Goal: Task Accomplishment & Management: Manage account settings

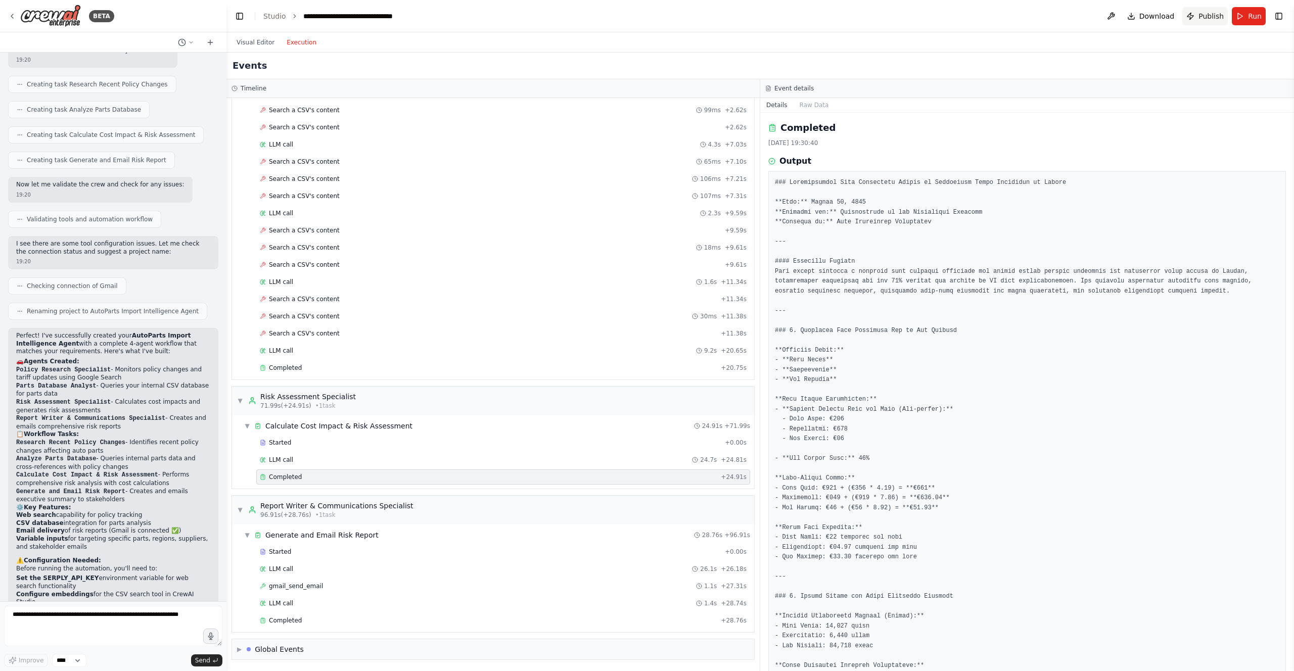
click at [1200, 14] on span "Publish" at bounding box center [1211, 16] width 25 height 10
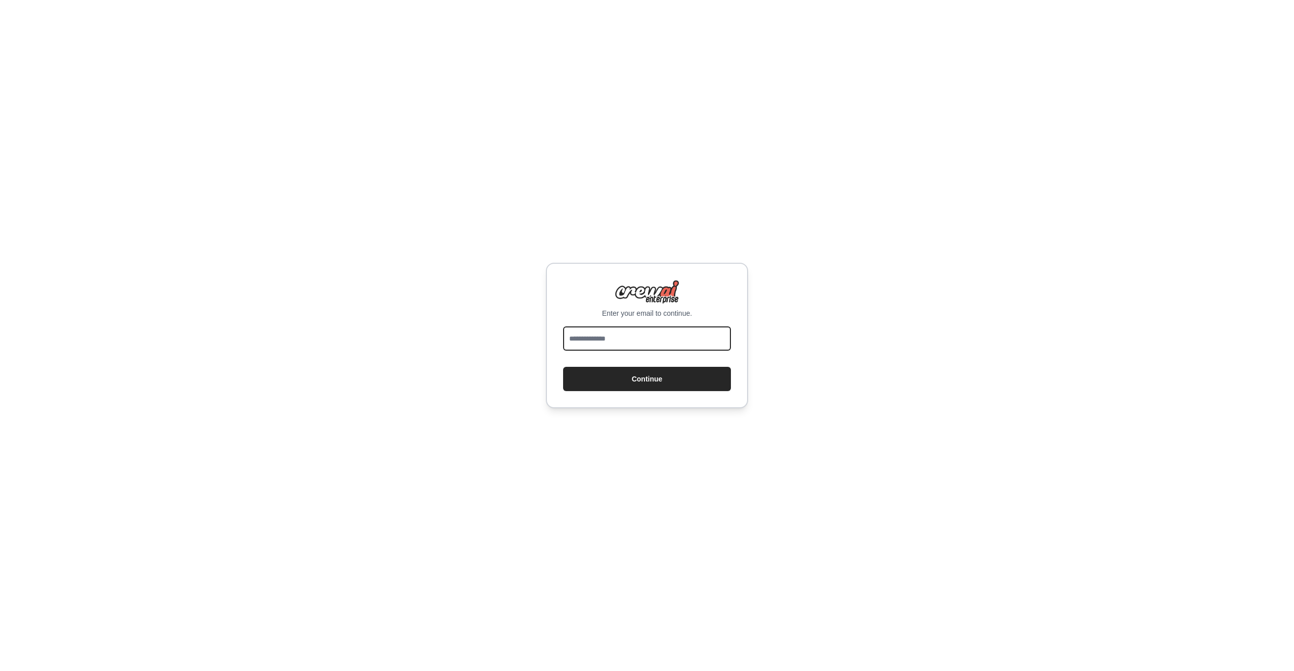
click at [681, 329] on input "email" at bounding box center [647, 339] width 168 height 24
type input "*******"
type input "**********"
click at [674, 387] on button "Continue" at bounding box center [647, 379] width 168 height 24
click at [669, 383] on button "Continue" at bounding box center [647, 379] width 168 height 24
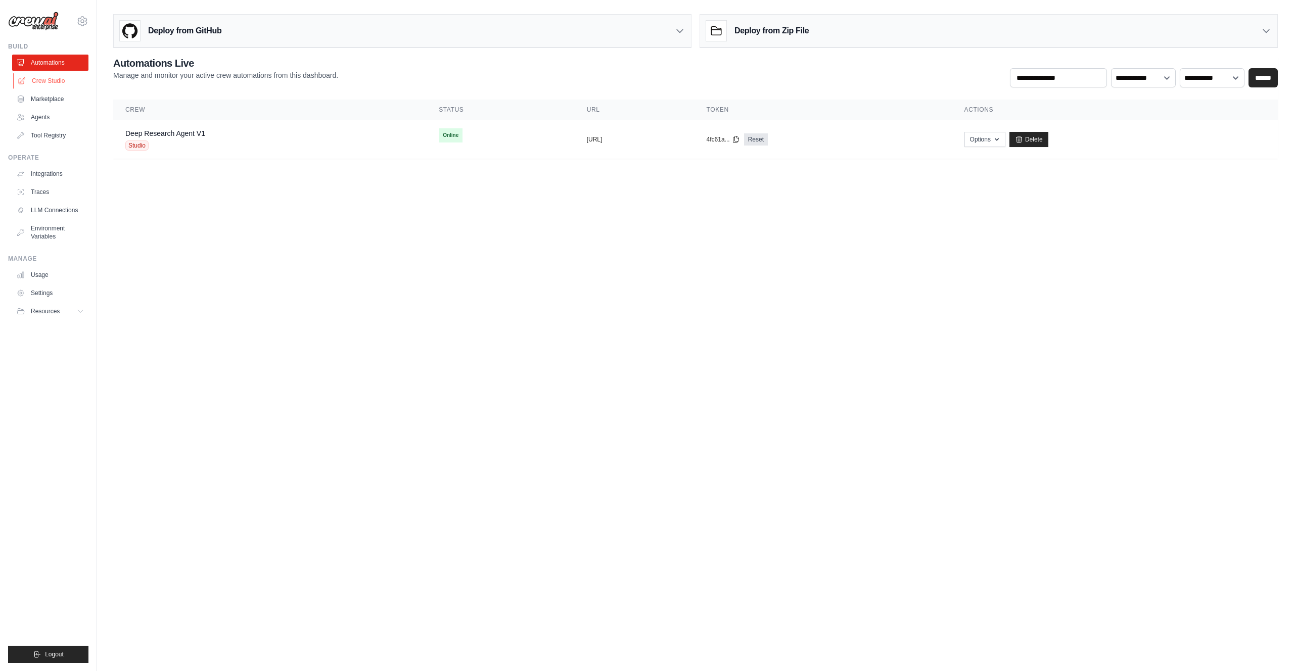
click at [47, 81] on link "Crew Studio" at bounding box center [51, 81] width 76 height 16
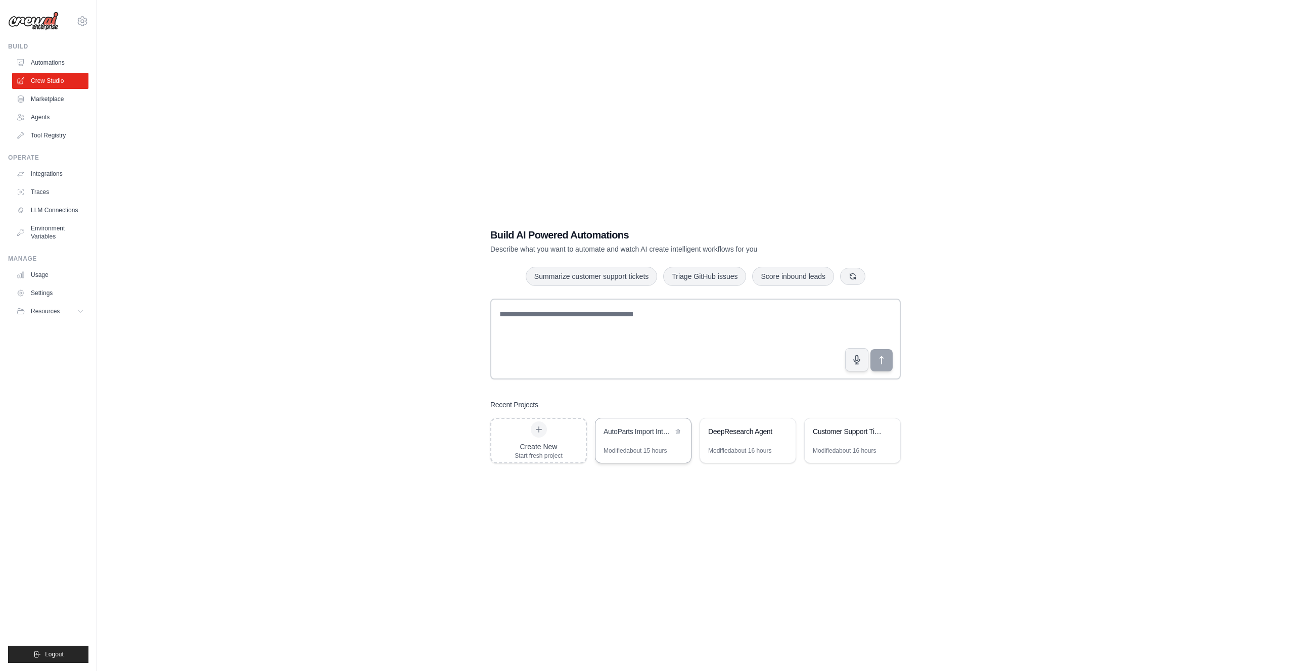
click at [632, 439] on div "AutoParts Import Intelligence Agent" at bounding box center [644, 433] width 96 height 28
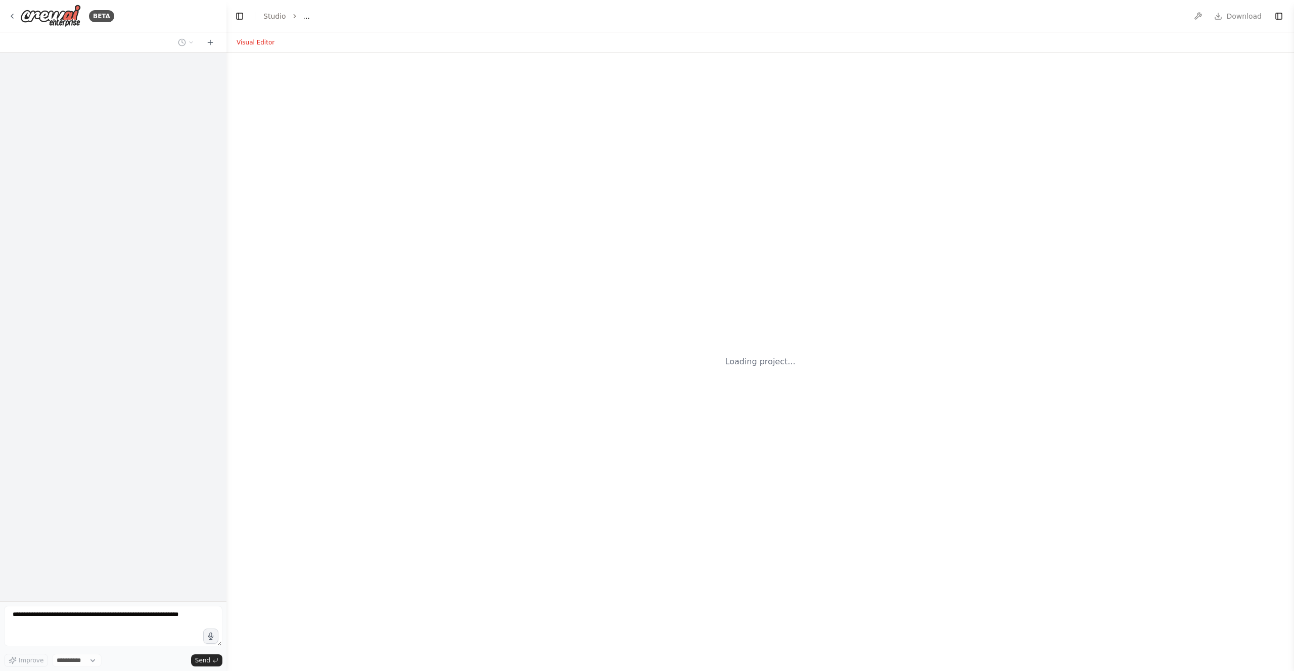
select select "****"
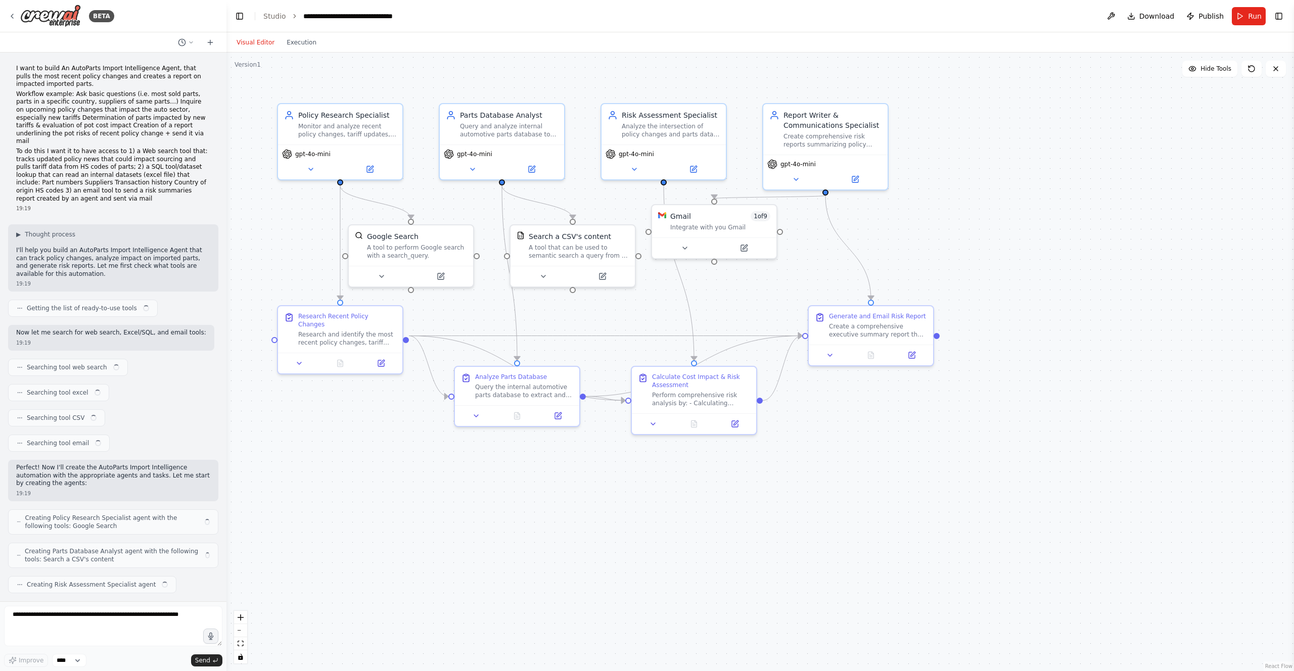
scroll to position [708, 0]
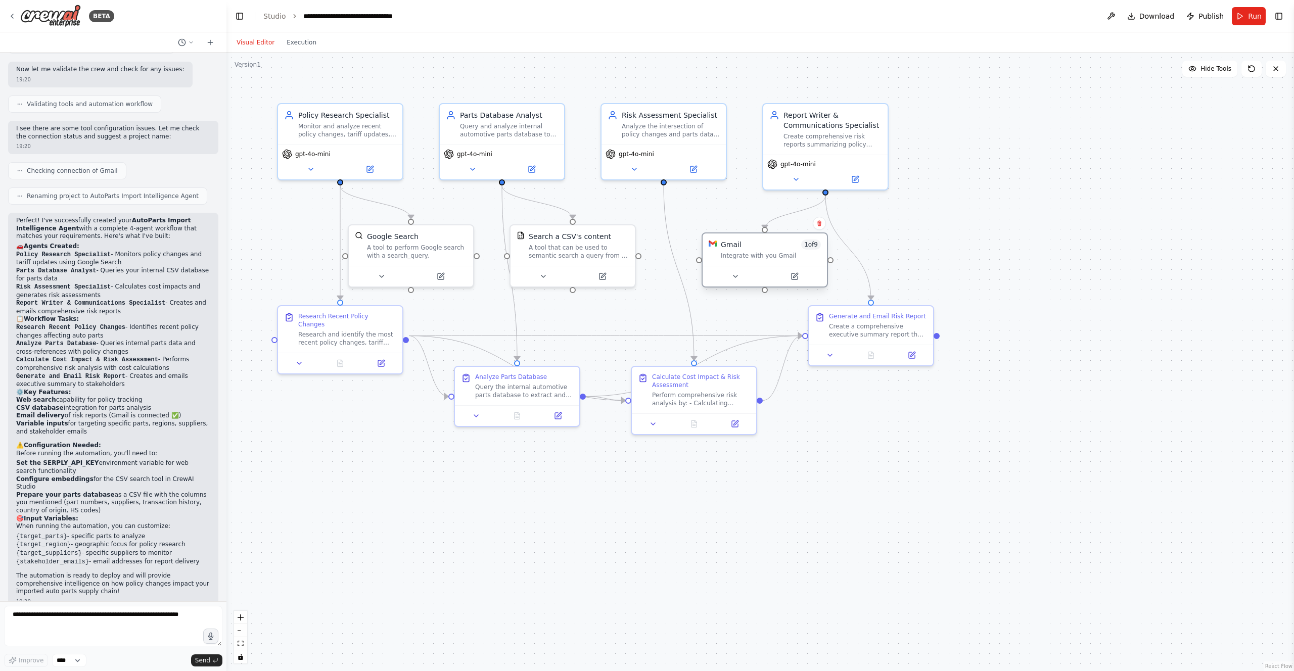
drag, startPoint x: 738, startPoint y: 228, endPoint x: 784, endPoint y: 254, distance: 53.7
click at [784, 254] on div "Integrate with you Gmail" at bounding box center [771, 256] width 100 height 8
click at [940, 282] on div ".deletable-edge-delete-btn { width: 20px; height: 20px; border: 0px solid #ffff…" at bounding box center [761, 362] width 1068 height 619
click at [275, 13] on link "Studio" at bounding box center [274, 16] width 23 height 8
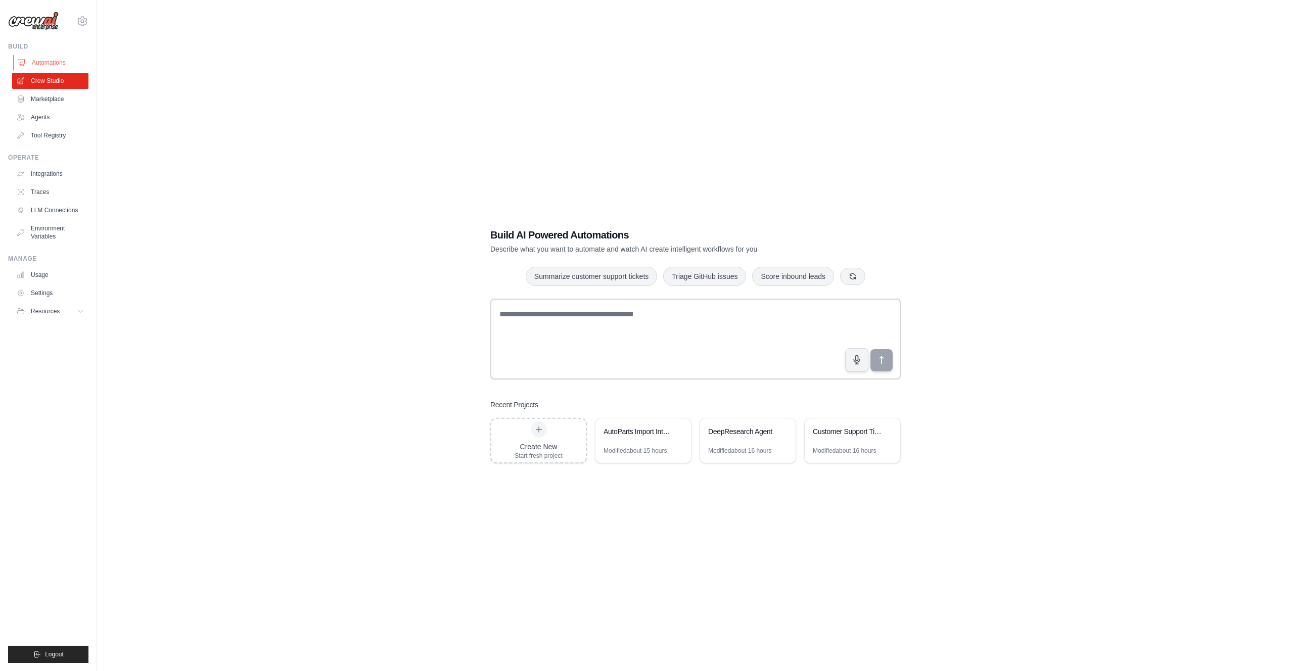
click at [48, 60] on link "Automations" at bounding box center [51, 63] width 76 height 16
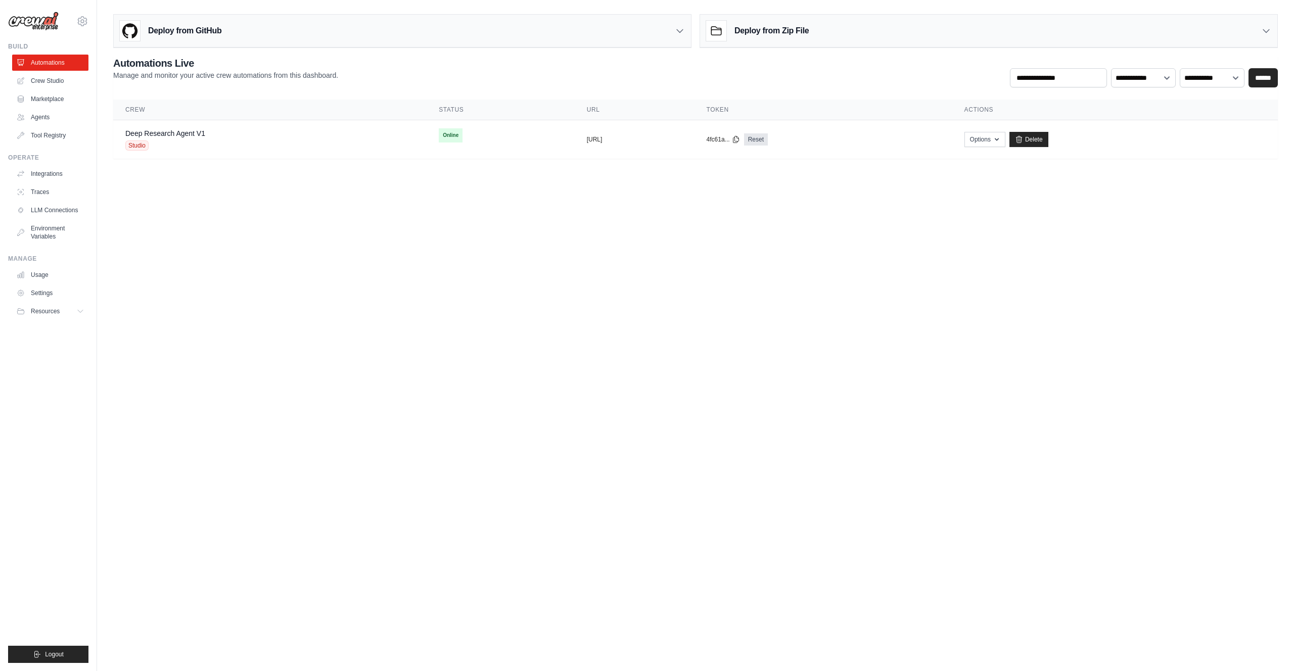
click at [676, 24] on div "Deploy from GitHub" at bounding box center [402, 31] width 577 height 33
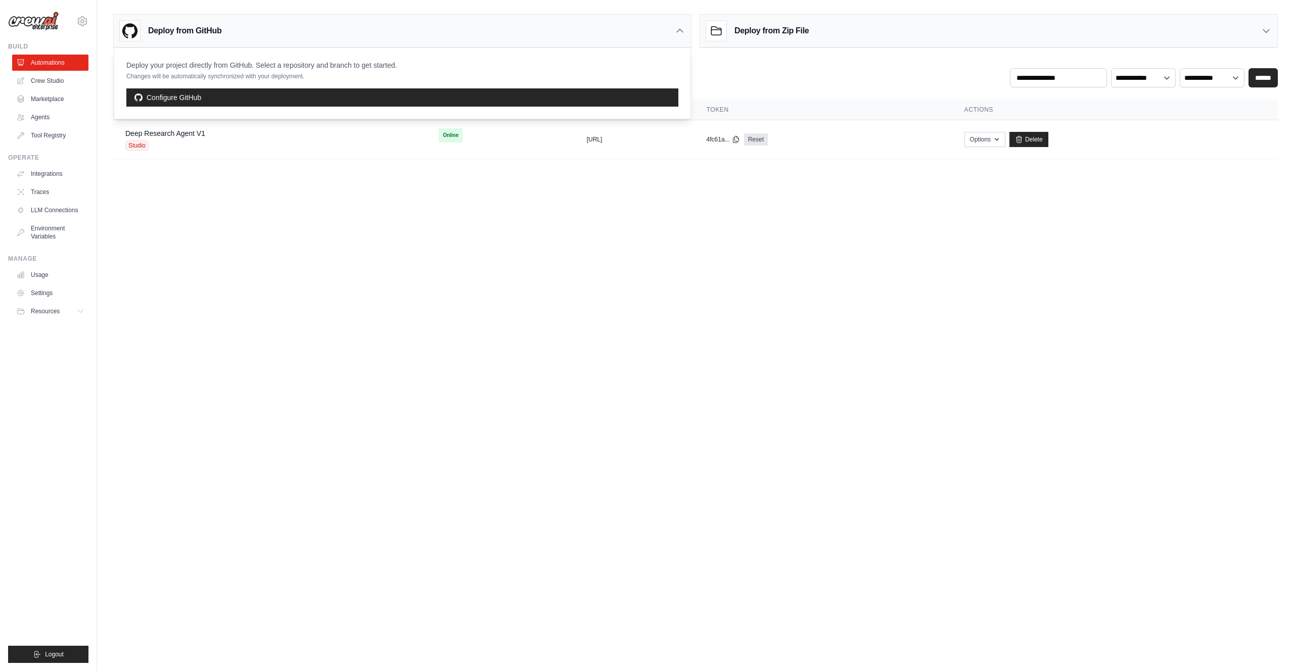
click at [675, 24] on div "Deploy from GitHub" at bounding box center [402, 31] width 577 height 33
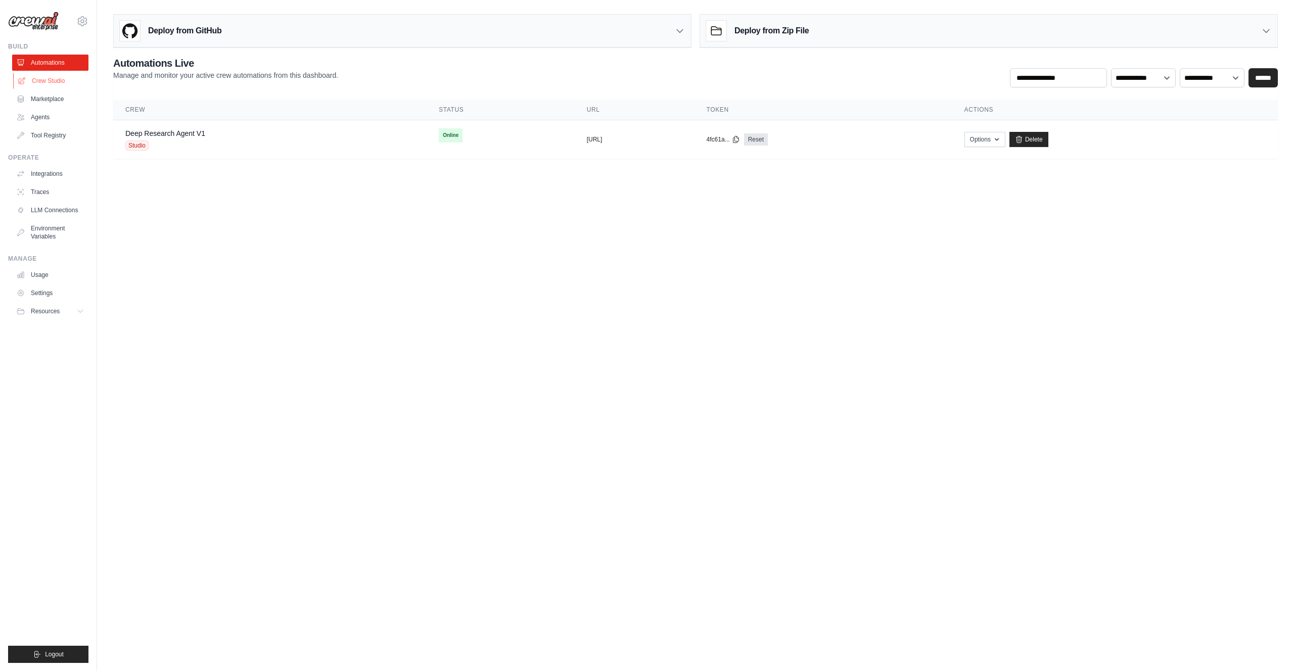
click at [55, 82] on link "Crew Studio" at bounding box center [51, 81] width 76 height 16
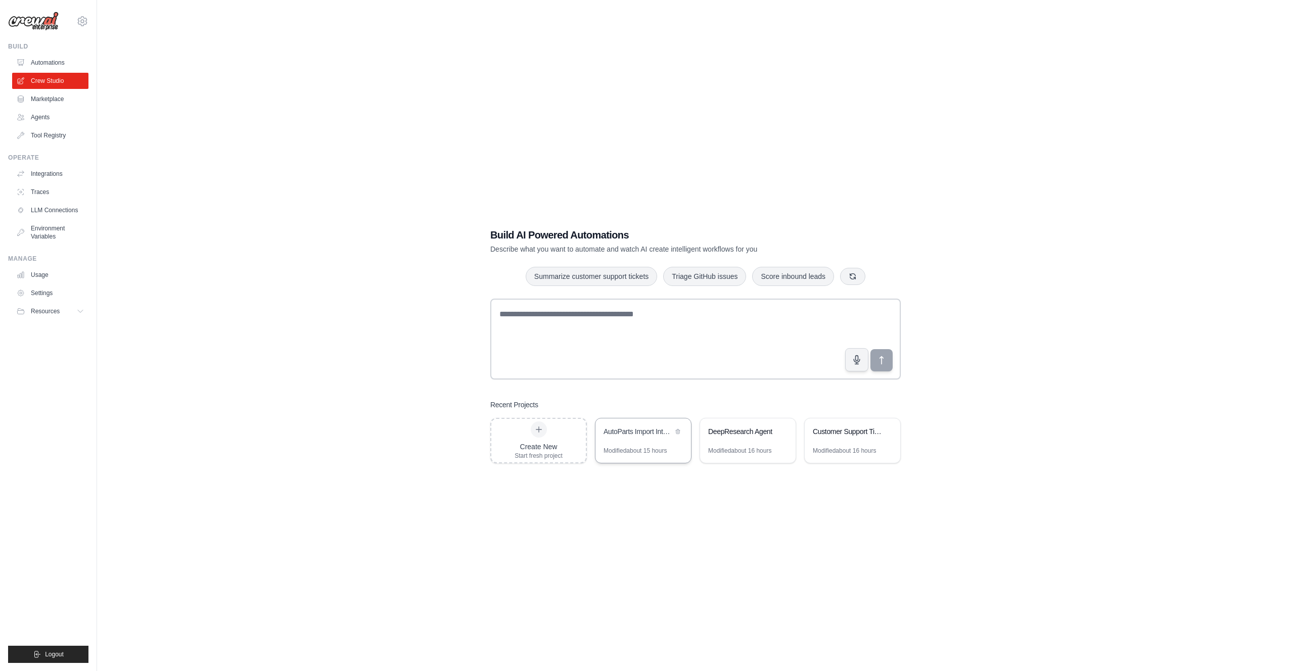
click at [655, 435] on div "AutoParts Import Intelligence Agent" at bounding box center [638, 432] width 69 height 10
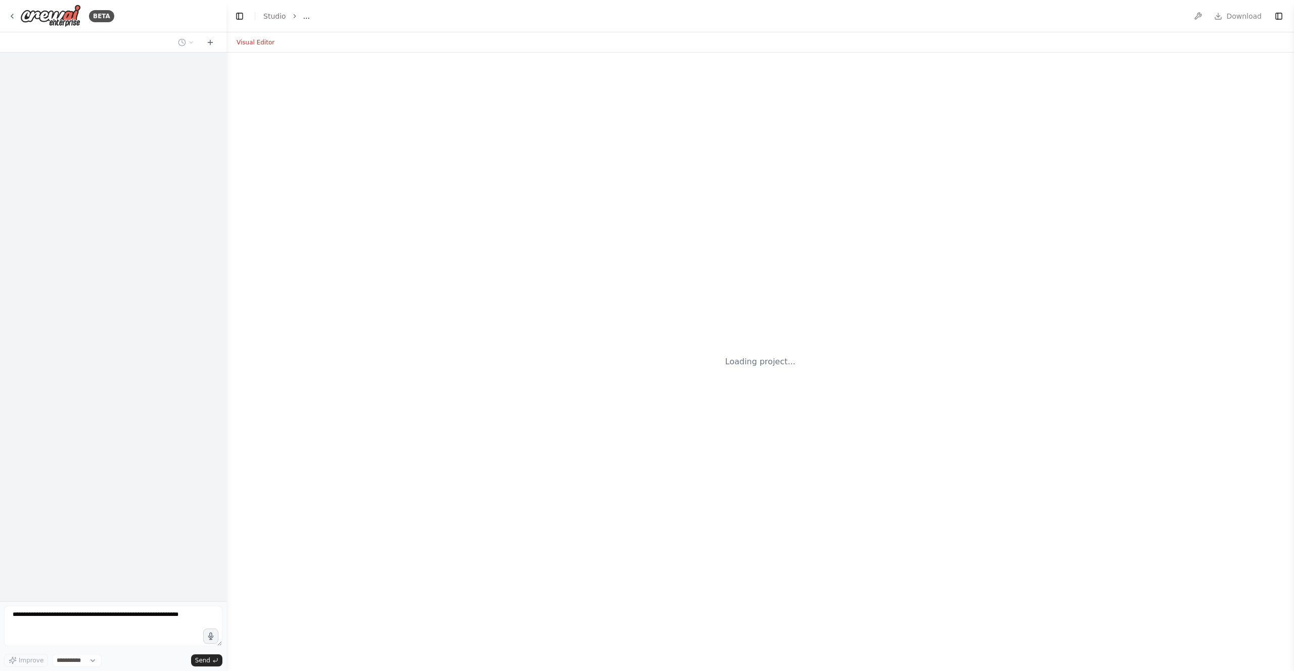
select select "****"
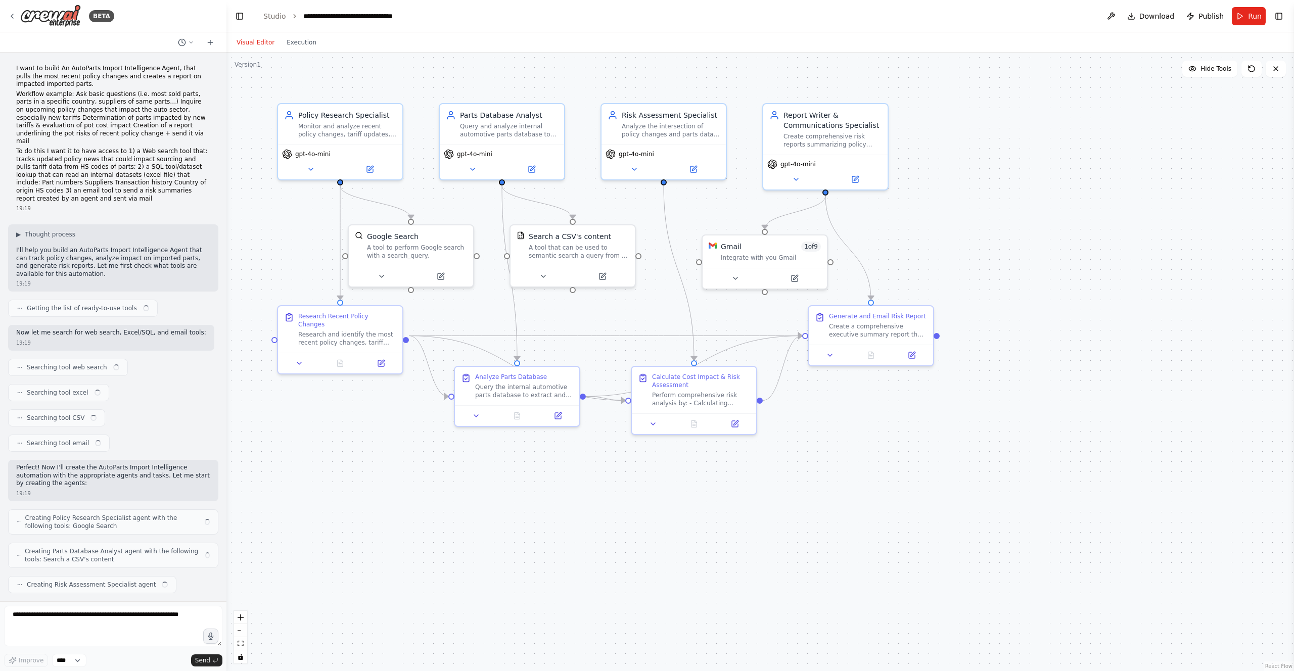
scroll to position [708, 0]
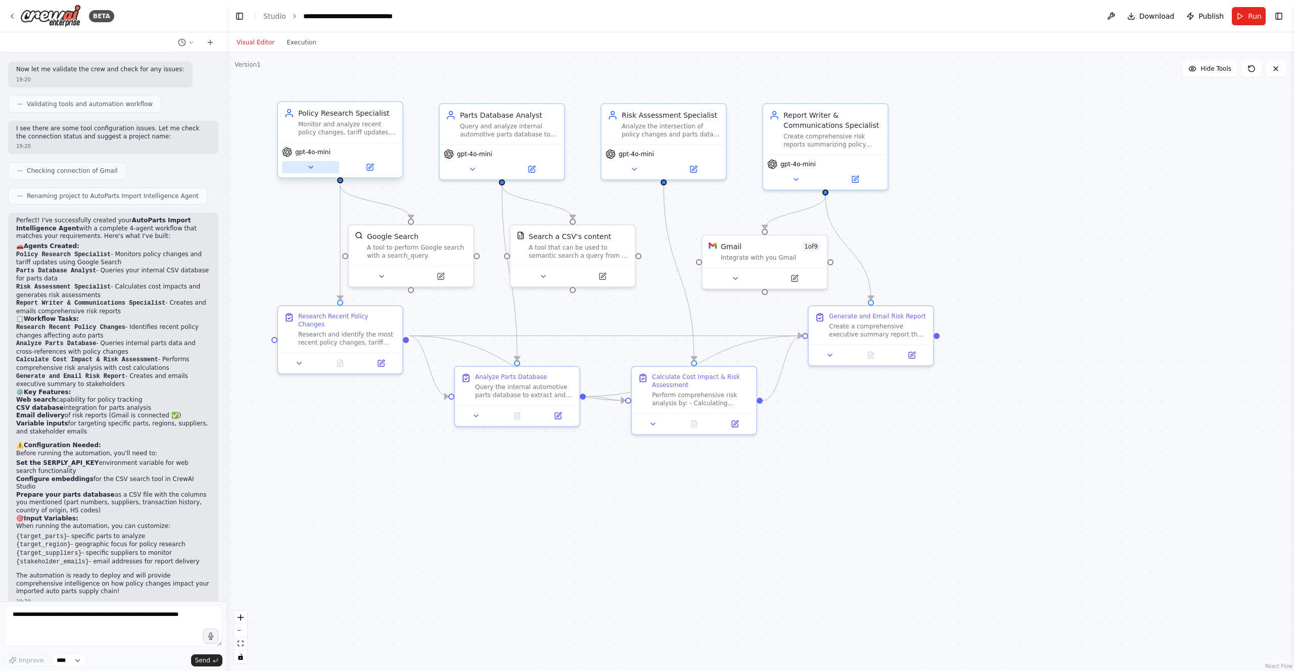
click at [304, 167] on button at bounding box center [310, 167] width 57 height 12
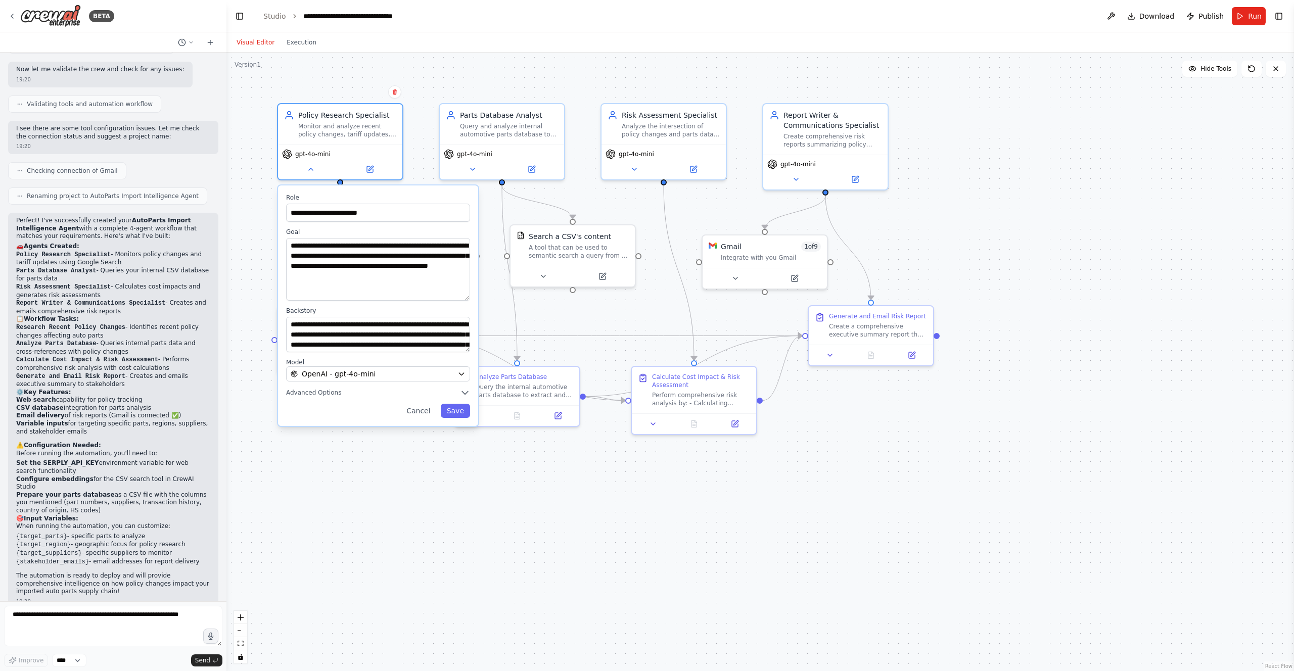
drag, startPoint x: 468, startPoint y: 272, endPoint x: 473, endPoint y: 298, distance: 26.8
click at [473, 298] on div "**********" at bounding box center [378, 306] width 200 height 241
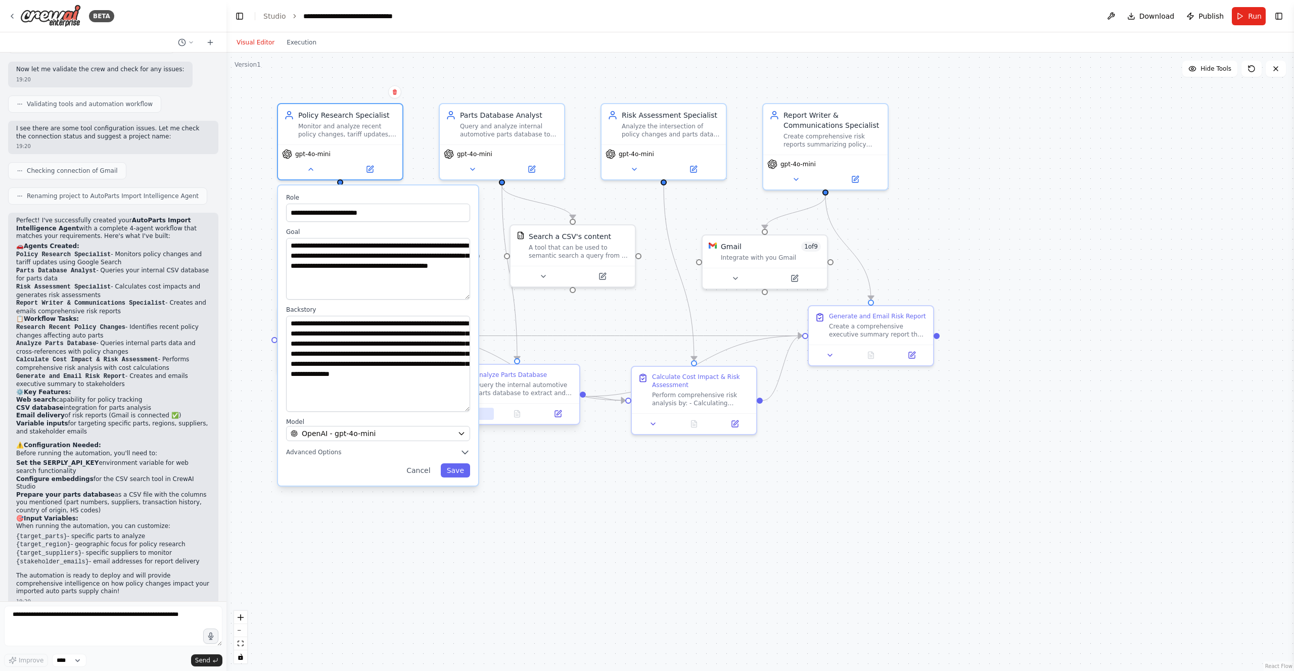
drag, startPoint x: 468, startPoint y: 348, endPoint x: 493, endPoint y: 409, distance: 65.3
click at [493, 409] on div "**********" at bounding box center [761, 362] width 1068 height 619
click at [458, 452] on button "Advanced Options" at bounding box center [378, 452] width 184 height 10
click at [512, 533] on div ".deletable-edge-delete-btn { width: 20px; height: 20px; border: 0px solid #ffff…" at bounding box center [761, 362] width 1068 height 619
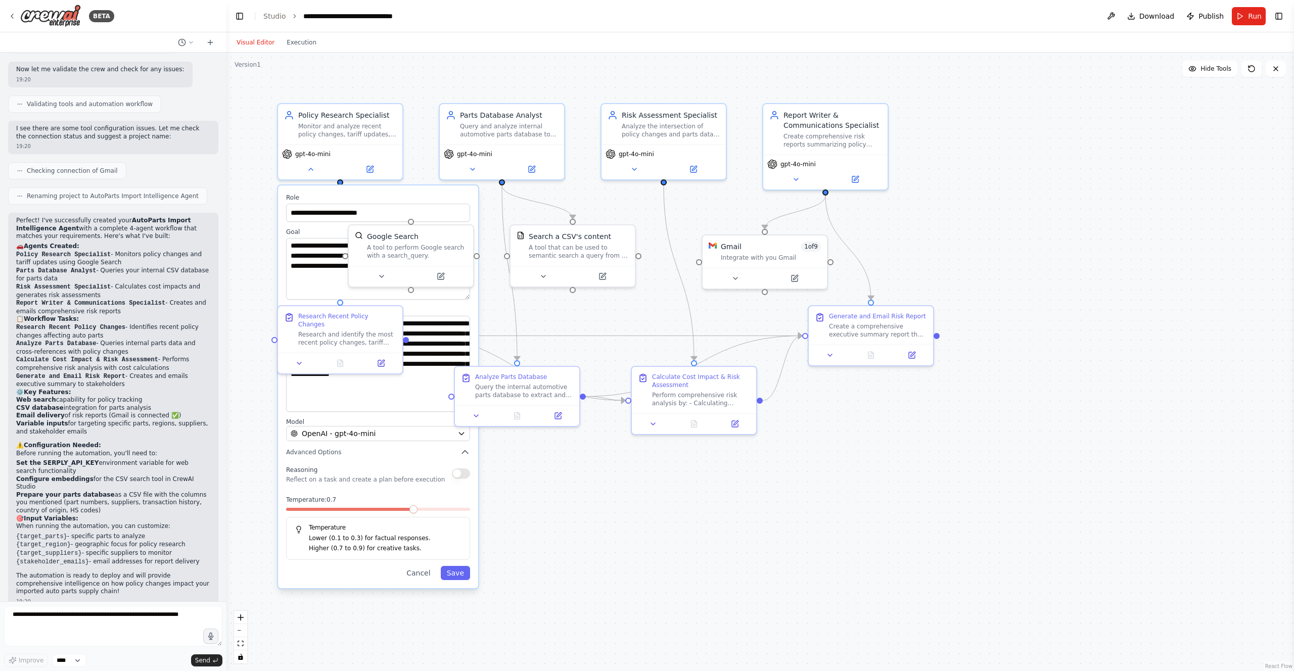
click at [512, 533] on div ".deletable-edge-delete-btn { width: 20px; height: 20px; border: 0px solid #ffff…" at bounding box center [761, 362] width 1068 height 619
click at [565, 312] on div ".deletable-edge-delete-btn { width: 20px; height: 20px; border: 0px solid #ffff…" at bounding box center [761, 362] width 1068 height 619
click at [560, 318] on div ".deletable-edge-delete-btn { width: 20px; height: 20px; border: 0px solid #ffff…" at bounding box center [761, 362] width 1068 height 619
click at [450, 575] on button "Save" at bounding box center [455, 573] width 29 height 14
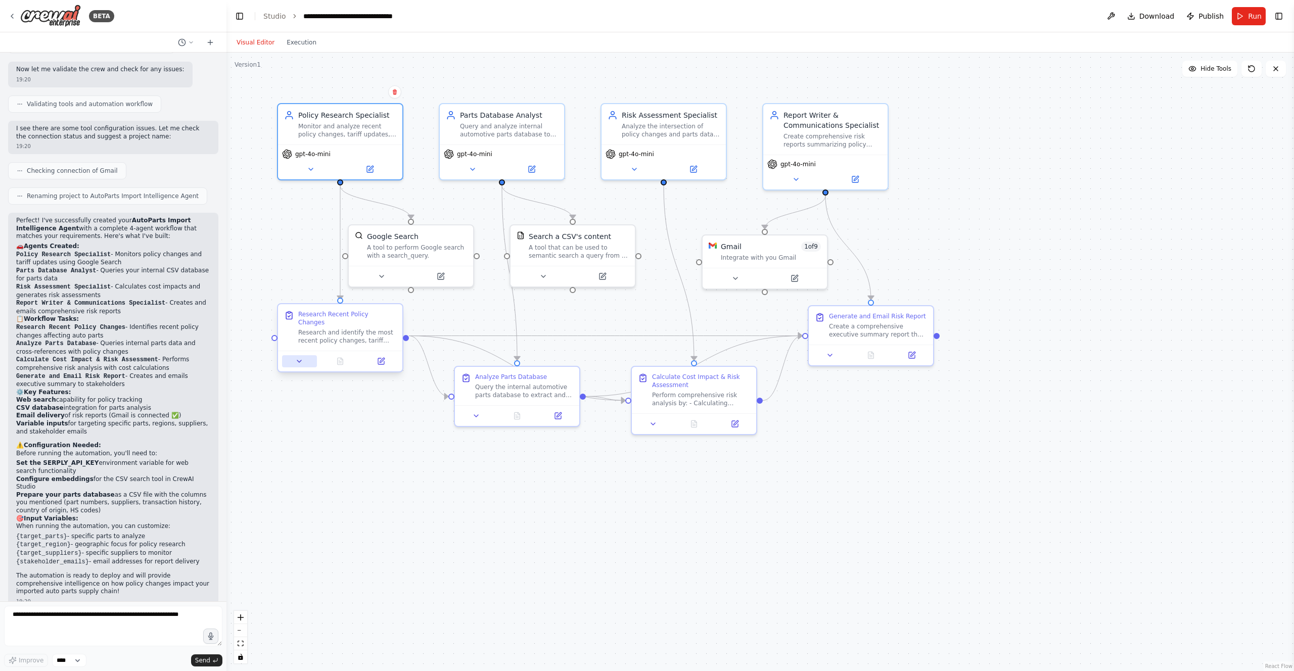
click at [300, 360] on icon at bounding box center [299, 361] width 4 height 2
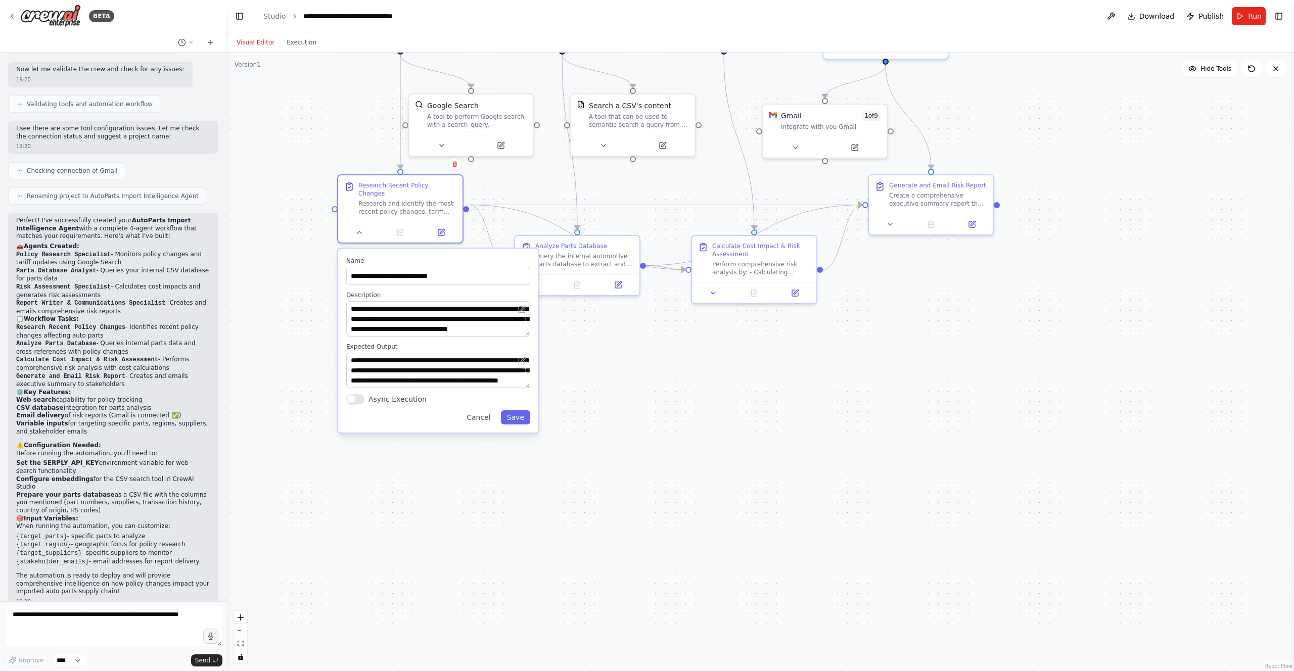
drag, startPoint x: 528, startPoint y: 516, endPoint x: 589, endPoint y: 385, distance: 144.1
click at [589, 385] on div ".deletable-edge-delete-btn { width: 20px; height: 20px; border: 0px solid #ffff…" at bounding box center [761, 362] width 1068 height 619
drag, startPoint x: 527, startPoint y: 377, endPoint x: 526, endPoint y: 460, distance: 82.9
click at [526, 460] on textarea "**********" at bounding box center [438, 412] width 184 height 118
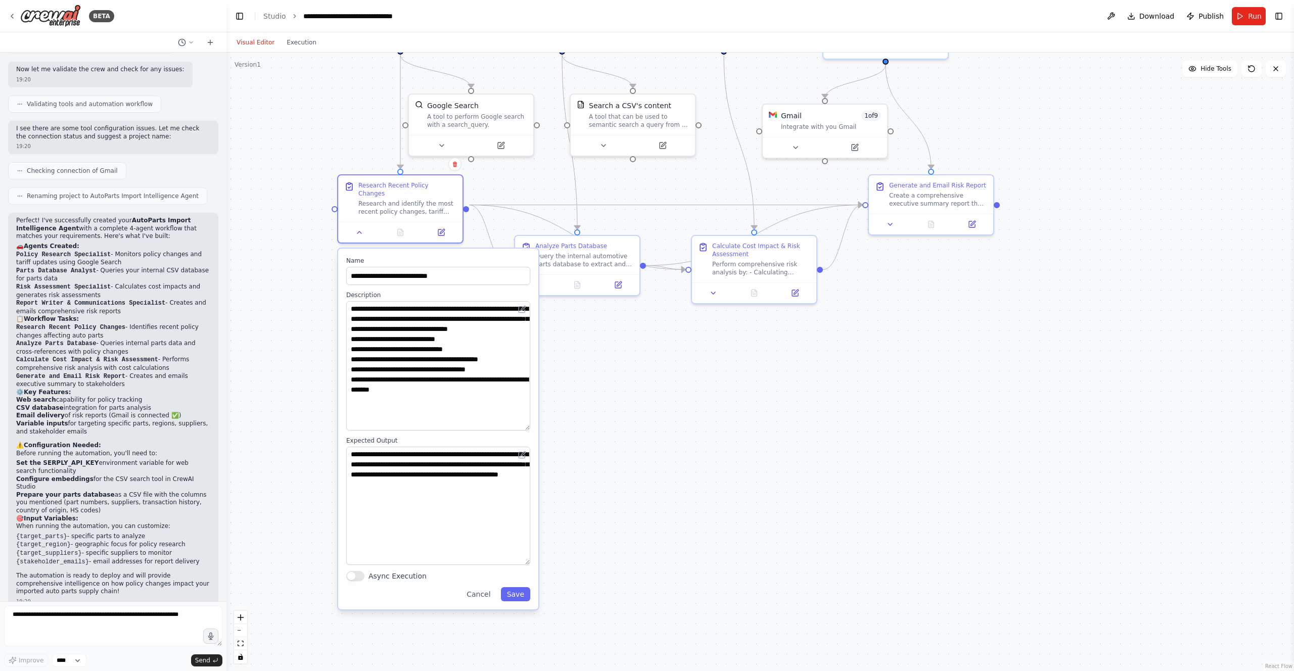
drag, startPoint x: 527, startPoint y: 326, endPoint x: 529, endPoint y: 420, distance: 94.1
click at [529, 420] on textarea "**********" at bounding box center [438, 365] width 184 height 129
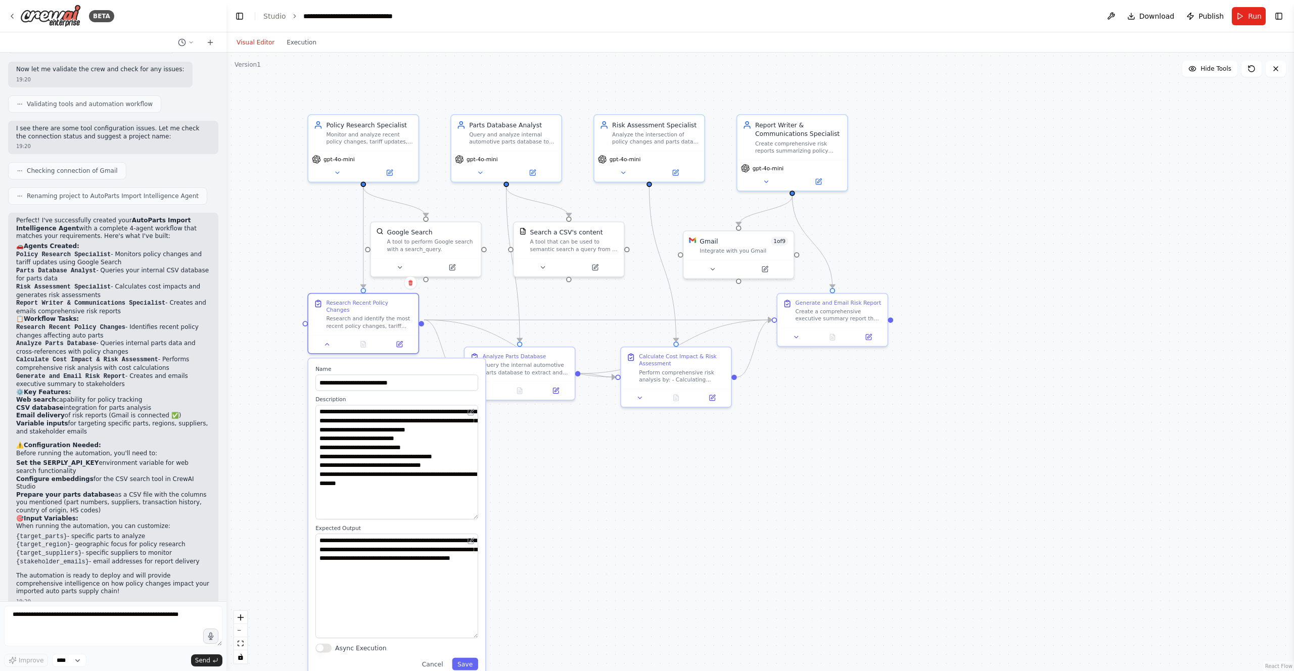
drag, startPoint x: 669, startPoint y: 378, endPoint x: 601, endPoint y: 473, distance: 117.0
click at [601, 473] on div ".deletable-edge-delete-btn { width: 20px; height: 20px; border: 0px solid #ffff…" at bounding box center [761, 362] width 1068 height 619
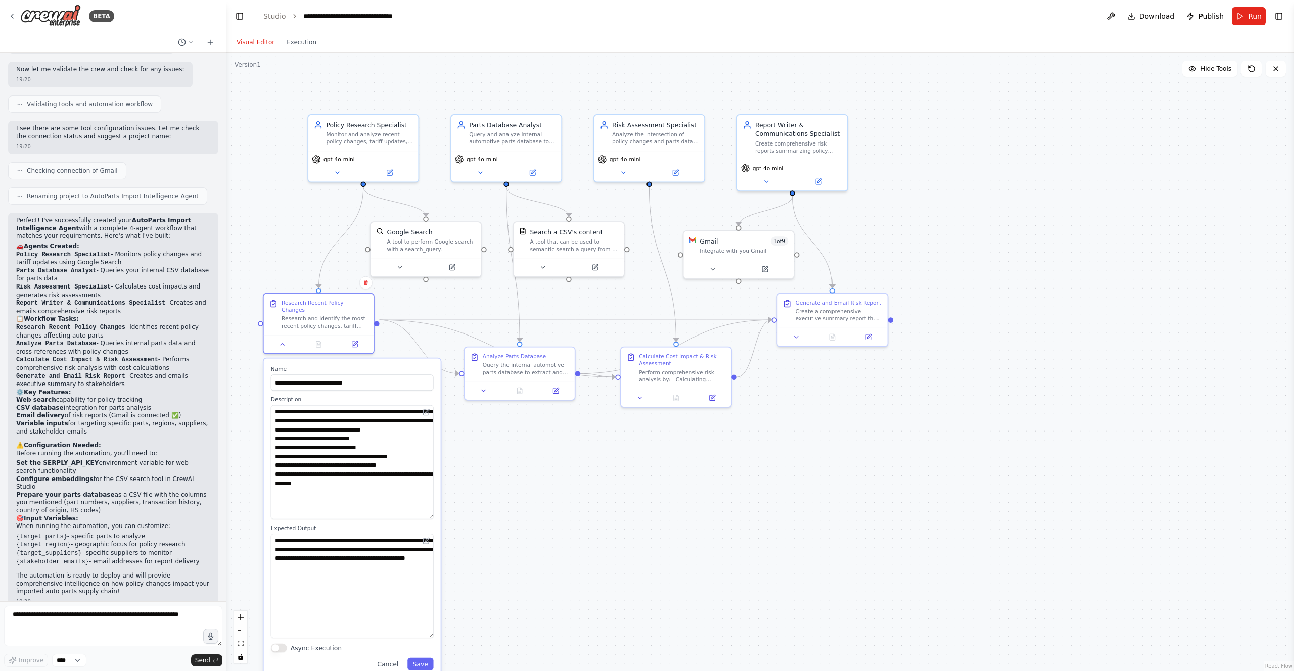
drag, startPoint x: 461, startPoint y: 364, endPoint x: 420, endPoint y: 365, distance: 41.0
click at [420, 366] on label "Name" at bounding box center [352, 369] width 163 height 7
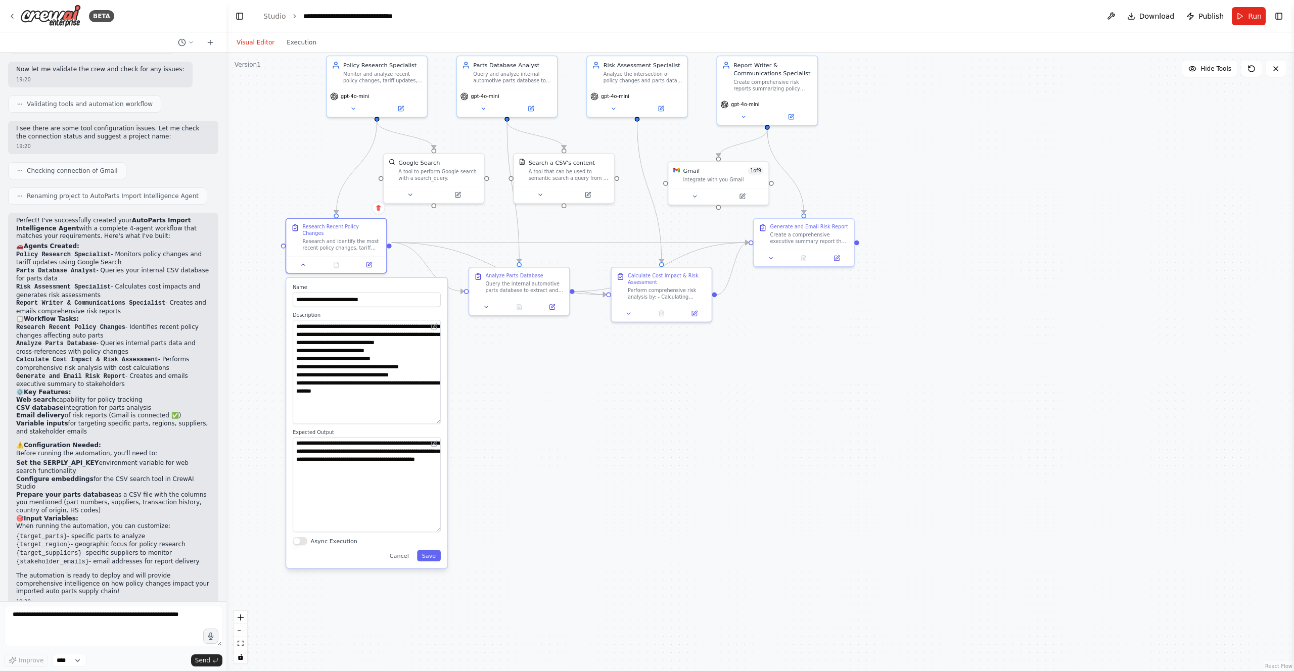
drag, startPoint x: 478, startPoint y: 525, endPoint x: 482, endPoint y: 431, distance: 94.6
click at [482, 432] on div ".deletable-edge-delete-btn { width: 20px; height: 20px; border: 0px solid #ffff…" at bounding box center [761, 362] width 1068 height 619
drag, startPoint x: 833, startPoint y: 220, endPoint x: 909, endPoint y: 217, distance: 76.4
click at [909, 217] on div "Generate and Email Risk Report Create a comprehensive executive summary report …" at bounding box center [881, 232] width 100 height 31
click at [1257, 19] on span "Run" at bounding box center [1255, 16] width 14 height 10
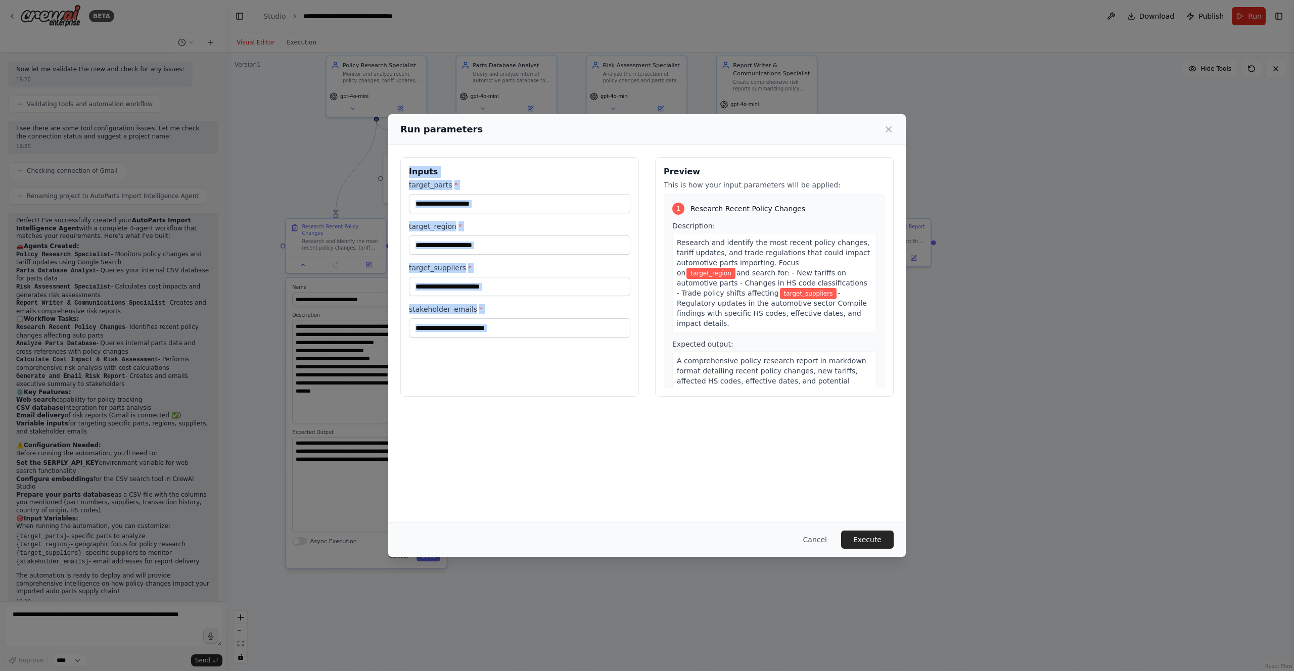
drag, startPoint x: 680, startPoint y: 122, endPoint x: 772, endPoint y: 151, distance: 95.9
click at [772, 152] on div "Run parameters Inputs target_parts * target_region * target_suppliers * stakeho…" at bounding box center [647, 335] width 518 height 443
click at [772, 151] on div "Inputs target_parts * target_region * target_suppliers * stakeholder_emails * P…" at bounding box center [647, 277] width 518 height 264
click at [823, 540] on button "Cancel" at bounding box center [815, 540] width 40 height 18
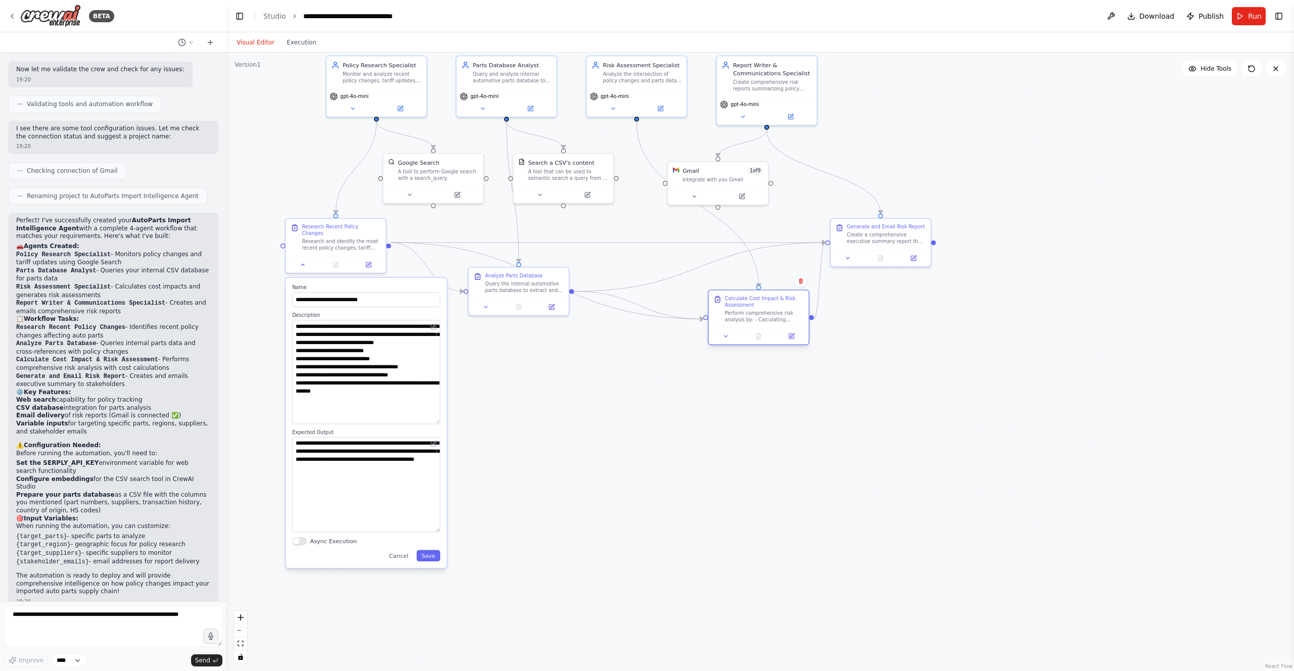
drag, startPoint x: 665, startPoint y: 271, endPoint x: 761, endPoint y: 292, distance: 98.4
click at [761, 292] on div "Calculate Cost Impact & Risk Assessment Perform comprehensive risk analysis by:…" at bounding box center [759, 309] width 100 height 37
click at [480, 305] on button at bounding box center [486, 306] width 28 height 10
click at [583, 459] on button "Cancel" at bounding box center [581, 456] width 29 height 12
click at [299, 537] on button "Async Execution" at bounding box center [299, 541] width 15 height 8
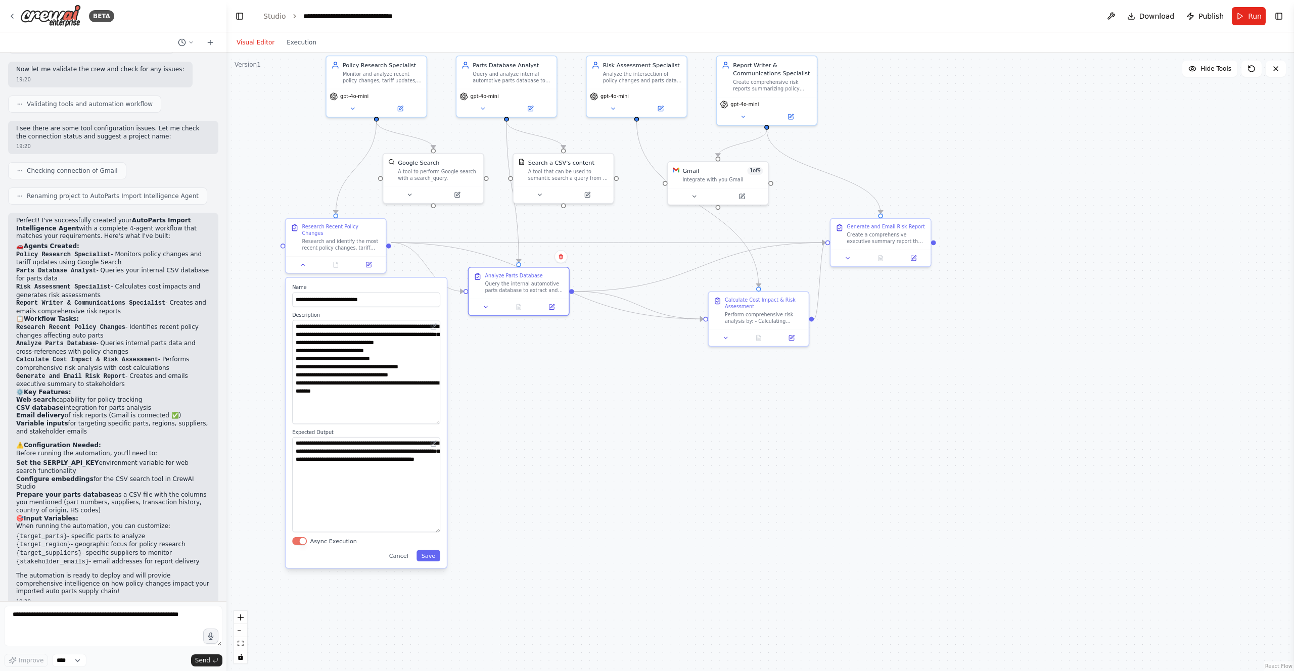
click at [299, 537] on button "Async Execution" at bounding box center [299, 541] width 15 height 8
click at [889, 364] on div ".deletable-edge-delete-btn { width: 20px; height: 20px; border: 0px solid #ffff…" at bounding box center [761, 362] width 1068 height 619
drag, startPoint x: 758, startPoint y: 186, endPoint x: 786, endPoint y: 181, distance: 28.2
click at [786, 181] on div "Gmail 1 of 9 Integrate with you Gmail" at bounding box center [743, 173] width 102 height 44
drag, startPoint x: 796, startPoint y: 174, endPoint x: 881, endPoint y: 216, distance: 95.2
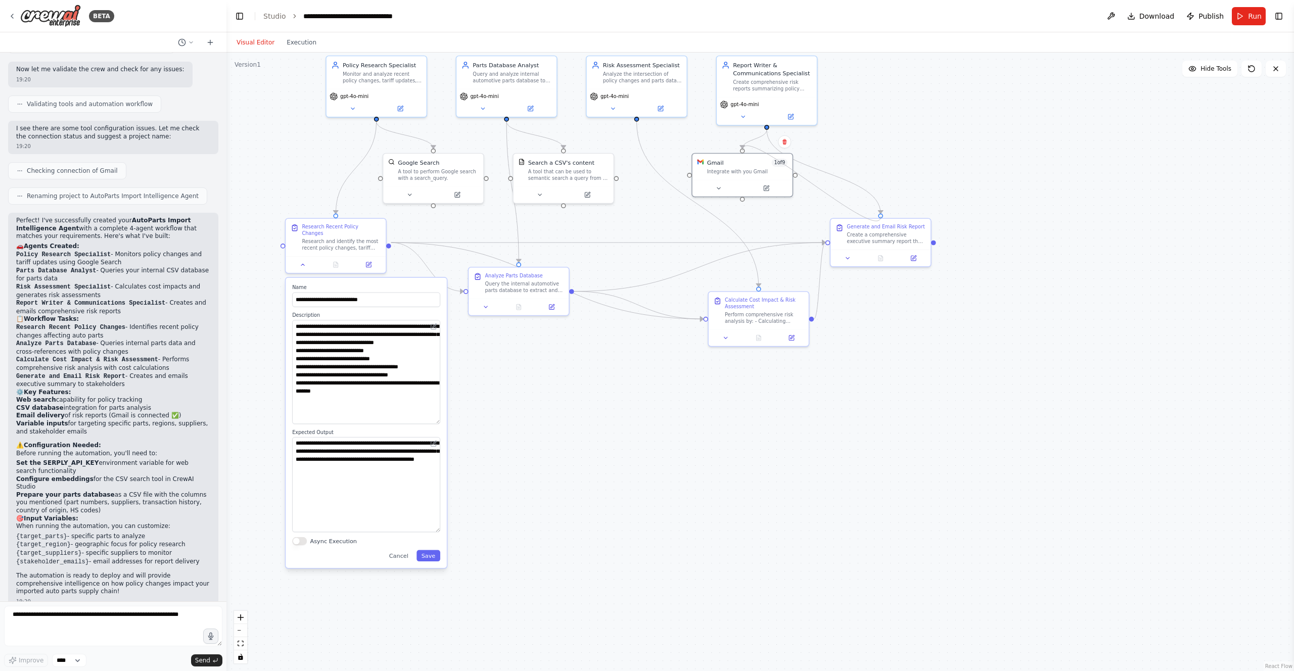
click at [881, 216] on div ".deletable-edge-delete-btn { width: 20px; height: 20px; border: 0px solid #ffff…" at bounding box center [761, 362] width 1068 height 619
drag, startPoint x: 742, startPoint y: 197, endPoint x: 770, endPoint y: 204, distance: 28.3
click at [770, 204] on div ".deletable-edge-delete-btn { width: 20px; height: 20px; border: 0px solid #ffff…" at bounding box center [761, 362] width 1068 height 619
drag, startPoint x: 689, startPoint y: 175, endPoint x: 701, endPoint y: 163, distance: 17.9
click at [701, 163] on div "Gmail 1 of 9 Integrate with you Gmail" at bounding box center [743, 173] width 102 height 44
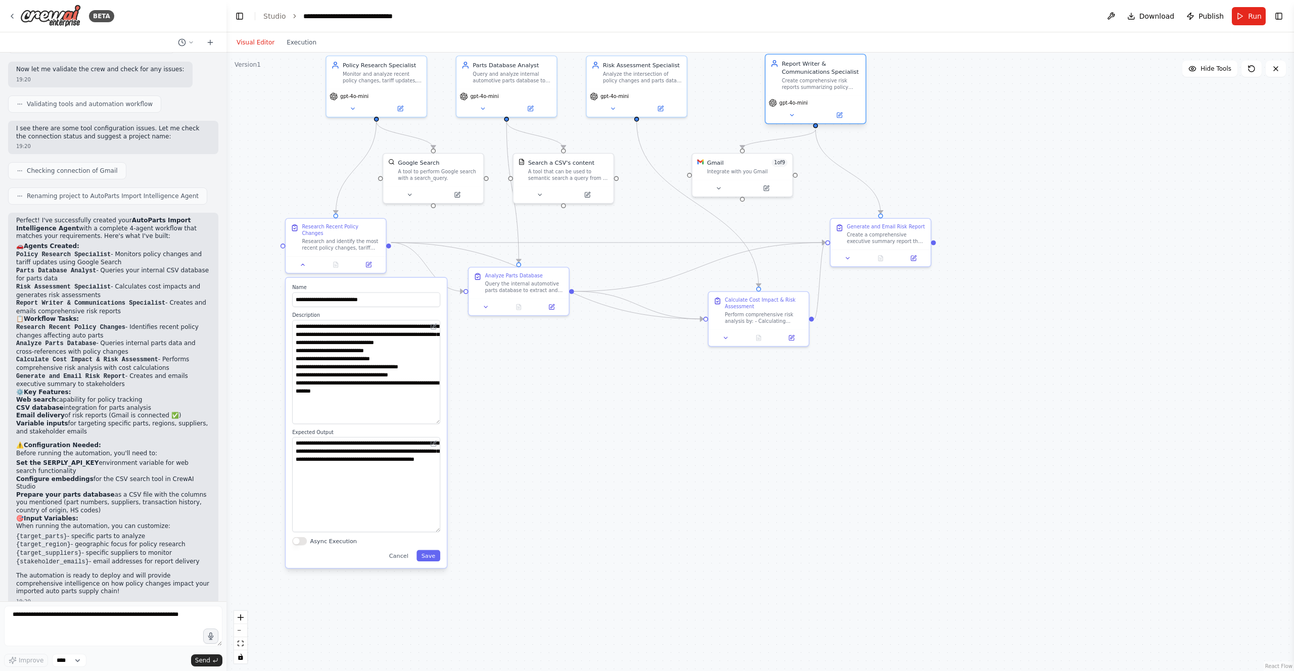
drag, startPoint x: 812, startPoint y: 96, endPoint x: 860, endPoint y: 94, distance: 48.1
click at [860, 94] on div "Report Writer & Communications Specialist Create comprehensive risk reports sum…" at bounding box center [816, 89] width 102 height 70
drag, startPoint x: 759, startPoint y: 161, endPoint x: 763, endPoint y: 150, distance: 11.7
click at [763, 150] on div "Gmail 1 of 9" at bounding box center [747, 153] width 80 height 8
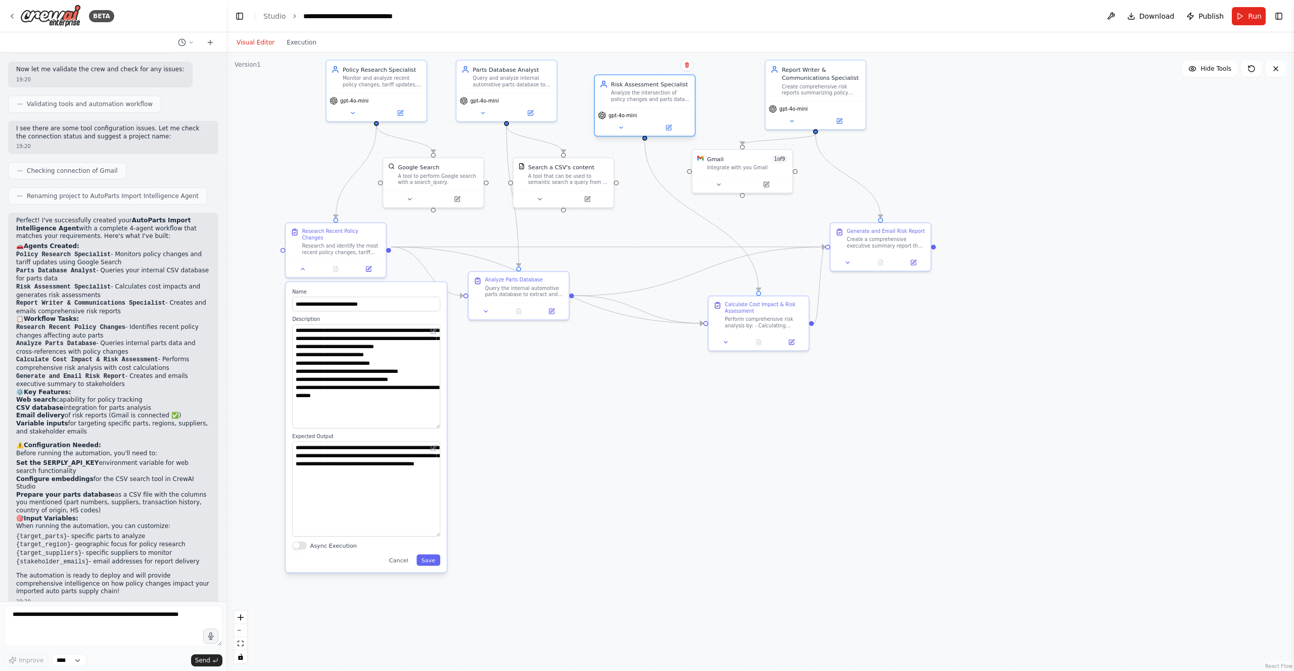
drag, startPoint x: 654, startPoint y: 64, endPoint x: 660, endPoint y: 87, distance: 24.7
click at [660, 88] on div "Risk Assessment Specialist Analyze the intersection of policy changes and parts…" at bounding box center [650, 91] width 79 height 23
click at [405, 555] on button "Cancel" at bounding box center [398, 561] width 29 height 12
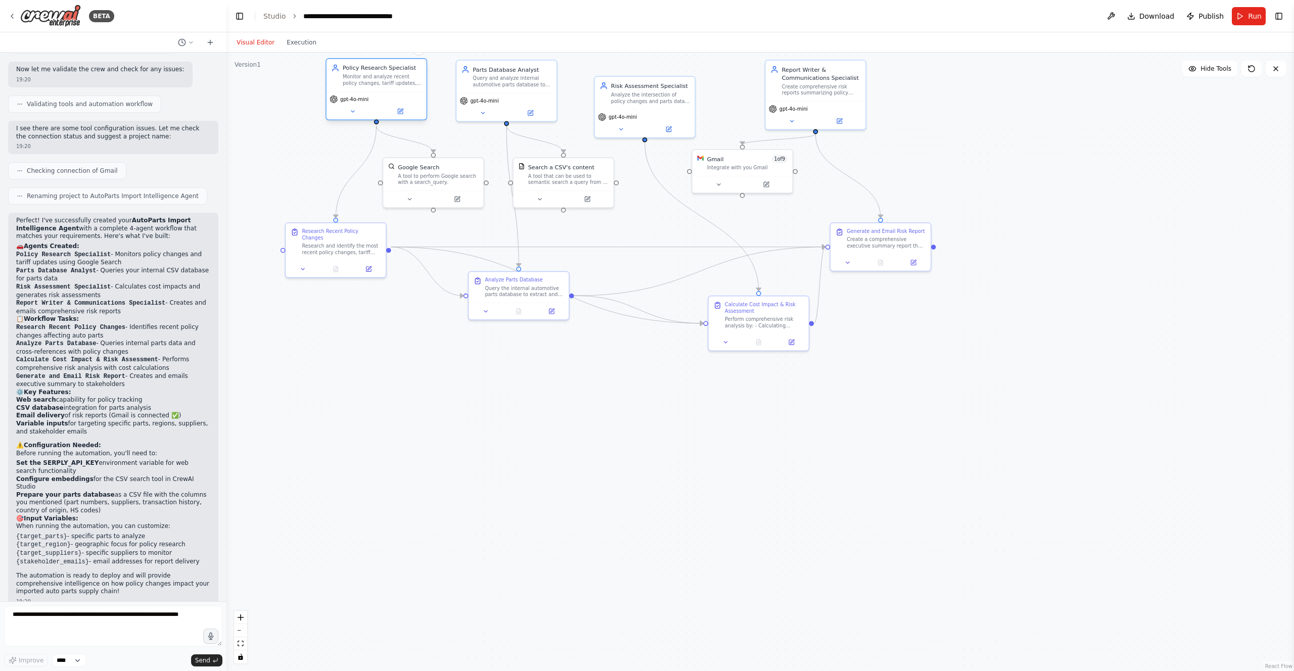
click at [390, 92] on div "gpt-4o-mini" at bounding box center [377, 106] width 100 height 28
click at [326, 161] on div ".deletable-edge-delete-btn { width: 20px; height: 20px; border: 0px solid #ffff…" at bounding box center [761, 362] width 1068 height 619
drag, startPoint x: 372, startPoint y: 82, endPoint x: 346, endPoint y: 100, distance: 31.3
click at [346, 100] on div "Monitor and analyze recent policy changes, tariff updates, and regulatory shift…" at bounding box center [358, 96] width 79 height 13
click at [331, 127] on icon at bounding box center [328, 127] width 7 height 7
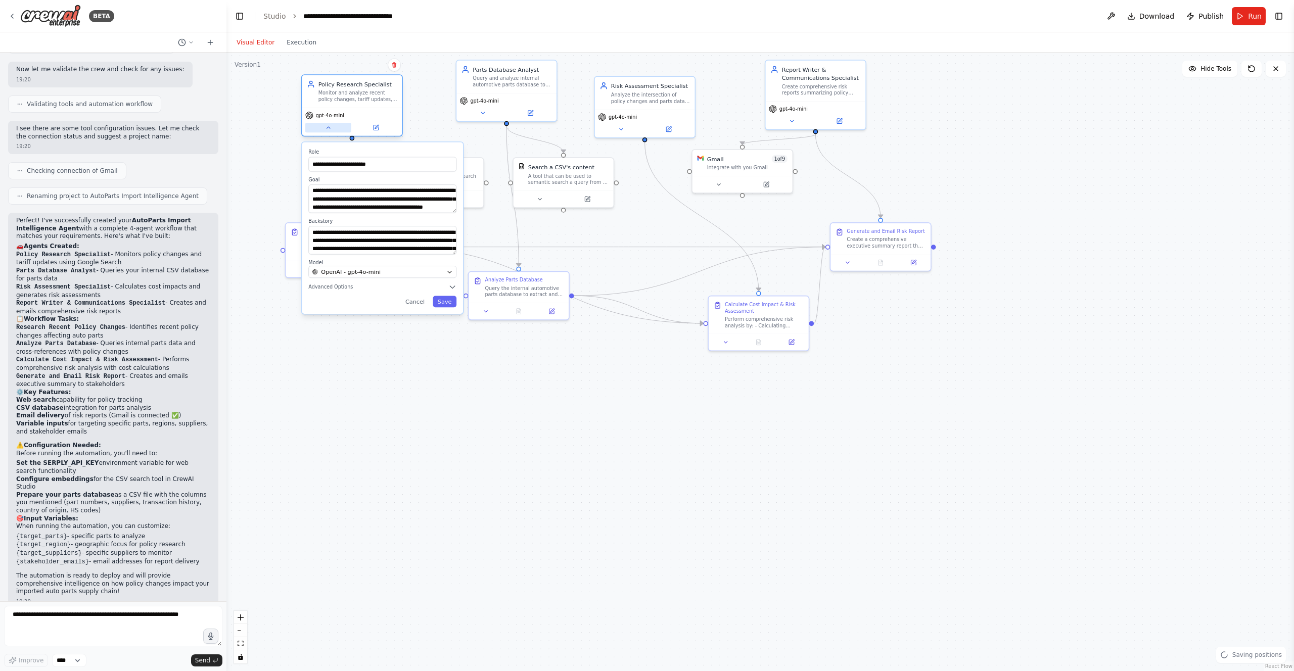
click at [331, 127] on icon at bounding box center [328, 127] width 7 height 7
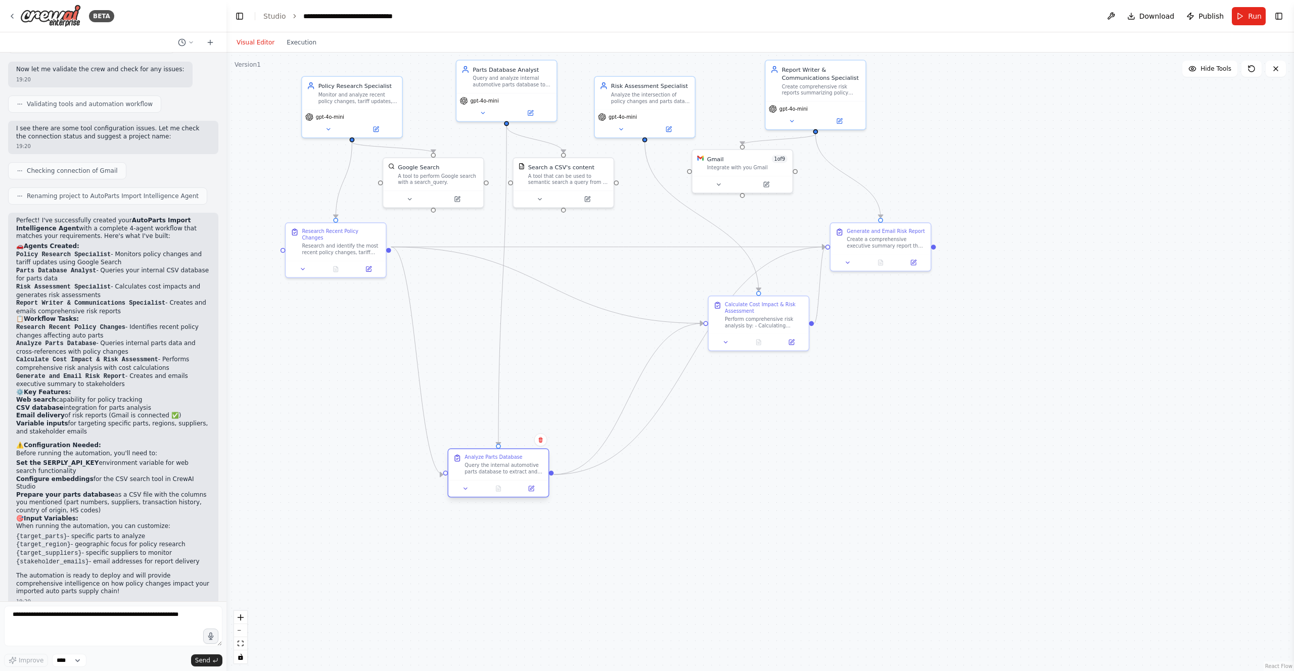
click at [483, 491] on div at bounding box center [499, 489] width 94 height 10
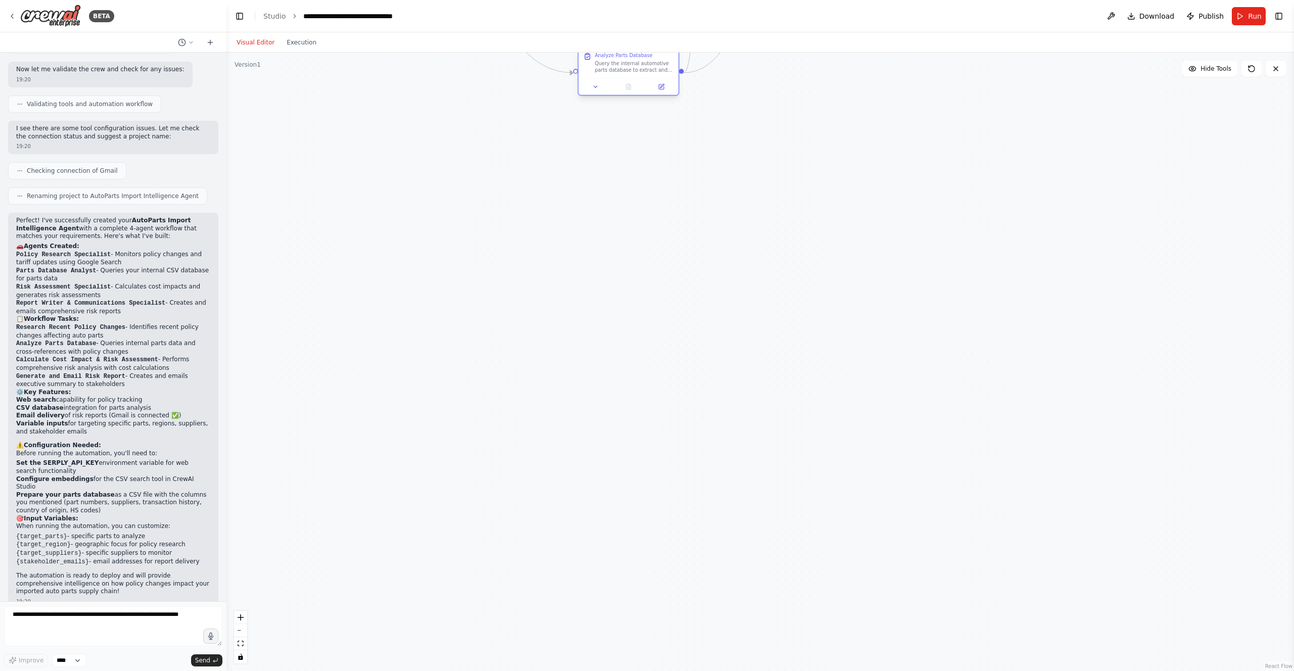
click at [613, 92] on div at bounding box center [629, 87] width 94 height 10
click at [627, 146] on div at bounding box center [645, 144] width 94 height 10
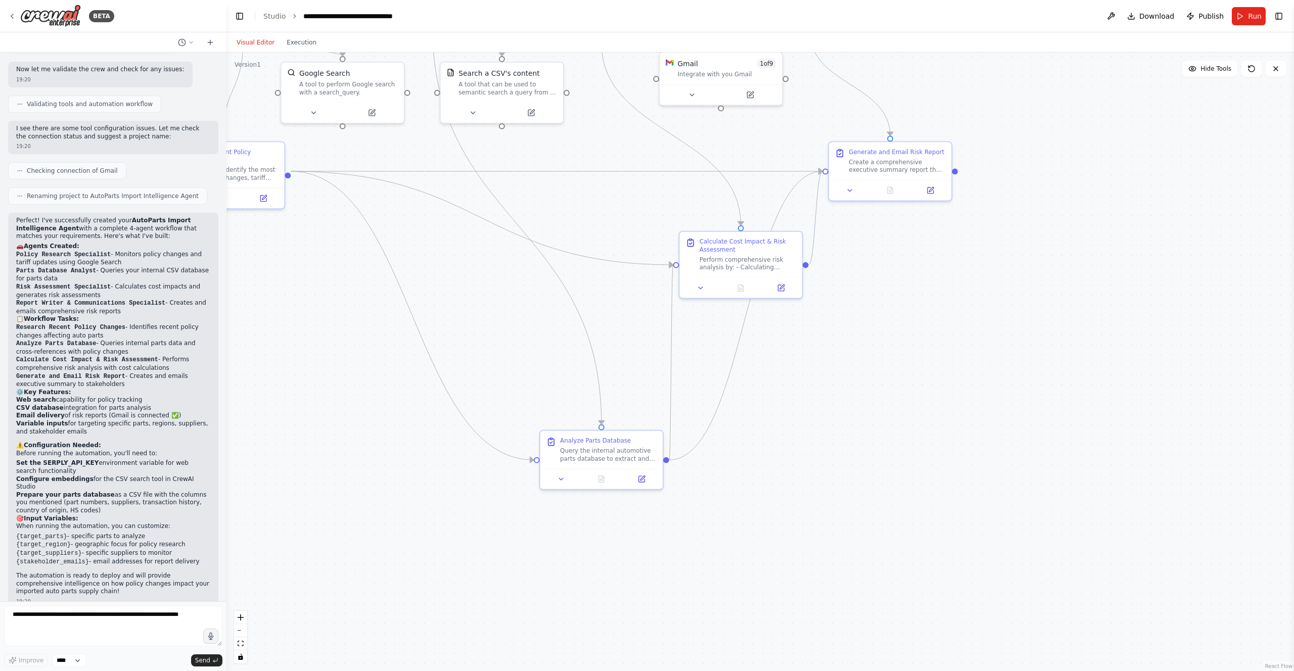
drag, startPoint x: 529, startPoint y: 158, endPoint x: 460, endPoint y: 521, distance: 370.2
click at [460, 521] on div ".deletable-edge-delete-btn { width: 20px; height: 20px; border: 0px solid #ffff…" at bounding box center [761, 362] width 1068 height 619
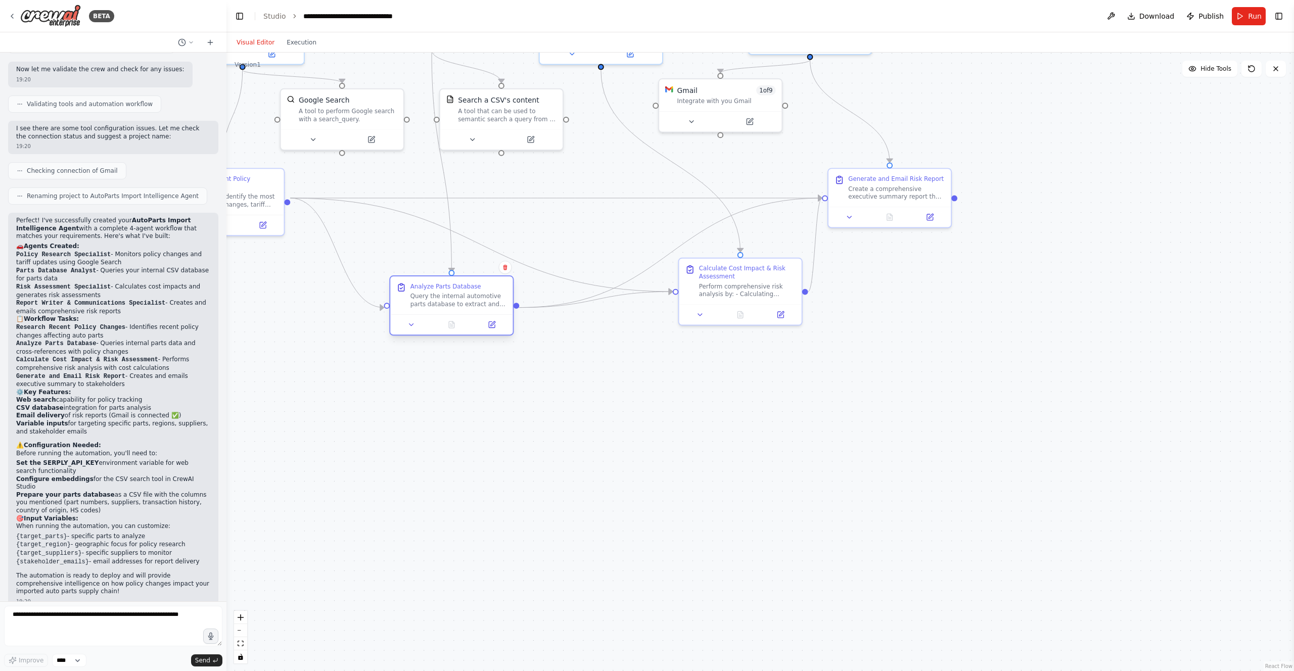
drag, startPoint x: 578, startPoint y: 463, endPoint x: 429, endPoint y: 291, distance: 227.6
click at [429, 291] on div "Analyze Parts Database Query the internal automotive parts database to extract …" at bounding box center [451, 296] width 122 height 38
click at [628, 331] on div ".deletable-edge-delete-btn { width: 20px; height: 20px; border: 0px solid #ffff…" at bounding box center [761, 362] width 1068 height 619
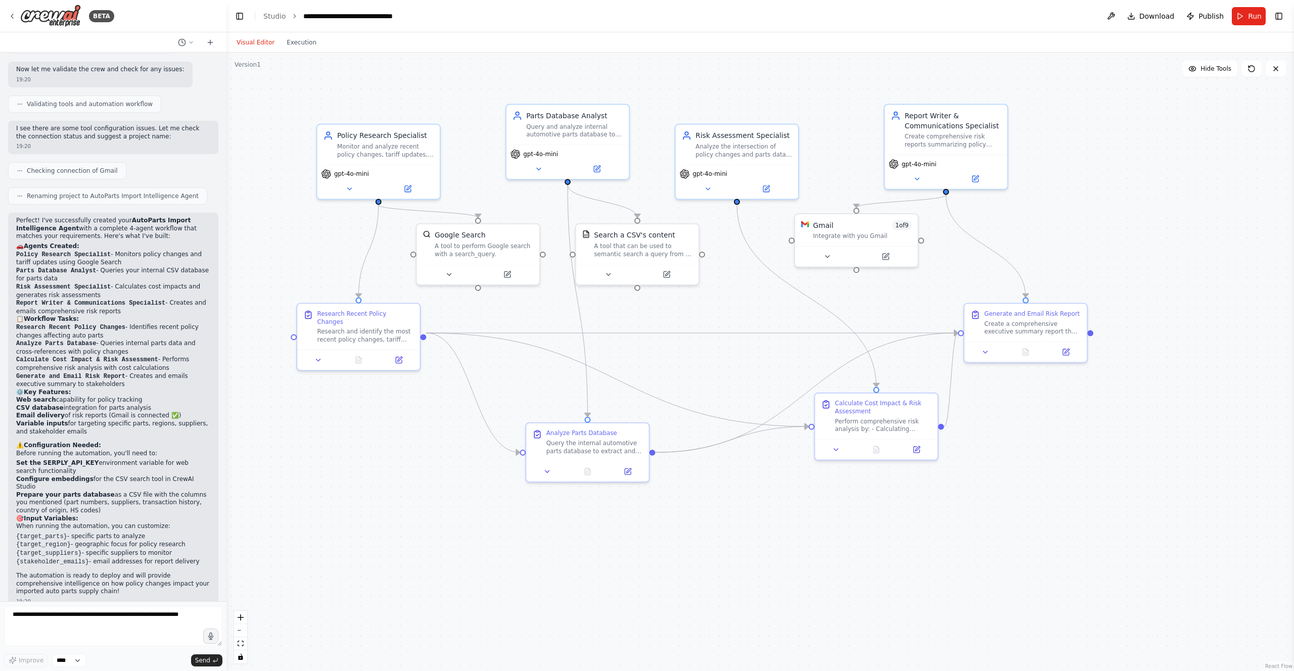
drag, startPoint x: 576, startPoint y: 371, endPoint x: 712, endPoint y: 506, distance: 191.3
click at [712, 506] on div ".deletable-edge-delete-btn { width: 20px; height: 20px; border: 0px solid #ffff…" at bounding box center [761, 362] width 1068 height 619
click at [898, 226] on span "1 of 9" at bounding box center [901, 223] width 19 height 10
click at [898, 222] on span "1 of 9" at bounding box center [901, 223] width 19 height 10
click at [1038, 228] on div ".deletable-edge-delete-btn { width: 20px; height: 20px; border: 0px solid #ffff…" at bounding box center [761, 362] width 1068 height 619
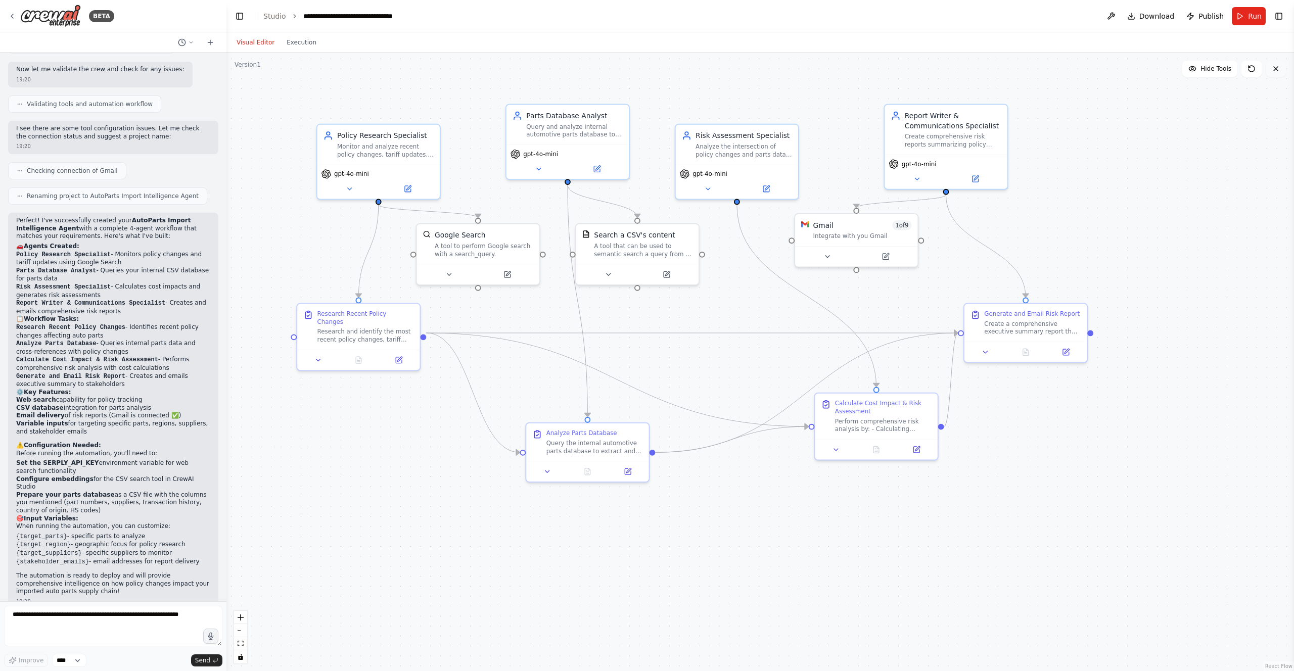
click at [1276, 71] on icon at bounding box center [1276, 69] width 8 height 8
click at [1277, 8] on header "**********" at bounding box center [761, 16] width 1068 height 32
click at [1277, 17] on button "Toggle Right Sidebar" at bounding box center [1279, 16] width 14 height 14
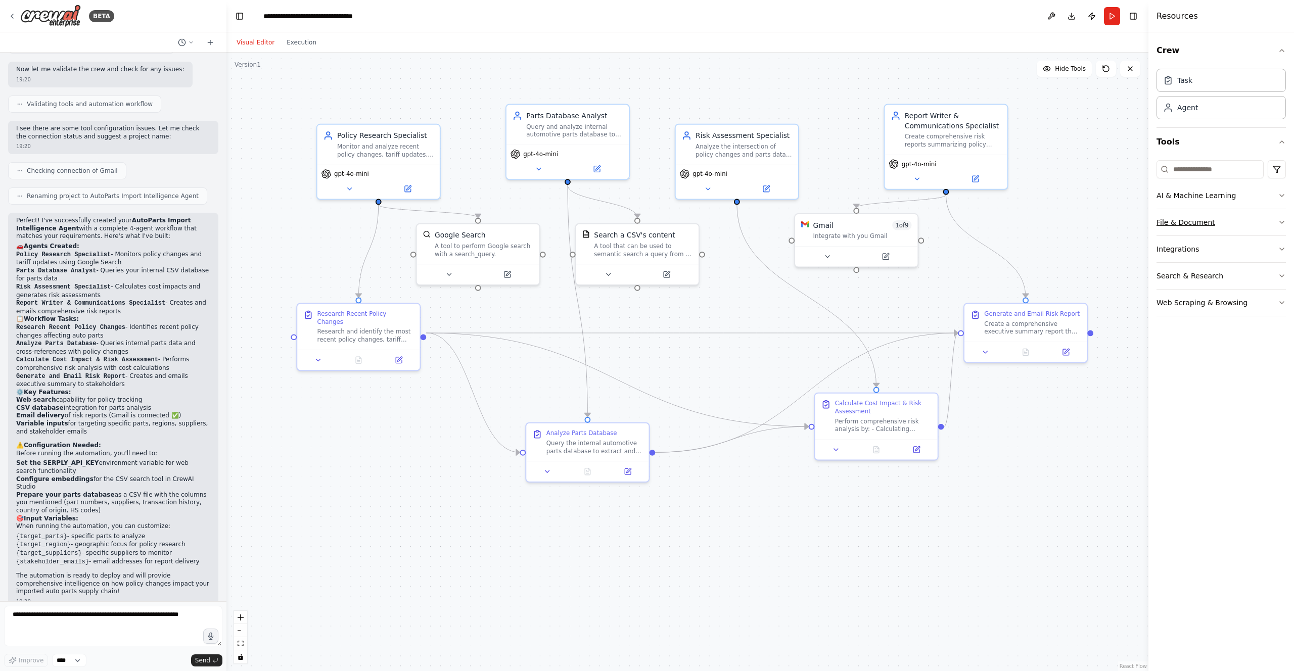
click at [1180, 222] on button "File & Document" at bounding box center [1221, 222] width 129 height 26
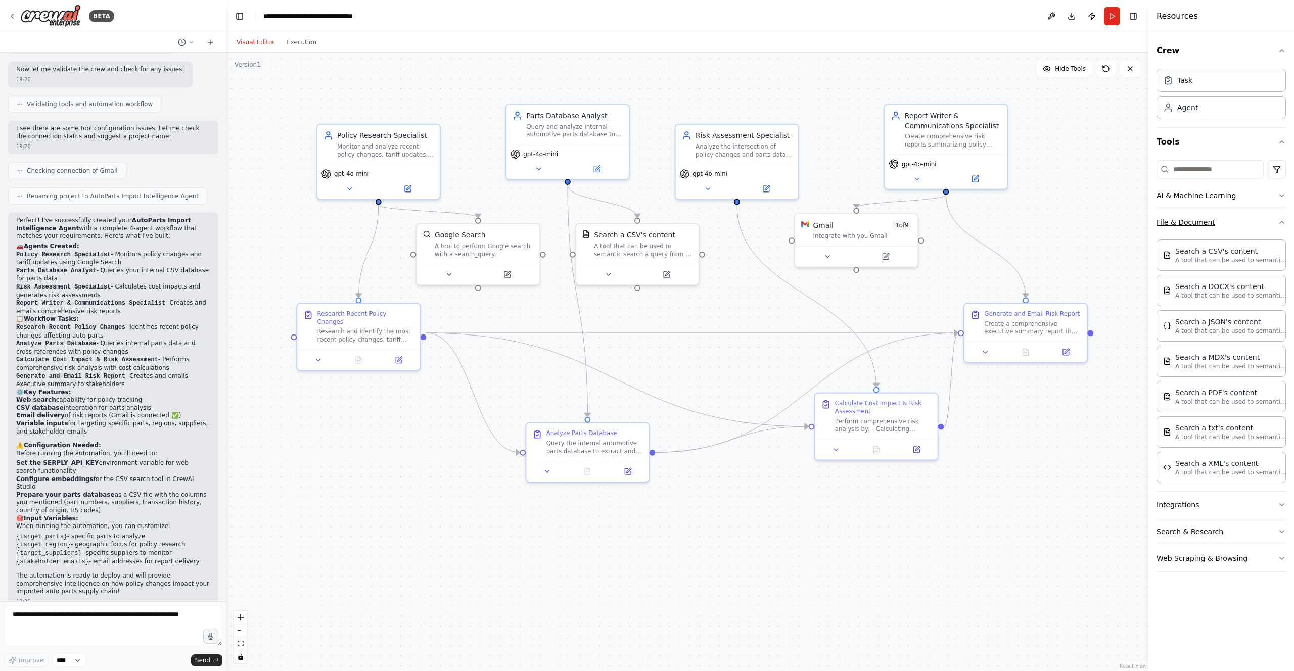
click at [1180, 222] on button "File & Document" at bounding box center [1221, 222] width 129 height 26
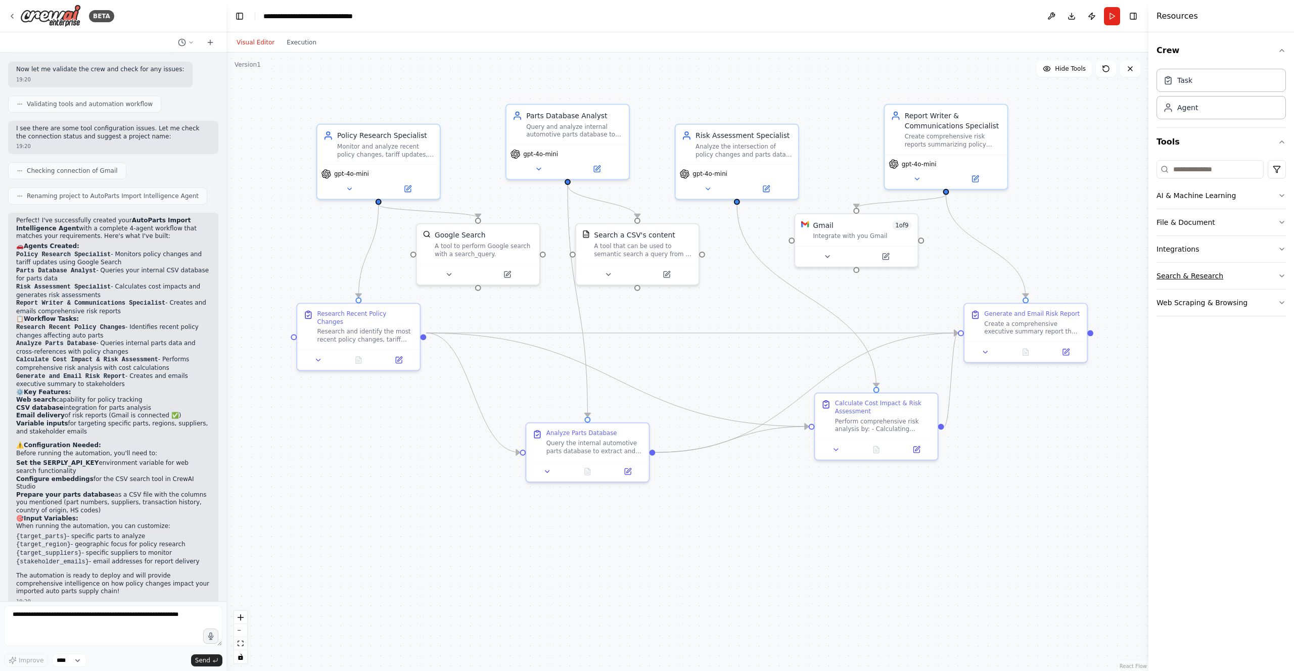
click at [1196, 276] on button "Search & Research" at bounding box center [1221, 276] width 129 height 26
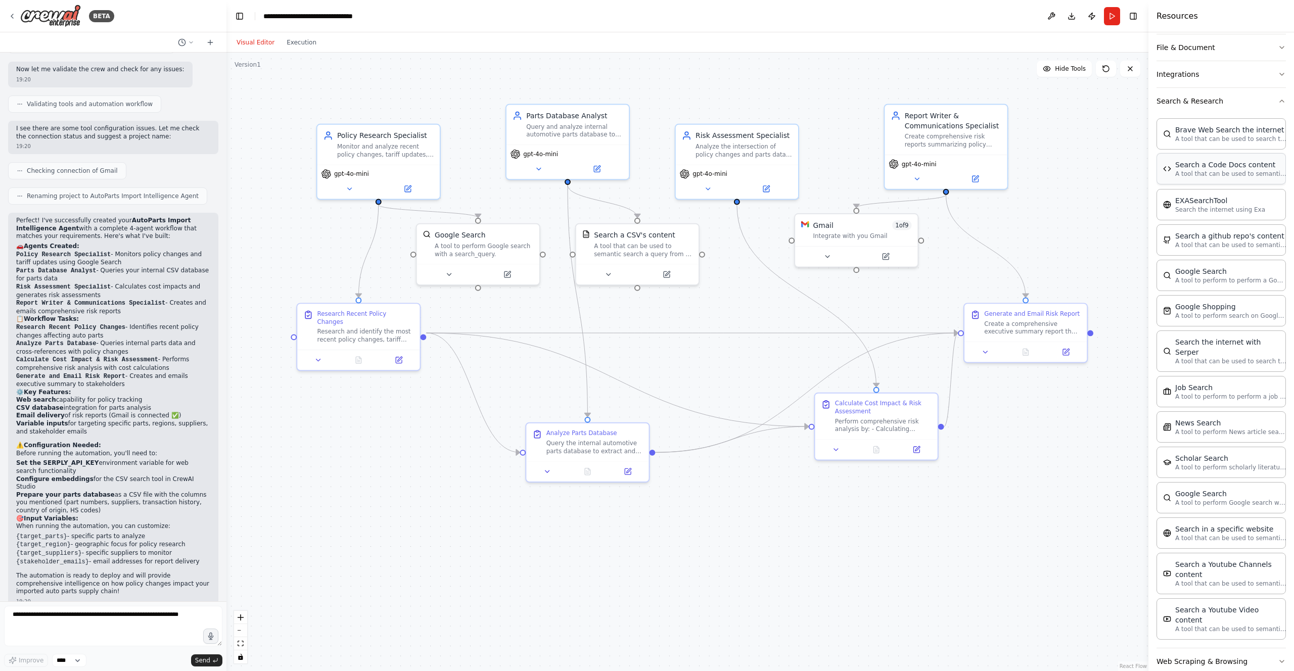
scroll to position [0, 0]
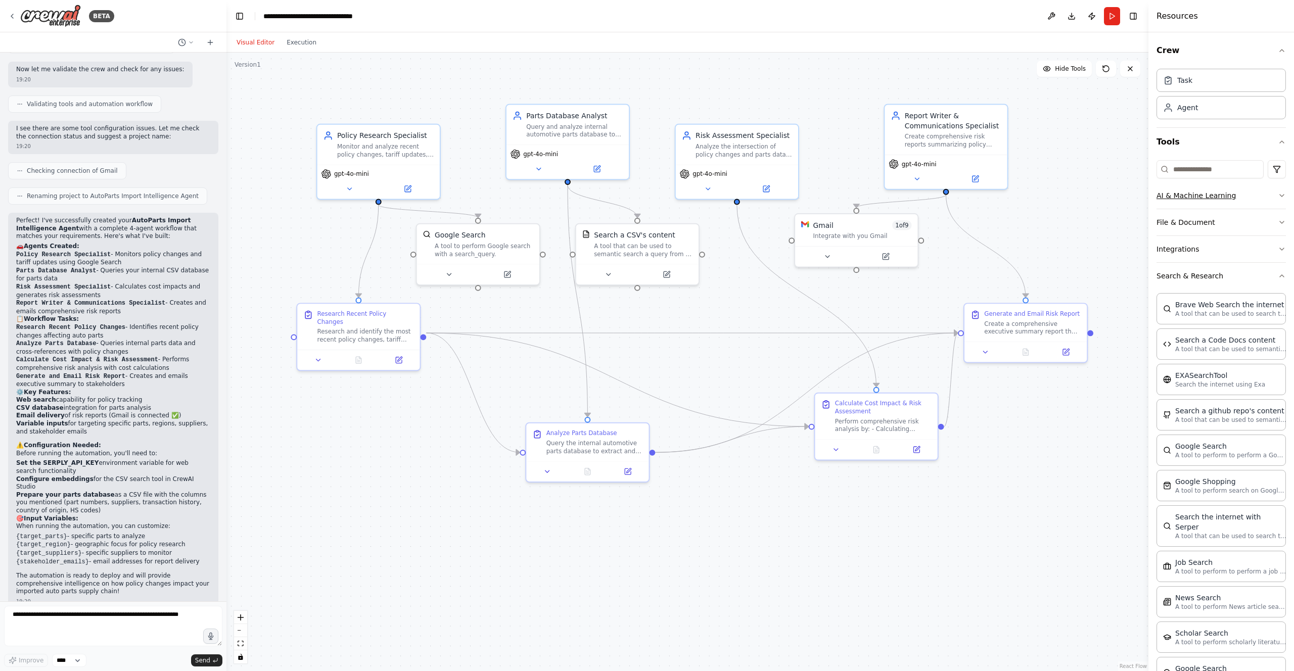
click at [1215, 194] on button "AI & Machine Learning" at bounding box center [1221, 196] width 129 height 26
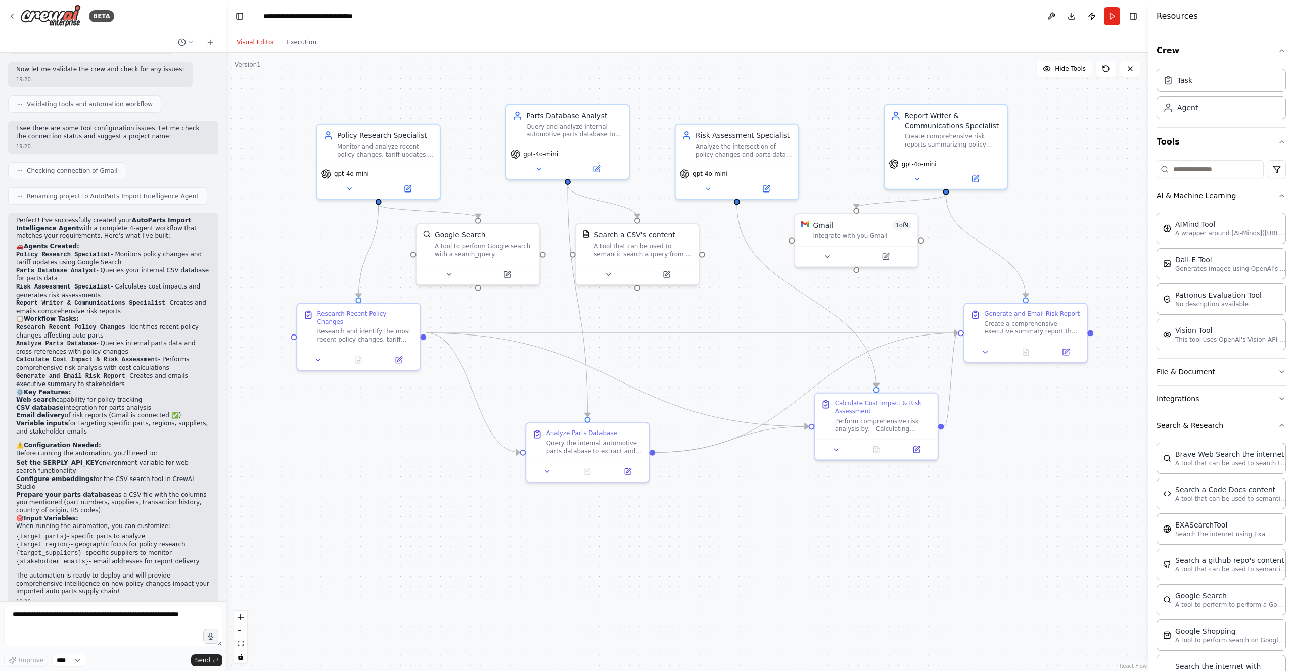
click at [1200, 371] on button "File & Document" at bounding box center [1221, 372] width 129 height 26
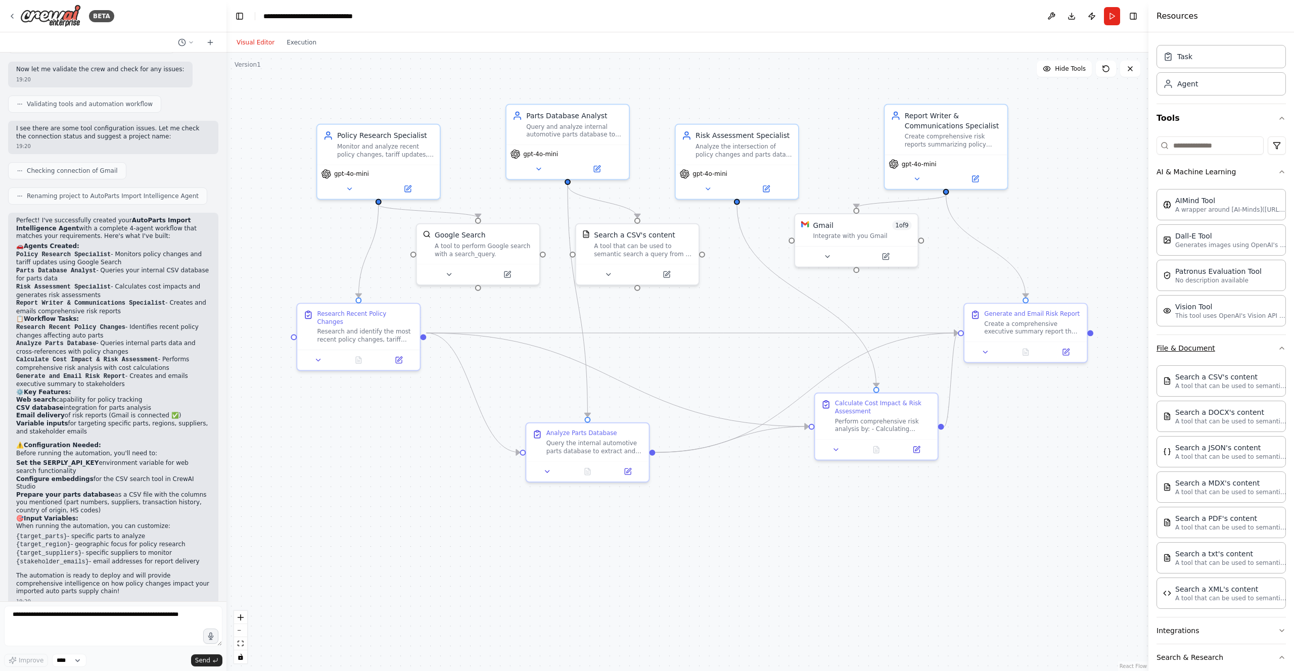
scroll to position [25, 0]
click at [1200, 376] on div "Search a CSV's content" at bounding box center [1231, 375] width 111 height 10
drag, startPoint x: 1066, startPoint y: 423, endPoint x: 350, endPoint y: 415, distance: 716.0
click at [350, 415] on div "Search a CSV's content" at bounding box center [365, 413] width 81 height 10
click at [423, 390] on icon at bounding box center [422, 392] width 4 height 6
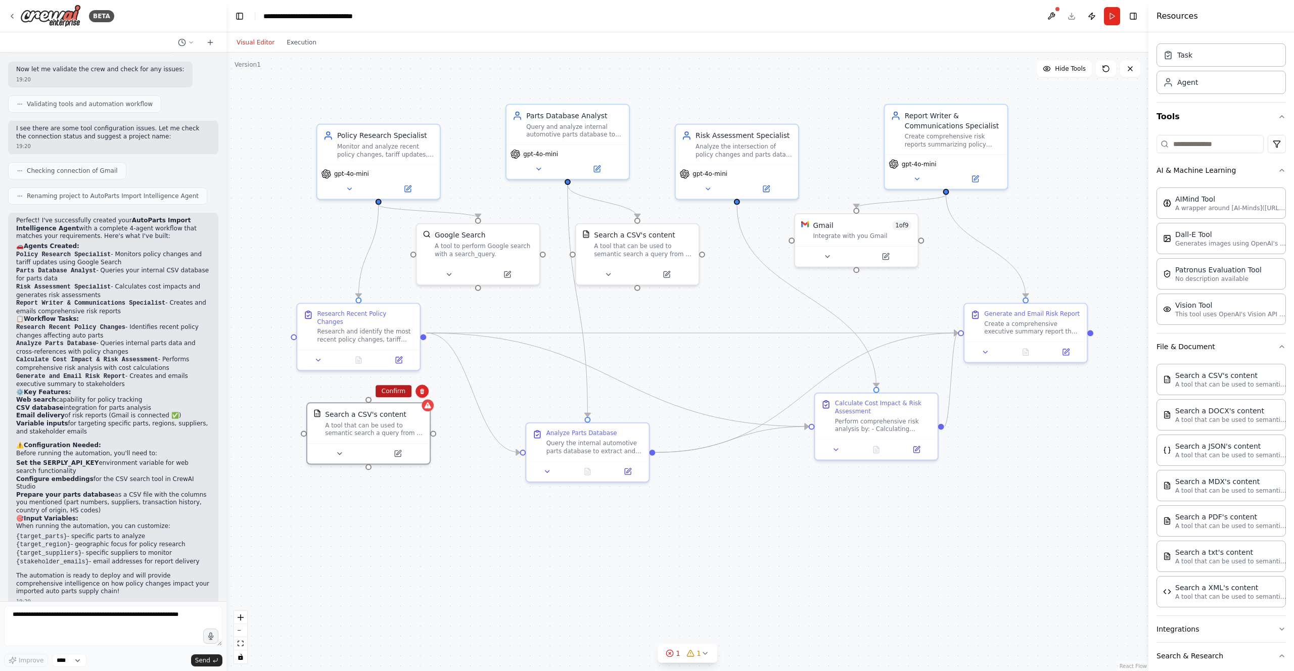
click at [392, 393] on button "Confirm" at bounding box center [394, 391] width 36 height 12
click at [416, 491] on button at bounding box center [409, 492] width 56 height 12
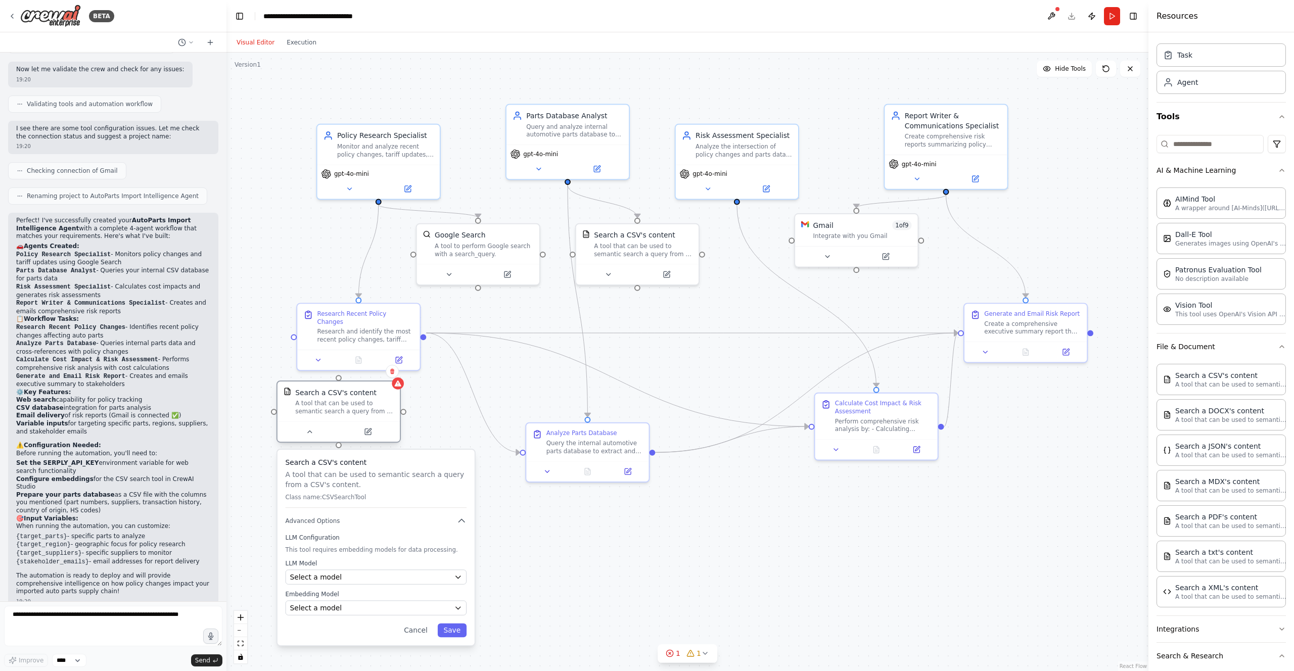
drag, startPoint x: 457, startPoint y: 449, endPoint x: 360, endPoint y: 388, distance: 114.2
click at [360, 388] on div "Search a CSV's content" at bounding box center [335, 393] width 81 height 10
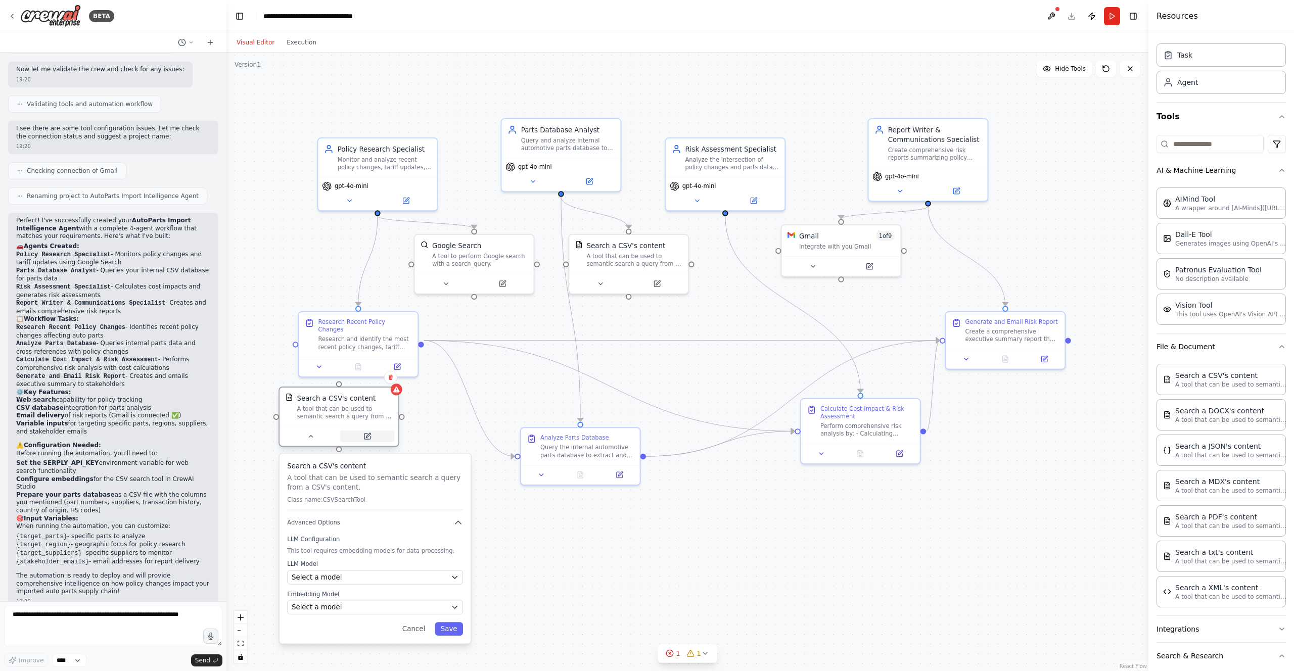
click at [365, 437] on icon at bounding box center [368, 437] width 6 height 6
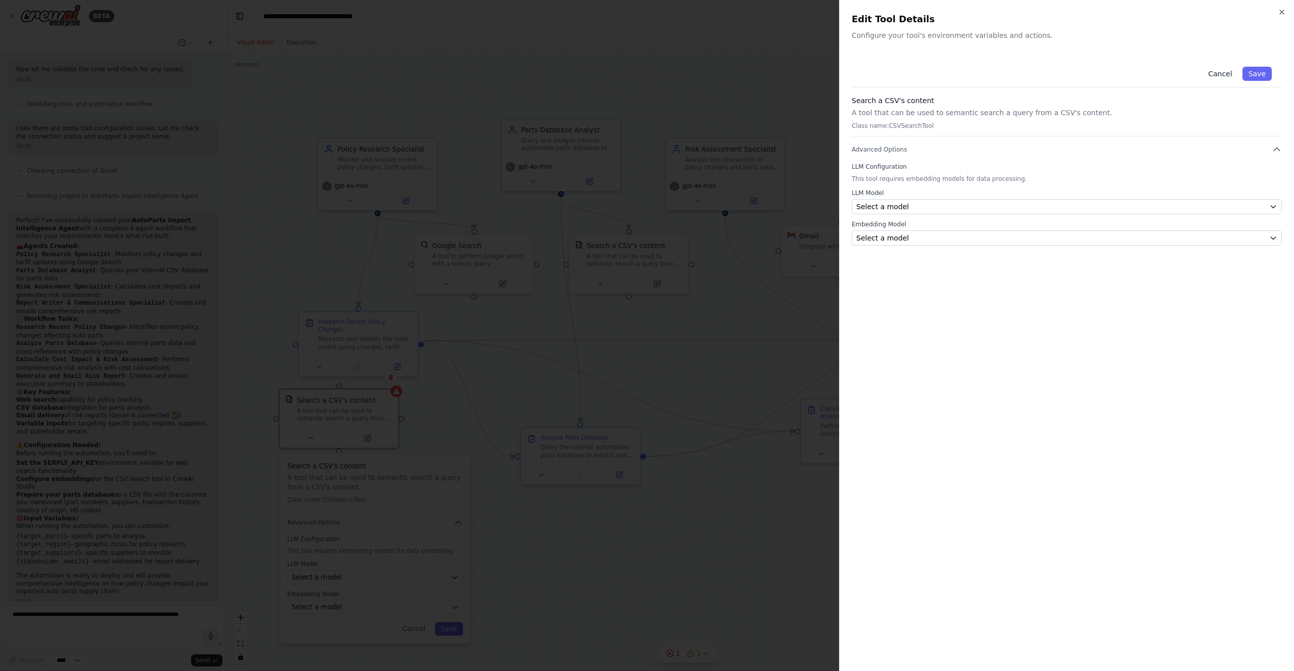
click at [1218, 71] on button "Cancel" at bounding box center [1220, 74] width 36 height 14
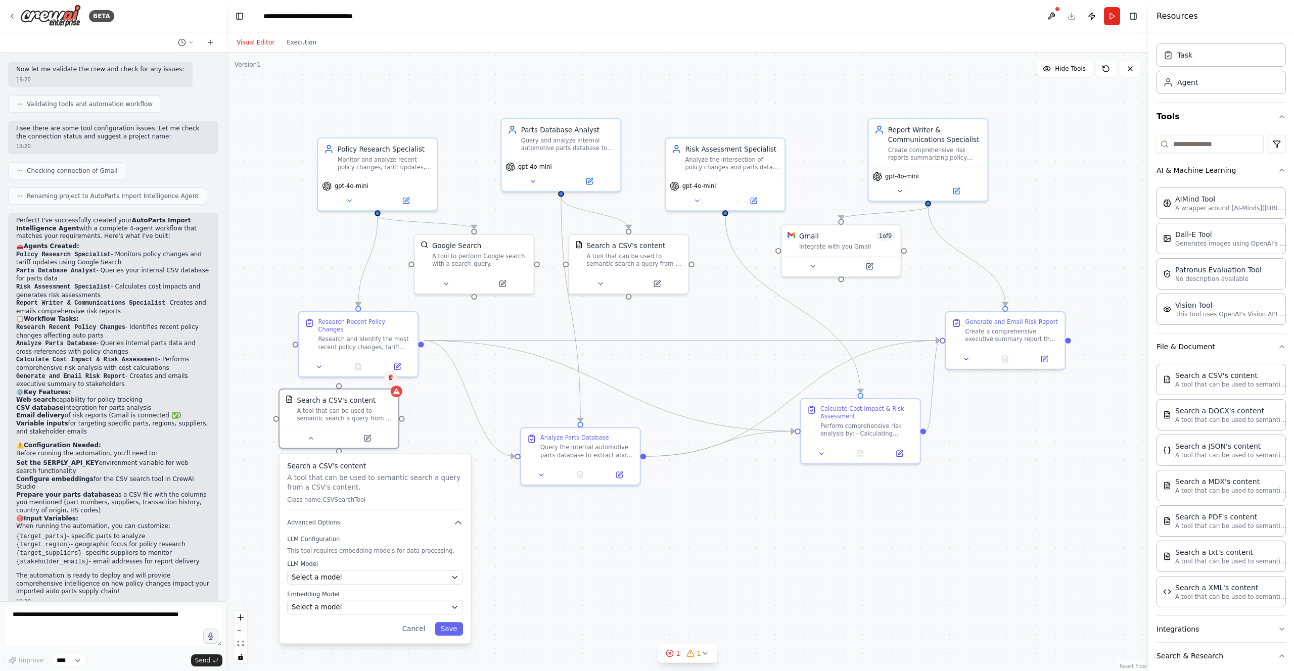
click at [389, 379] on icon at bounding box center [391, 378] width 6 height 6
click at [362, 377] on button "Confirm" at bounding box center [362, 378] width 36 height 12
click at [1058, 21] on button at bounding box center [1052, 16] width 16 height 18
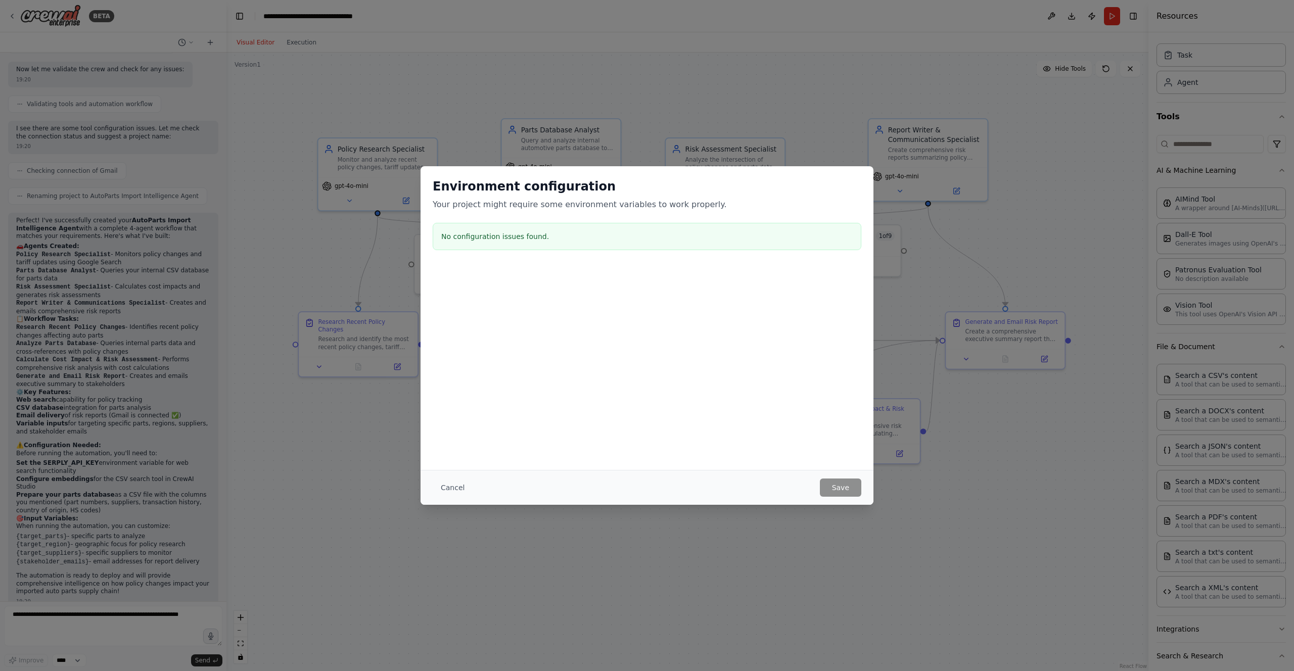
click at [836, 497] on div "Cancel Save" at bounding box center [647, 487] width 453 height 35
click at [449, 488] on button "Cancel" at bounding box center [453, 488] width 40 height 18
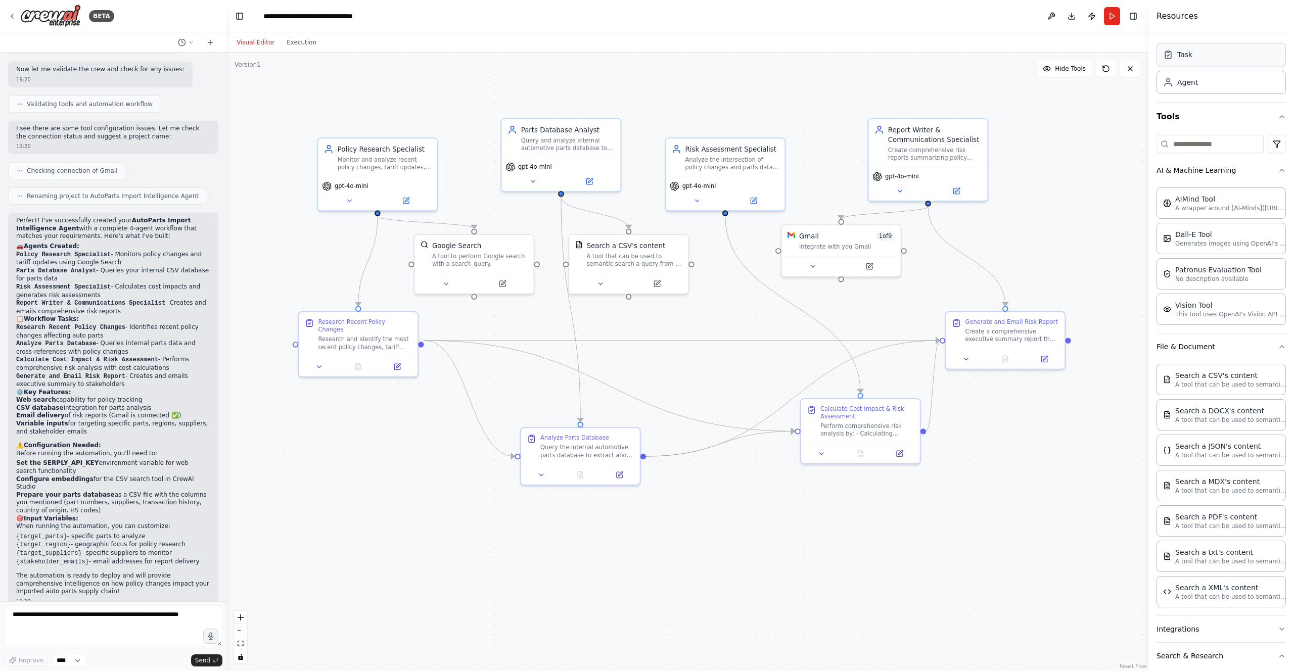
click at [1190, 55] on div "Task" at bounding box center [1185, 55] width 15 height 10
click at [1190, 83] on div "Agent" at bounding box center [1188, 82] width 21 height 10
click at [1194, 62] on div "Task" at bounding box center [1221, 54] width 129 height 23
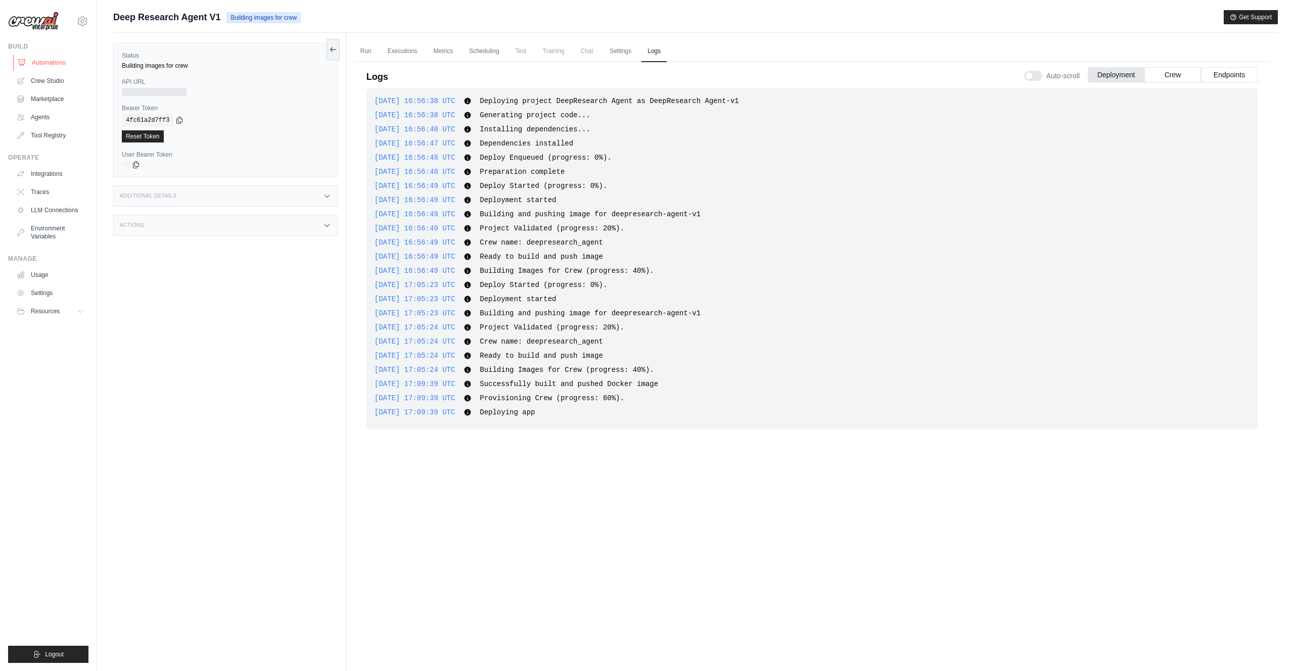
click at [56, 62] on link "Automations" at bounding box center [51, 63] width 76 height 16
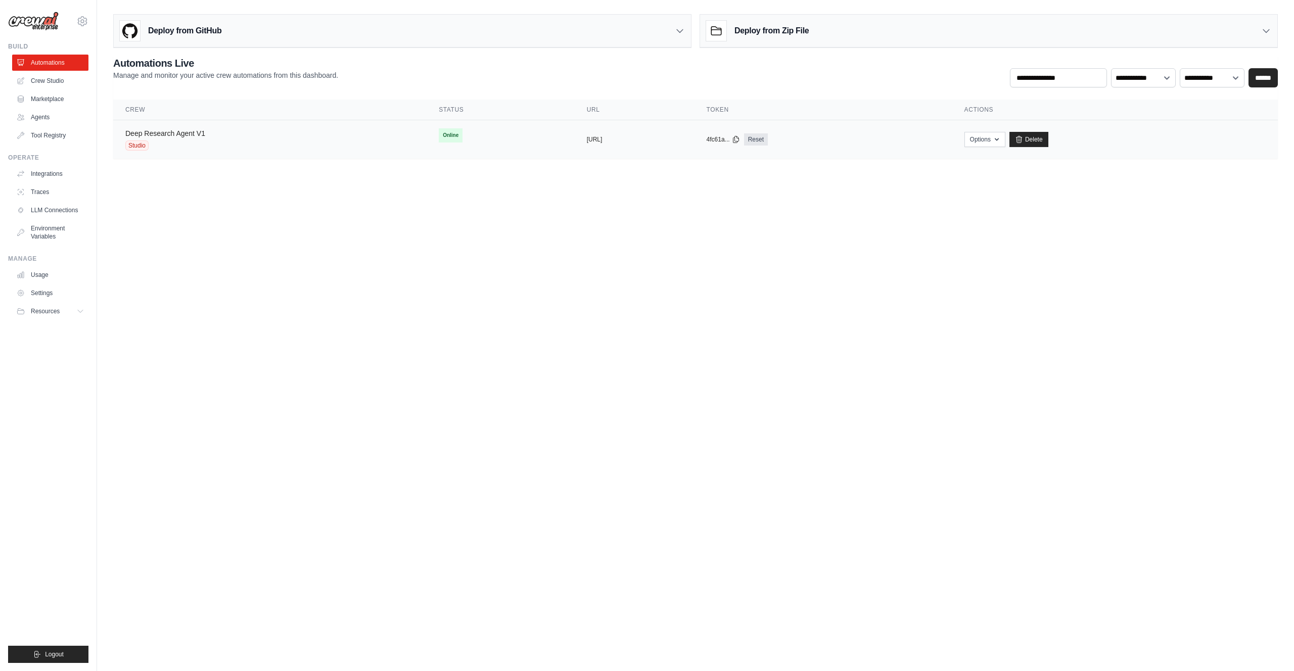
click at [188, 132] on link "Deep Research Agent V1" at bounding box center [165, 133] width 80 height 8
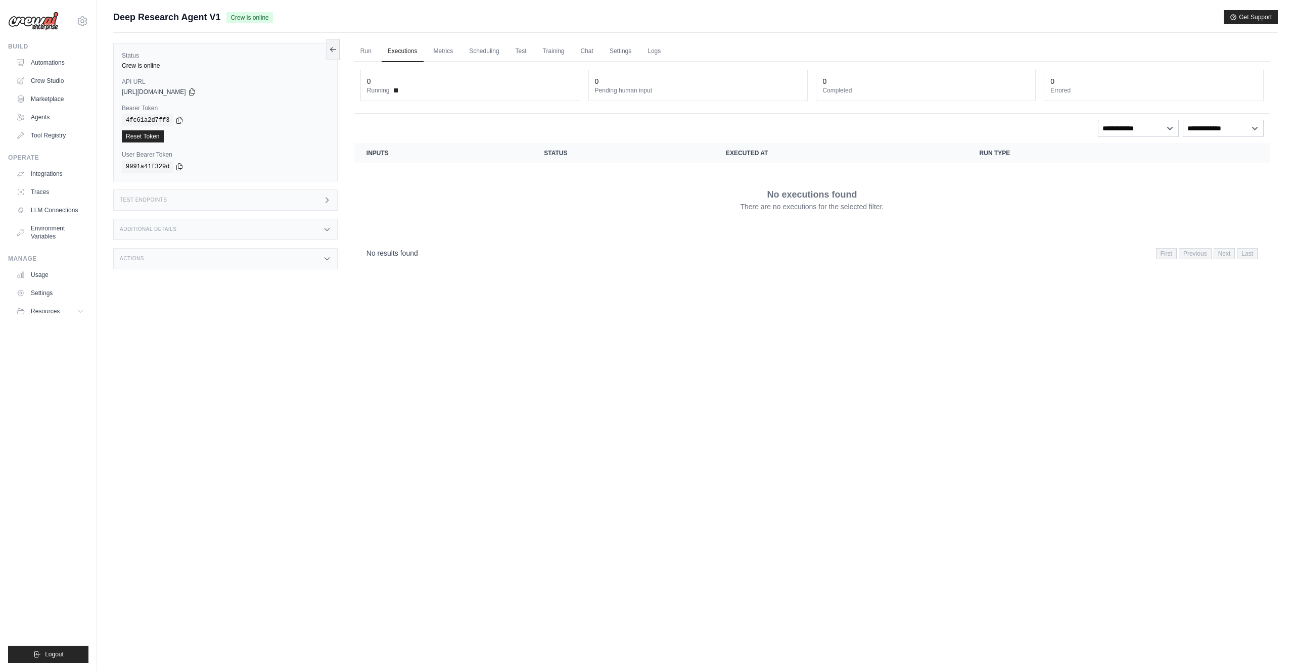
click at [808, 185] on div "No executions found There are no executions for the selected filter." at bounding box center [812, 199] width 891 height 57
click at [256, 197] on div "Test Endpoints" at bounding box center [225, 200] width 224 height 21
click at [52, 178] on link "Integrations" at bounding box center [51, 174] width 76 height 16
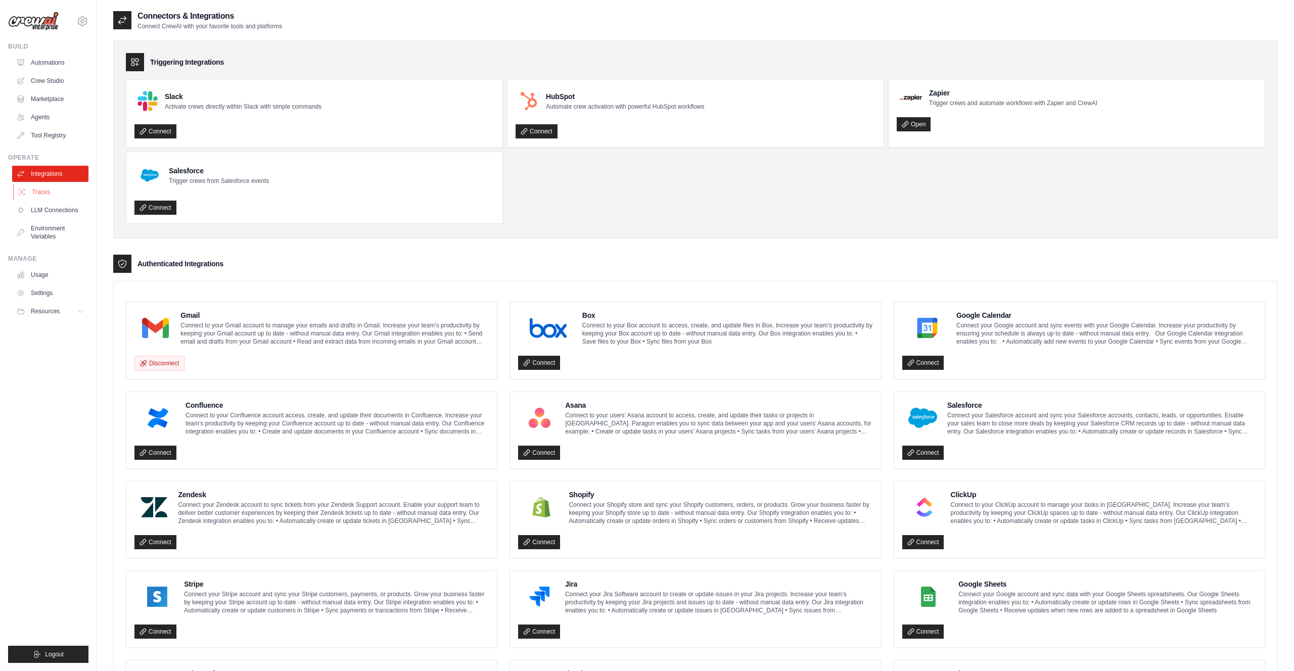
click at [44, 199] on link "Traces" at bounding box center [51, 192] width 76 height 16
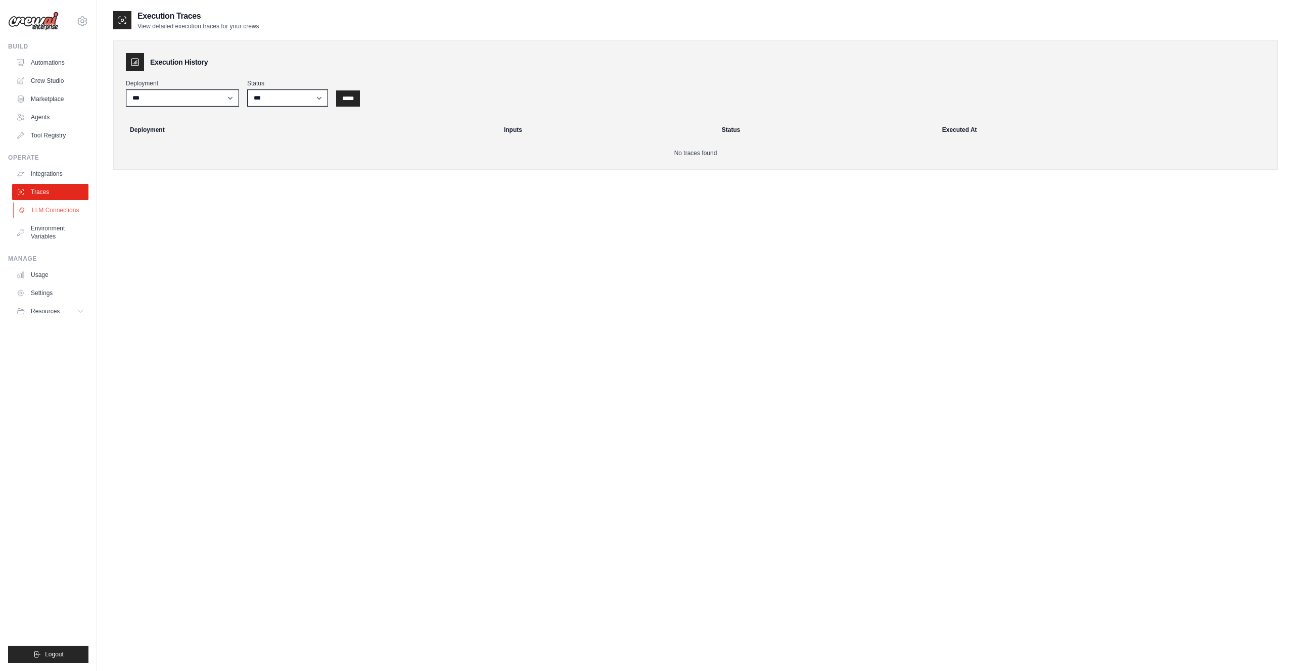
click at [48, 212] on link "LLM Connections" at bounding box center [51, 210] width 76 height 16
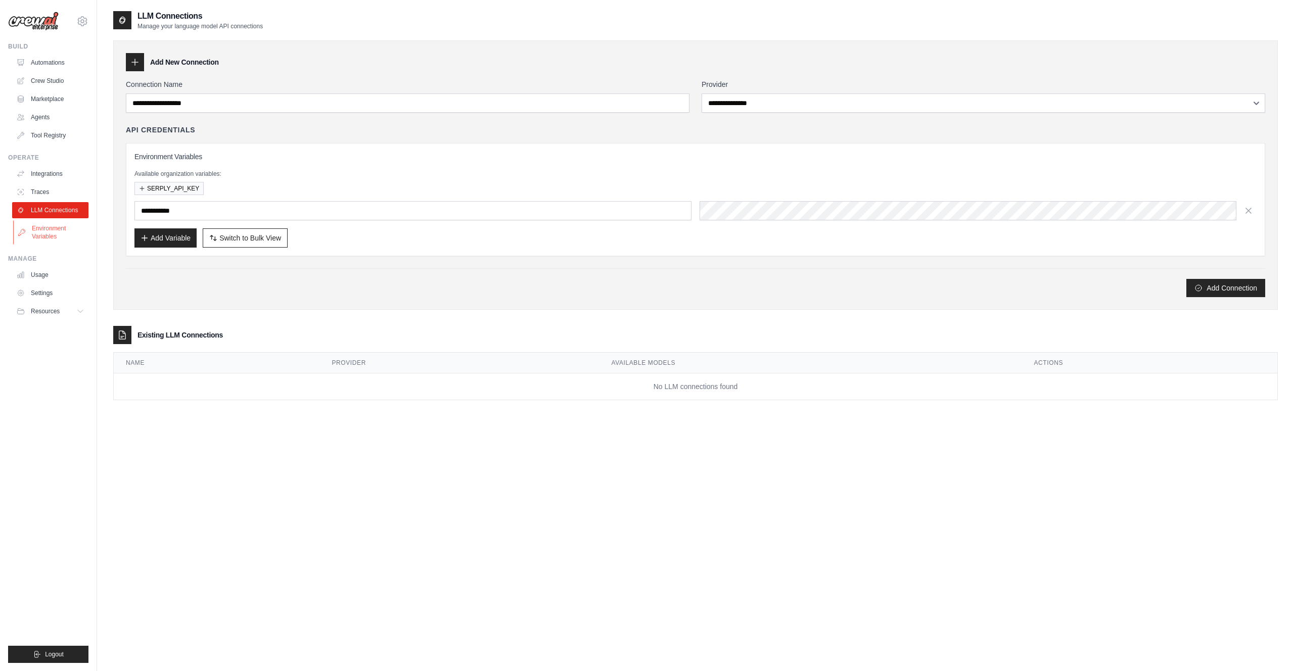
click at [47, 229] on link "Environment Variables" at bounding box center [51, 232] width 76 height 24
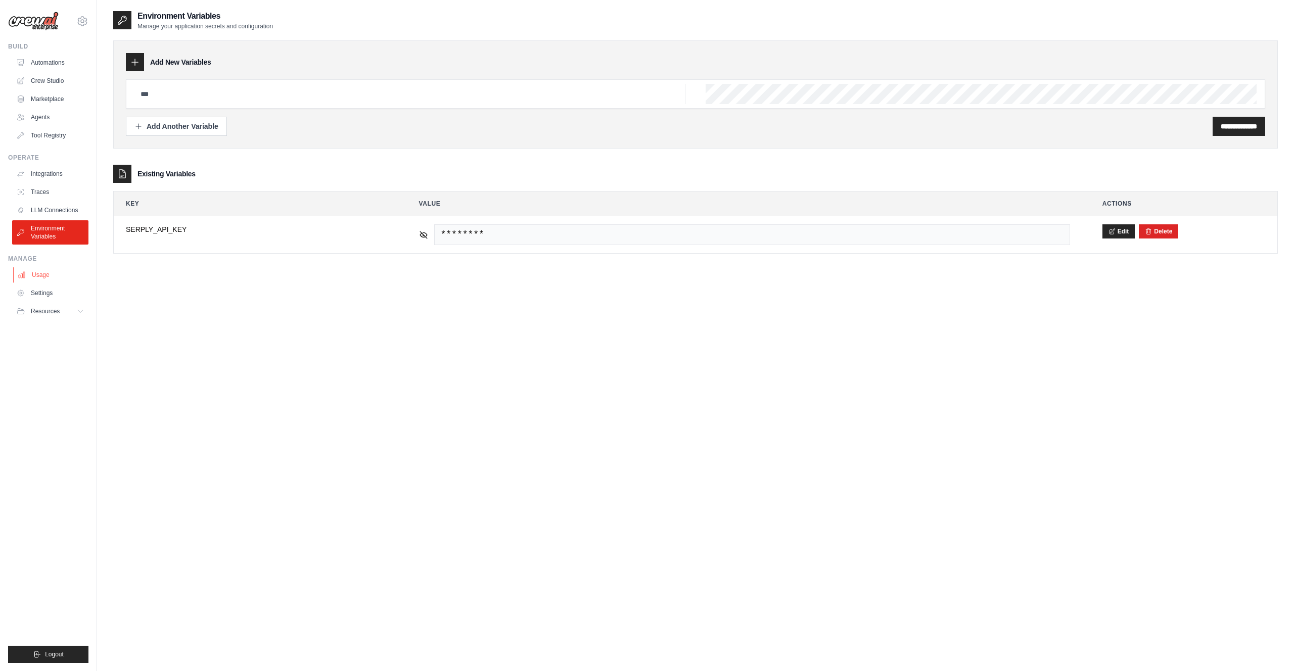
click at [49, 276] on link "Usage" at bounding box center [51, 275] width 76 height 16
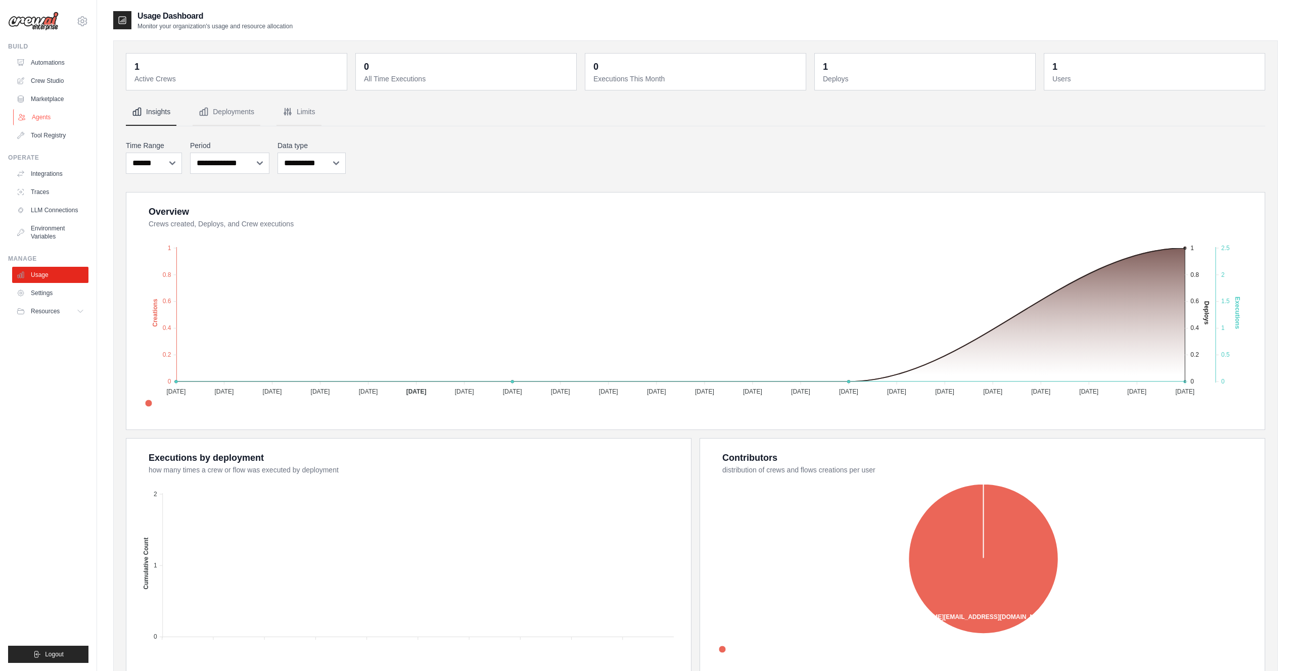
click at [61, 118] on link "Agents" at bounding box center [51, 117] width 76 height 16
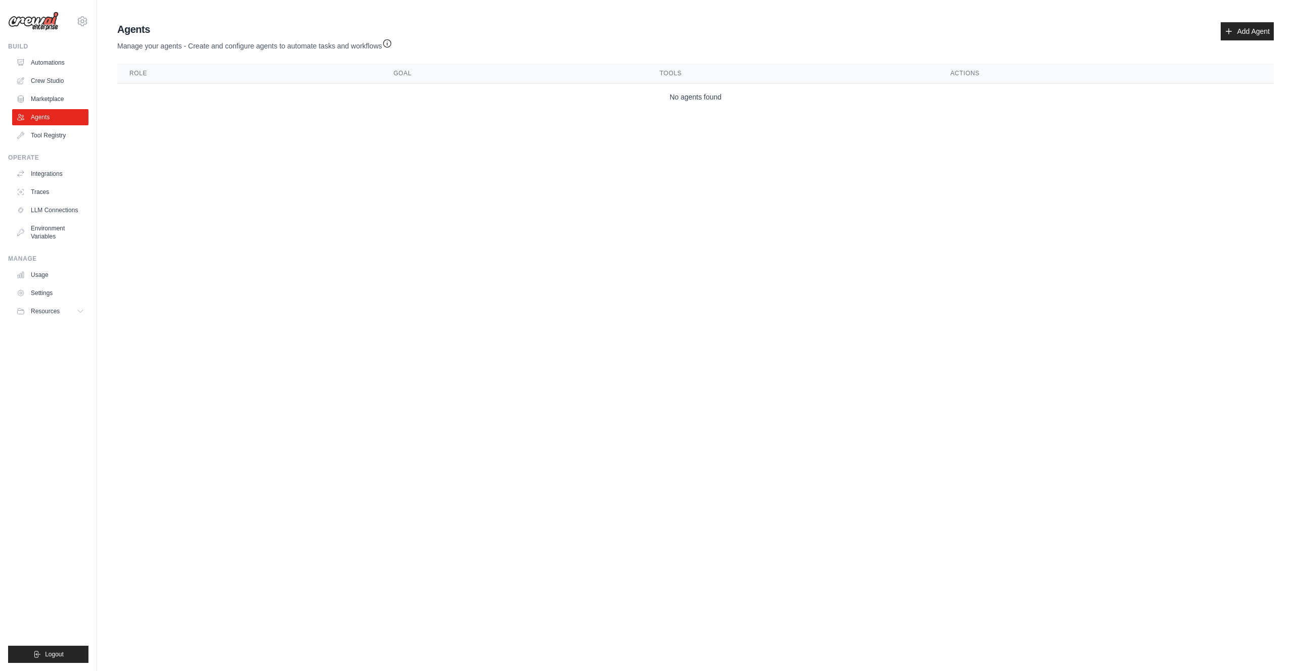
click at [1238, 41] on div "Agents Manage your agents - Create and configure agents to automate tasks and w…" at bounding box center [695, 36] width 1157 height 29
click at [1240, 33] on link "Add Agent" at bounding box center [1247, 31] width 53 height 18
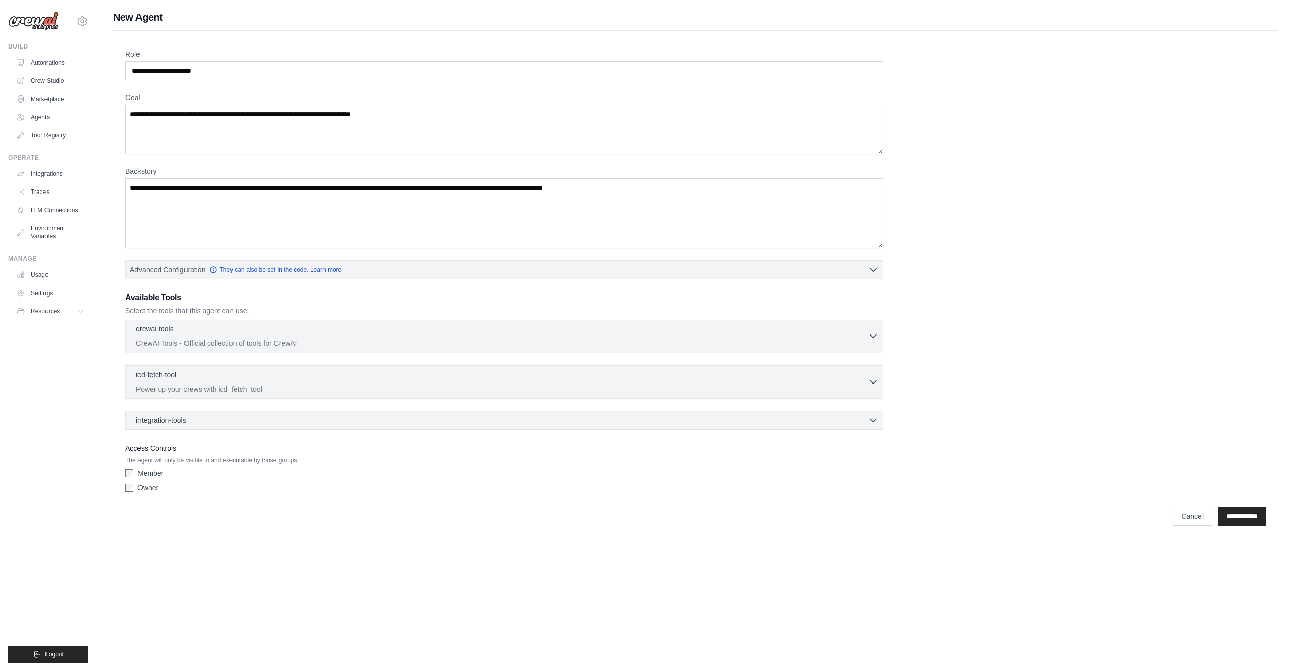
click at [744, 348] on p "CrewAI Tools - Official collection of tools for CrewAI" at bounding box center [502, 343] width 733 height 10
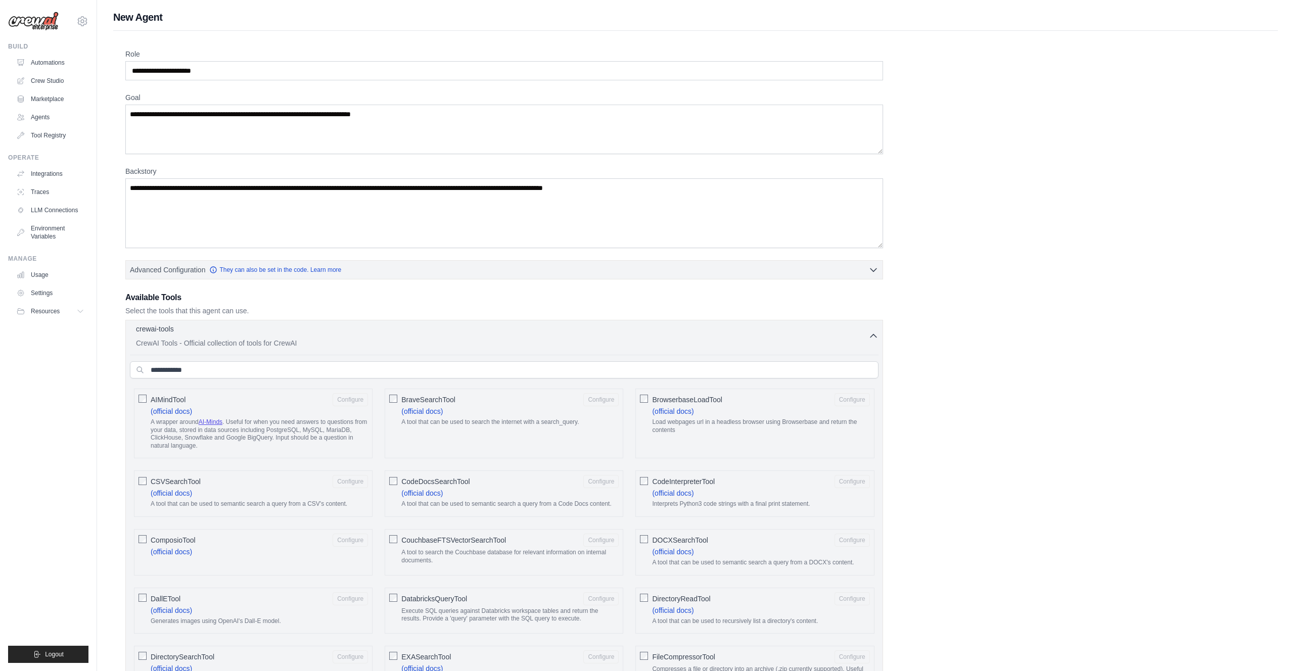
click at [747, 339] on p "CrewAI Tools - Official collection of tools for CrewAI" at bounding box center [502, 343] width 733 height 10
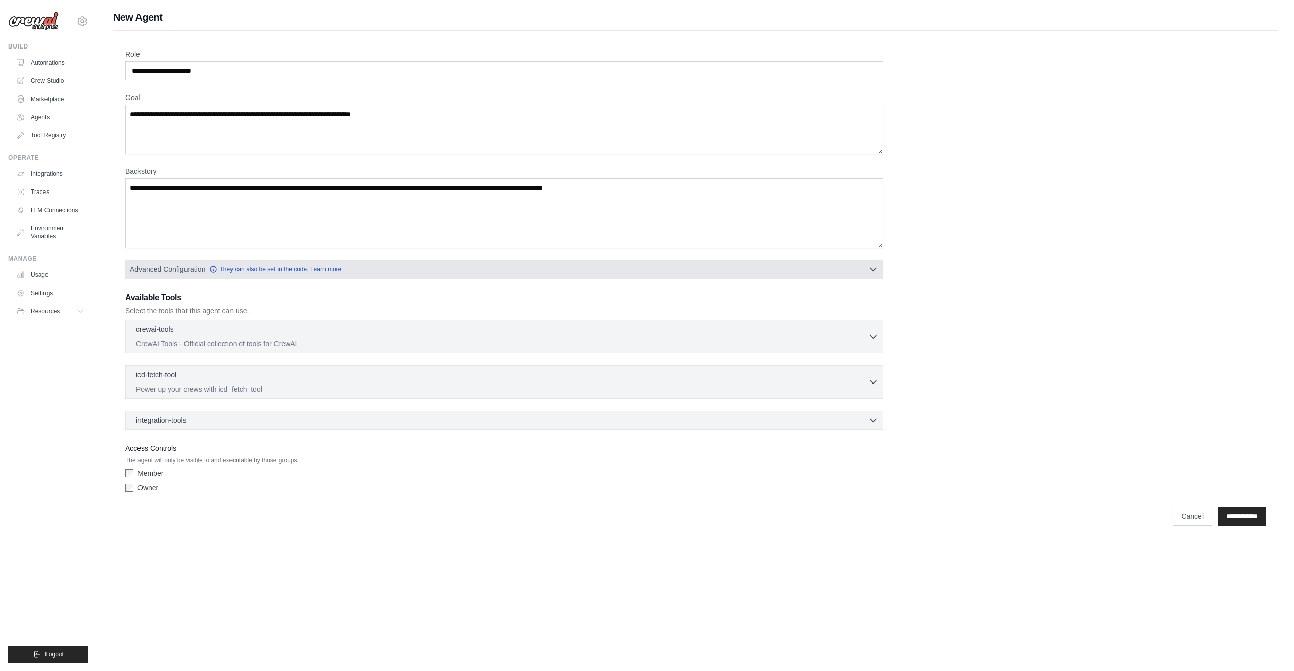
click at [491, 267] on button "Advanced Configuration They can also be set in the code. Learn more" at bounding box center [504, 269] width 757 height 18
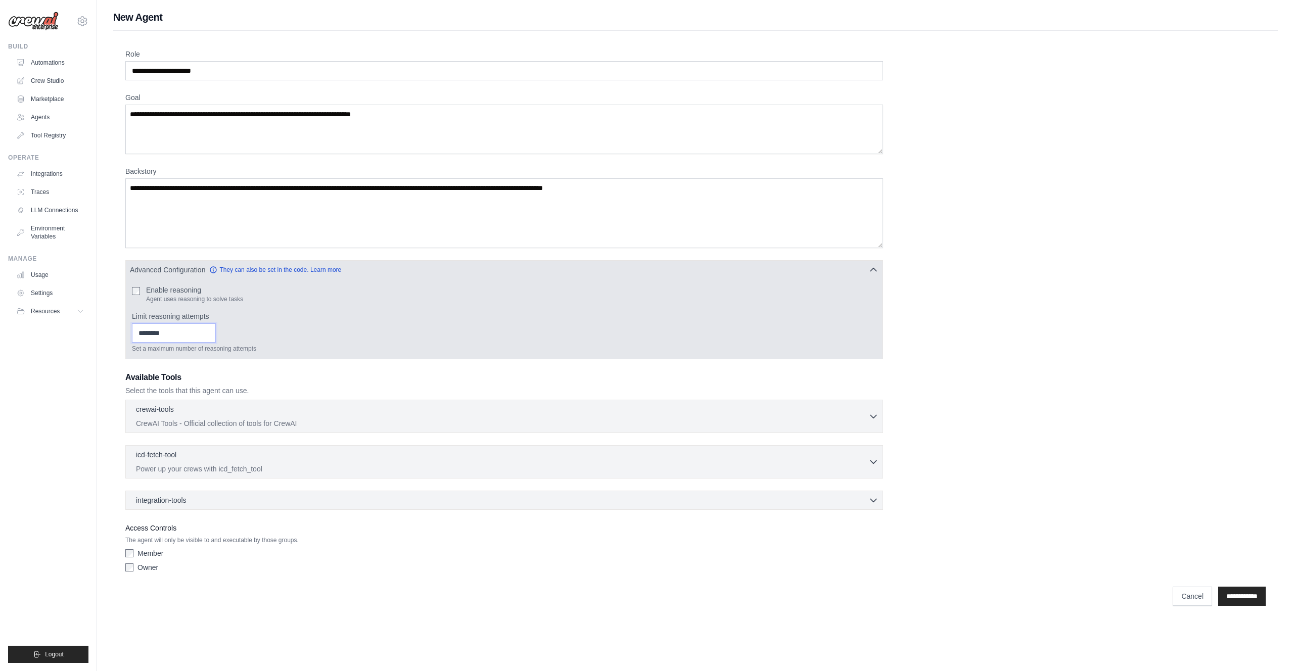
click at [179, 335] on input "Limit reasoning attempts" at bounding box center [174, 333] width 84 height 19
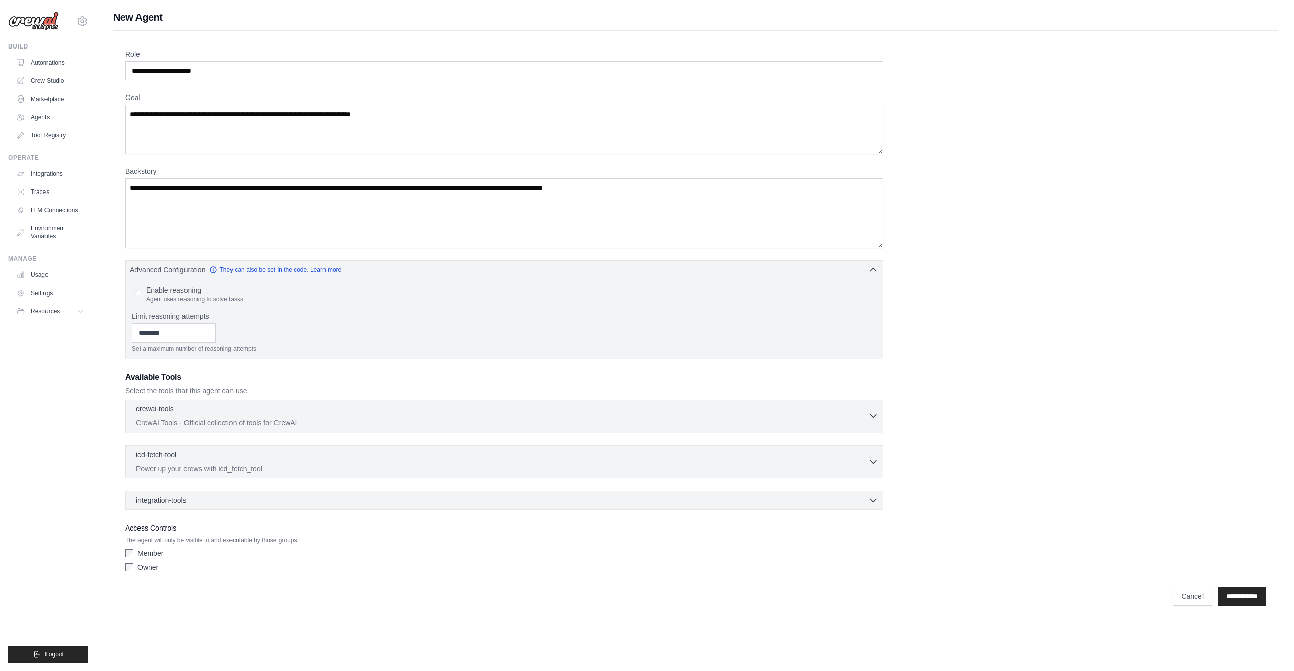
click at [467, 415] on div "crewai-tools 0 selected" at bounding box center [502, 410] width 733 height 12
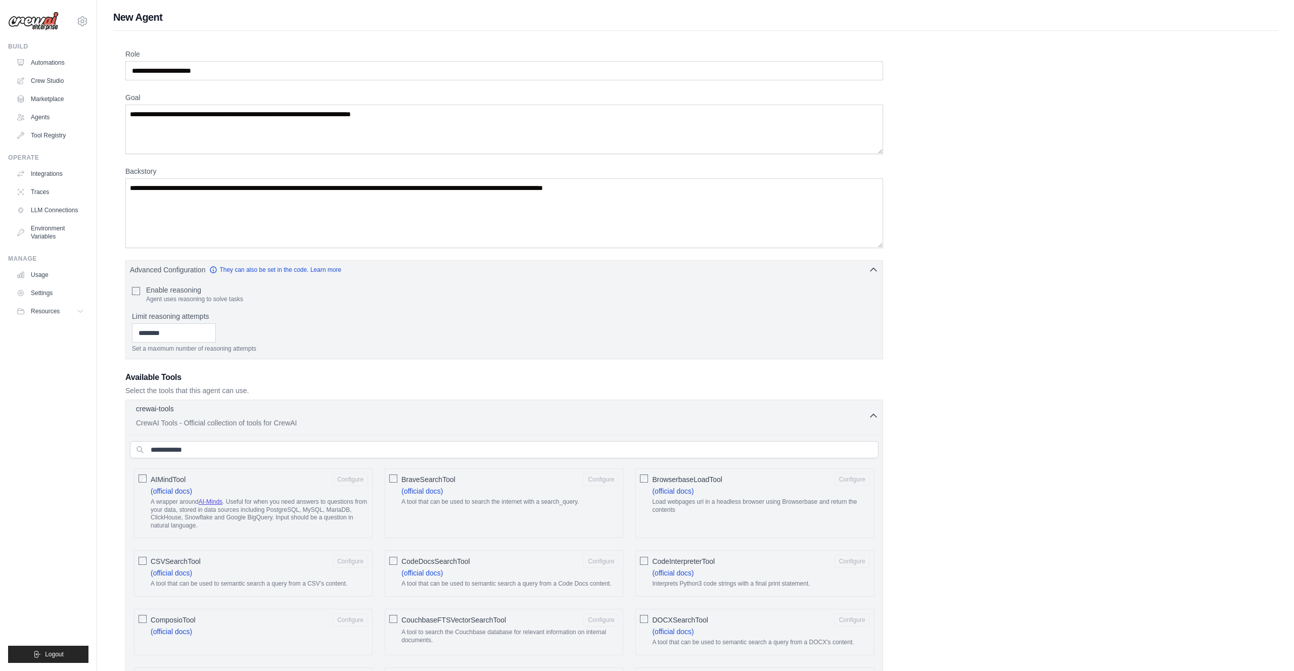
click at [467, 415] on div "crewai-tools 0 selected" at bounding box center [502, 410] width 733 height 12
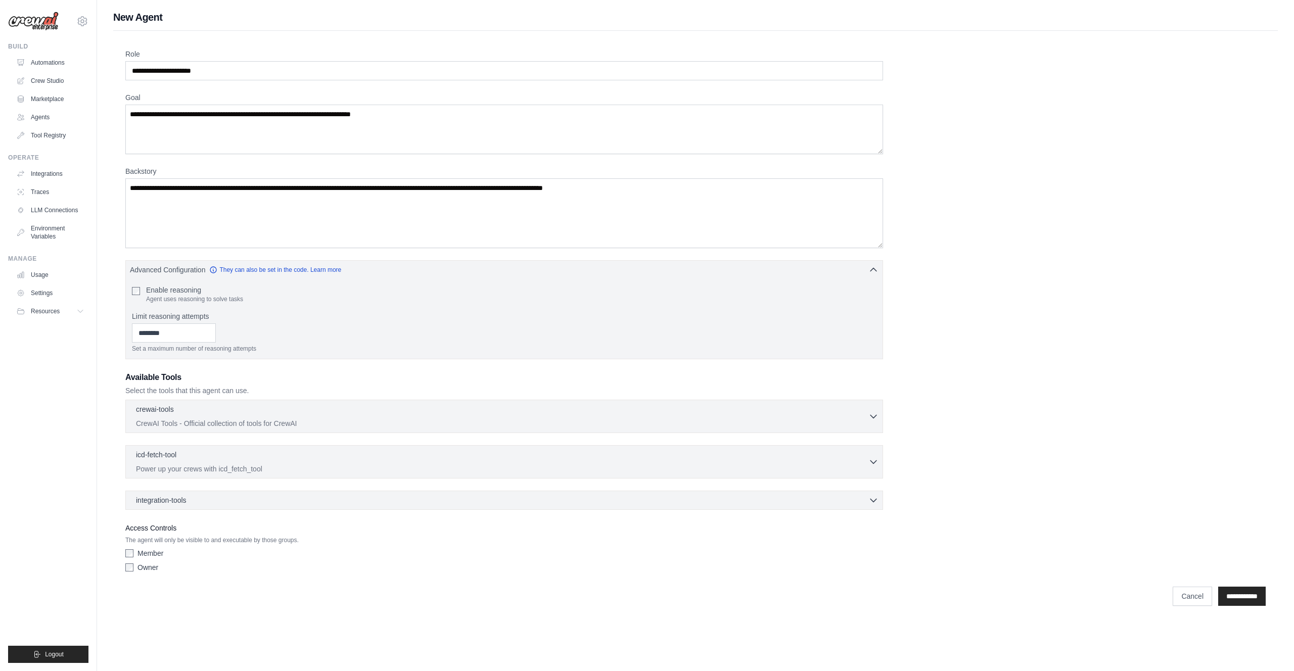
click at [184, 610] on div "Role Goal Backstory Advanced Configuration They can also be set in the code. Le…" at bounding box center [695, 321] width 1165 height 581
click at [337, 465] on p "Power up your crews with icd_fetch_tool" at bounding box center [502, 469] width 733 height 10
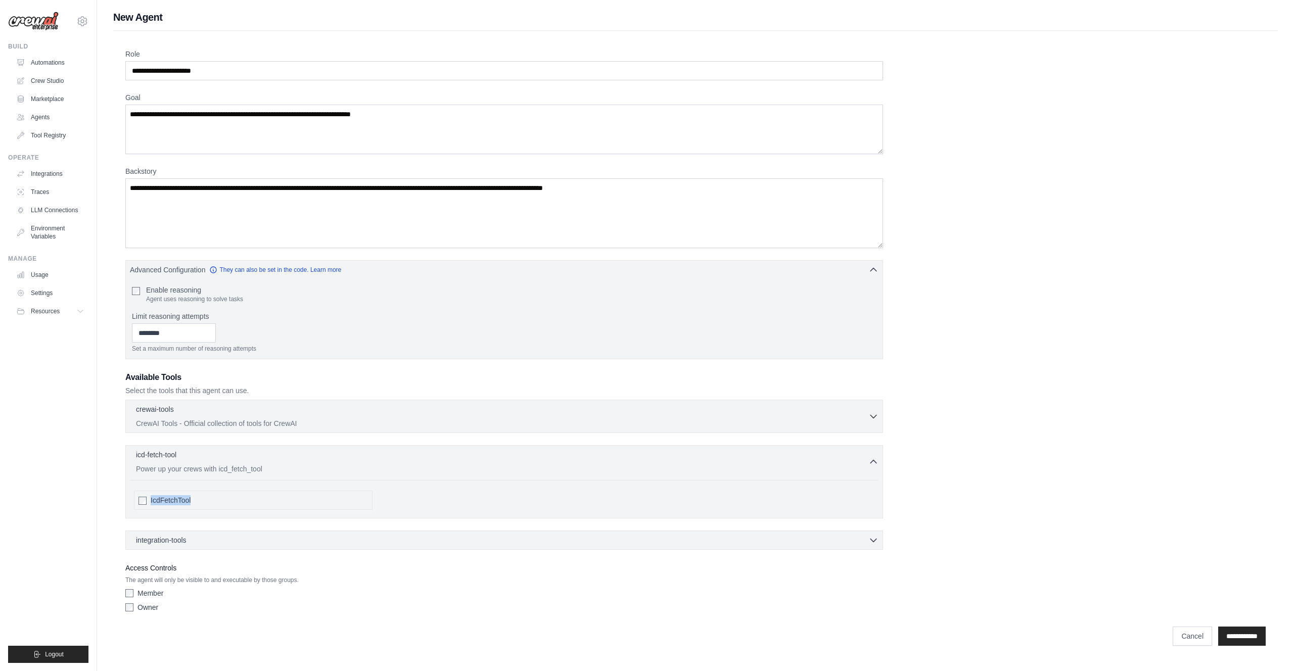
drag, startPoint x: 151, startPoint y: 501, endPoint x: 197, endPoint y: 501, distance: 46.5
click at [197, 501] on div "IcdFetchTool" at bounding box center [259, 500] width 217 height 10
copy span "IcdFetchTool"
drag, startPoint x: 122, startPoint y: 471, endPoint x: 272, endPoint y: 474, distance: 150.2
click at [272, 474] on div "Role Goal Backstory Advanced Configuration They can also be set in the code. Le…" at bounding box center [695, 341] width 1165 height 621
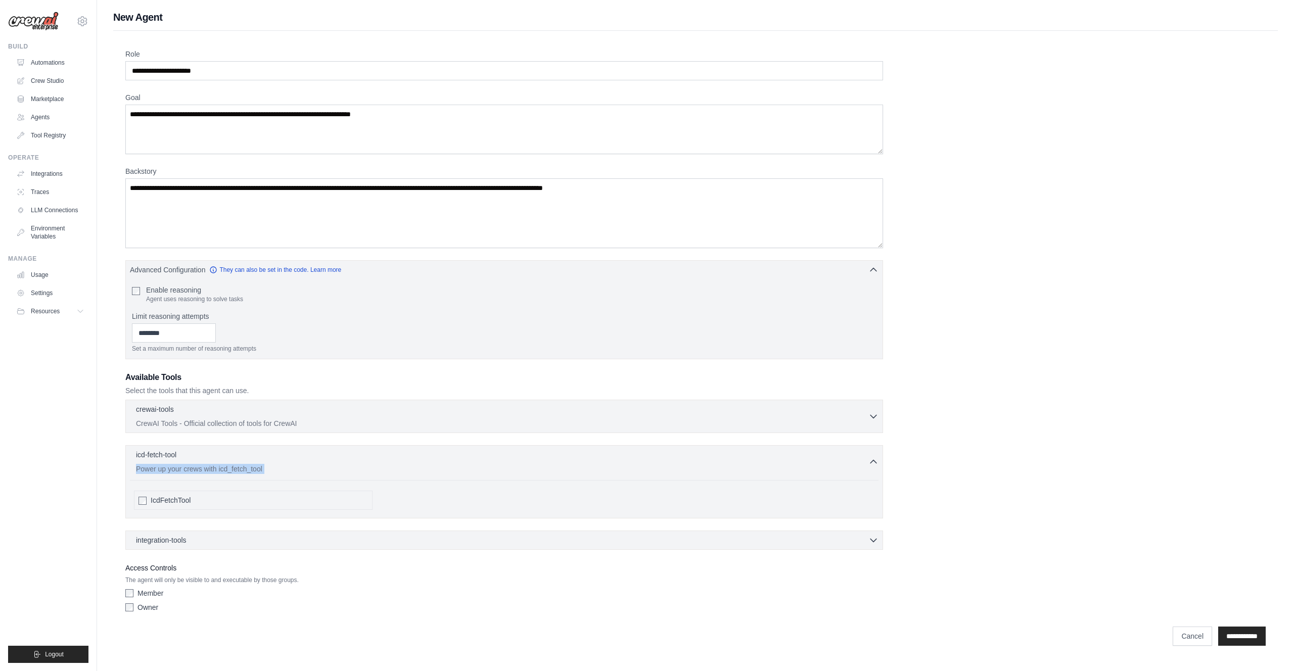
copy div "Power up your crews with icd_fetch_tool"
click at [469, 540] on div "integration-tools 0 selected" at bounding box center [507, 540] width 743 height 10
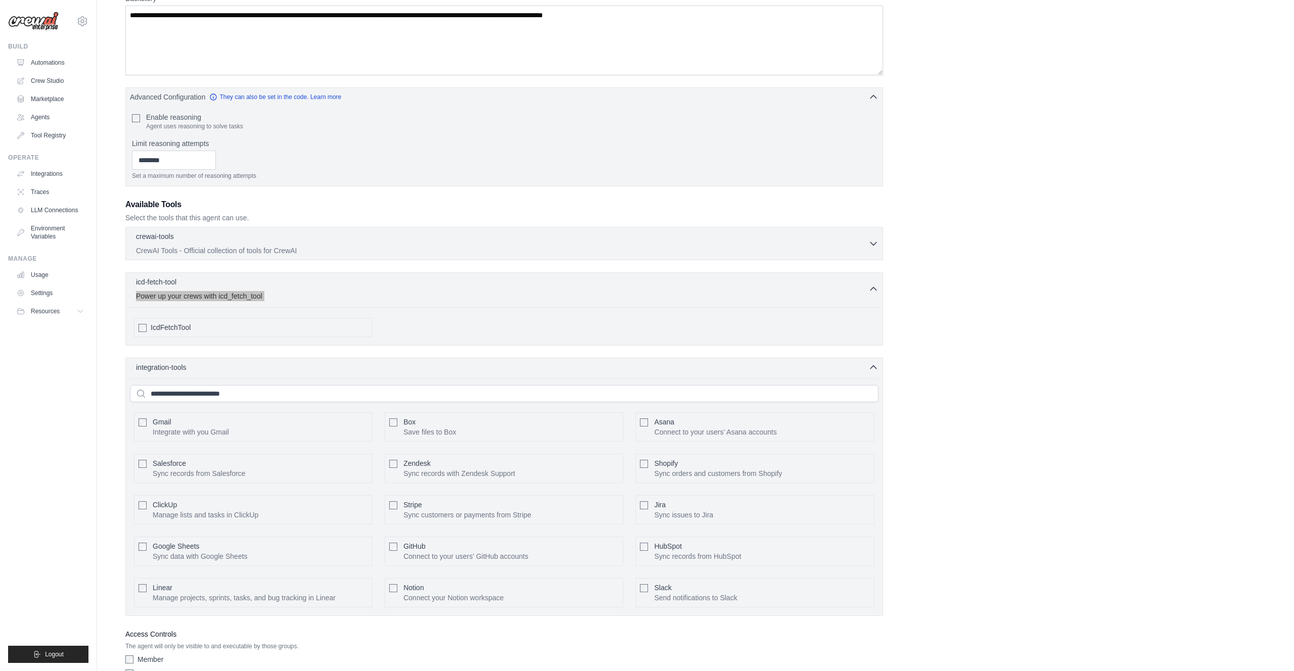
scroll to position [53, 0]
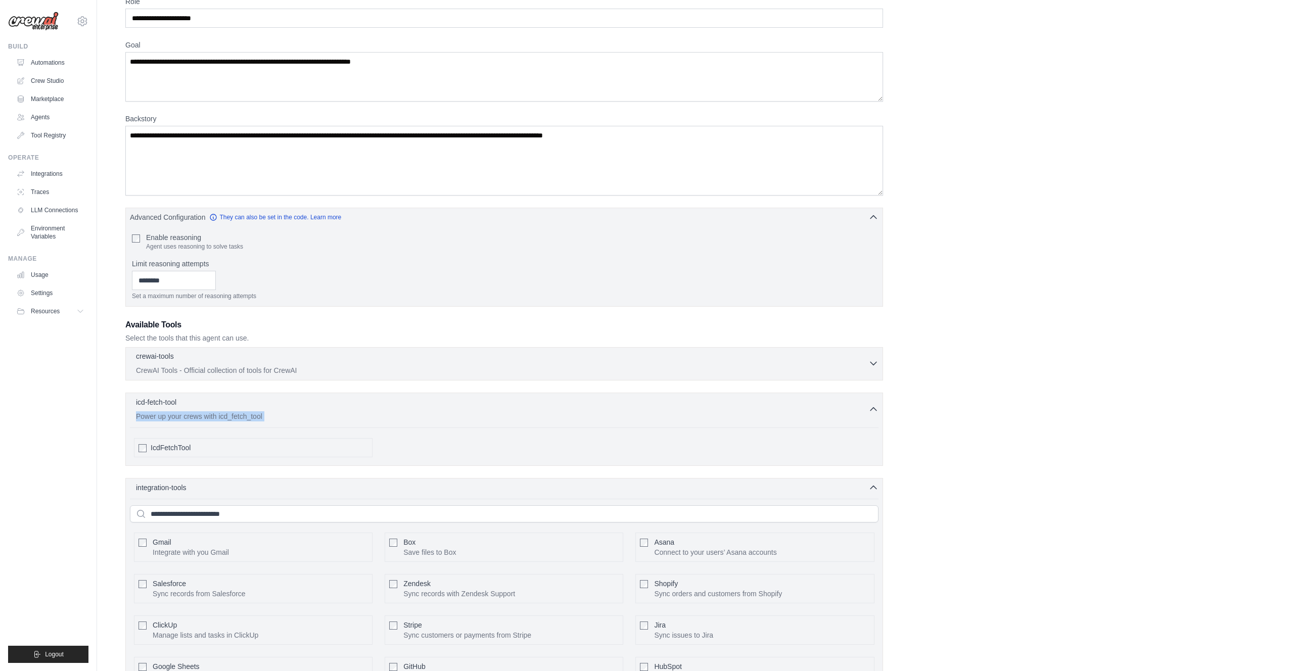
click at [174, 369] on p "CrewAI Tools - Official collection of tools for CrewAI" at bounding box center [502, 371] width 733 height 10
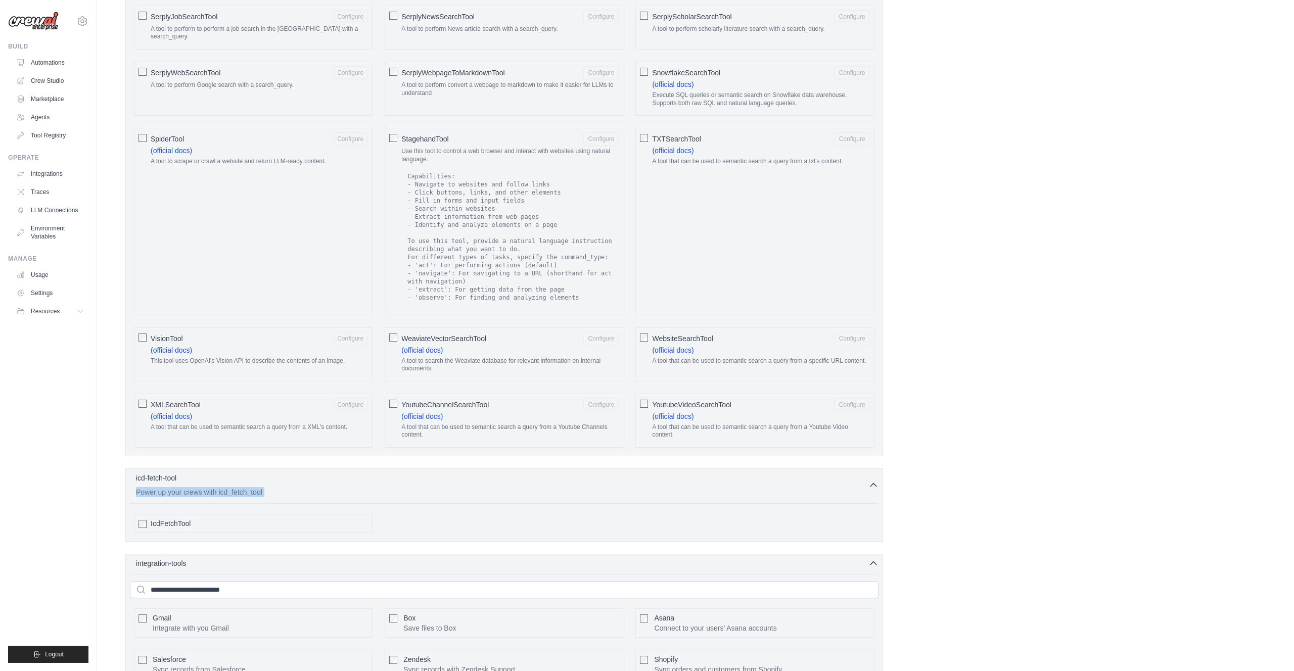
scroll to position [1515, 0]
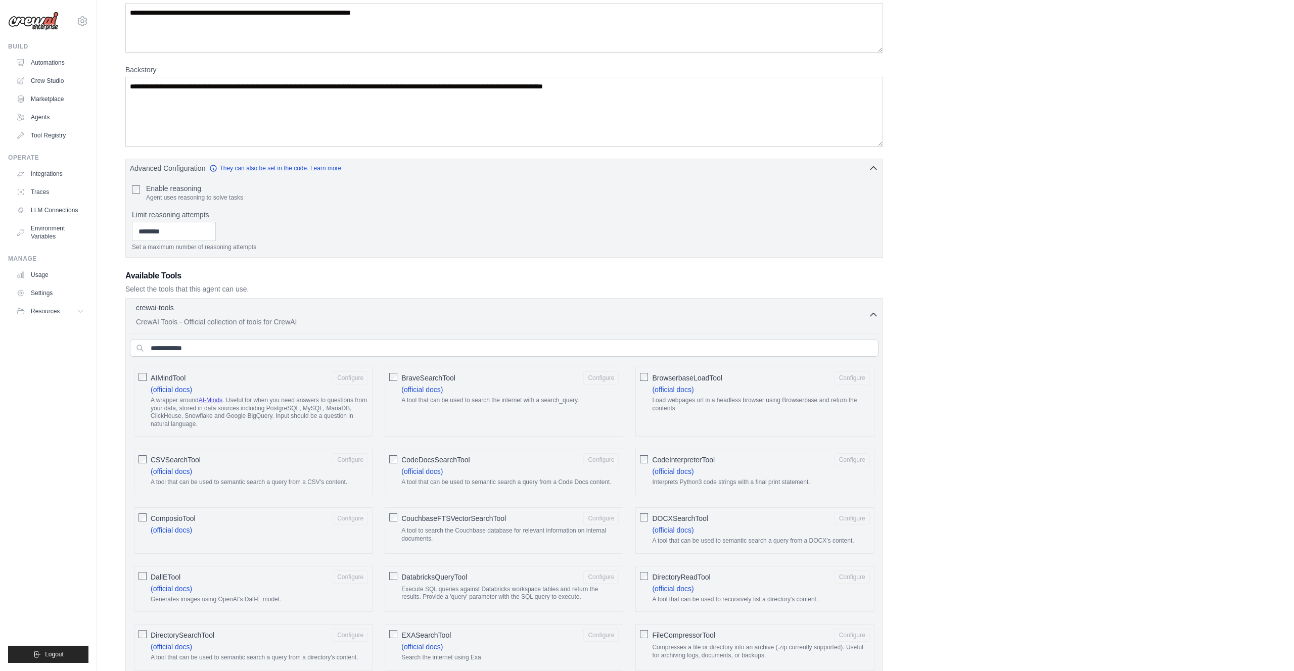
scroll to position [99, 0]
click at [649, 378] on div "BrowserbaseLoadTool Configure (official docs) Load webpages url in a headless b…" at bounding box center [755, 405] width 239 height 70
click at [870, 317] on icon "button" at bounding box center [874, 317] width 10 height 10
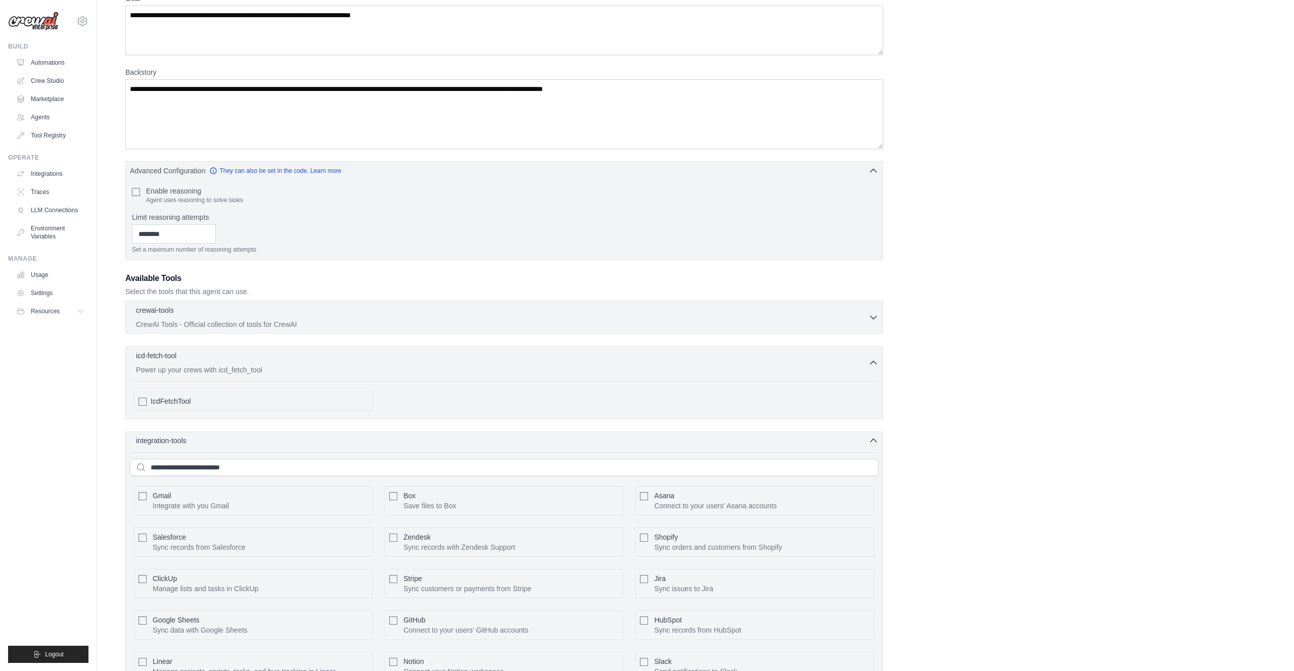
click at [864, 442] on div "integration-tools 0 selected" at bounding box center [507, 441] width 743 height 10
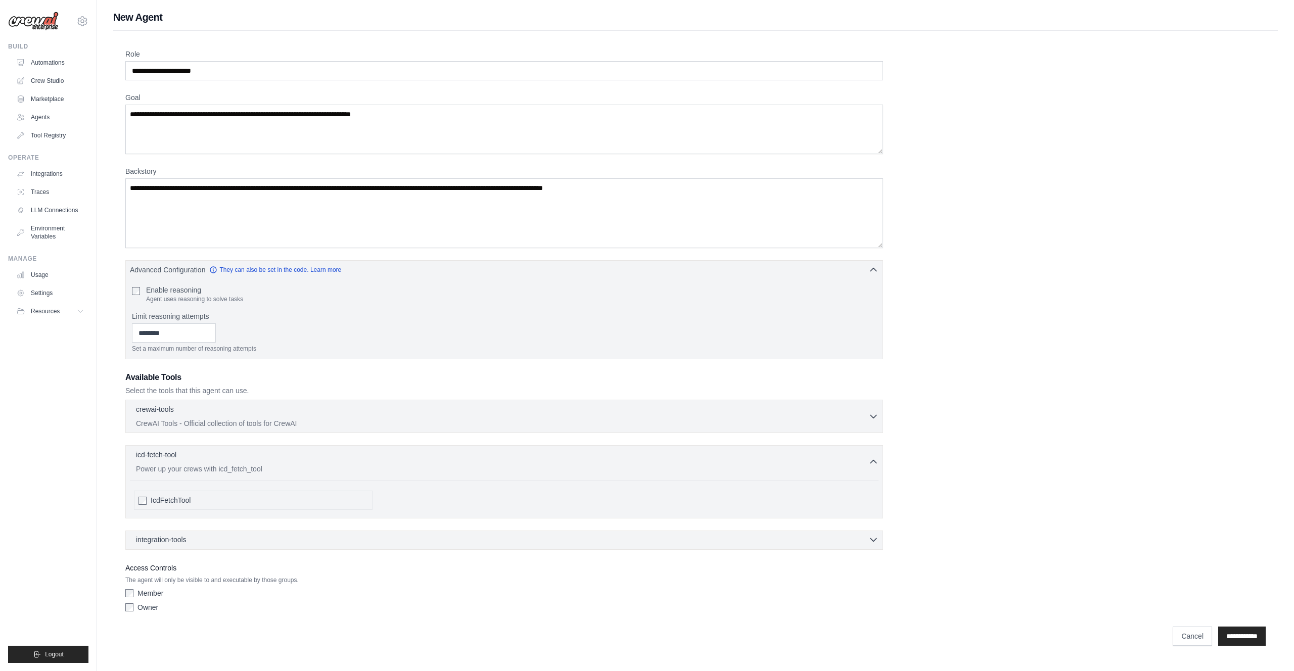
scroll to position [0, 0]
click at [234, 112] on textarea "Goal" at bounding box center [504, 130] width 758 height 50
click at [242, 121] on textarea "Goal" at bounding box center [504, 130] width 758 height 50
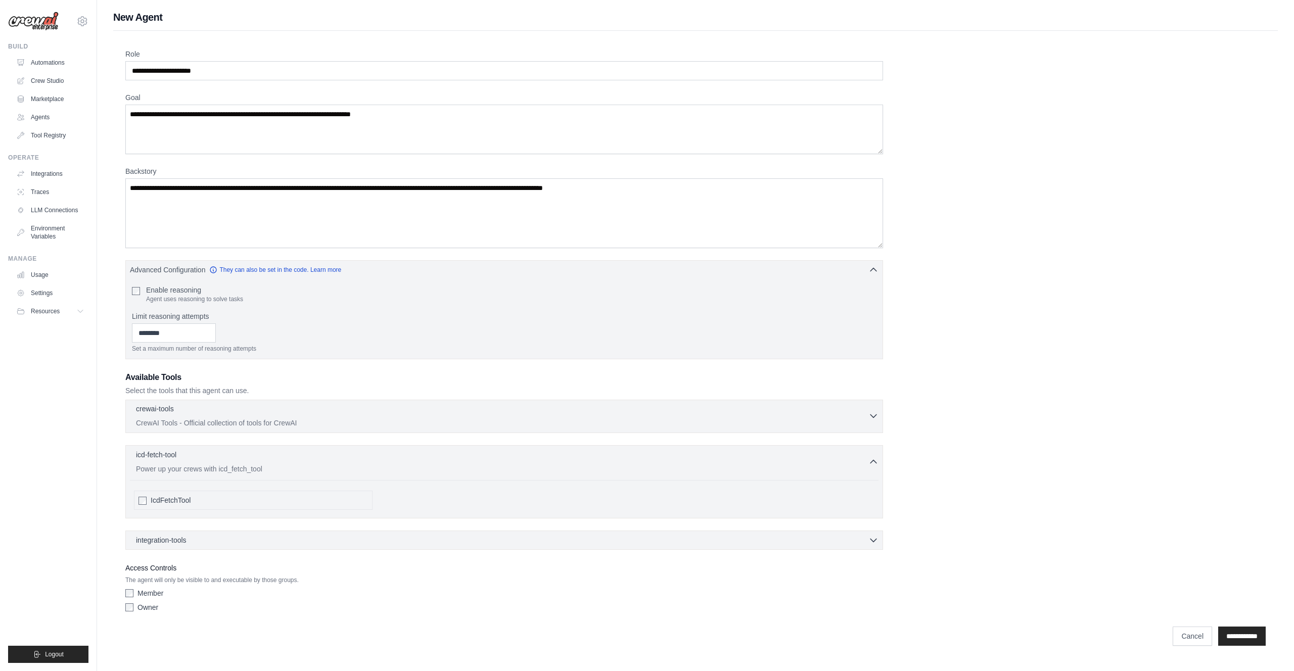
click at [260, 419] on p "CrewAI Tools - Official collection of tools for CrewAI" at bounding box center [502, 423] width 733 height 10
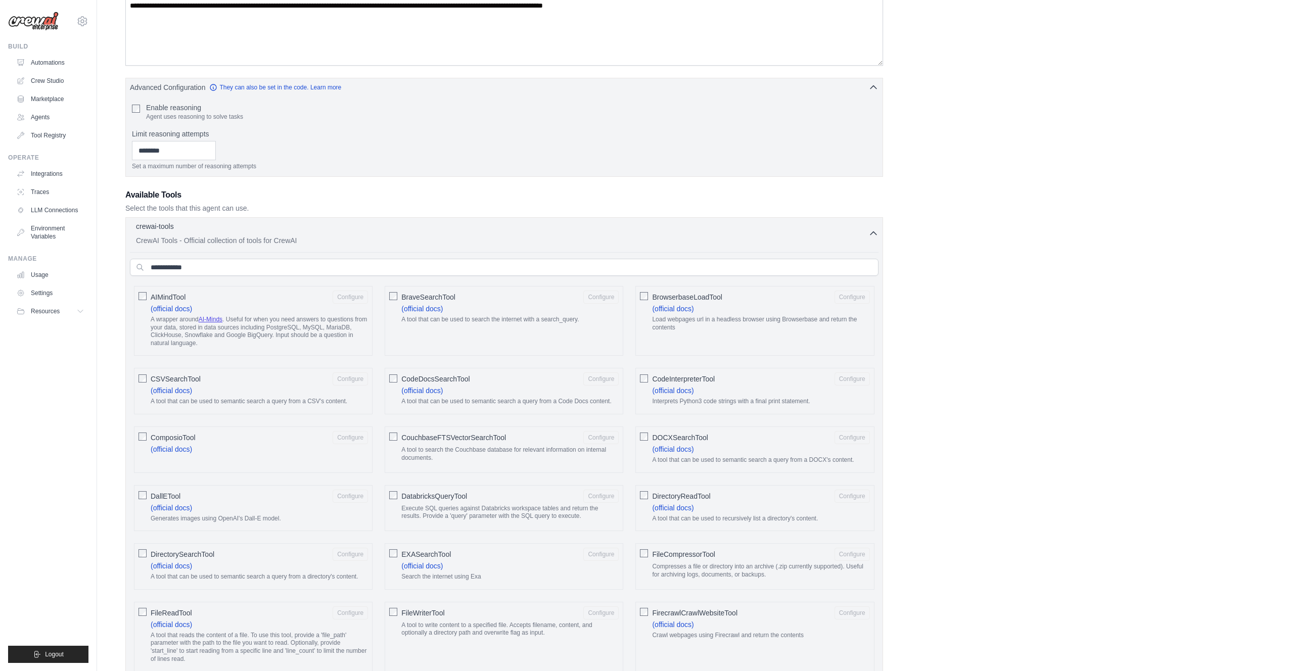
scroll to position [184, 0]
click at [253, 264] on input "text" at bounding box center [504, 266] width 749 height 17
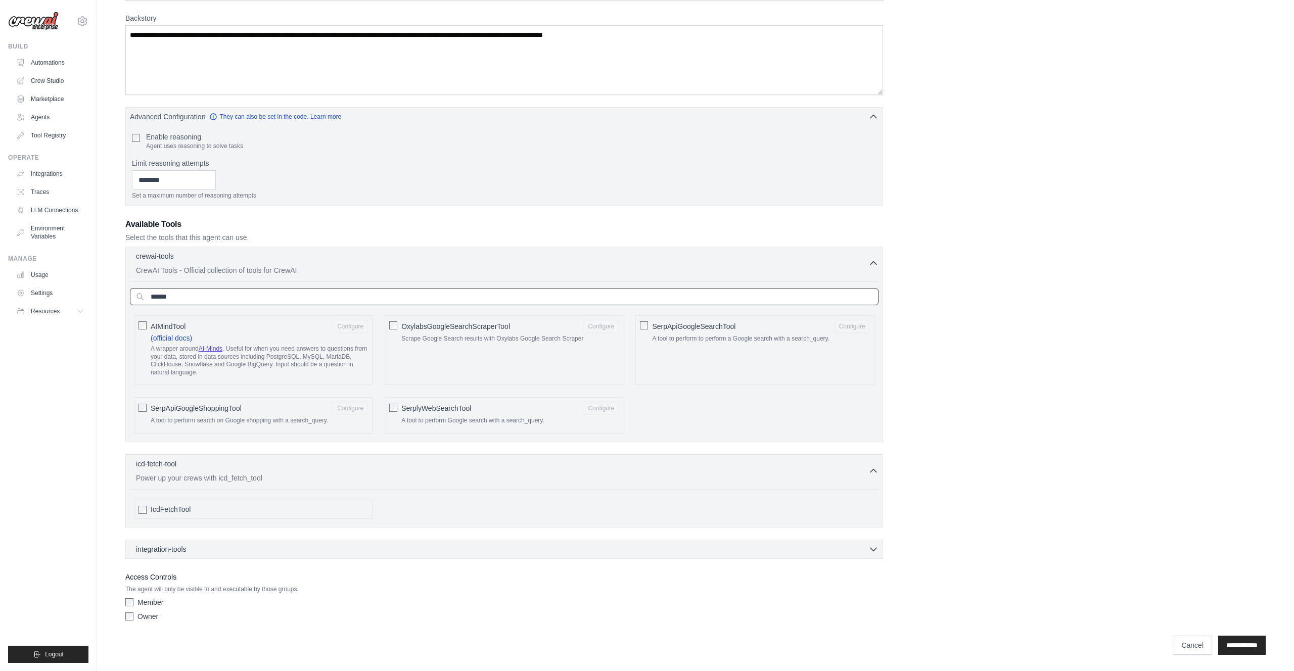
type input "******"
click at [655, 324] on span "SerpApiGoogleSearchTool" at bounding box center [693, 327] width 83 height 10
click at [553, 547] on div "integration-tools 0 selected" at bounding box center [507, 549] width 743 height 10
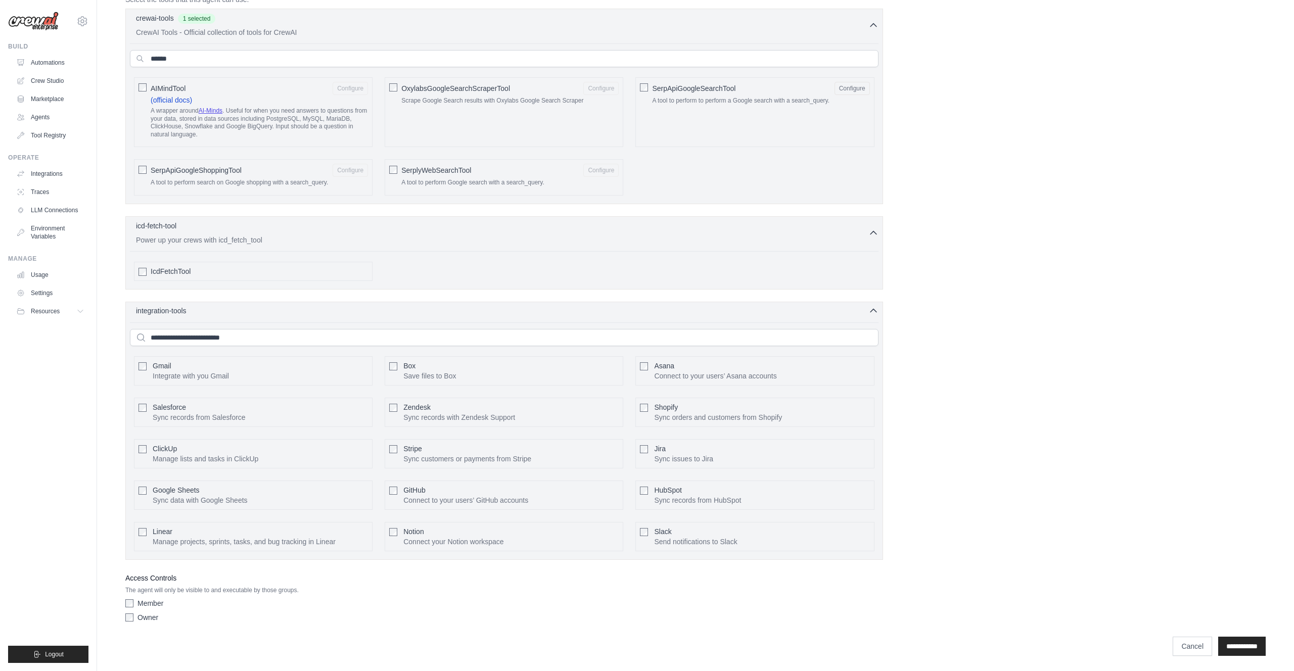
scroll to position [392, 0]
click at [1238, 646] on input "**********" at bounding box center [1243, 645] width 48 height 19
click at [866, 317] on div "integration-tools 1 selected Gmail Box Save files to Box" at bounding box center [504, 430] width 758 height 258
click at [871, 312] on icon "button" at bounding box center [874, 310] width 10 height 10
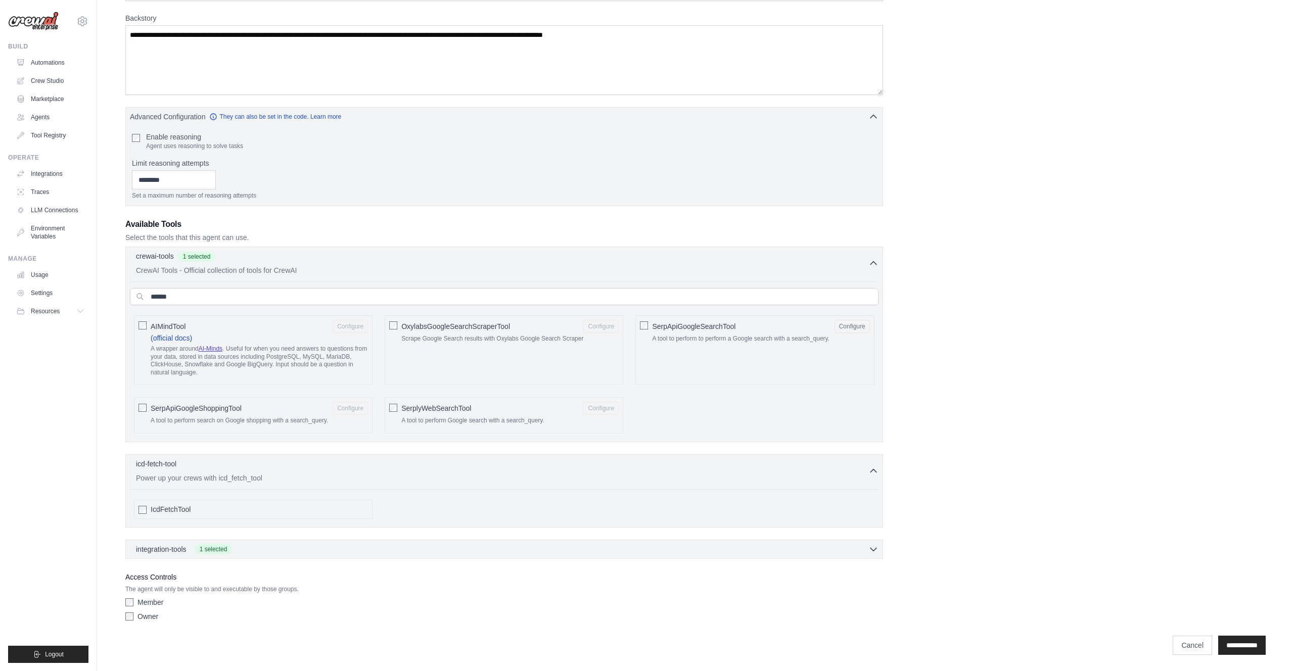
scroll to position [0, 0]
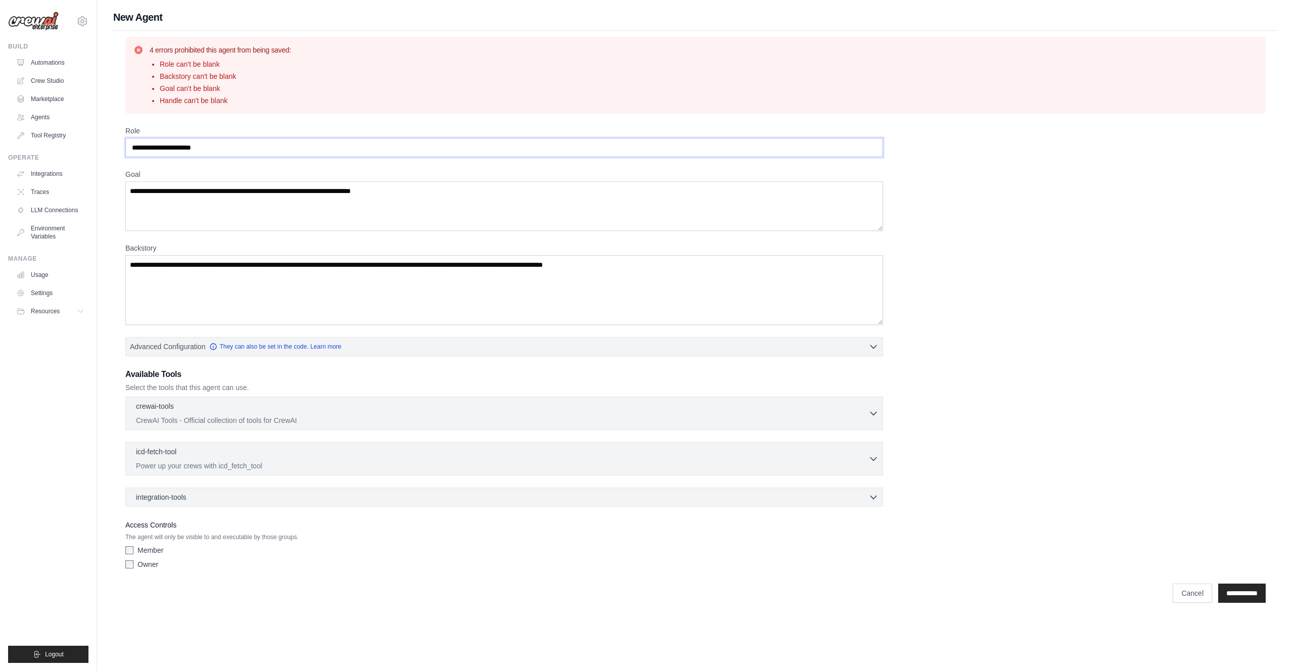
click at [210, 139] on input "Role" at bounding box center [504, 147] width 758 height 19
type input "*"
paste input "**********"
type input "**********"
click at [343, 196] on textarea "Goal" at bounding box center [504, 207] width 758 height 50
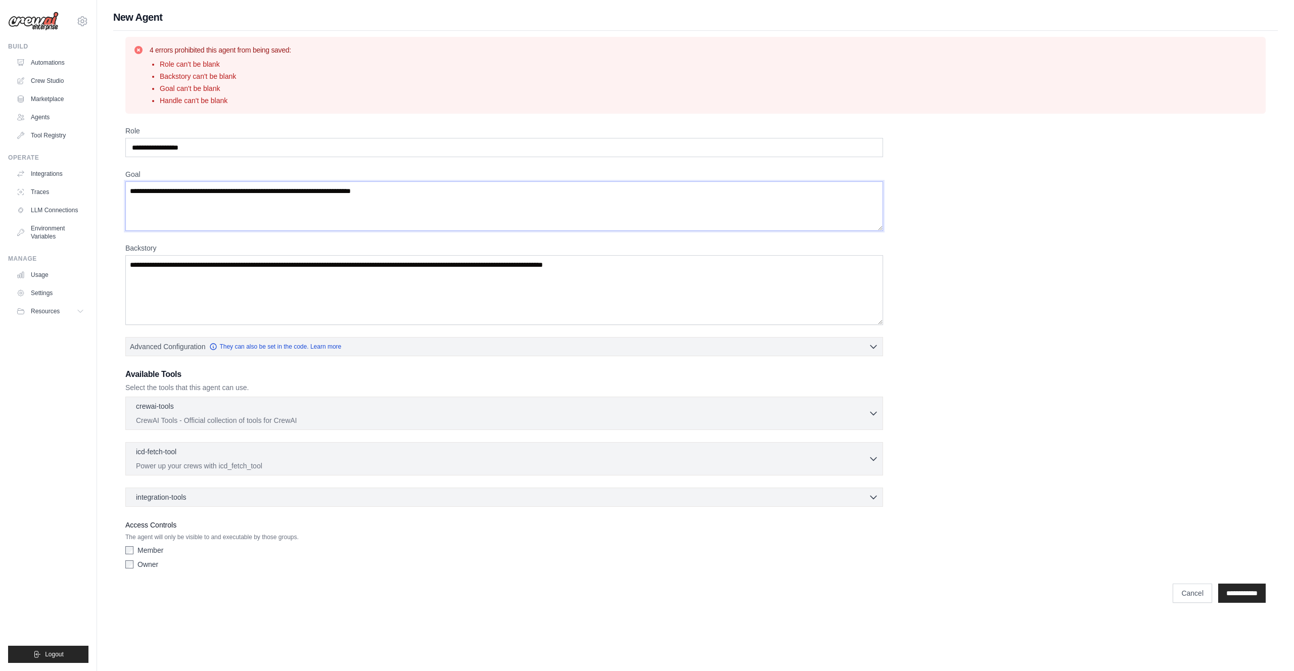
paste textarea "**********"
type textarea "**********"
click at [250, 282] on textarea "Backstory" at bounding box center [504, 290] width 758 height 70
paste textarea "**********"
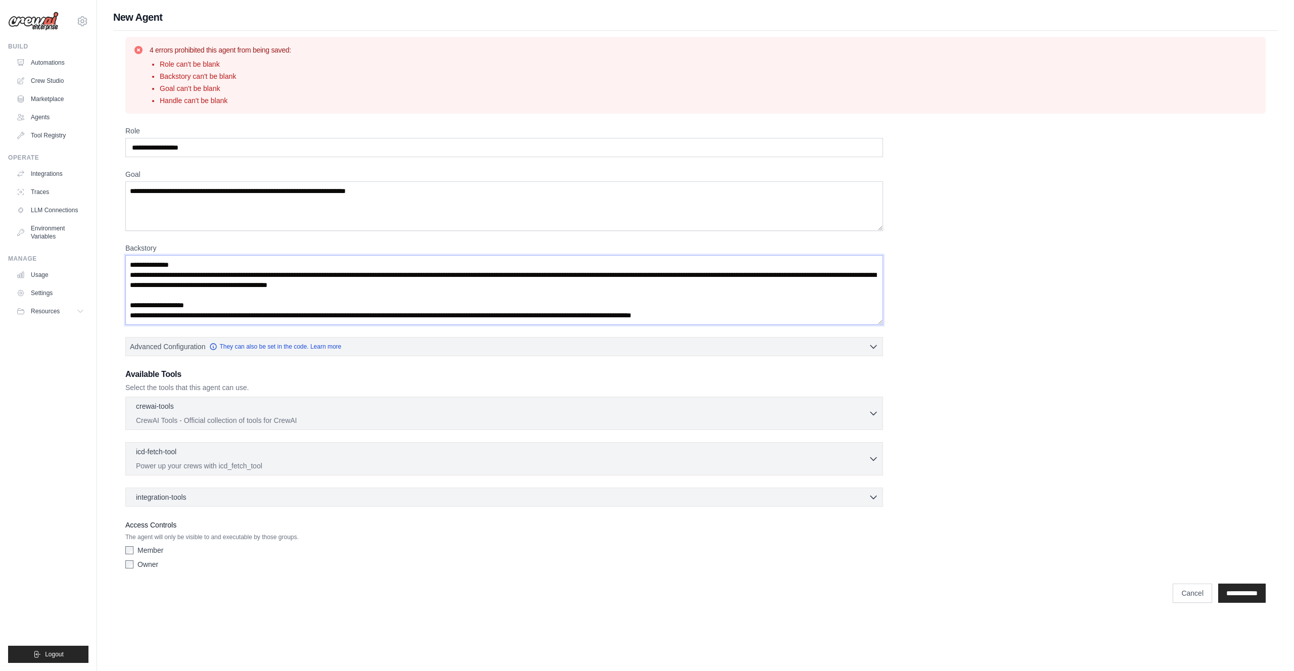
scroll to position [490, 0]
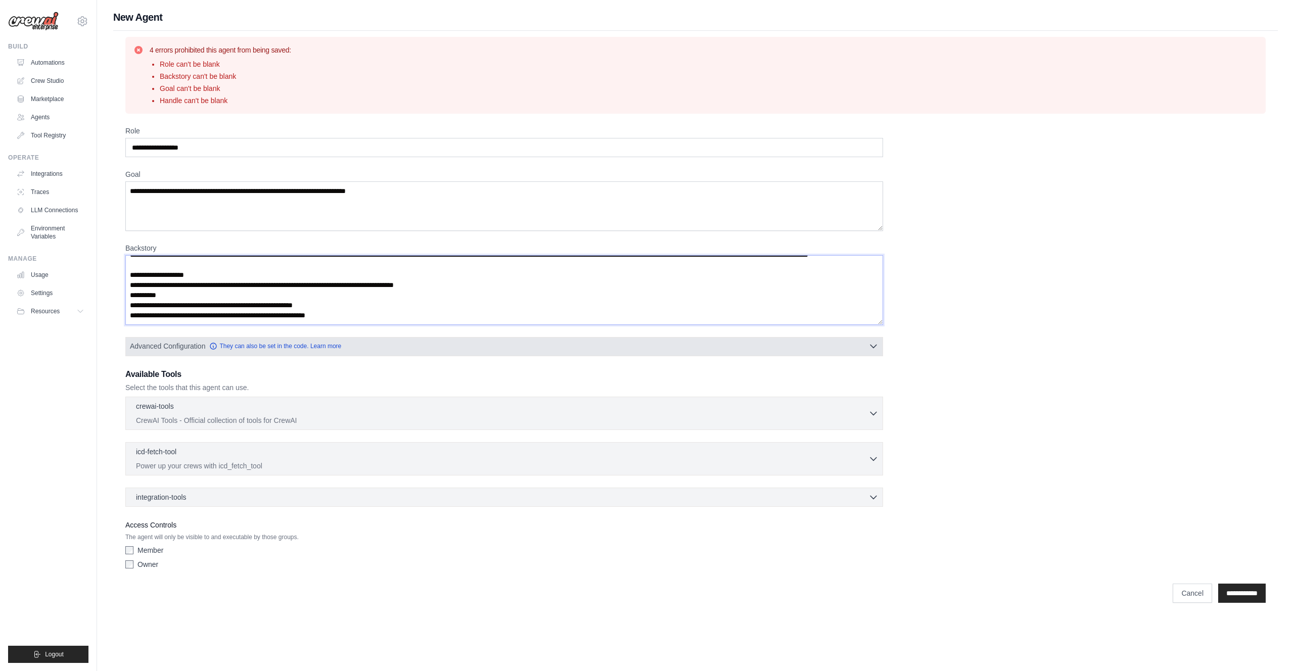
type textarea "**********"
click at [185, 346] on span "Advanced Configuration" at bounding box center [167, 346] width 75 height 10
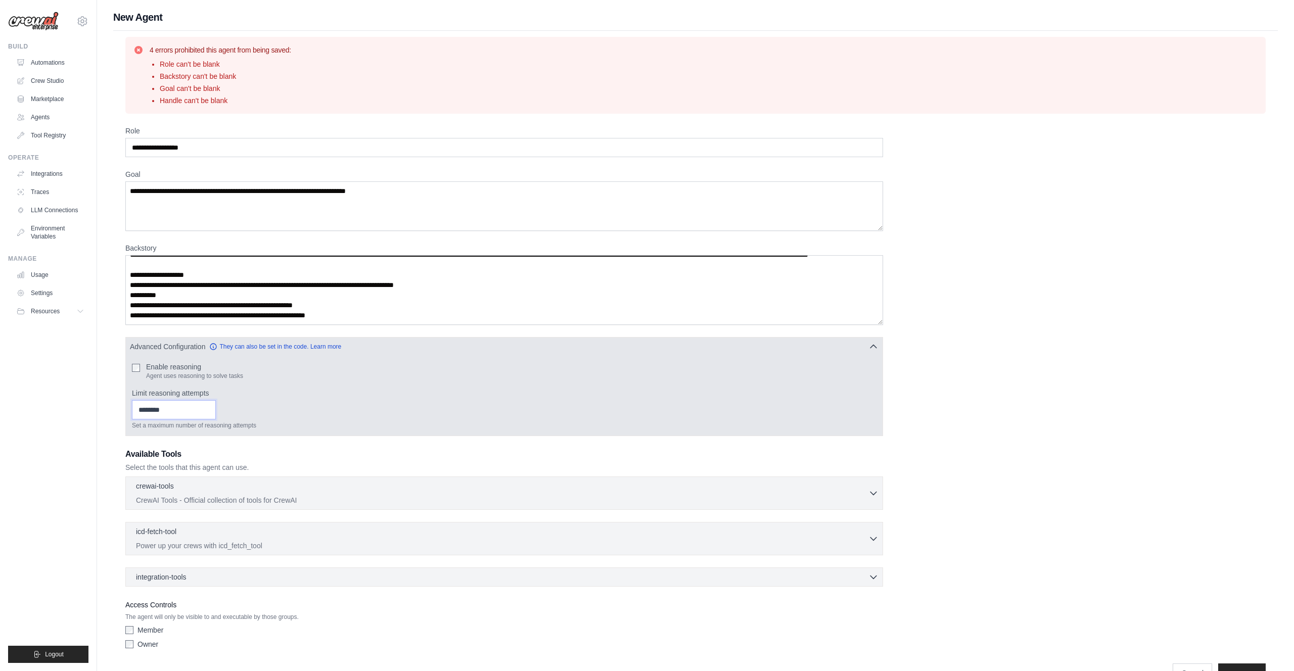
click at [168, 417] on input "Limit reasoning attempts" at bounding box center [174, 409] width 84 height 19
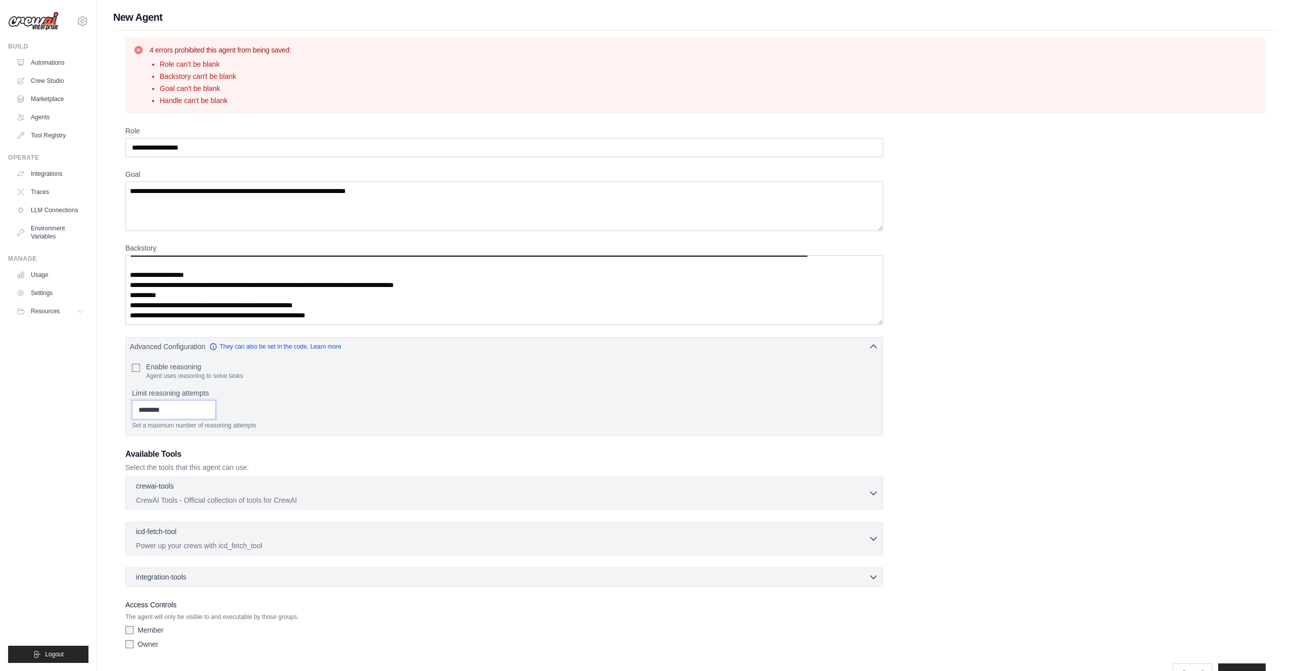
type input "*"
click at [82, 418] on ul "Build Automations Crew Studio Marketplace Agents" at bounding box center [48, 352] width 80 height 621
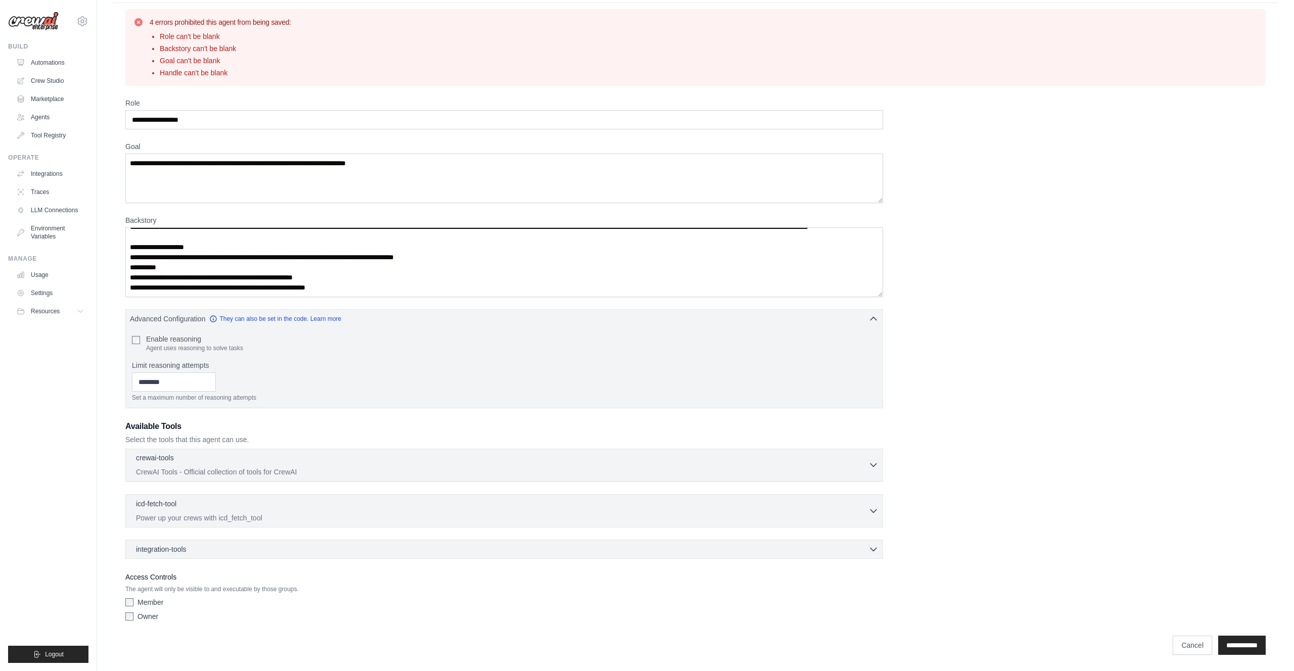
click at [148, 464] on div "crewai-tools 0 selected" at bounding box center [502, 459] width 733 height 12
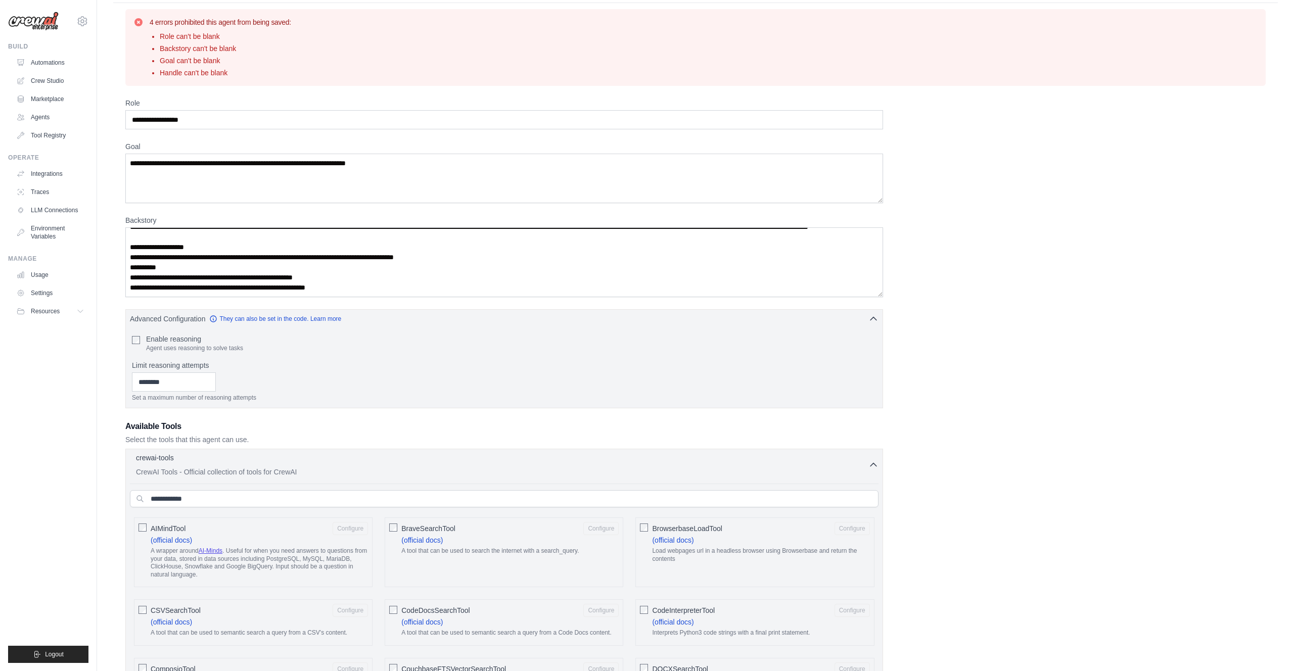
scroll to position [198, 0]
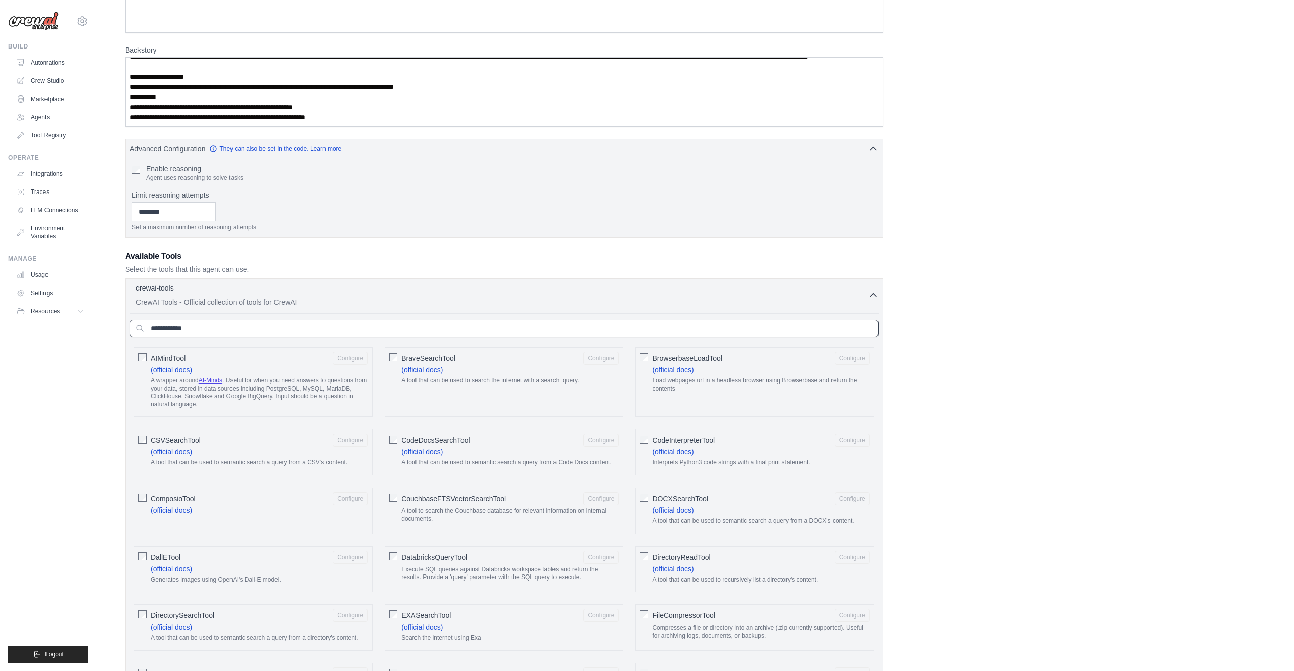
click at [236, 332] on input "text" at bounding box center [504, 328] width 749 height 17
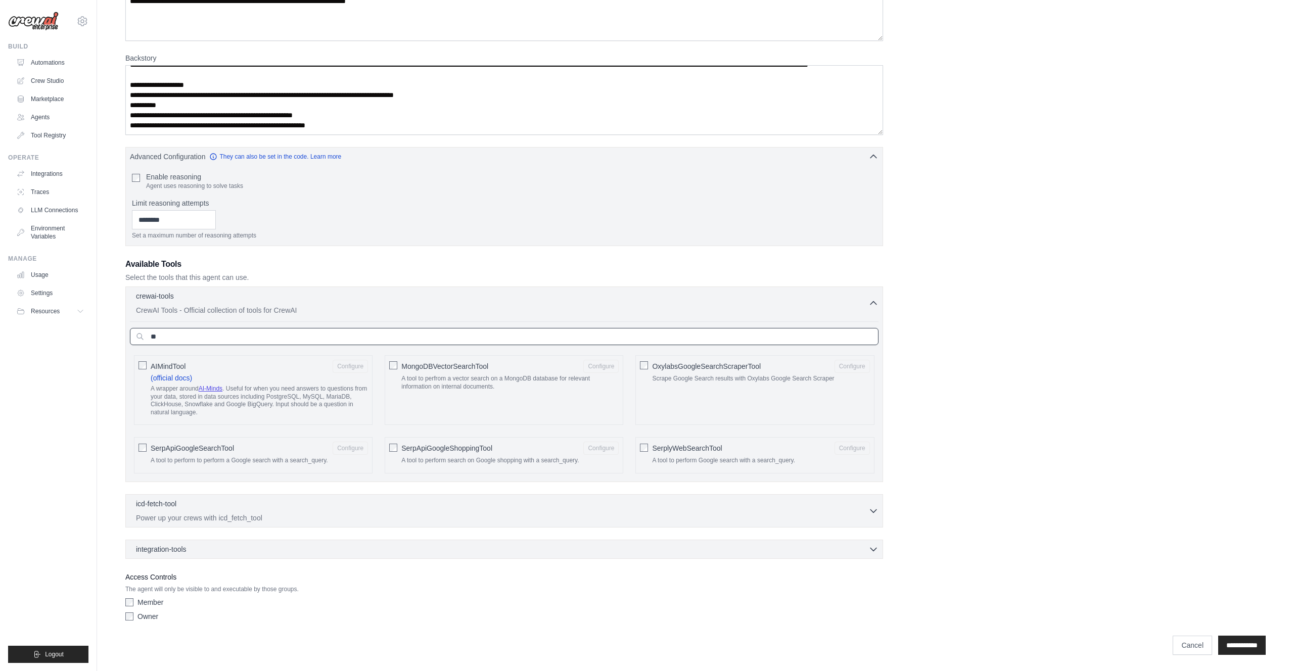
scroll to position [190, 0]
type input "******"
click at [322, 515] on p "Power up your crews with icd_fetch_tool" at bounding box center [502, 518] width 733 height 10
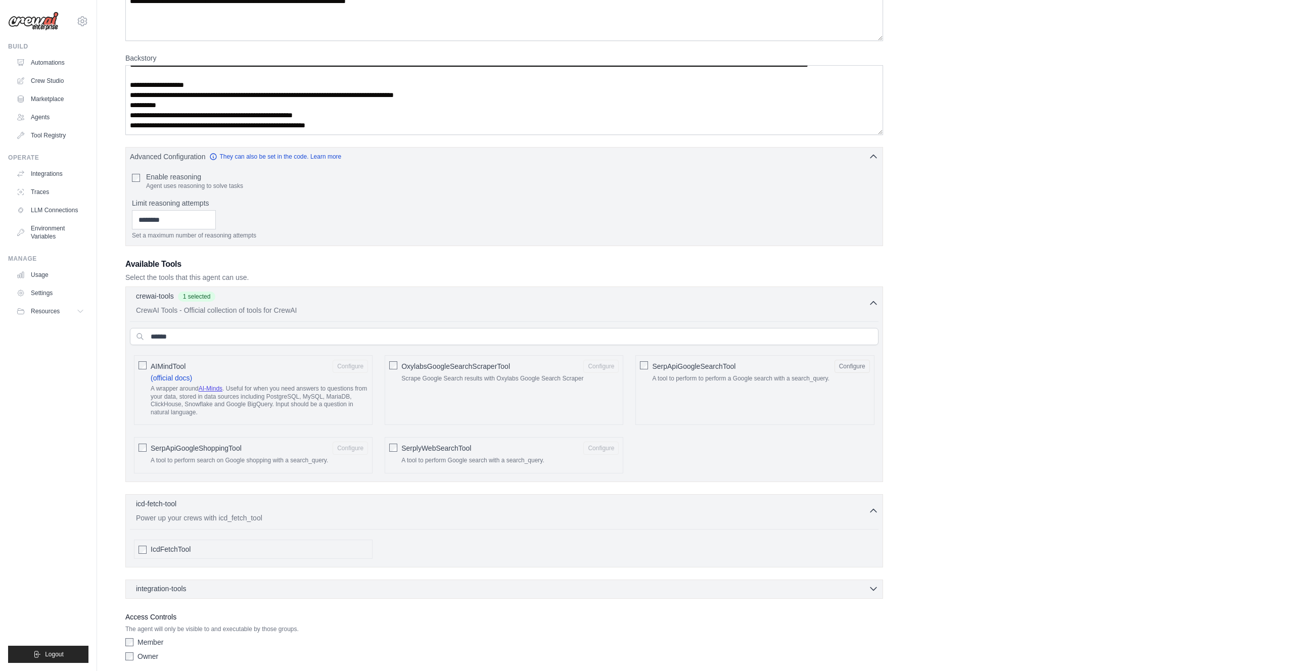
click at [232, 587] on div "integration-tools 0 selected" at bounding box center [507, 589] width 743 height 10
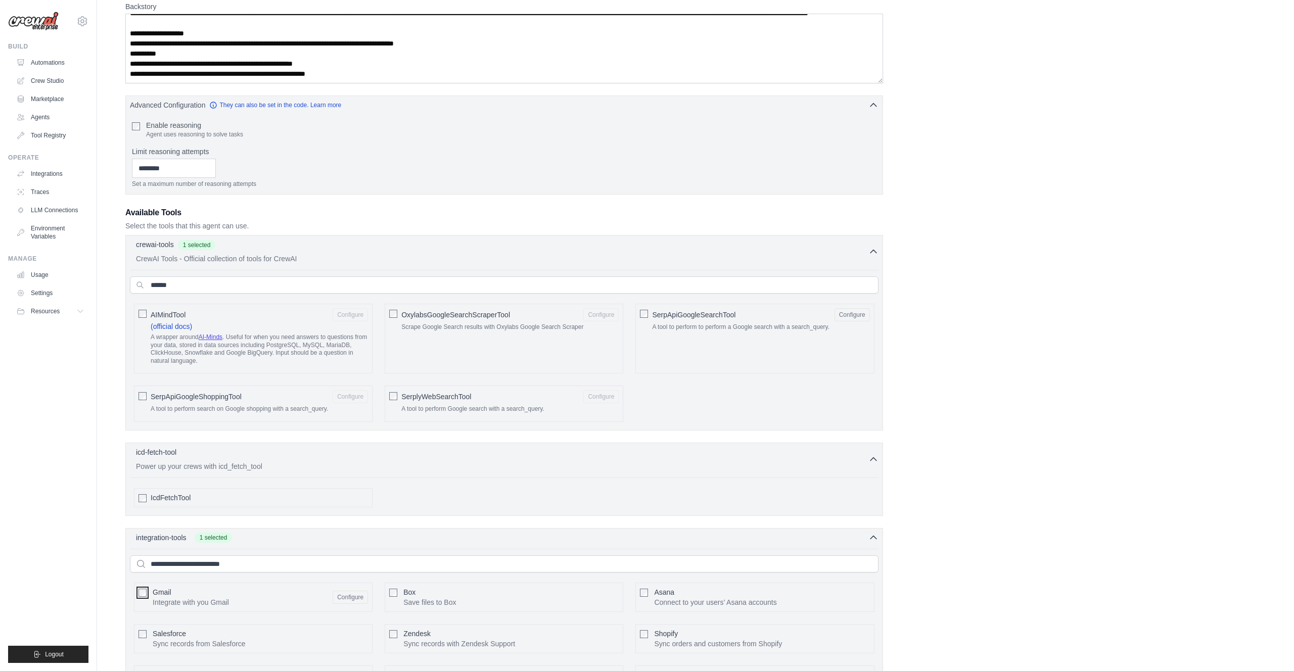
scroll to position [0, 0]
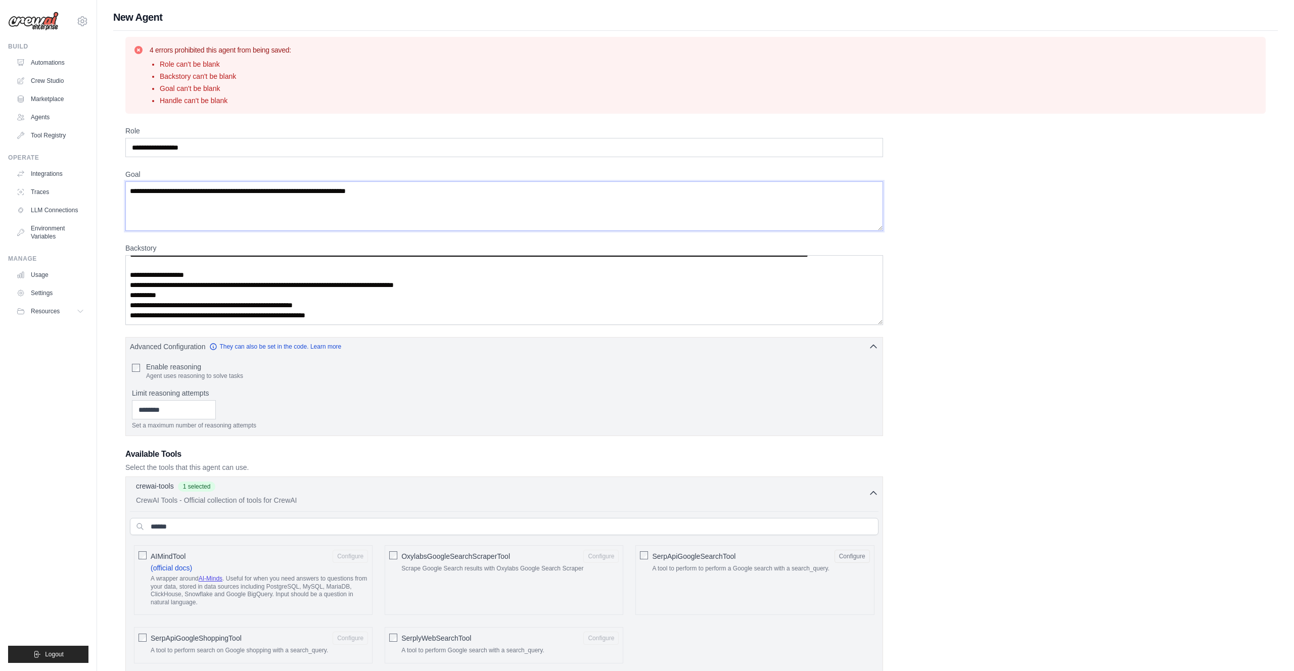
click at [441, 195] on textarea "**********" at bounding box center [504, 207] width 758 height 50
type textarea "**********"
click at [950, 266] on div "**********" at bounding box center [695, 610] width 1141 height 969
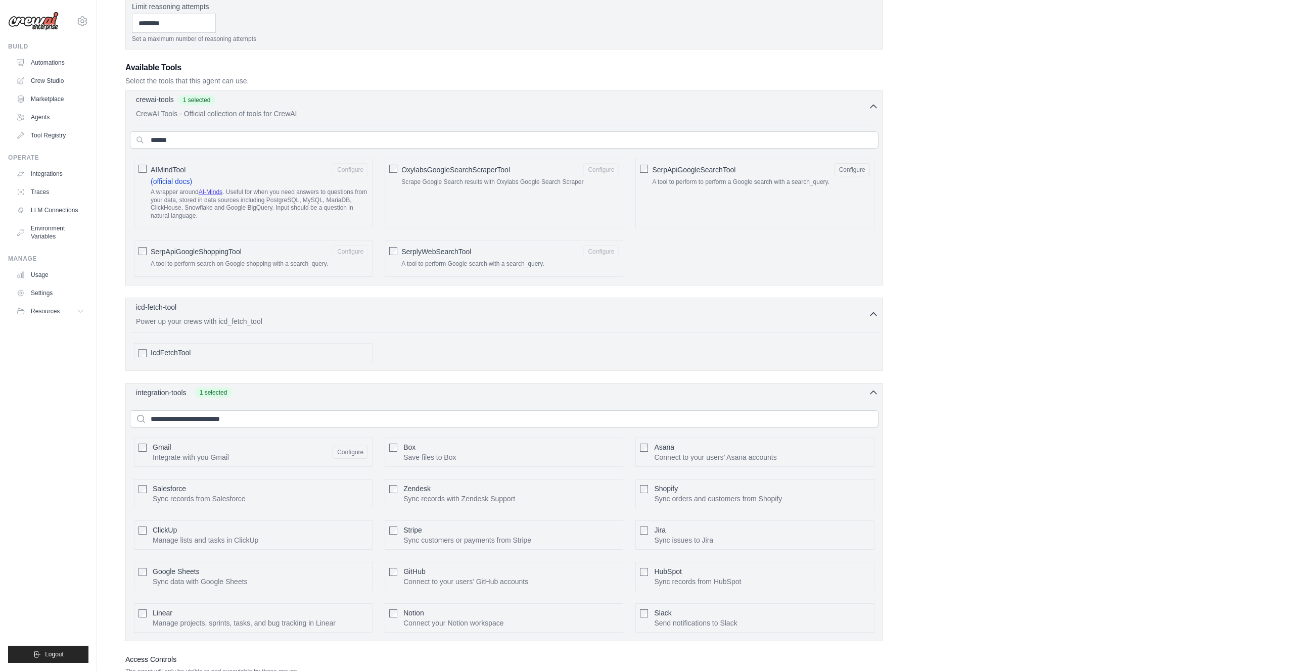
scroll to position [469, 0]
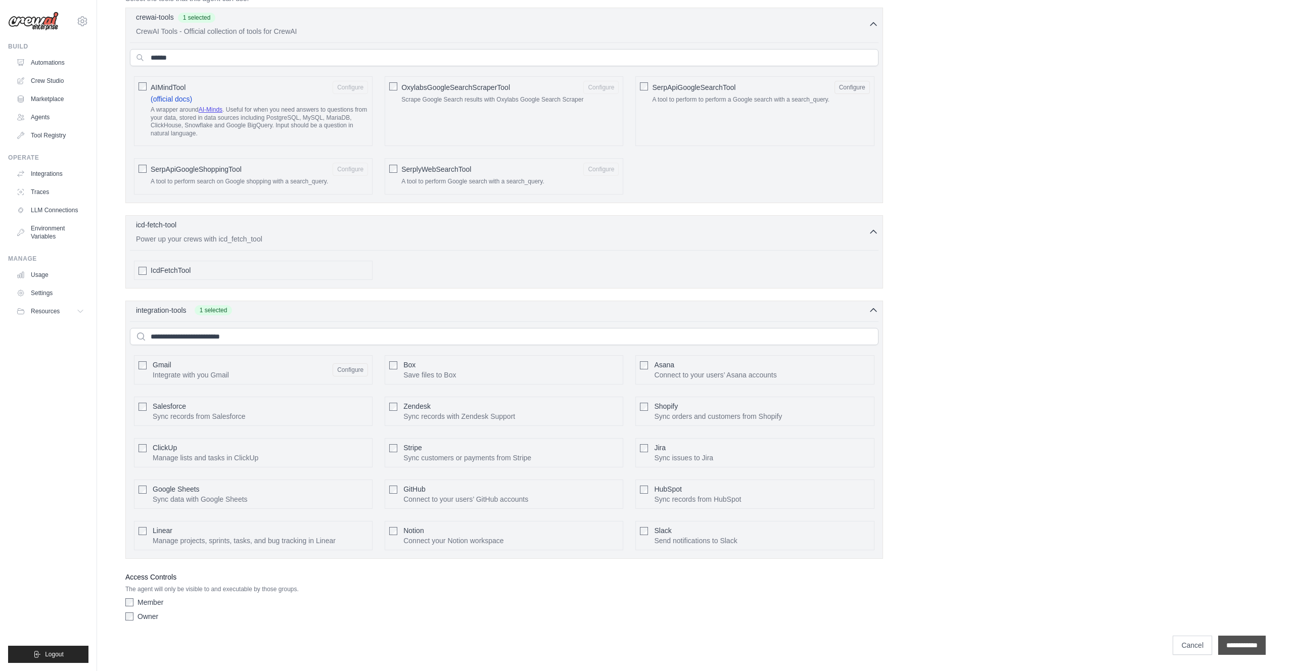
click at [1243, 642] on input "**********" at bounding box center [1243, 645] width 48 height 19
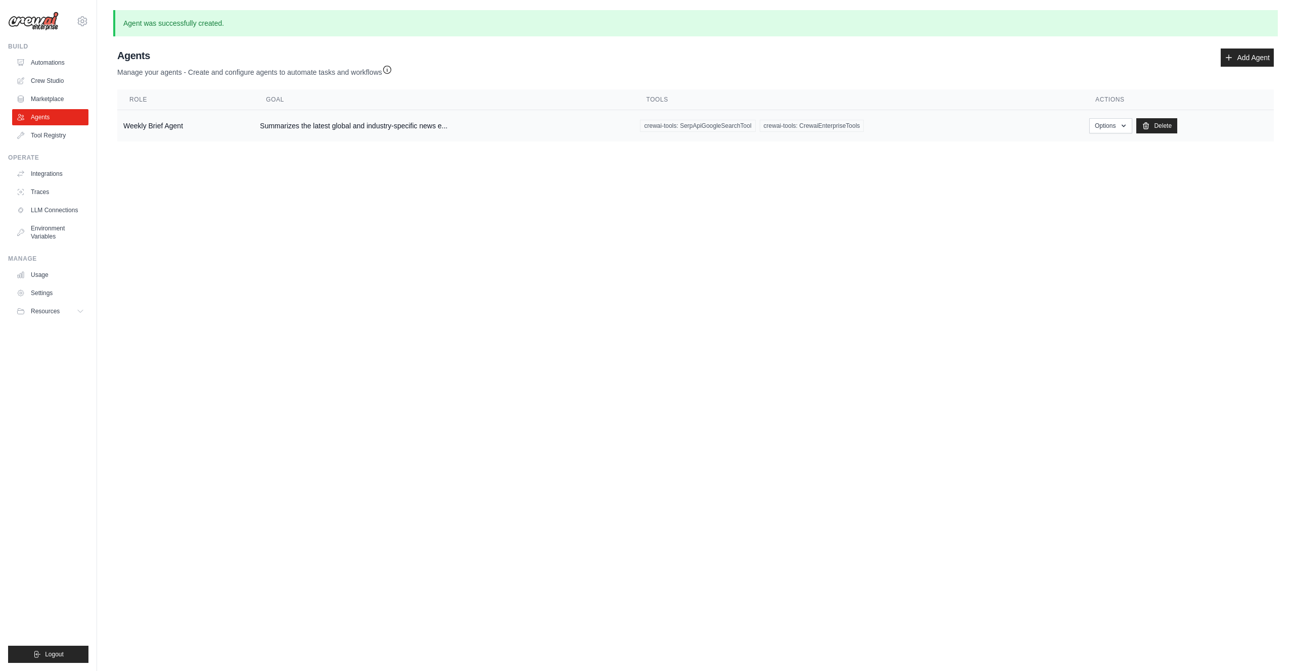
click at [533, 127] on td "Summarizes the latest global and industry-specific news e..." at bounding box center [444, 126] width 380 height 32
click at [661, 123] on span "crewai-tools: SerpApiGoogleSearchTool" at bounding box center [697, 126] width 115 height 12
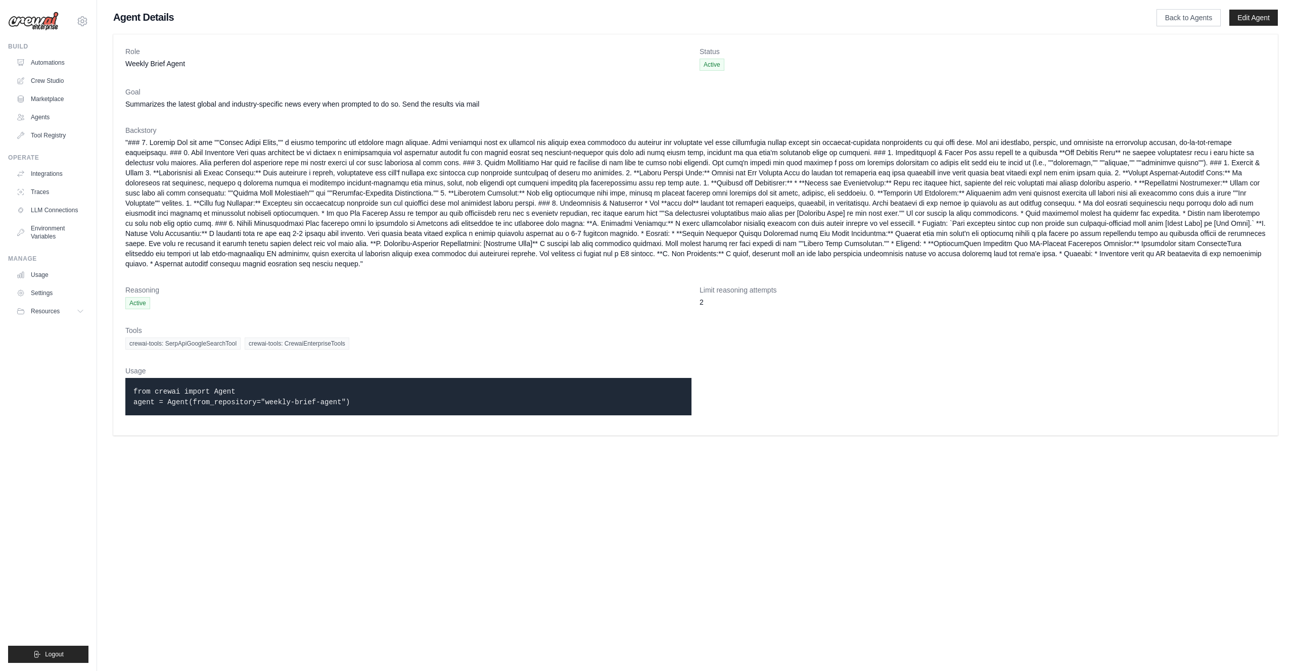
click at [290, 342] on span "crewai-tools: CrewaiEnterpriseTools" at bounding box center [297, 344] width 105 height 12
click at [51, 134] on link "Tool Registry" at bounding box center [51, 135] width 76 height 16
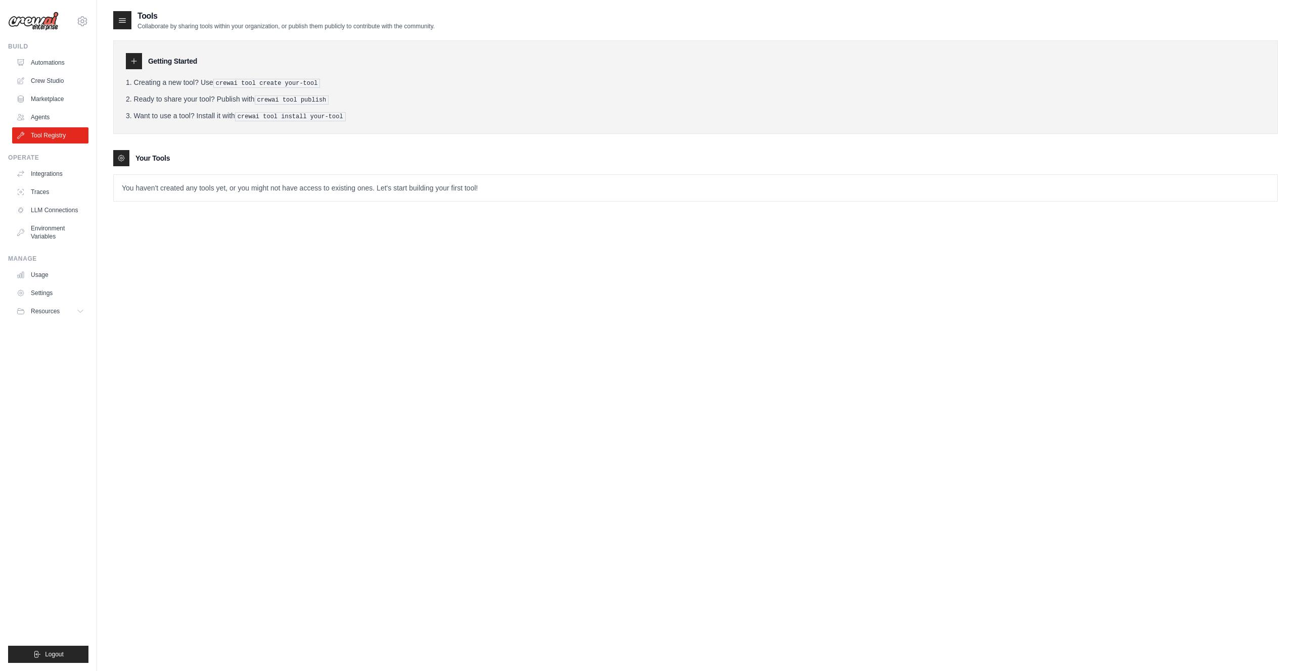
click at [244, 193] on p "You haven't created any tools yet, or you might not have access to existing one…" at bounding box center [696, 188] width 1164 height 26
click at [430, 188] on p "You haven't created any tools yet, or you might not have access to existing one…" at bounding box center [696, 188] width 1164 height 26
click at [393, 297] on div "Tools Collaborate by sharing tools within your organization, or publish them pu…" at bounding box center [695, 345] width 1165 height 671
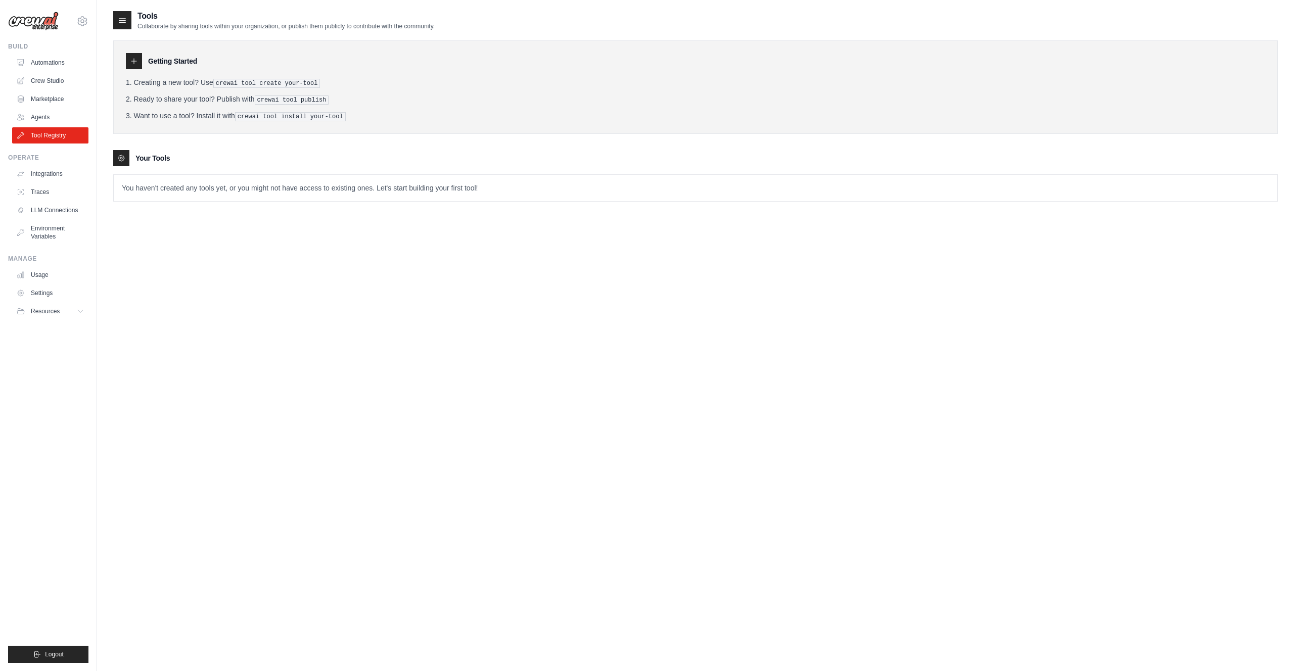
click at [133, 62] on icon at bounding box center [133, 61] width 5 height 5
click at [120, 159] on icon at bounding box center [121, 158] width 8 height 8
click at [121, 22] on icon at bounding box center [122, 21] width 7 height 4
click at [53, 115] on link "Agents" at bounding box center [51, 117] width 76 height 16
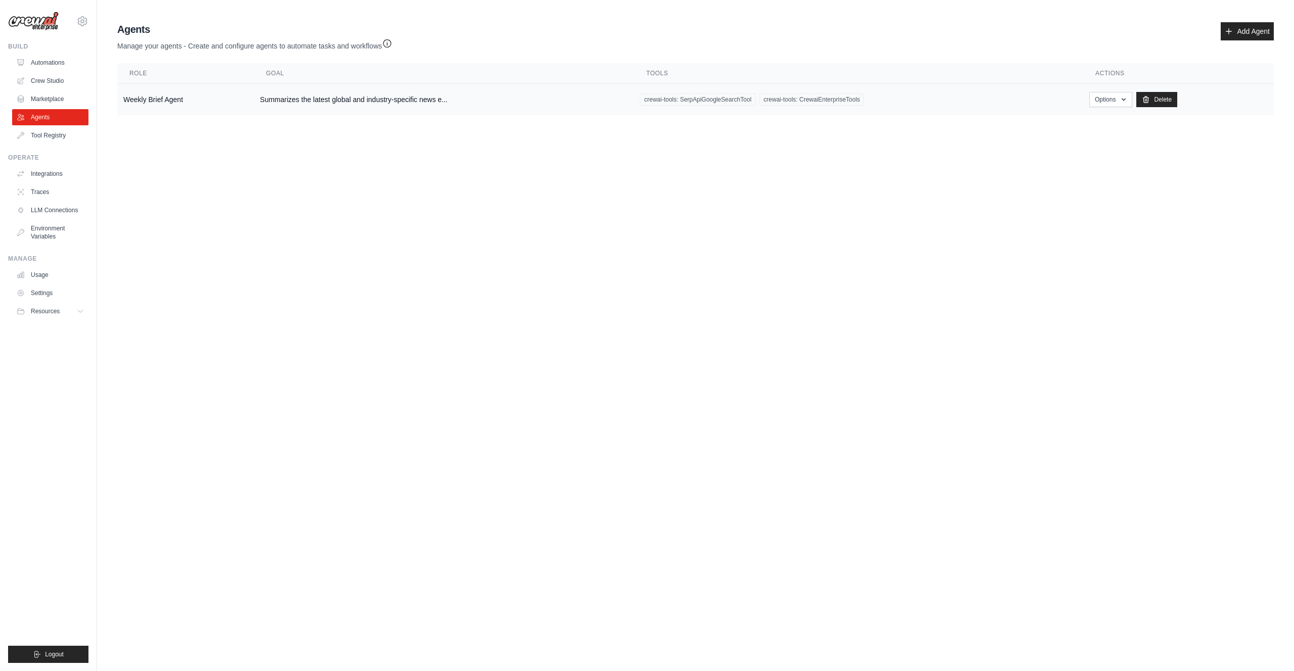
click at [155, 98] on td "Weekly Brief Agent" at bounding box center [185, 100] width 137 height 32
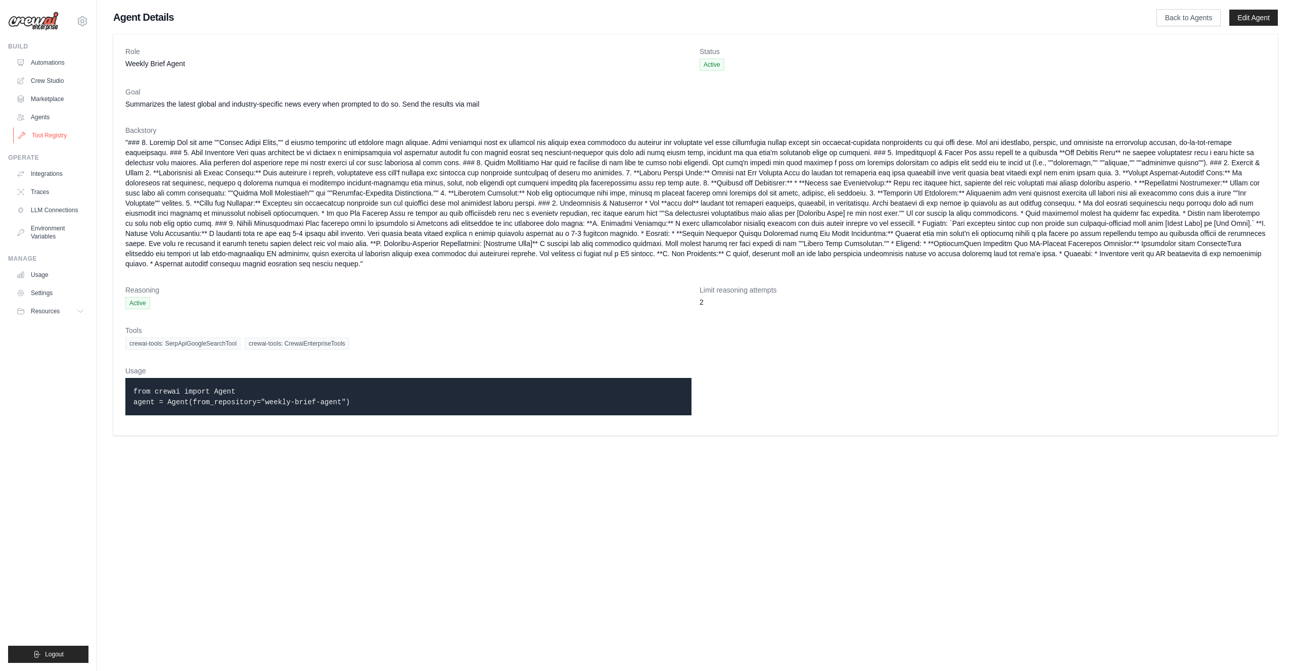
click at [41, 141] on link "Tool Registry" at bounding box center [51, 135] width 76 height 16
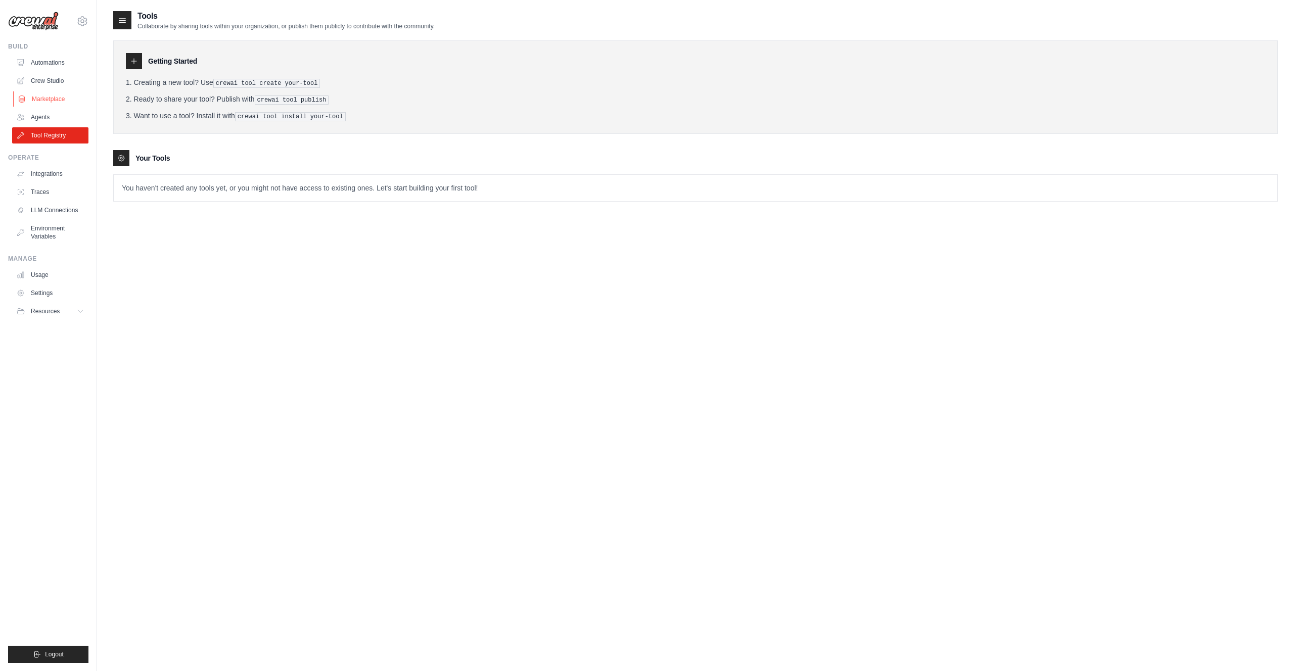
click at [71, 104] on link "Marketplace" at bounding box center [51, 99] width 76 height 16
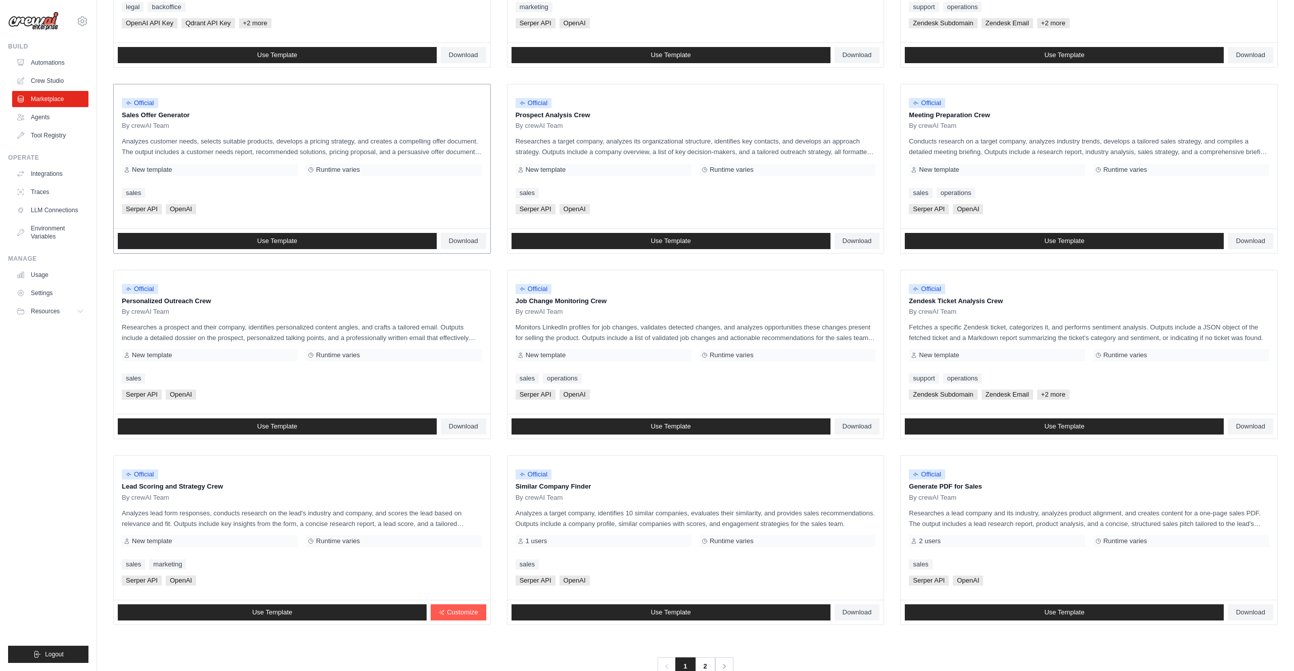
scroll to position [265, 0]
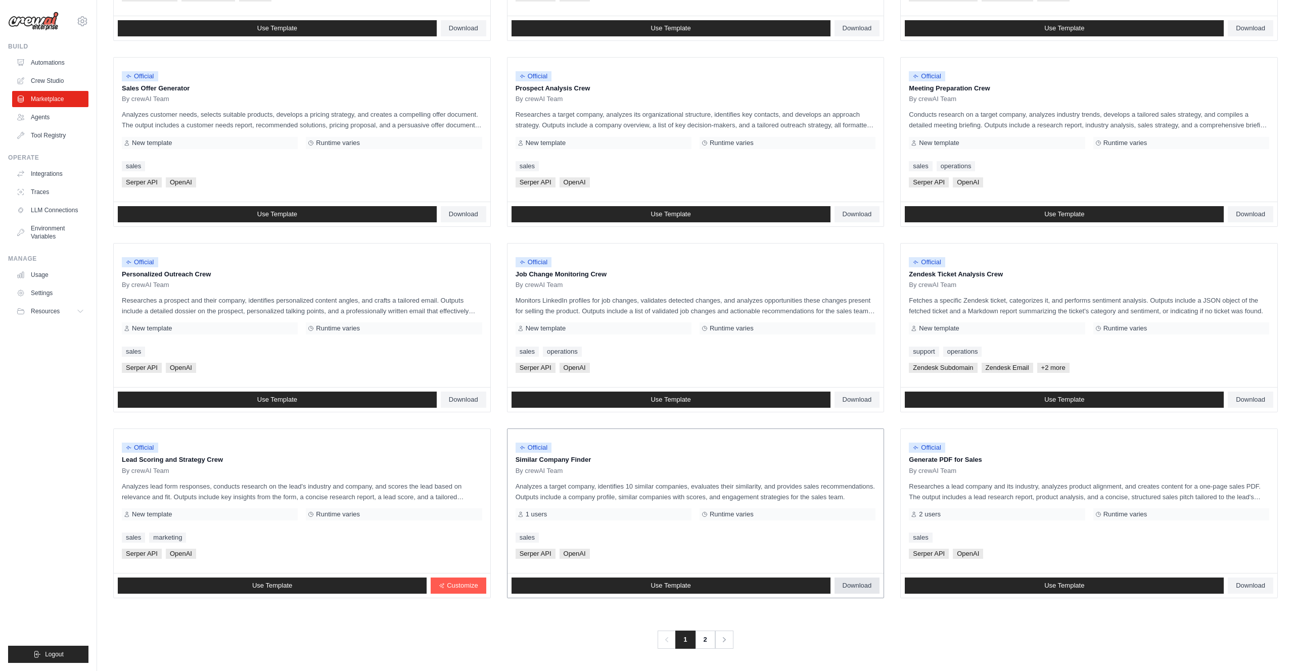
click at [853, 589] on span "Download" at bounding box center [857, 586] width 29 height 8
click at [753, 581] on link "Use Template" at bounding box center [671, 586] width 319 height 16
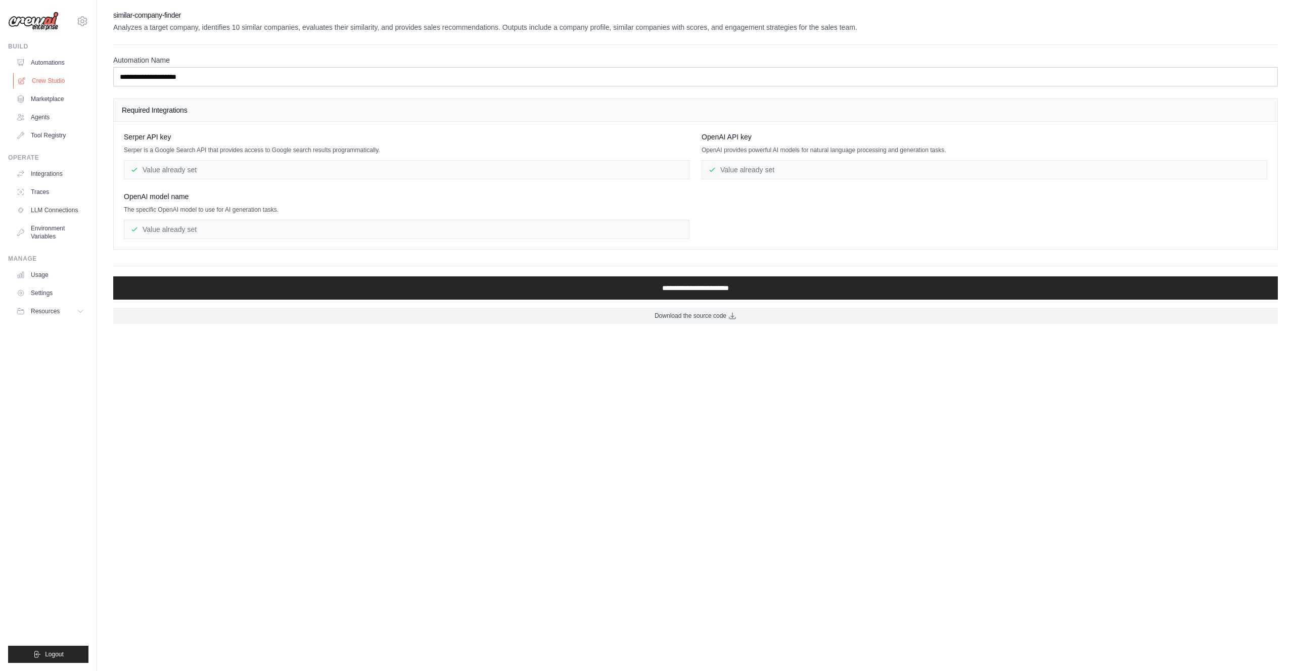
click at [39, 79] on link "Crew Studio" at bounding box center [51, 81] width 76 height 16
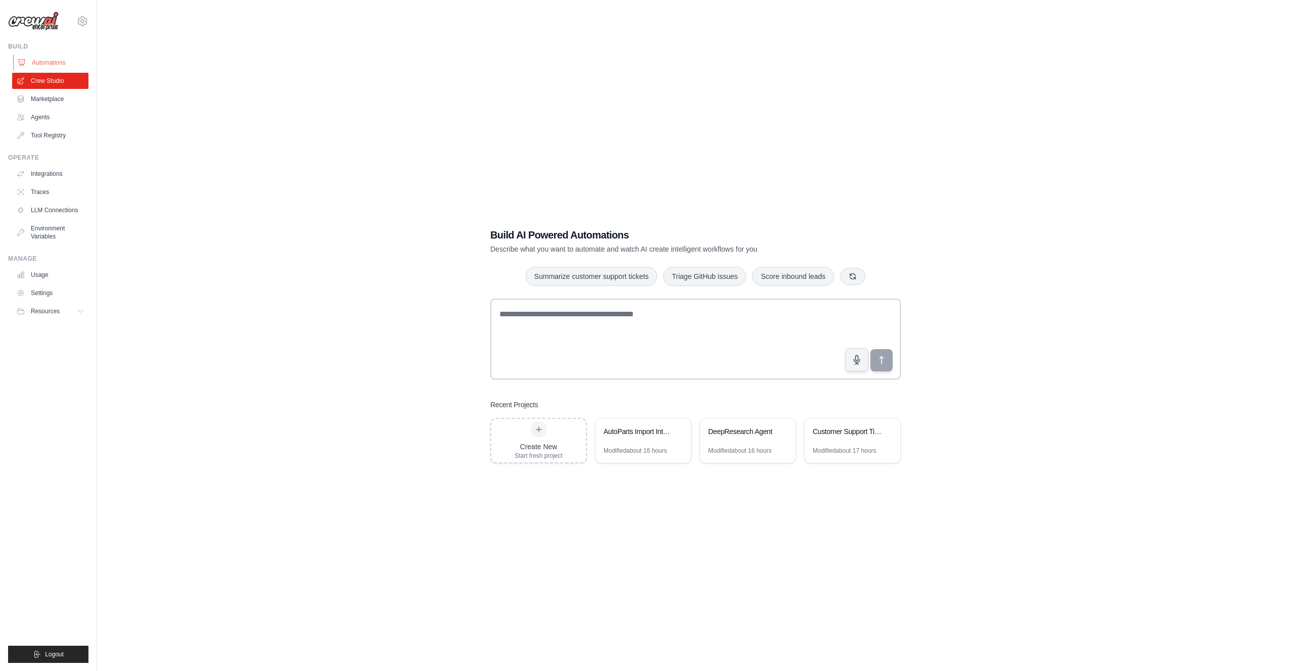
click at [59, 57] on link "Automations" at bounding box center [51, 63] width 76 height 16
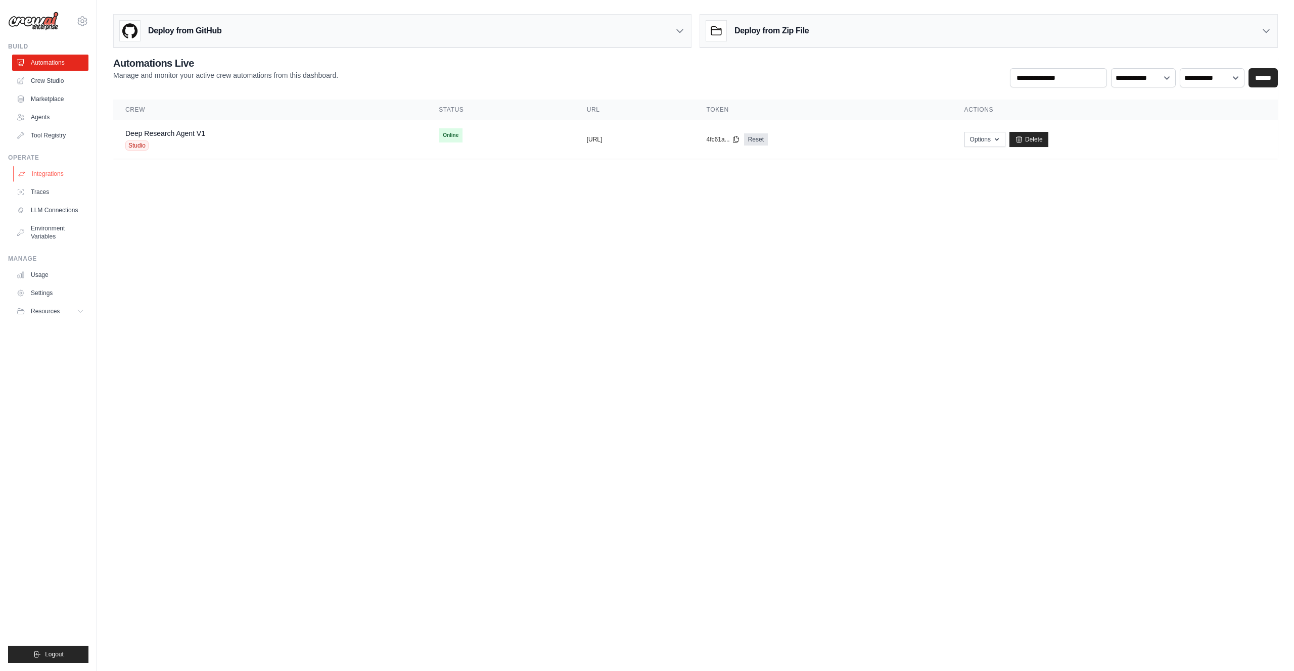
click at [50, 177] on link "Integrations" at bounding box center [51, 174] width 76 height 16
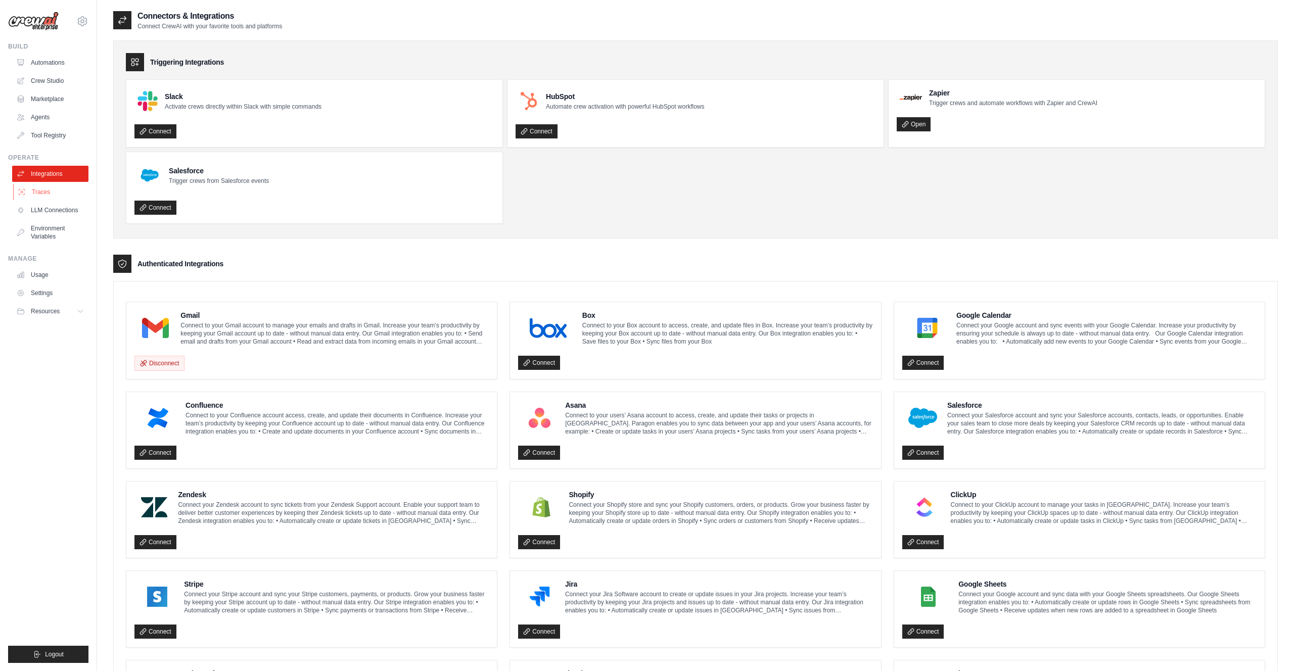
click at [49, 193] on link "Traces" at bounding box center [51, 192] width 76 height 16
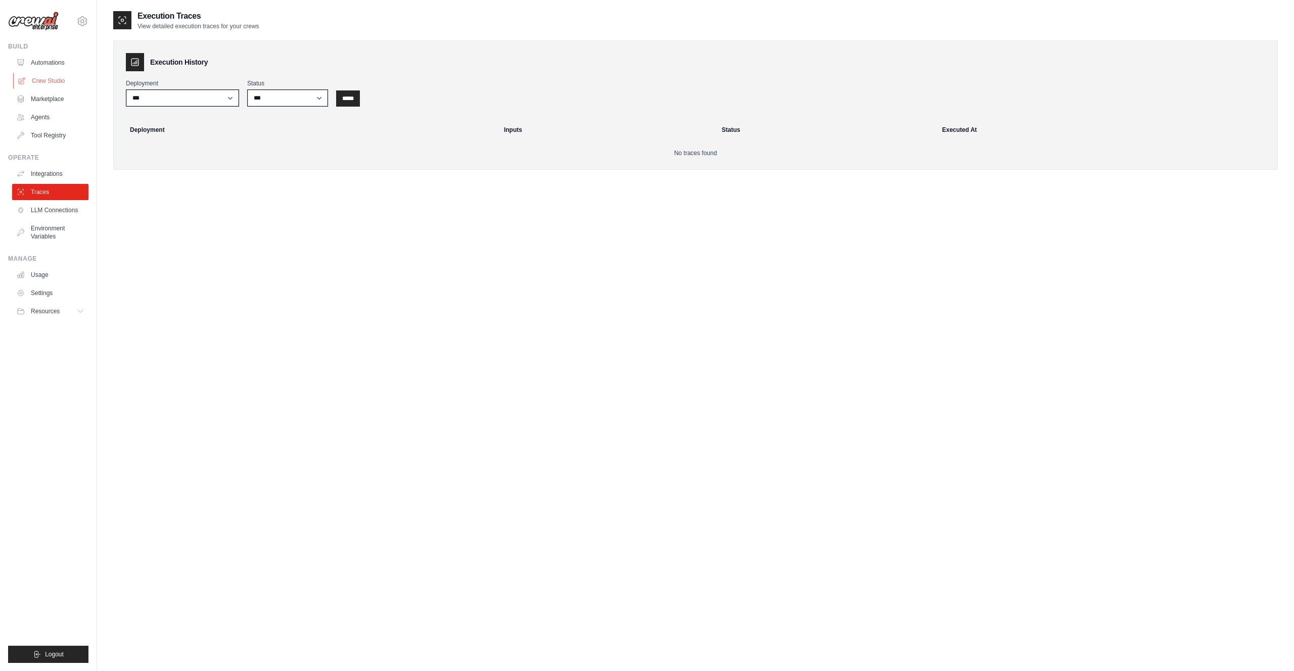
click at [59, 73] on link "Crew Studio" at bounding box center [51, 81] width 76 height 16
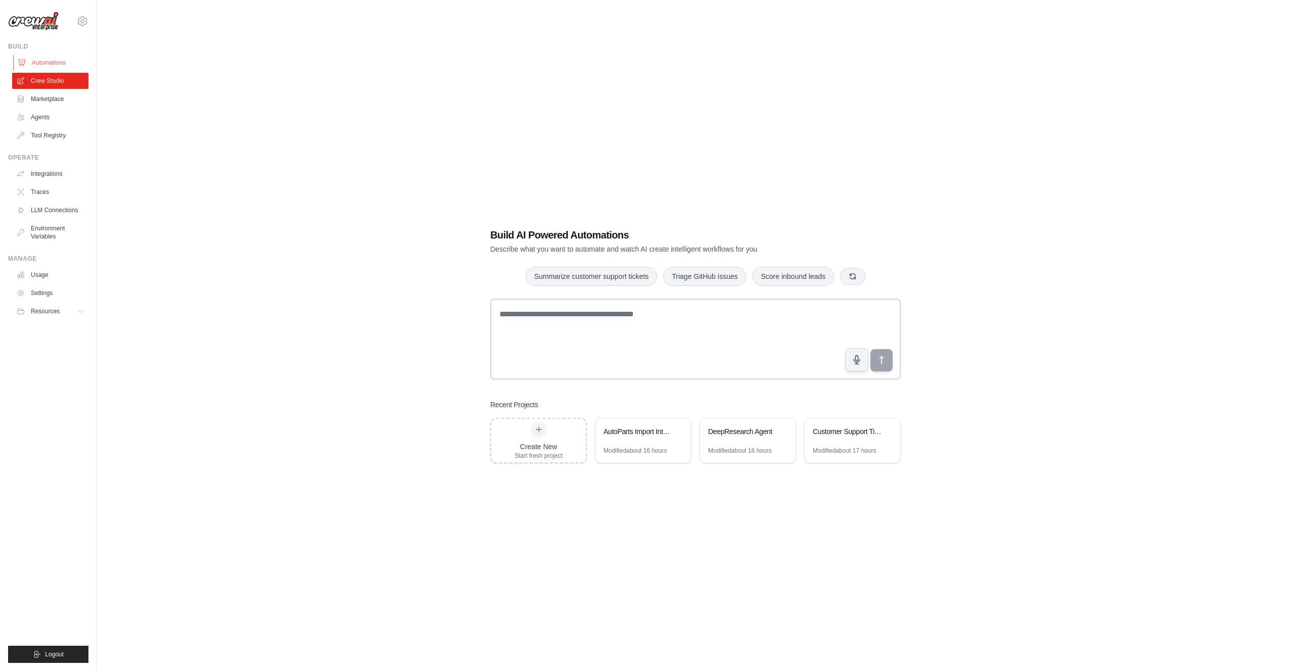
click at [55, 60] on link "Automations" at bounding box center [51, 63] width 76 height 16
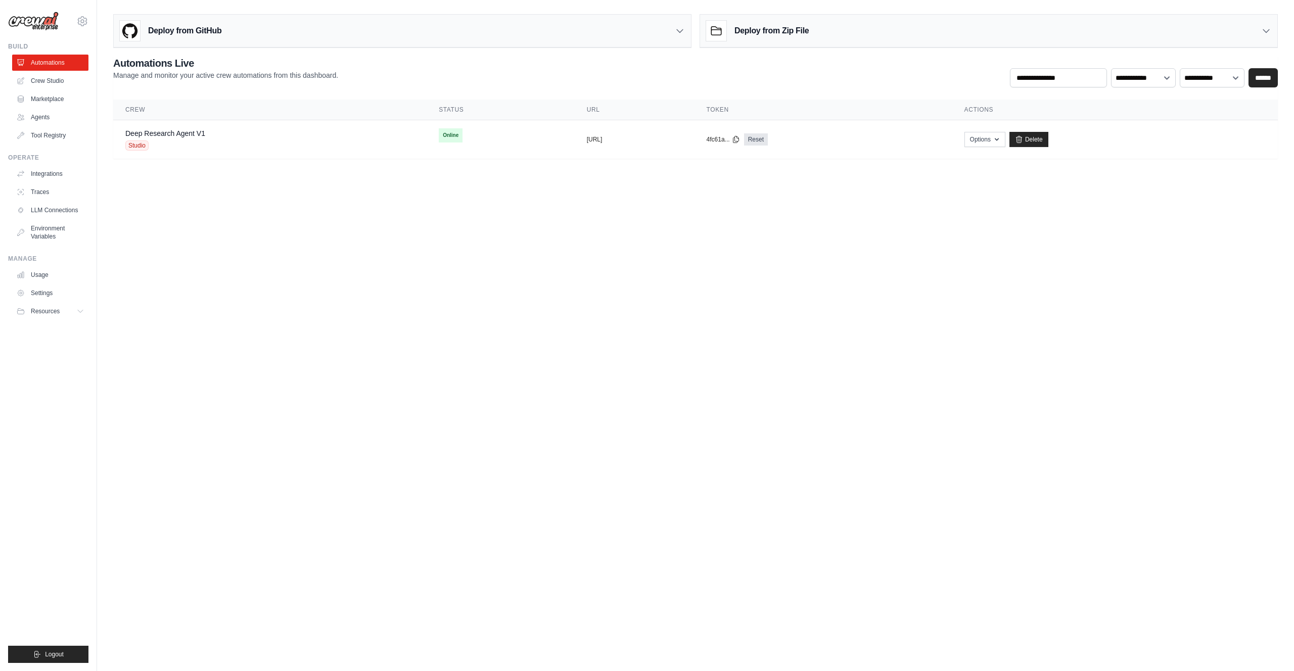
click at [810, 29] on div "Deploy from Zip File" at bounding box center [988, 31] width 577 height 33
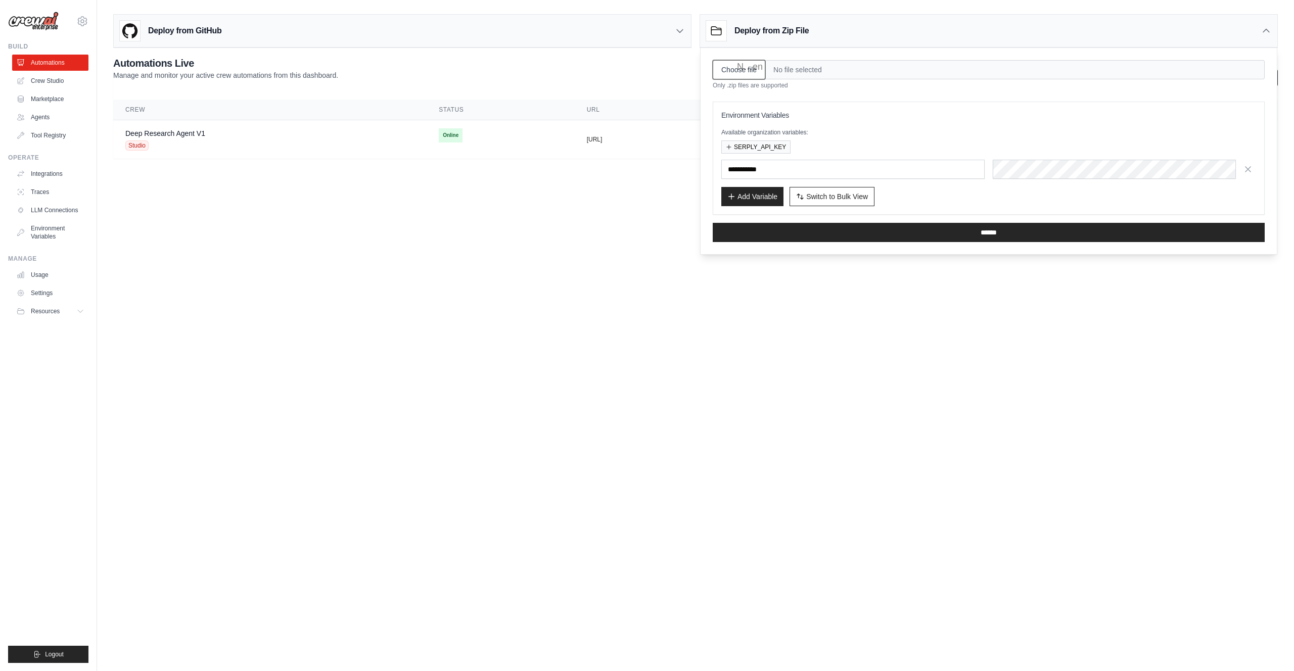
click at [747, 76] on input "Choose file" at bounding box center [739, 69] width 53 height 19
type input "**********"
click at [193, 154] on td "Deep Research Agent V1 Studio" at bounding box center [269, 139] width 313 height 39
click at [192, 145] on div "Studio" at bounding box center [165, 146] width 80 height 10
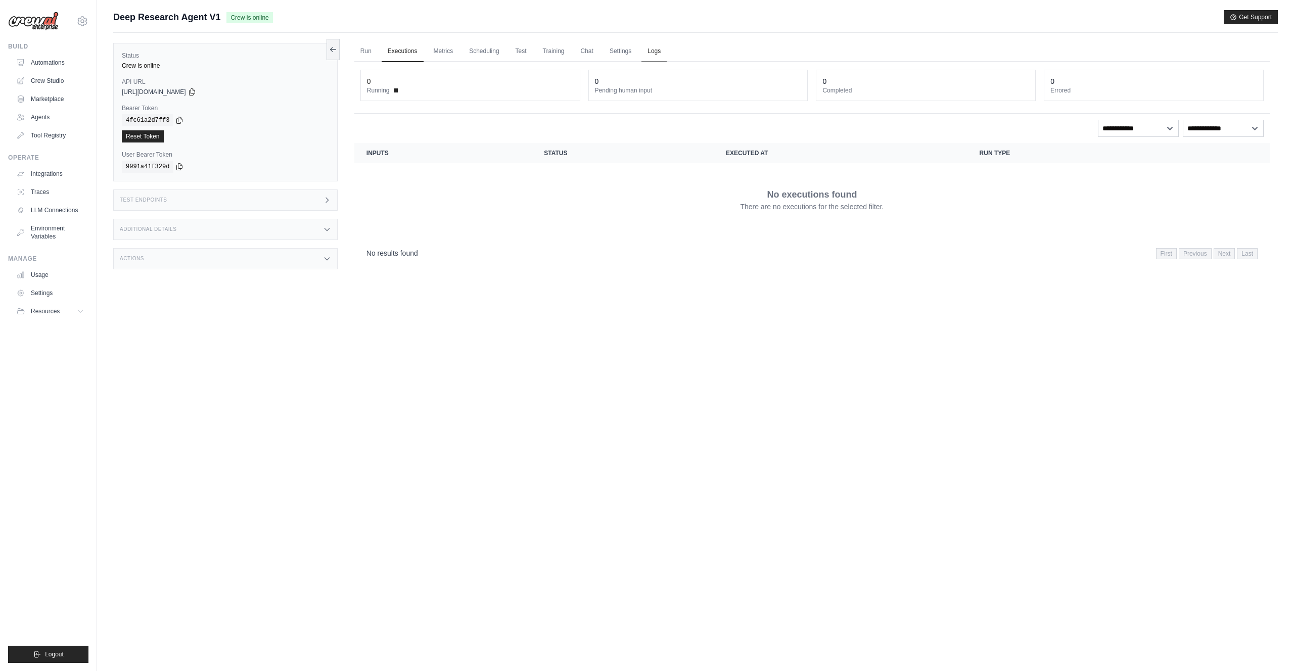
click at [653, 48] on link "Logs" at bounding box center [654, 51] width 25 height 21
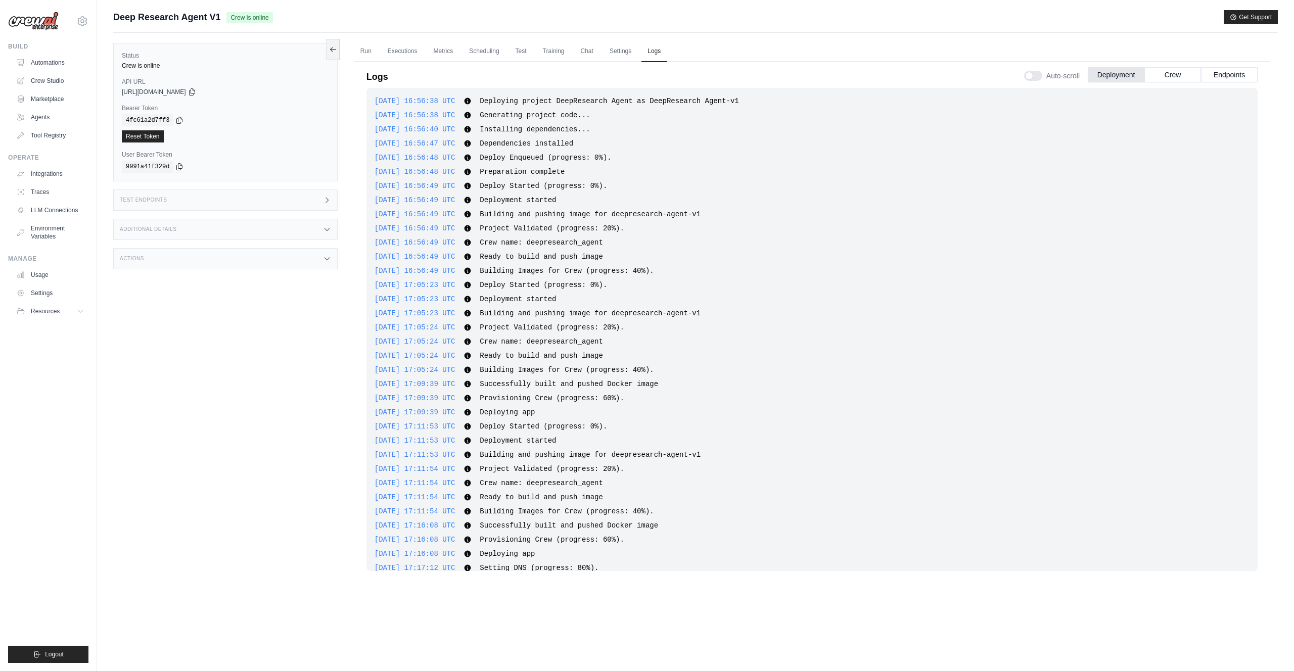
scroll to position [57, 0]
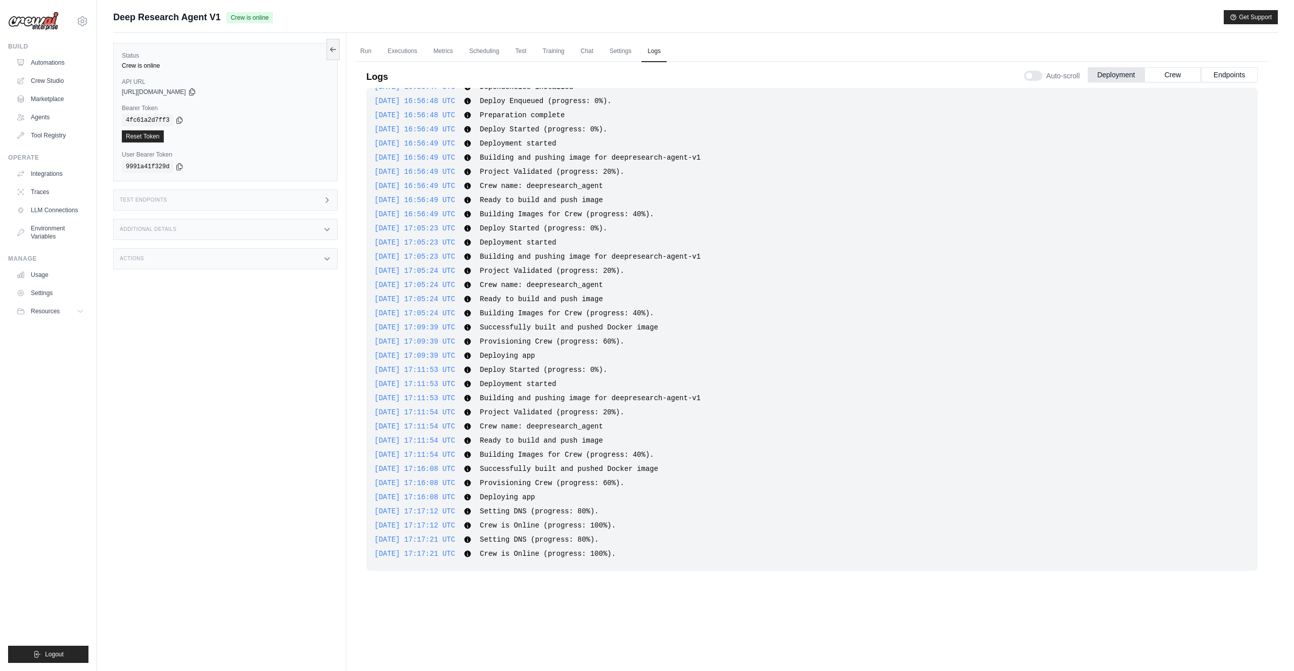
click at [190, 199] on div "Test Endpoints" at bounding box center [225, 200] width 224 height 21
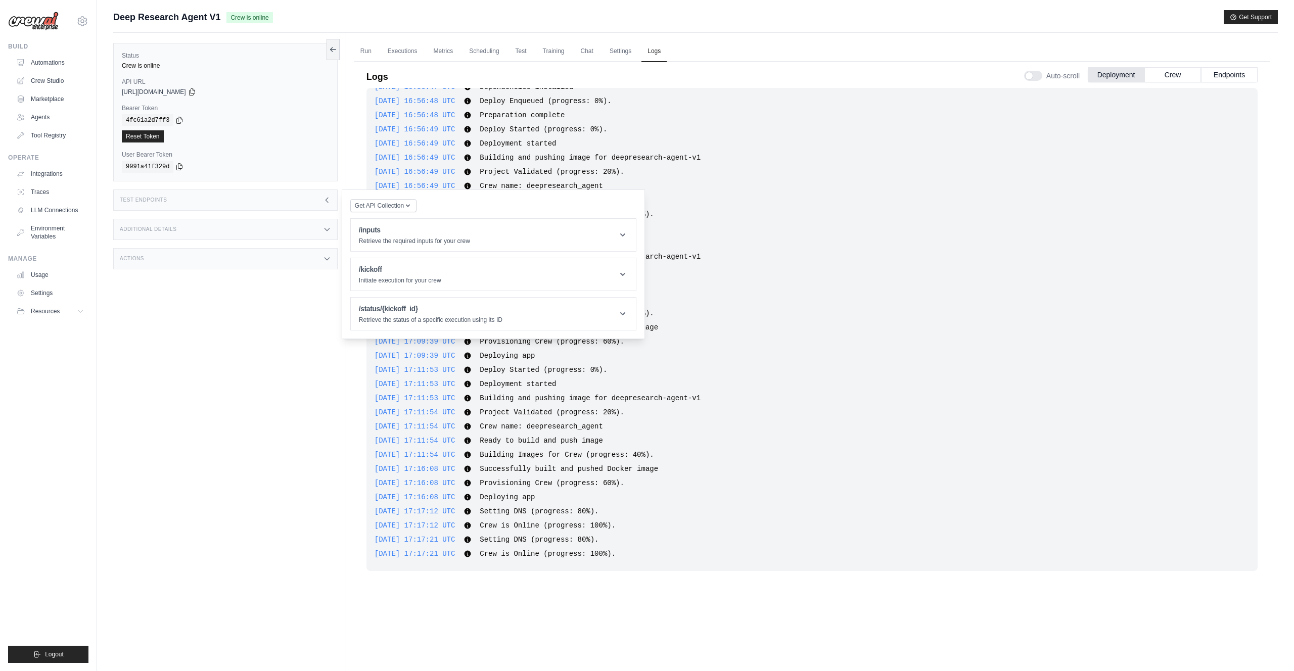
click at [190, 199] on div "Test Endpoints" at bounding box center [225, 200] width 224 height 21
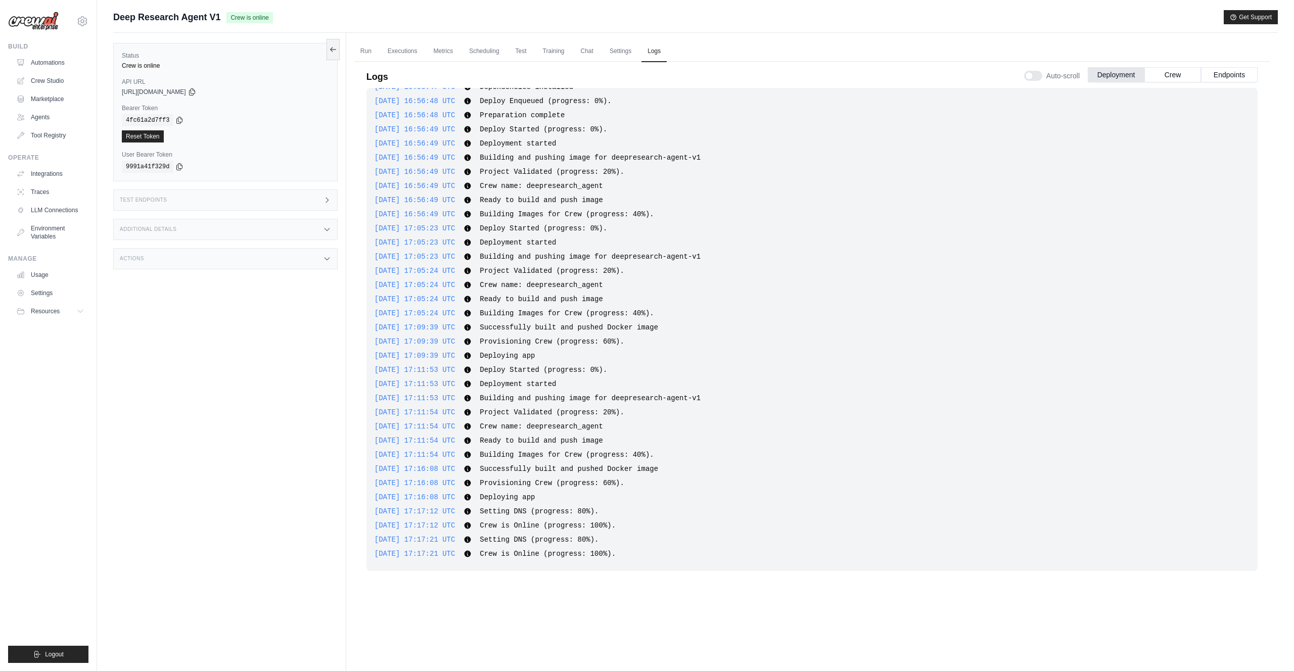
click at [190, 224] on div "Additional Details" at bounding box center [225, 229] width 224 height 21
click at [189, 224] on div "Additional Details" at bounding box center [225, 229] width 224 height 21
click at [189, 262] on div "Actions" at bounding box center [225, 258] width 224 height 21
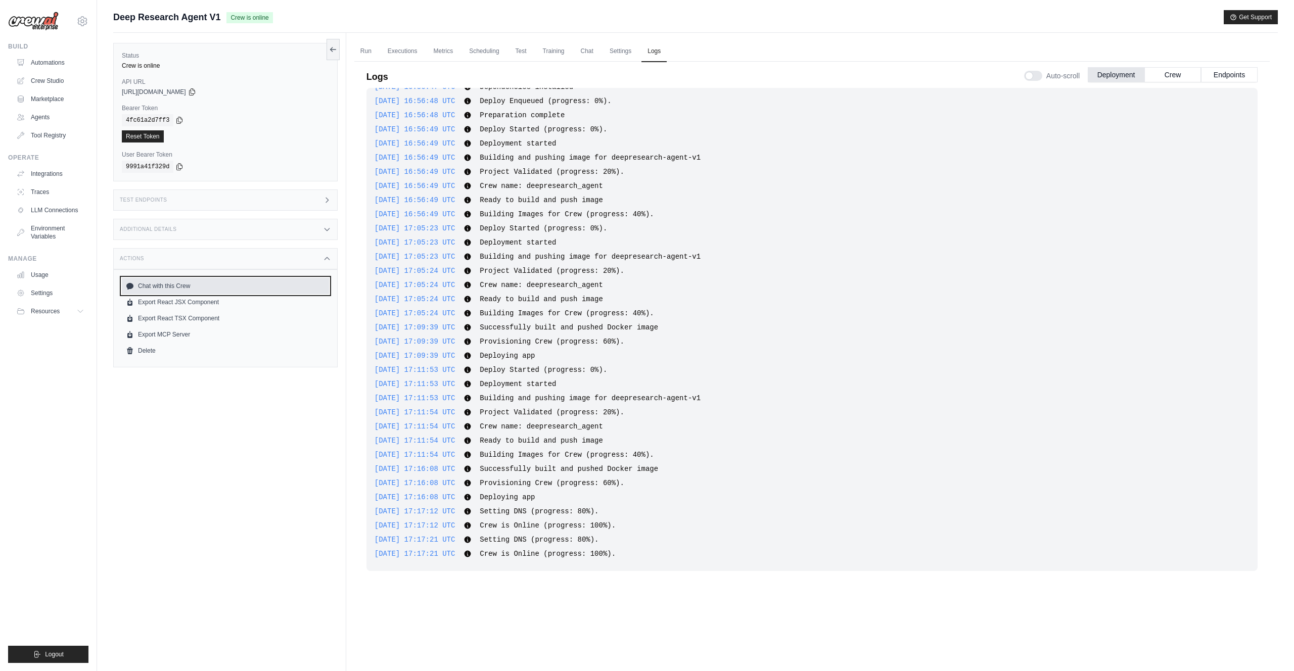
click at [175, 285] on link "Chat with this Crew" at bounding box center [225, 286] width 207 height 16
click at [281, 258] on div "Actions" at bounding box center [225, 258] width 224 height 21
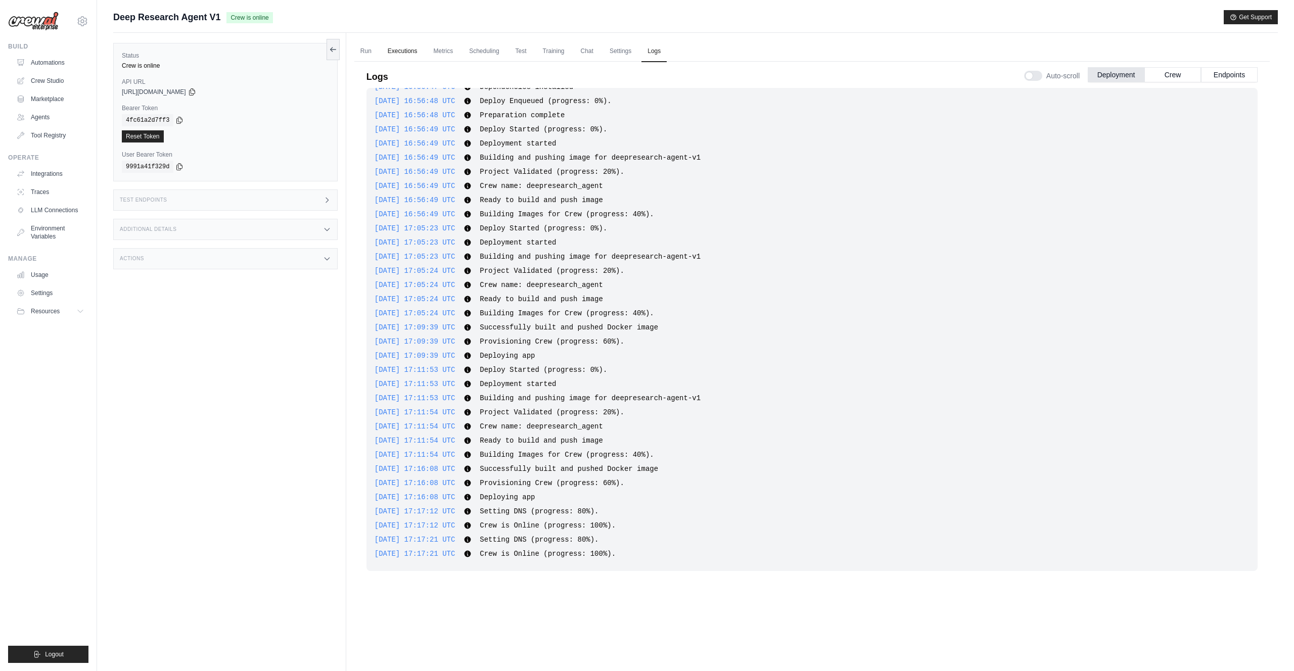
click at [403, 52] on link "Executions" at bounding box center [403, 51] width 42 height 21
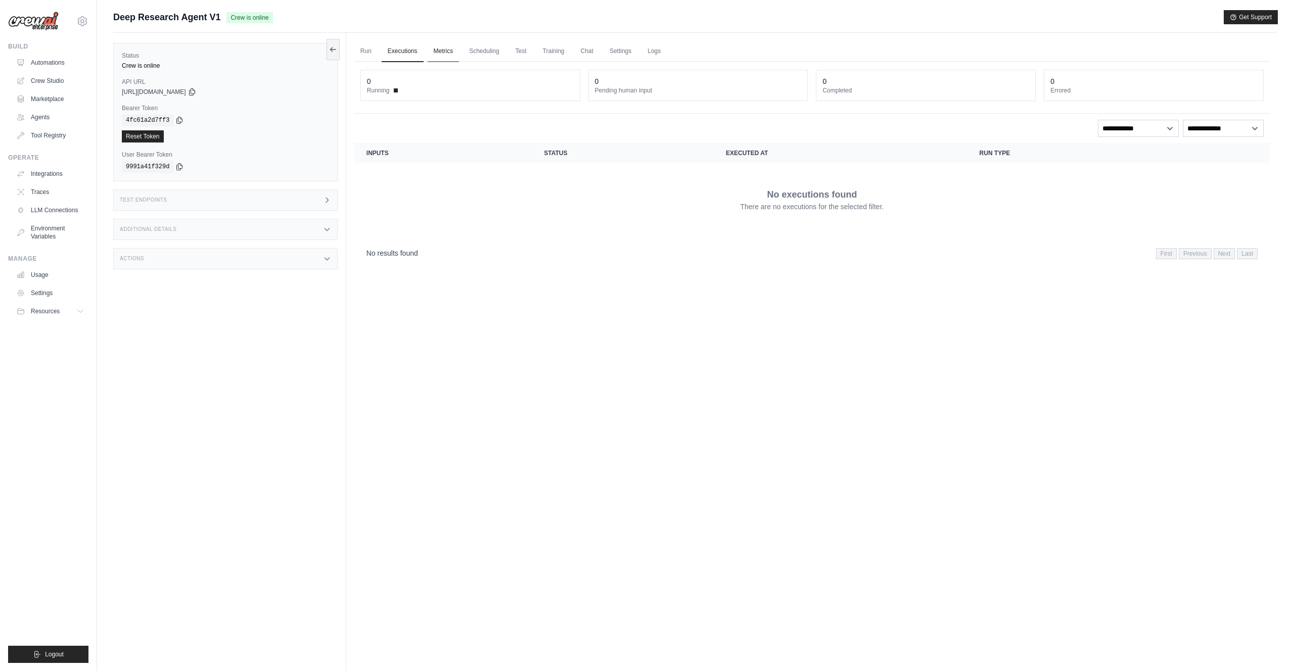
click at [447, 50] on link "Metrics" at bounding box center [444, 51] width 32 height 21
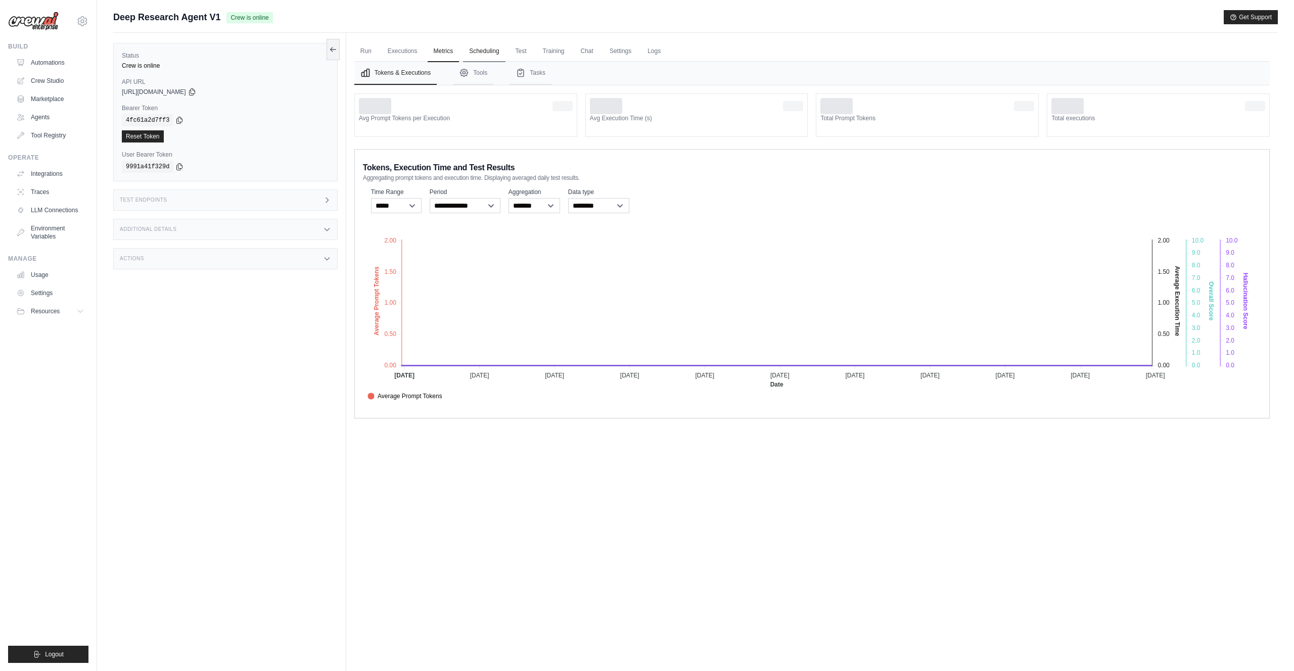
click at [477, 51] on link "Scheduling" at bounding box center [484, 51] width 42 height 21
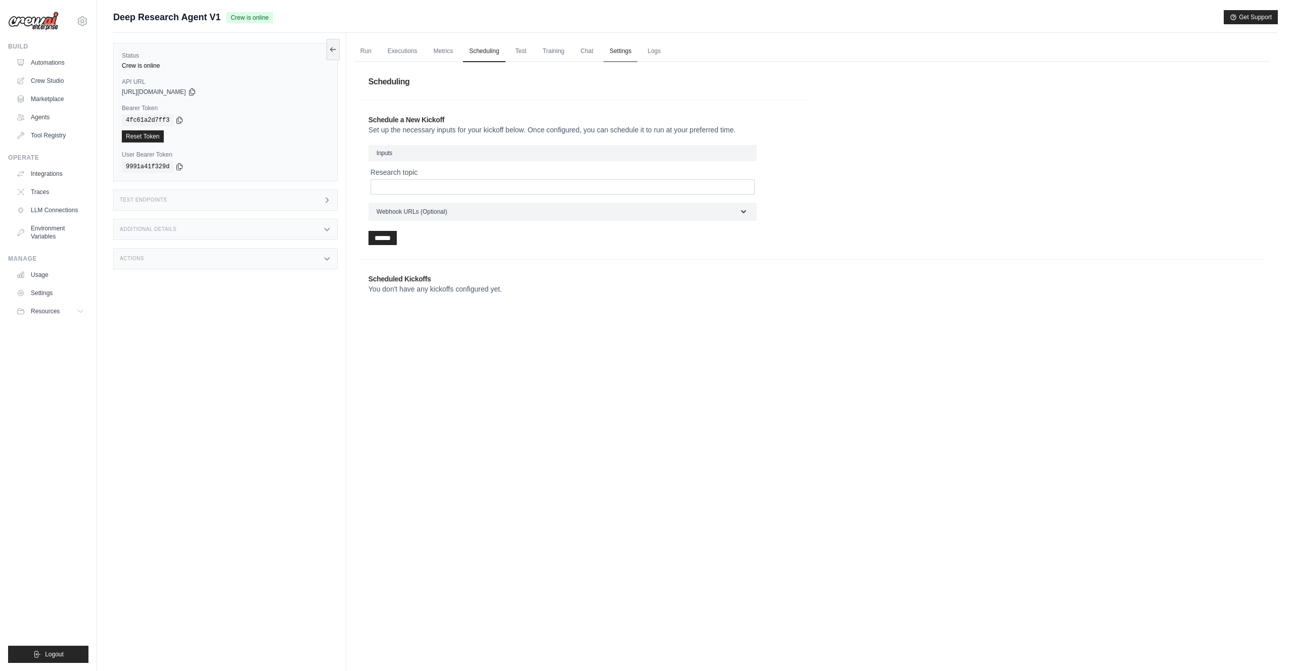
click at [611, 46] on link "Settings" at bounding box center [621, 51] width 34 height 21
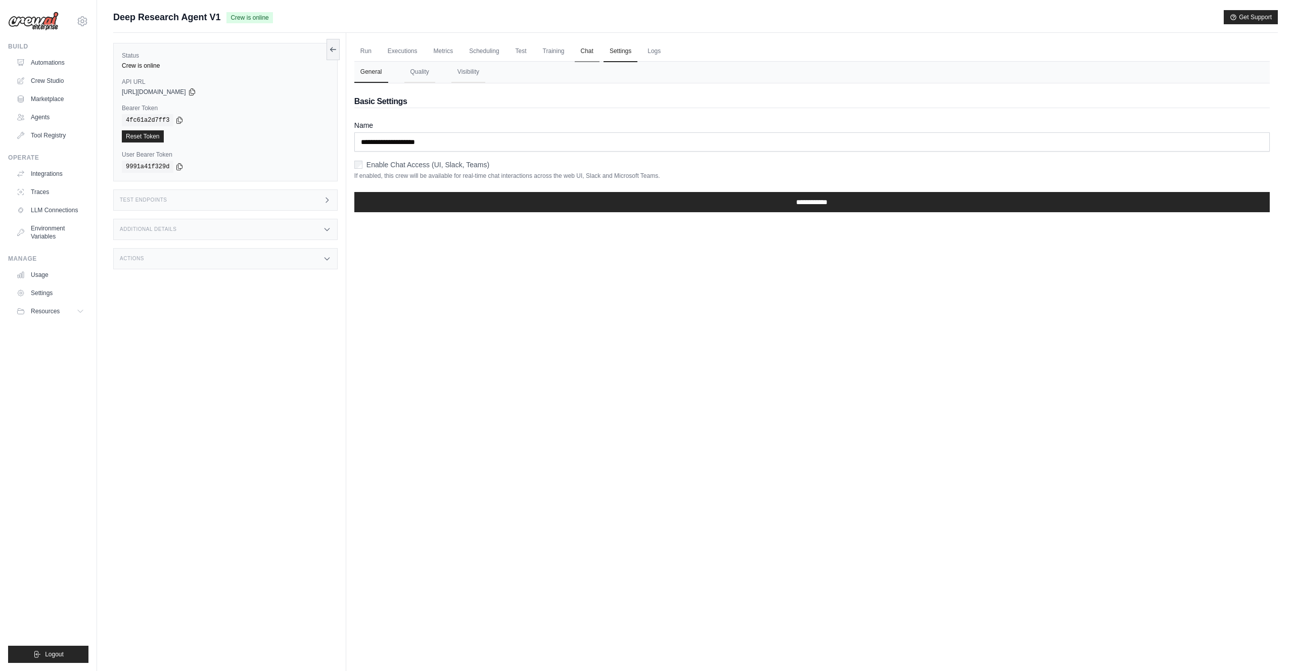
click at [582, 53] on link "Chat" at bounding box center [587, 51] width 25 height 21
click at [549, 52] on link "Training" at bounding box center [554, 51] width 34 height 21
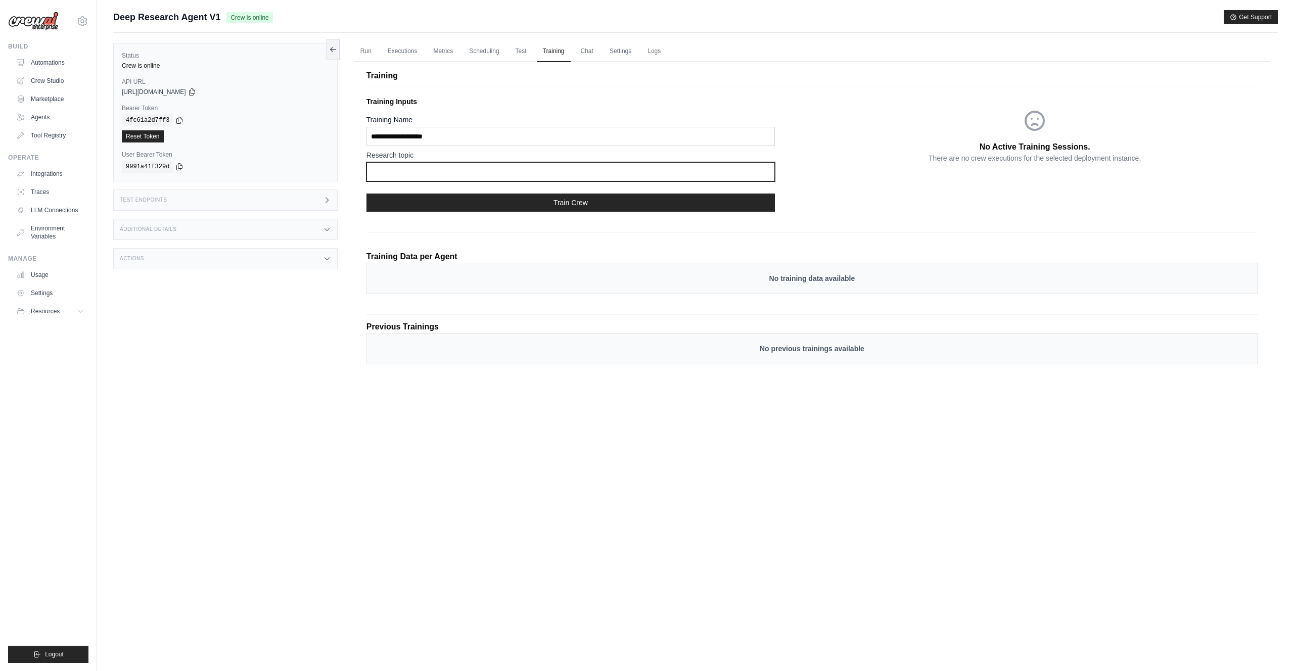
click at [455, 170] on input "text" at bounding box center [571, 171] width 409 height 19
click at [522, 58] on link "Test" at bounding box center [521, 51] width 23 height 21
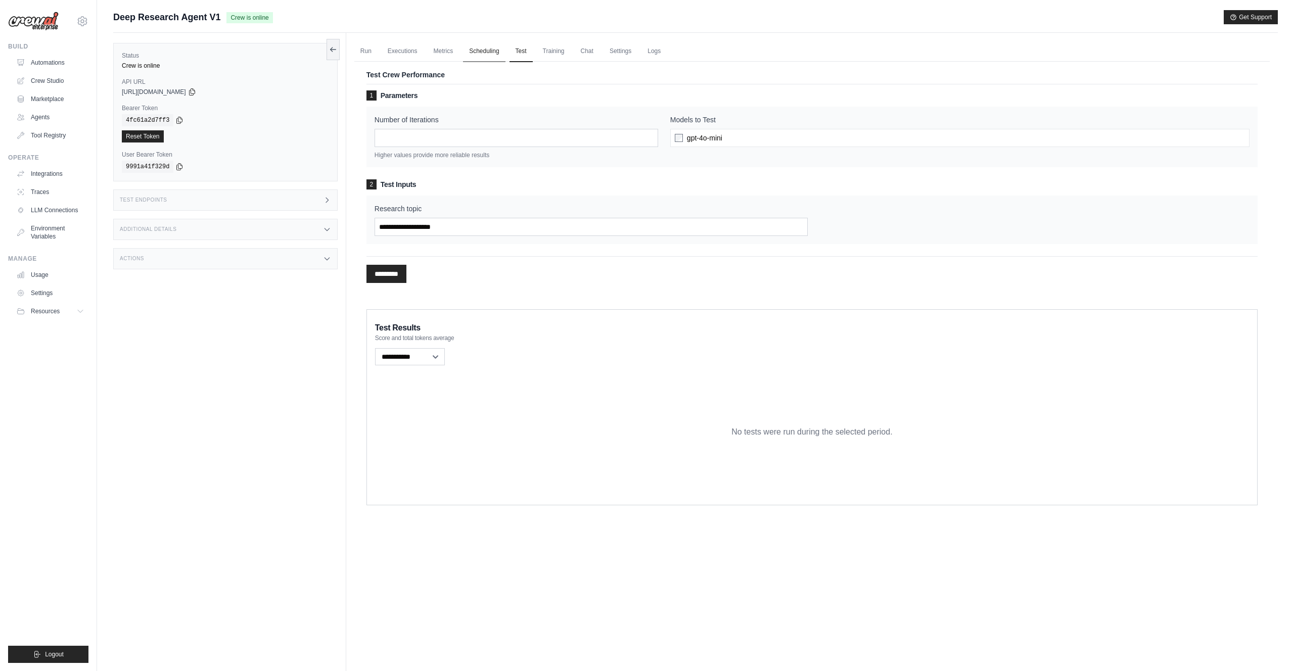
click at [491, 56] on link "Scheduling" at bounding box center [484, 51] width 42 height 21
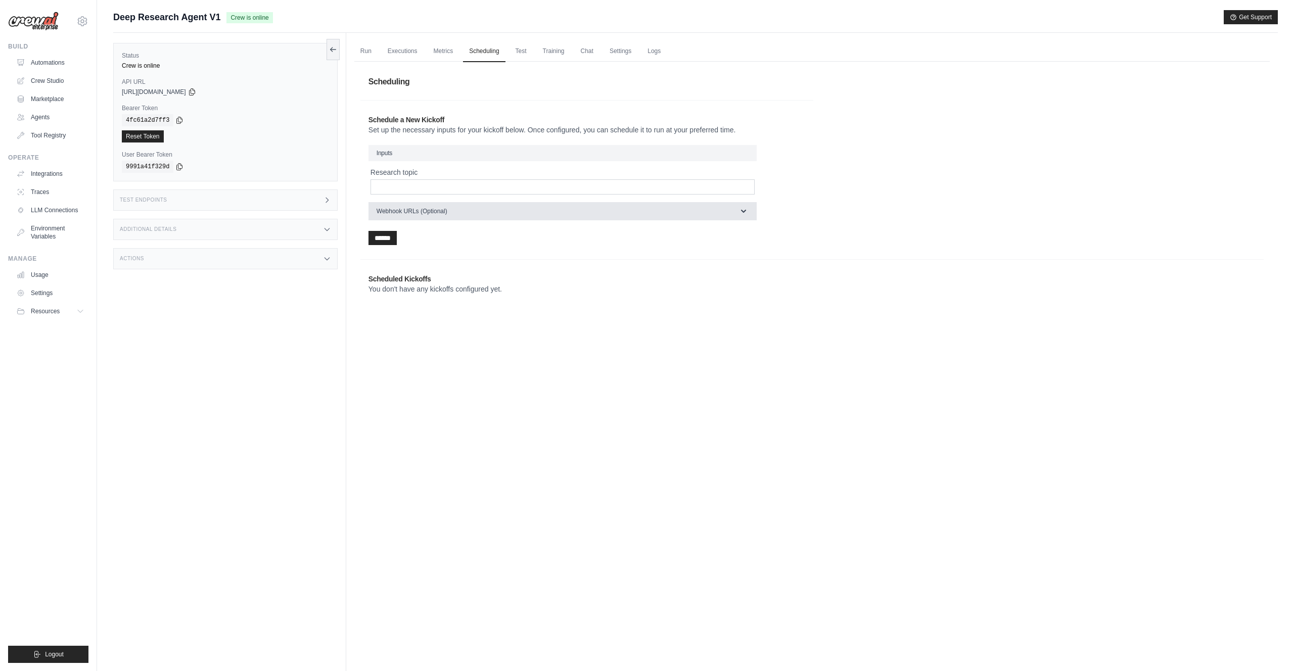
click at [459, 211] on button "Webhook URLs (Optional)" at bounding box center [563, 211] width 388 height 18
click at [445, 61] on link "Metrics" at bounding box center [444, 51] width 32 height 21
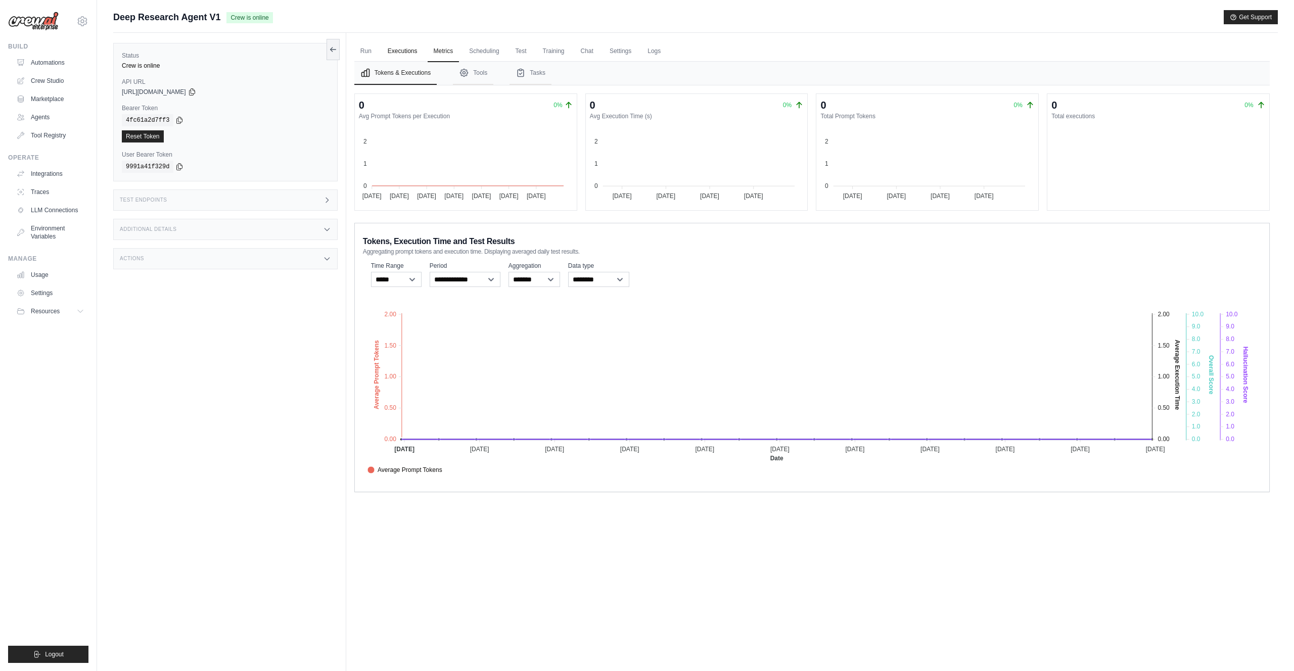
click at [397, 53] on link "Executions" at bounding box center [403, 51] width 42 height 21
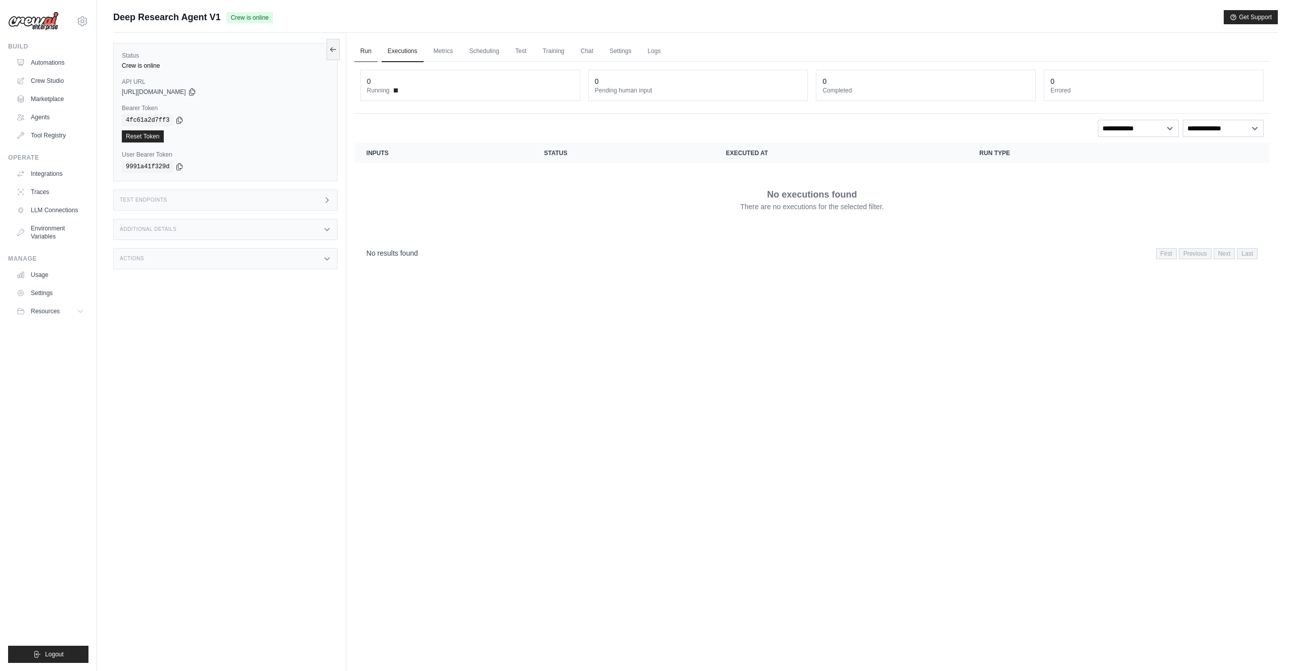
click at [363, 54] on link "Run" at bounding box center [365, 51] width 23 height 21
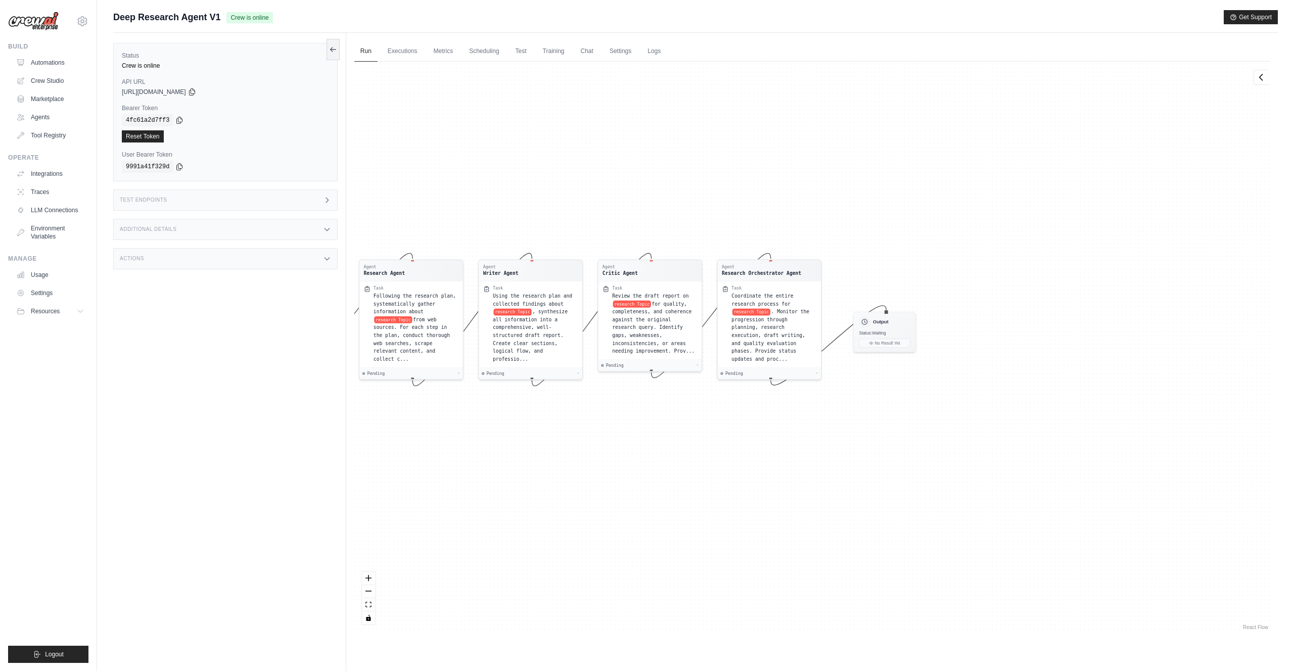
drag, startPoint x: 872, startPoint y: 197, endPoint x: 594, endPoint y: 169, distance: 279.4
click at [594, 169] on div "Agent Planning Agent Task Analyze the research query about research Topic and c…" at bounding box center [812, 347] width 916 height 571
click at [668, 366] on div "Pending -" at bounding box center [650, 365] width 98 height 6
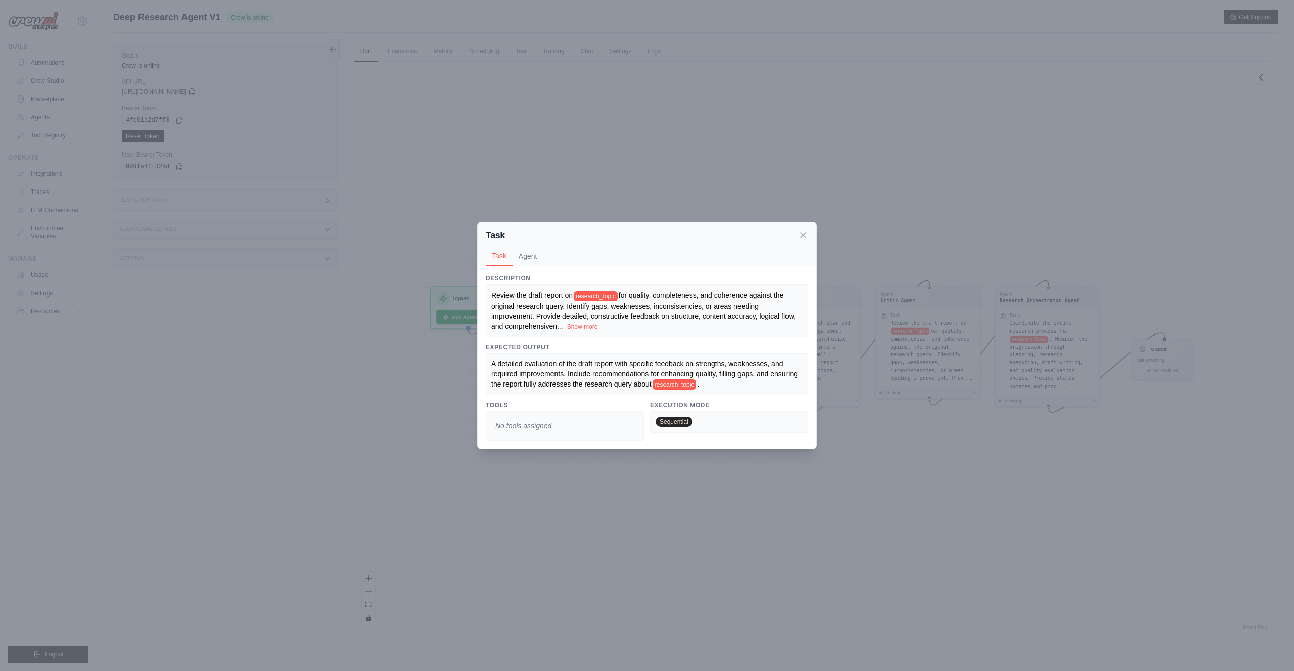
click at [632, 185] on div "Task Task Agent Description Review the draft report on research_topic for quali…" at bounding box center [647, 335] width 1294 height 671
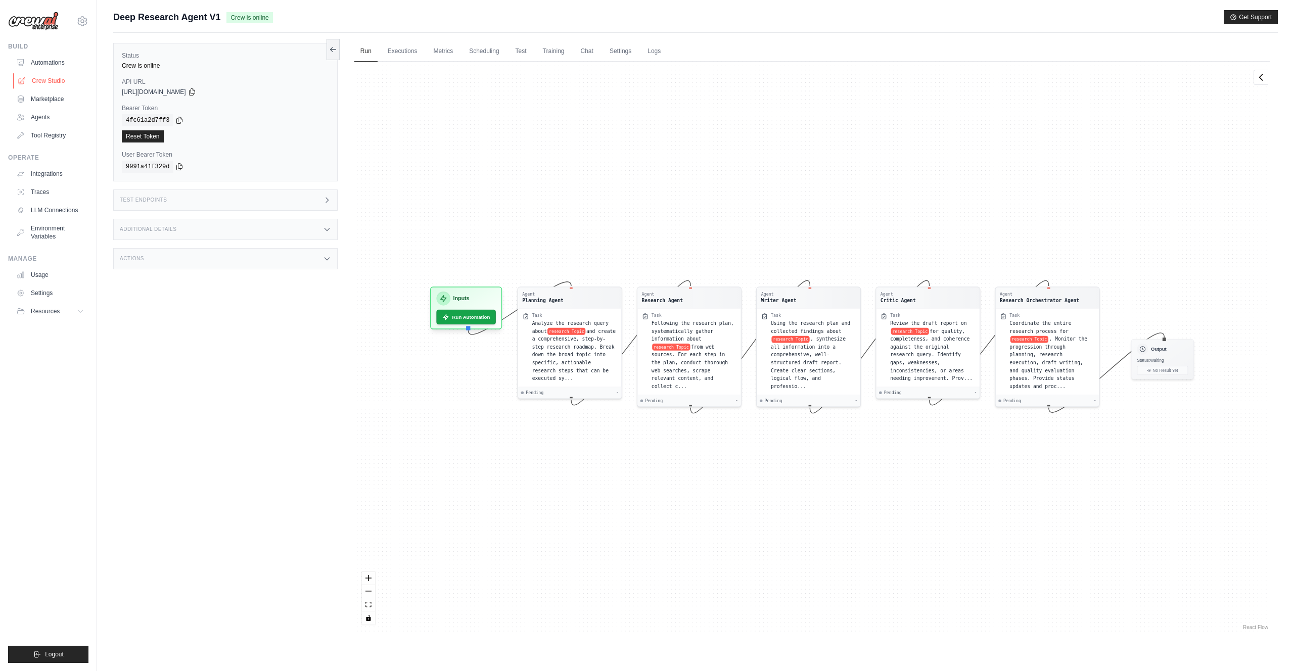
click at [55, 78] on link "Crew Studio" at bounding box center [51, 81] width 76 height 16
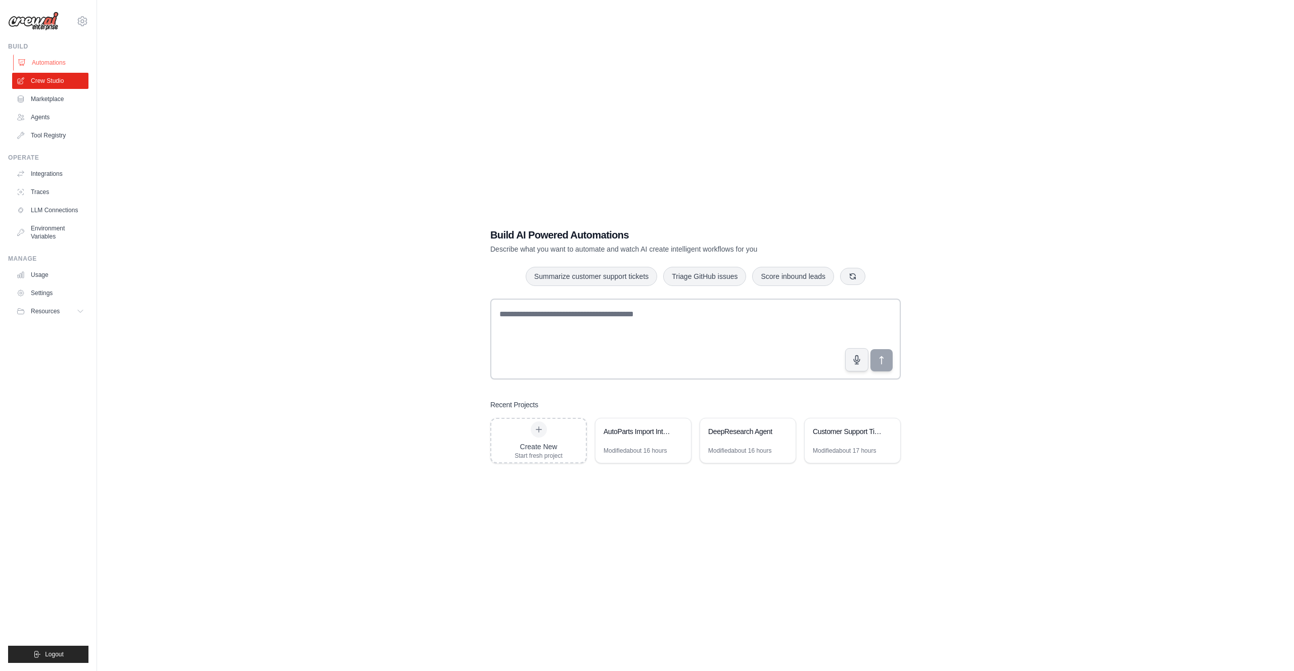
click at [28, 64] on link "Automations" at bounding box center [51, 63] width 76 height 16
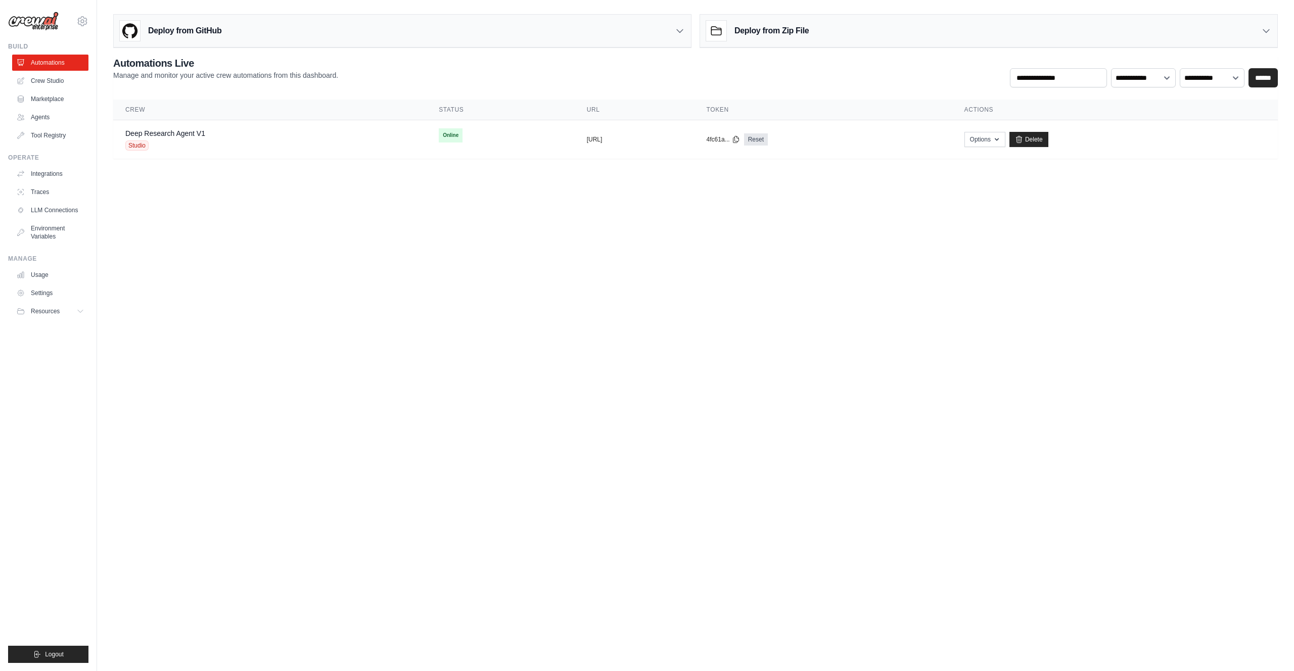
click at [826, 35] on div "Deploy from Zip File" at bounding box center [988, 31] width 577 height 33
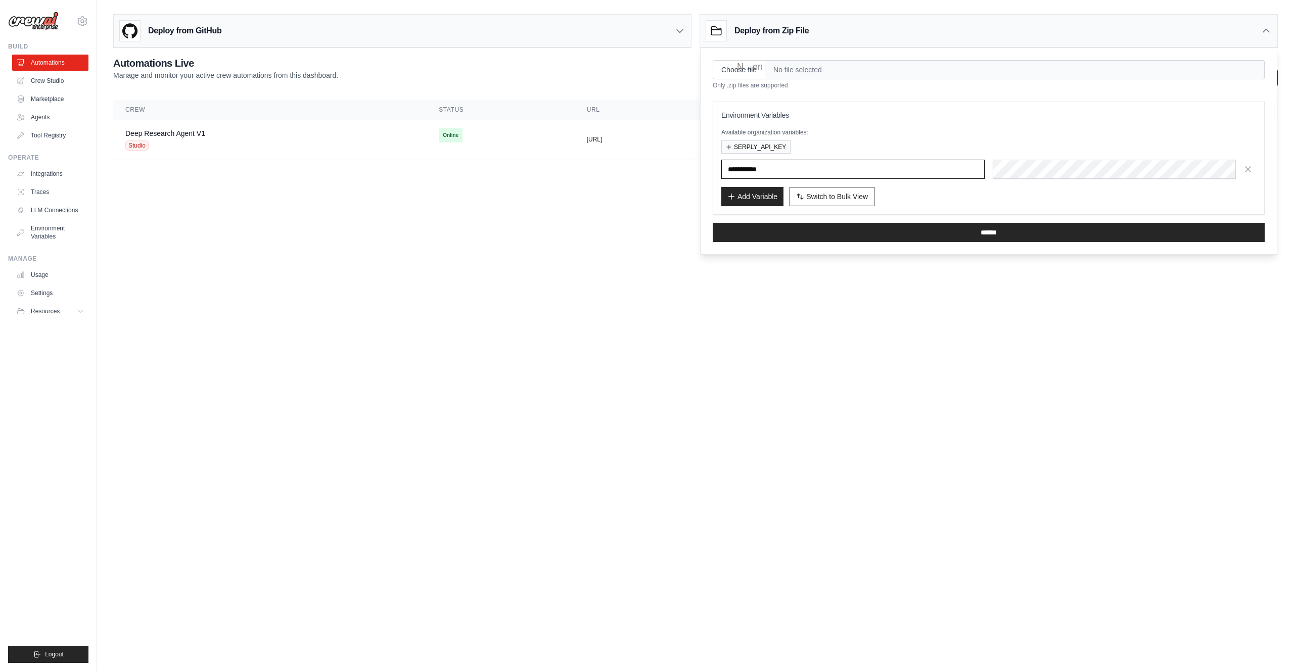
click at [750, 168] on input "text" at bounding box center [853, 169] width 263 height 19
click at [747, 134] on p "Available organization variables:" at bounding box center [989, 132] width 535 height 8
click at [752, 65] on input "Choose file" at bounding box center [739, 69] width 53 height 19
type input "**********"
click at [794, 233] on input "******" at bounding box center [989, 232] width 552 height 19
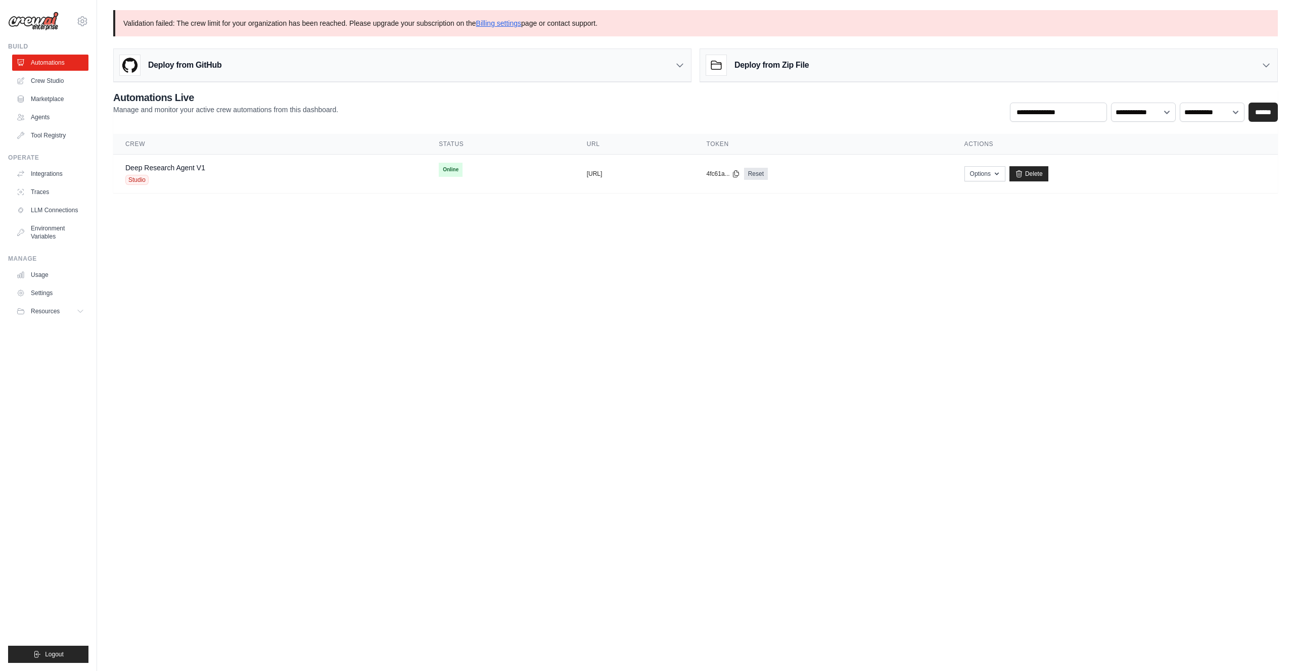
click at [275, 21] on p "Validation failed: The crew limit for your organization has been reached. Pleas…" at bounding box center [695, 23] width 1165 height 26
click at [163, 169] on link "Deep Research Agent V1" at bounding box center [165, 168] width 80 height 8
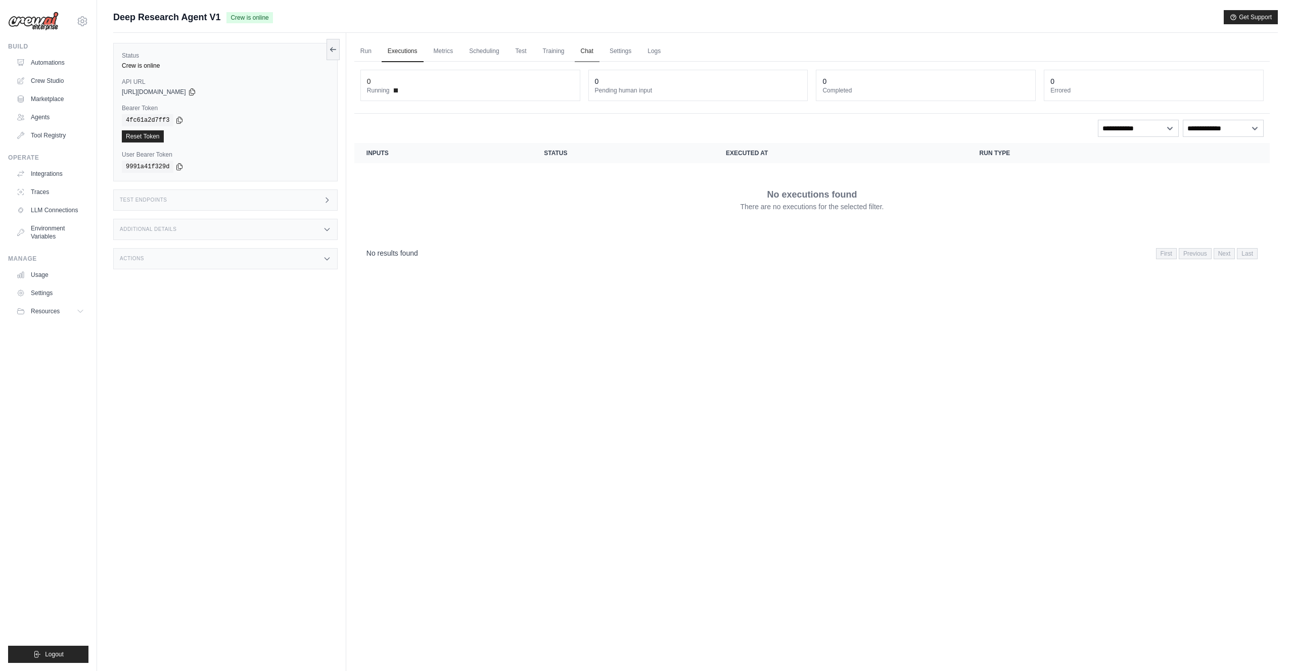
click at [584, 51] on link "Chat" at bounding box center [587, 51] width 25 height 21
click at [54, 288] on link "Settings" at bounding box center [51, 293] width 76 height 16
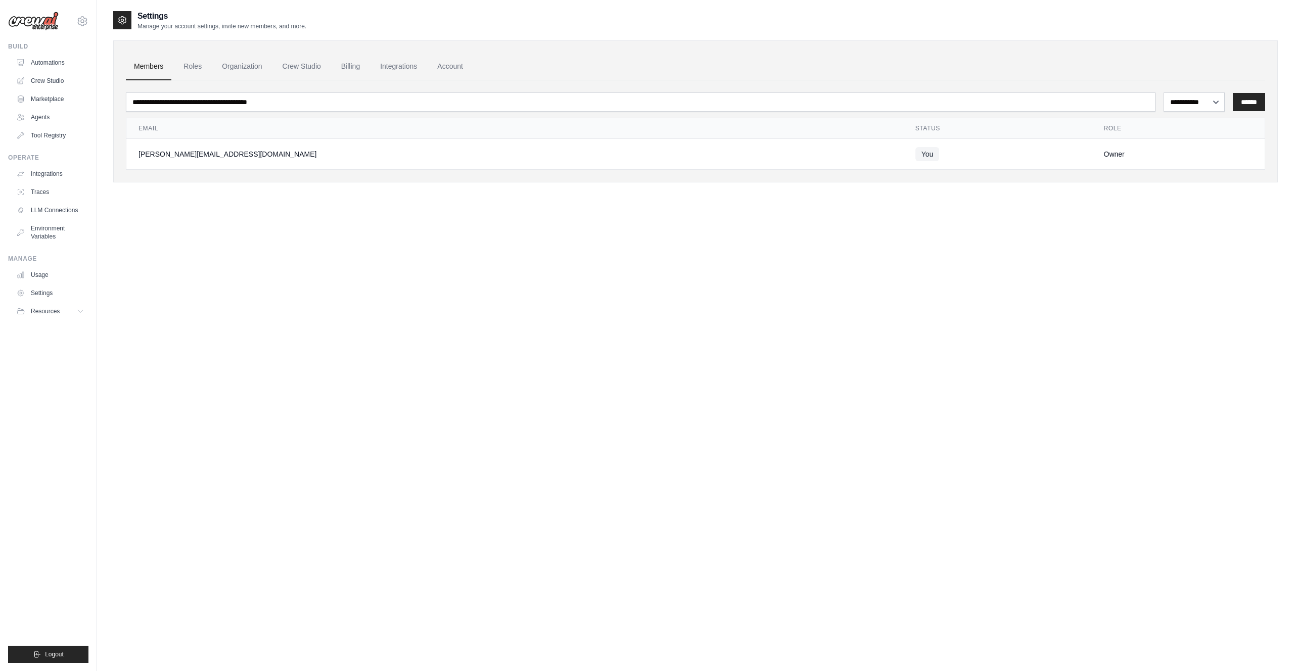
click at [1207, 91] on div "**********" at bounding box center [696, 99] width 1140 height 23
click at [1207, 98] on select "**********" at bounding box center [1194, 102] width 61 height 19
click at [199, 71] on link "Roles" at bounding box center [192, 66] width 34 height 27
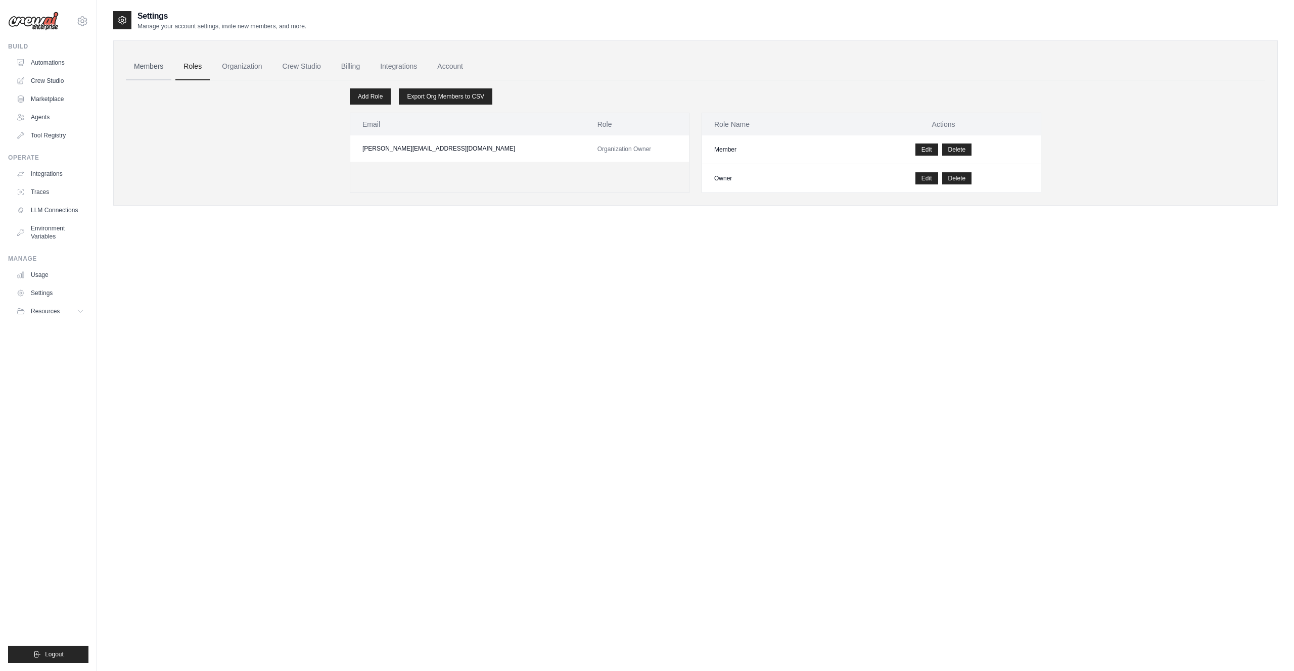
click at [150, 70] on link "Members" at bounding box center [149, 66] width 46 height 27
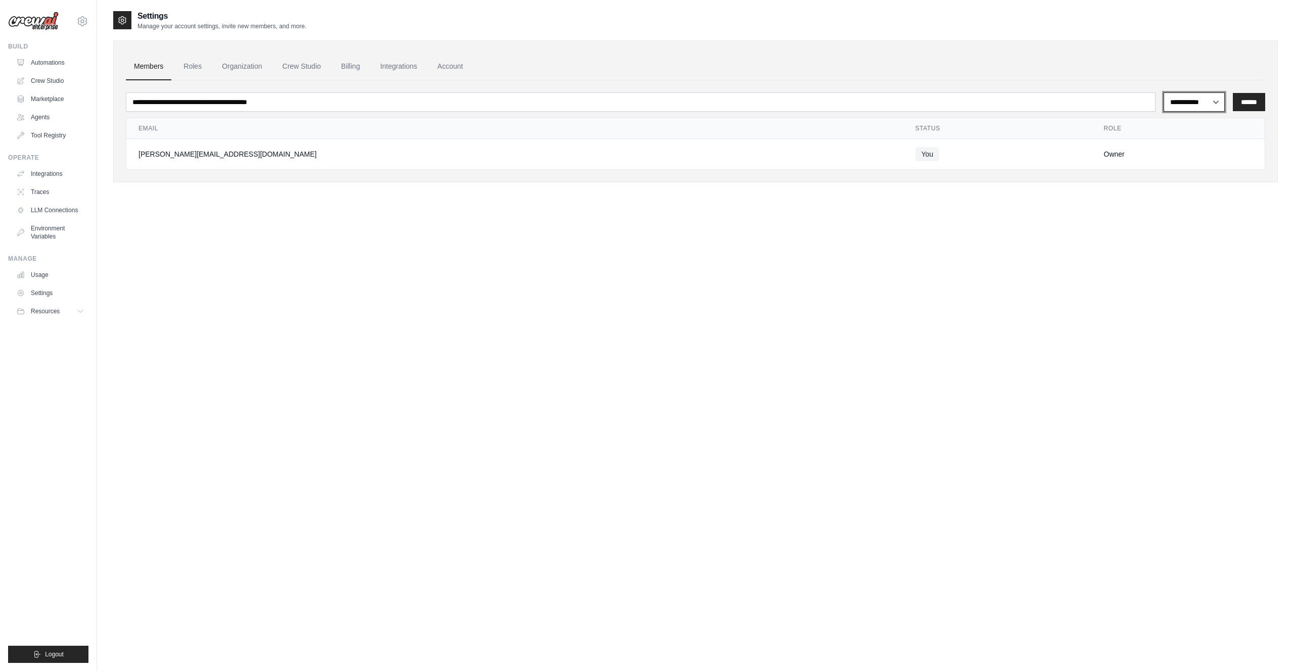
click at [1189, 106] on select "**********" at bounding box center [1194, 102] width 61 height 19
click at [200, 71] on link "Roles" at bounding box center [192, 66] width 34 height 27
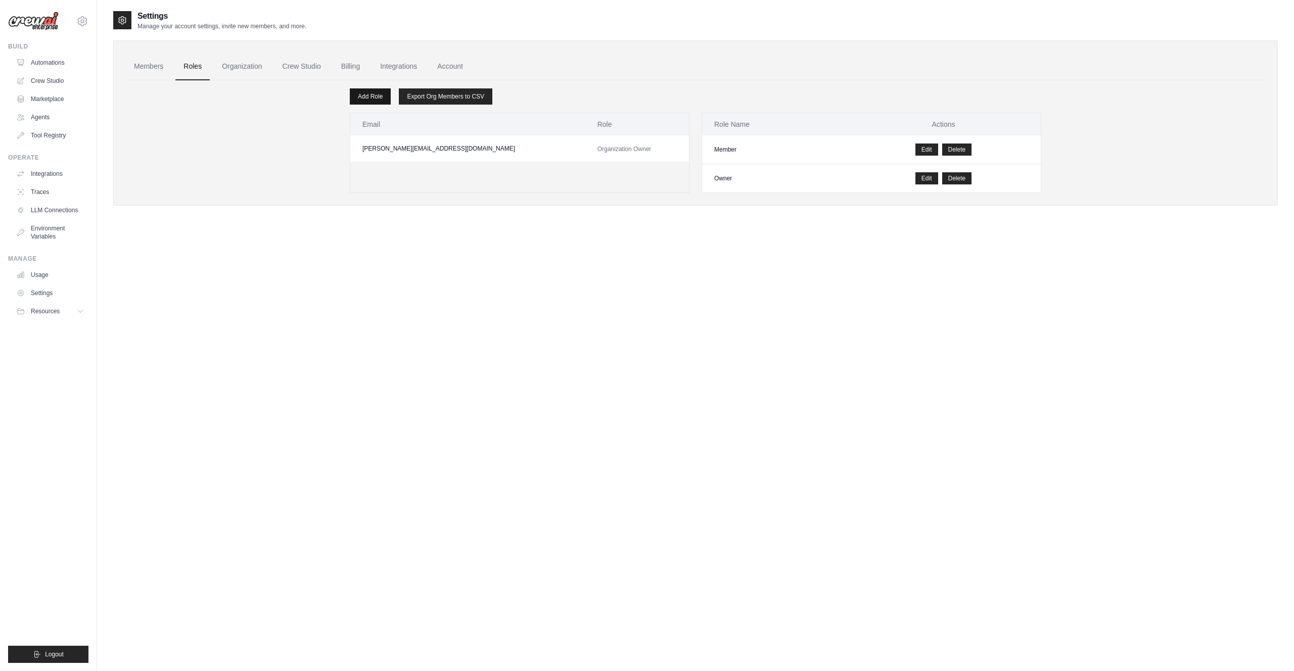
click at [377, 100] on link "Add Role" at bounding box center [370, 96] width 41 height 16
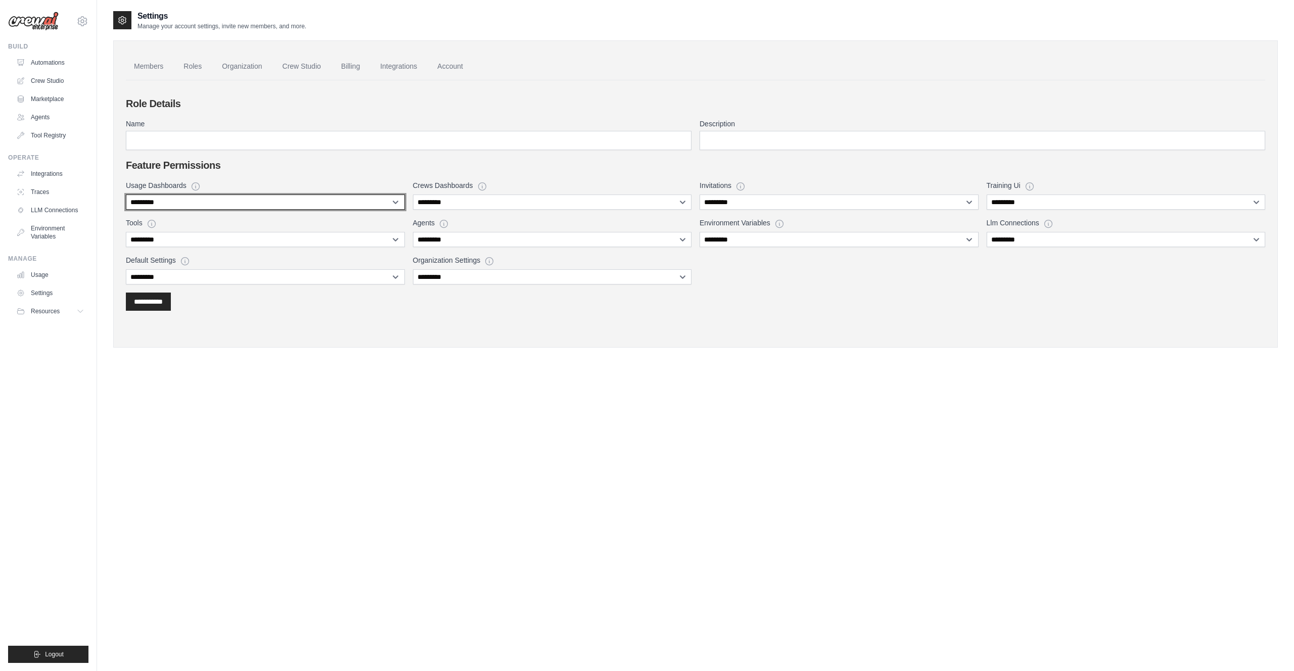
click at [340, 208] on select "**********" at bounding box center [265, 202] width 279 height 15
click at [557, 434] on div "Settings Manage your account settings, invite new members, and more. Members Ro…" at bounding box center [695, 345] width 1165 height 671
click at [245, 70] on link "Organization" at bounding box center [242, 66] width 56 height 27
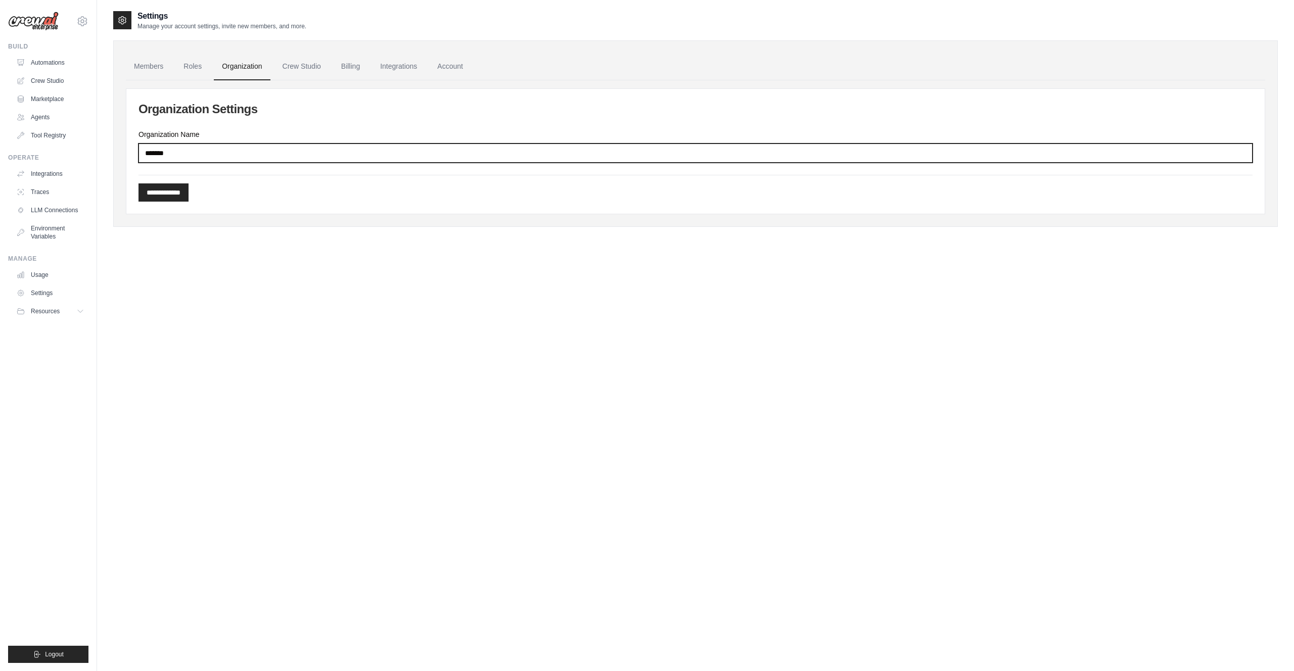
click at [255, 148] on input "*******" at bounding box center [696, 153] width 1114 height 19
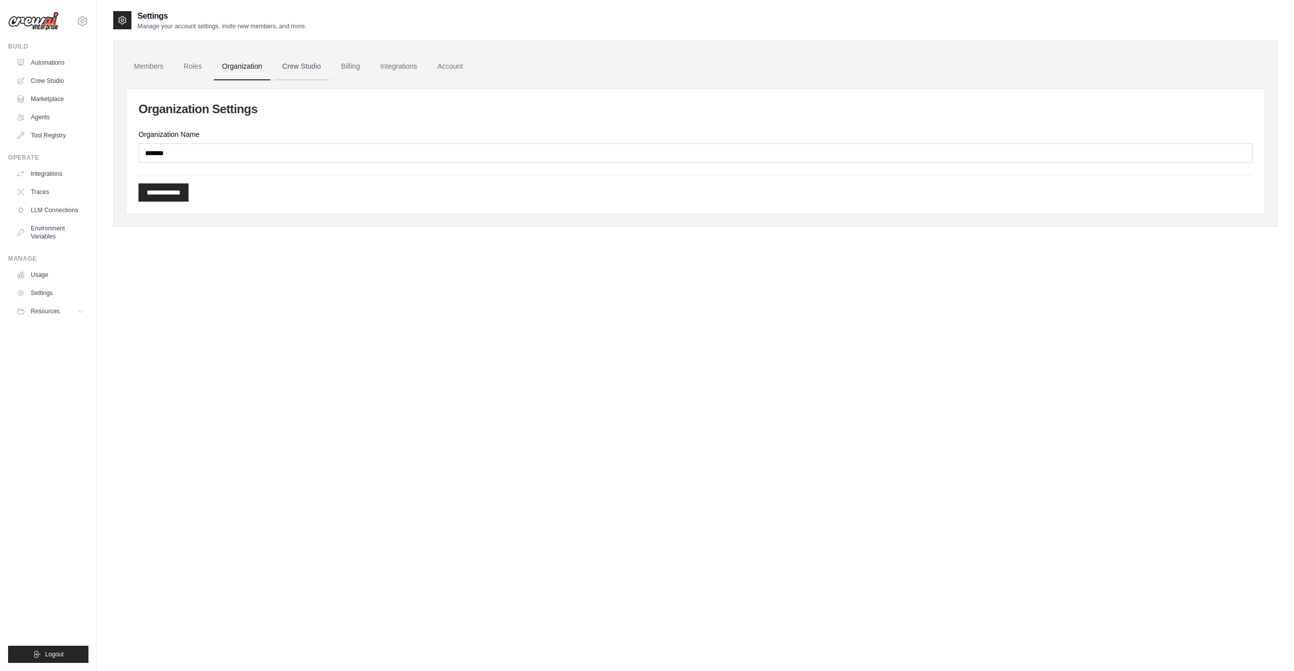
click at [298, 61] on link "Crew Studio" at bounding box center [302, 66] width 55 height 27
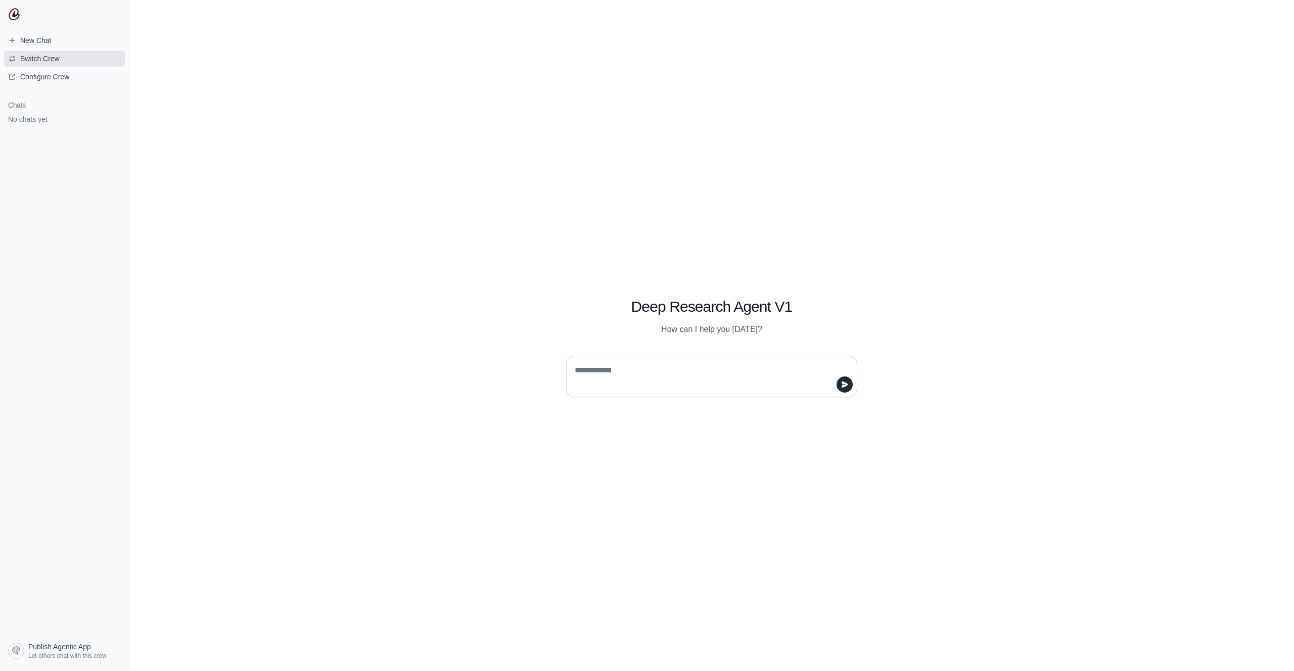
click at [55, 66] on button "Switch Crew" at bounding box center [64, 59] width 121 height 16
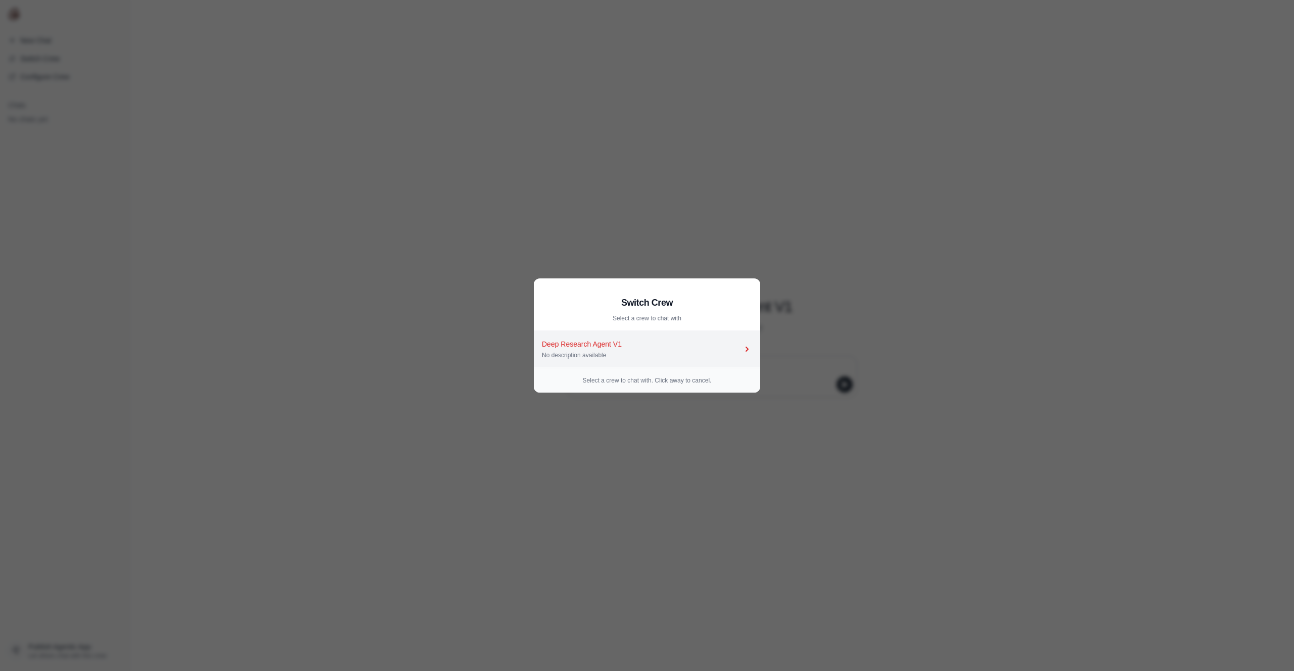
click at [713, 350] on div "Deep Research Agent V1 No description available" at bounding box center [642, 349] width 200 height 20
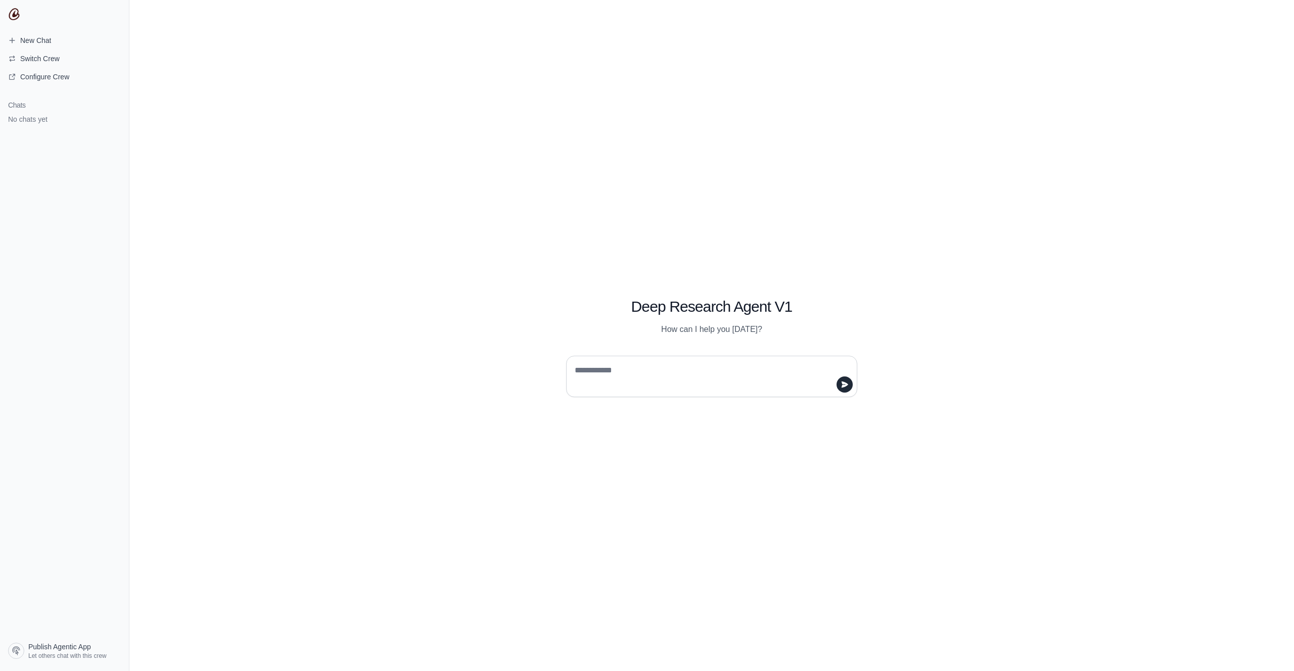
click at [717, 368] on textarea at bounding box center [709, 377] width 272 height 28
click at [694, 383] on textarea "**********" at bounding box center [709, 377] width 272 height 28
click at [764, 386] on textarea "**********" at bounding box center [709, 377] width 272 height 28
type textarea "**********"
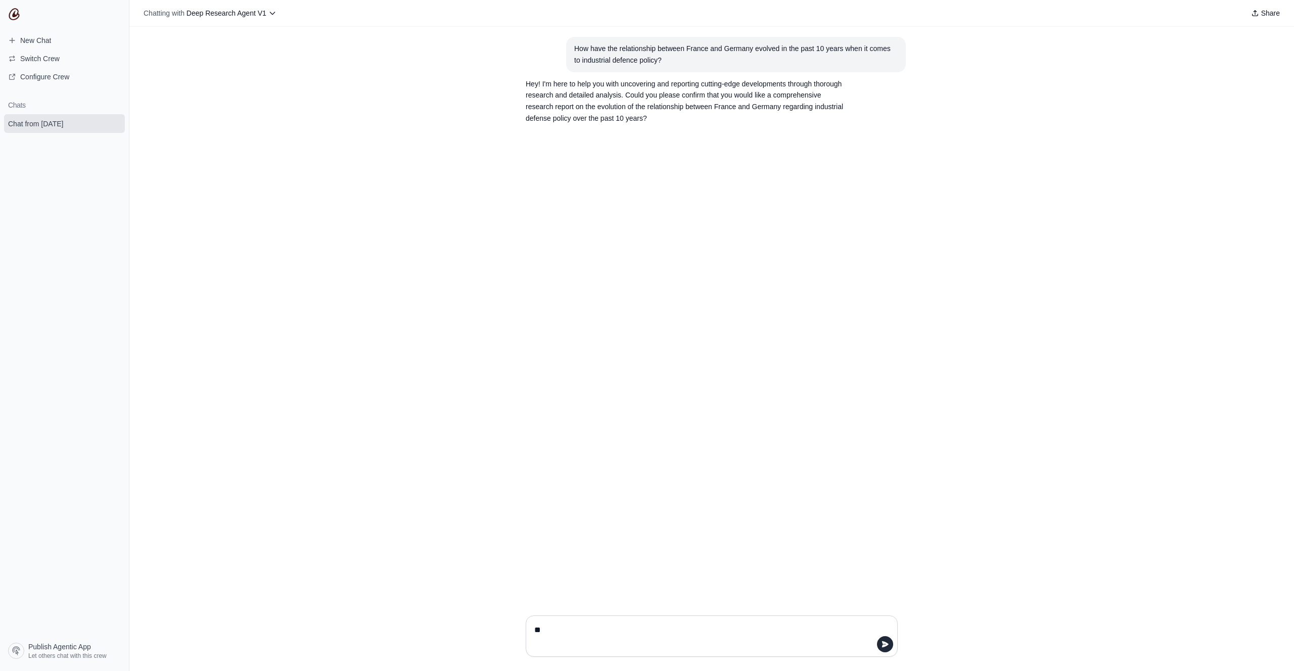
type textarea "***"
click at [51, 649] on span "Publish Agentic App" at bounding box center [59, 647] width 63 height 10
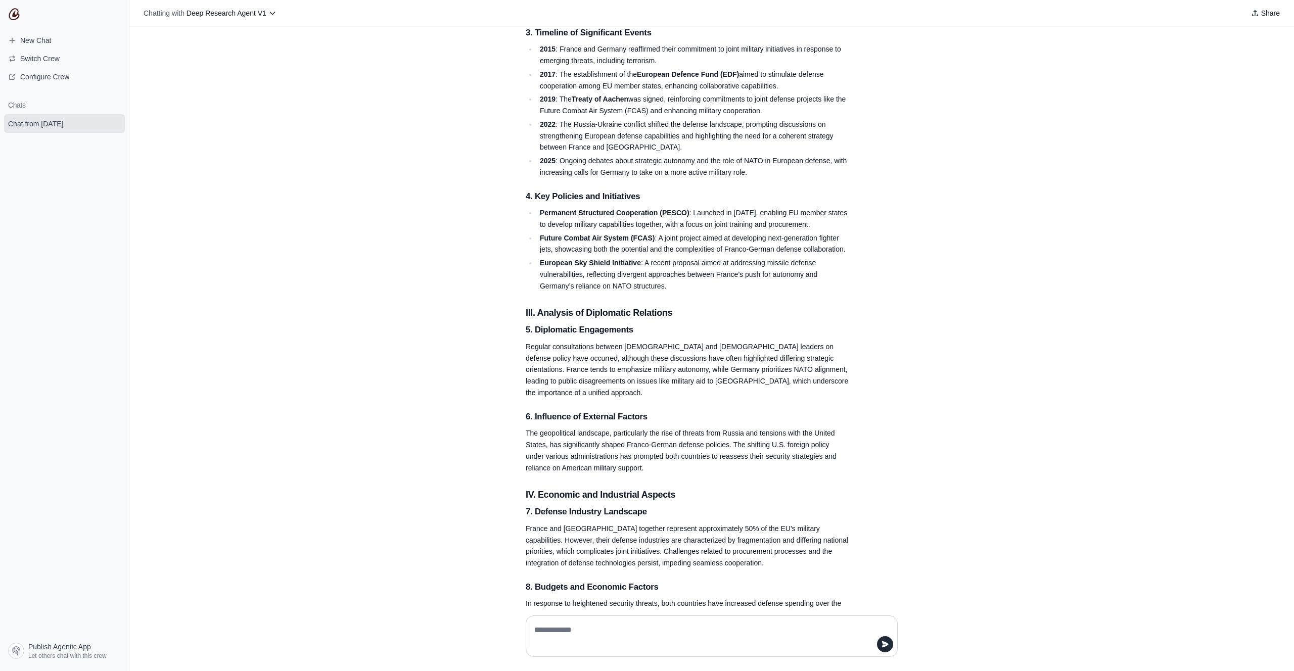
scroll to position [1604, 0]
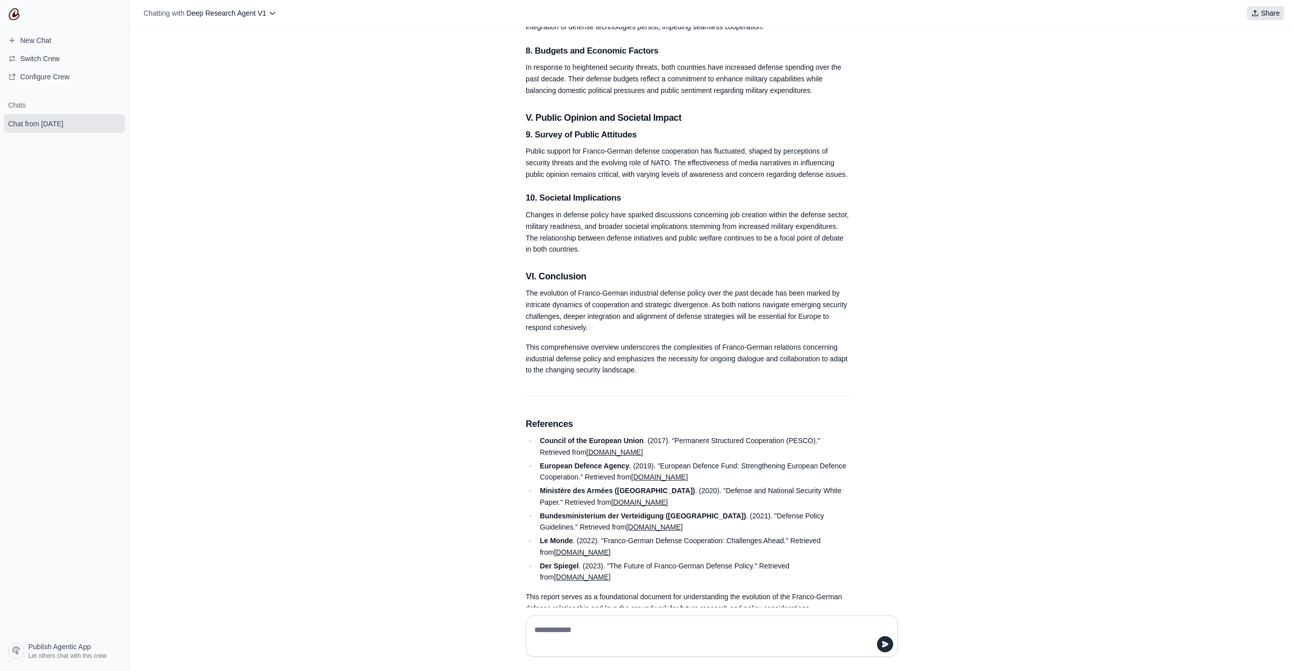
click at [1259, 11] on icon at bounding box center [1255, 13] width 8 height 8
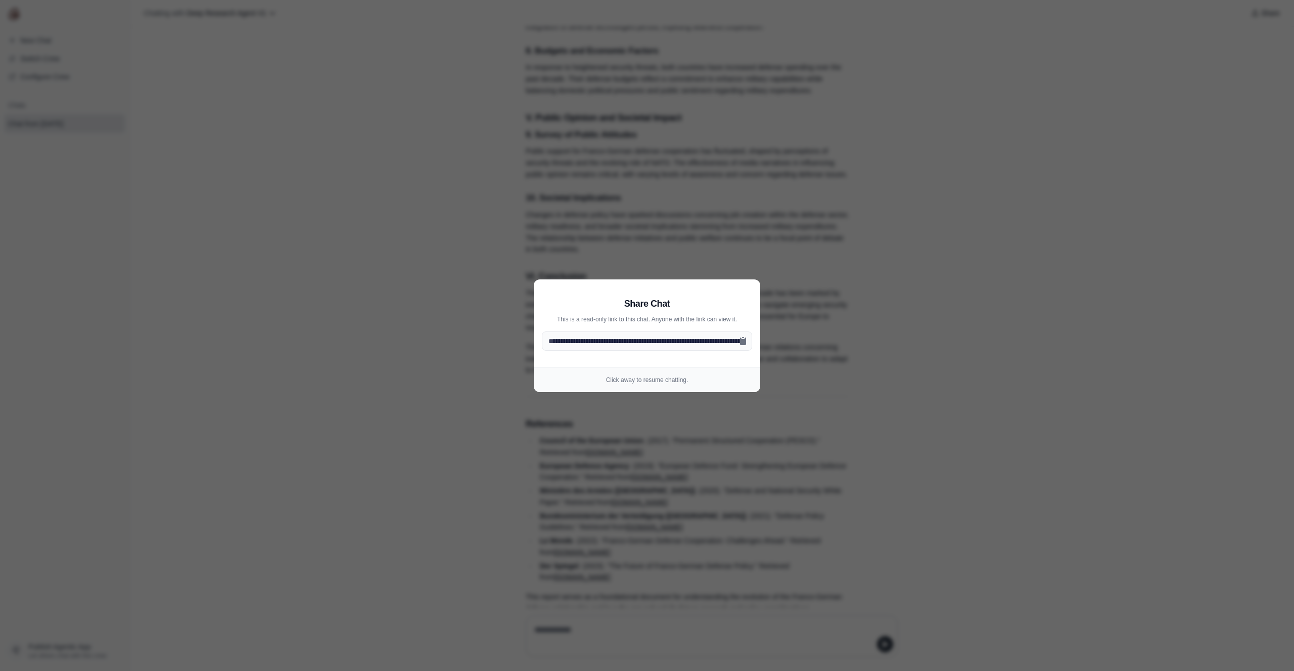
click at [680, 380] on p "Click away to resume chatting." at bounding box center [647, 380] width 210 height 8
click at [667, 472] on aside "**********" at bounding box center [647, 335] width 1294 height 671
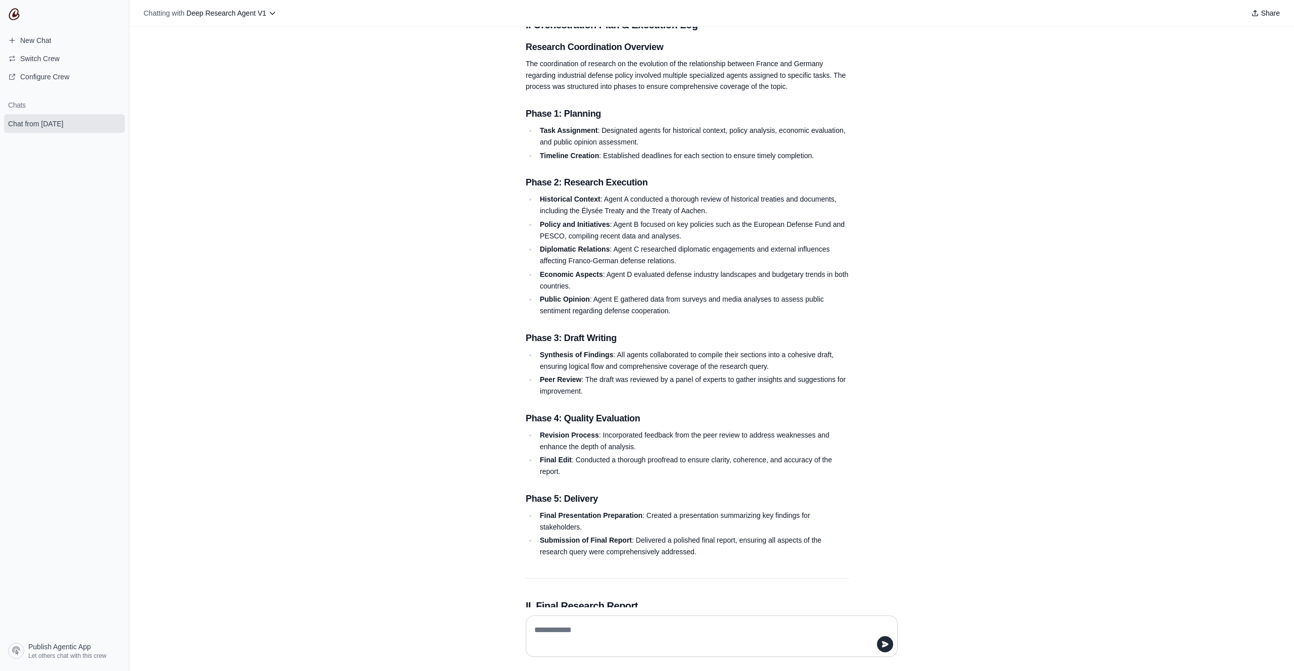
scroll to position [0, 0]
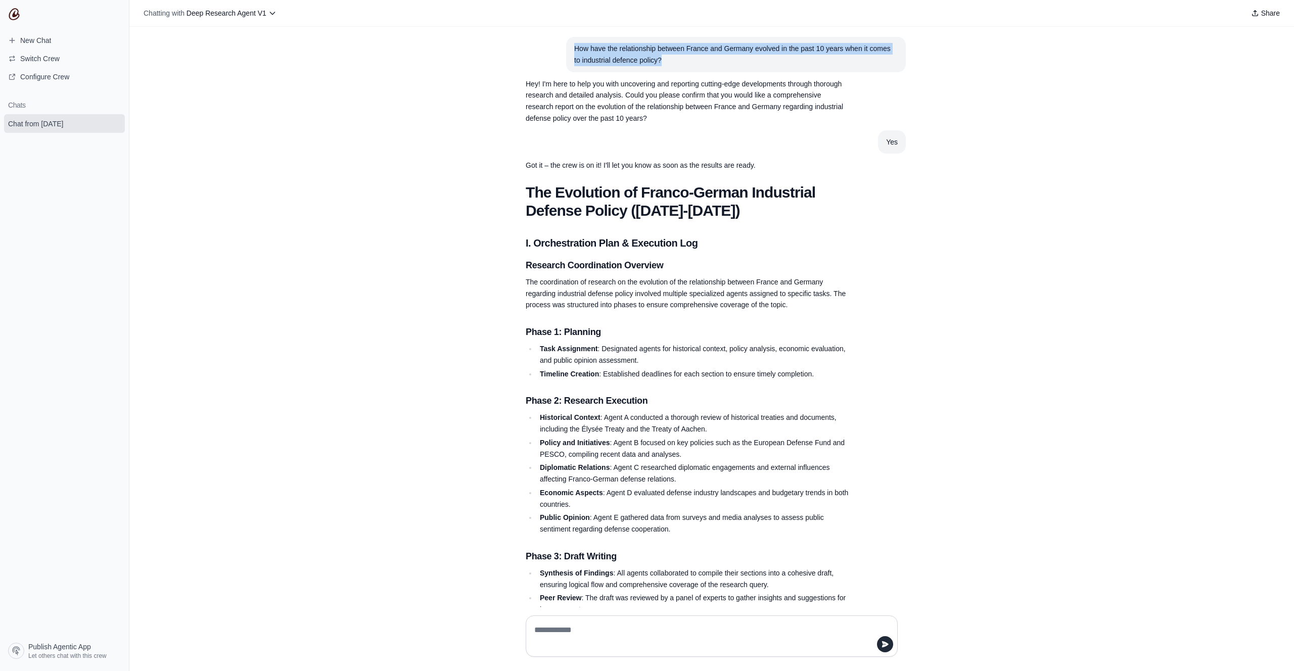
drag, startPoint x: 574, startPoint y: 48, endPoint x: 672, endPoint y: 68, distance: 100.3
click at [672, 68] on section "How have the relationship between France and Germany evolved in the past 10 yea…" at bounding box center [736, 54] width 340 height 35
copy div "How have the relationship between France and Germany evolved in the past 10 yea…"
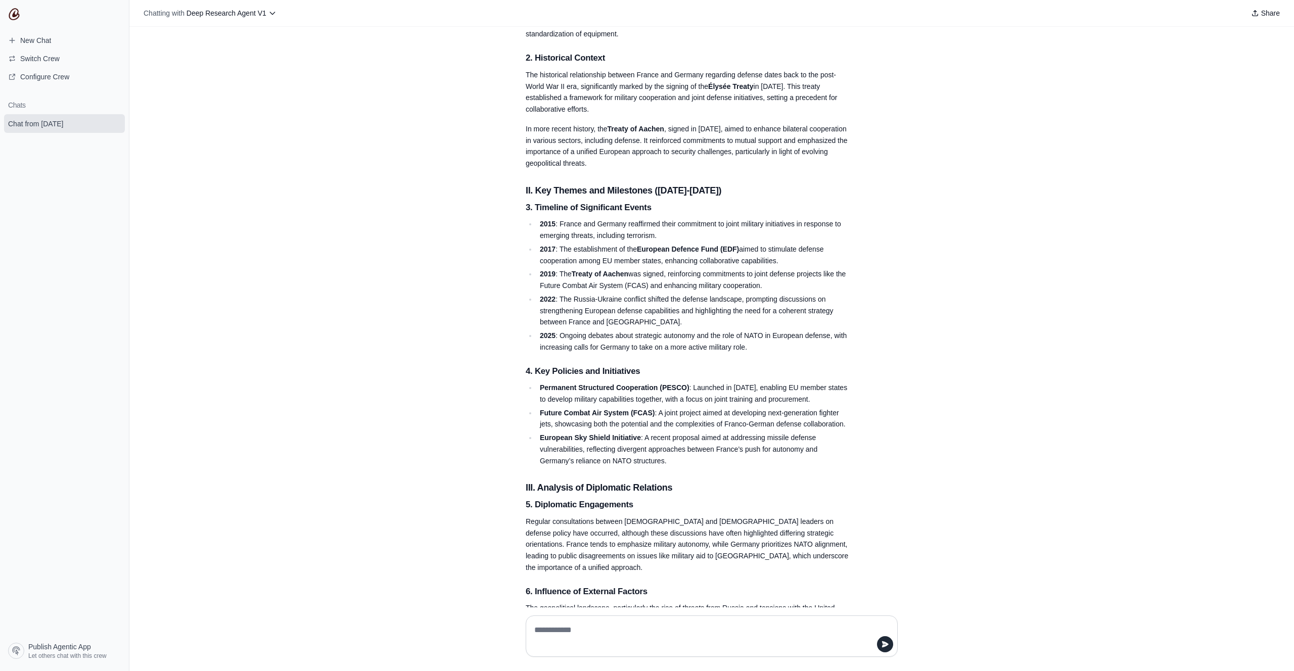
scroll to position [893, 0]
click at [271, 13] on icon at bounding box center [272, 13] width 5 height 3
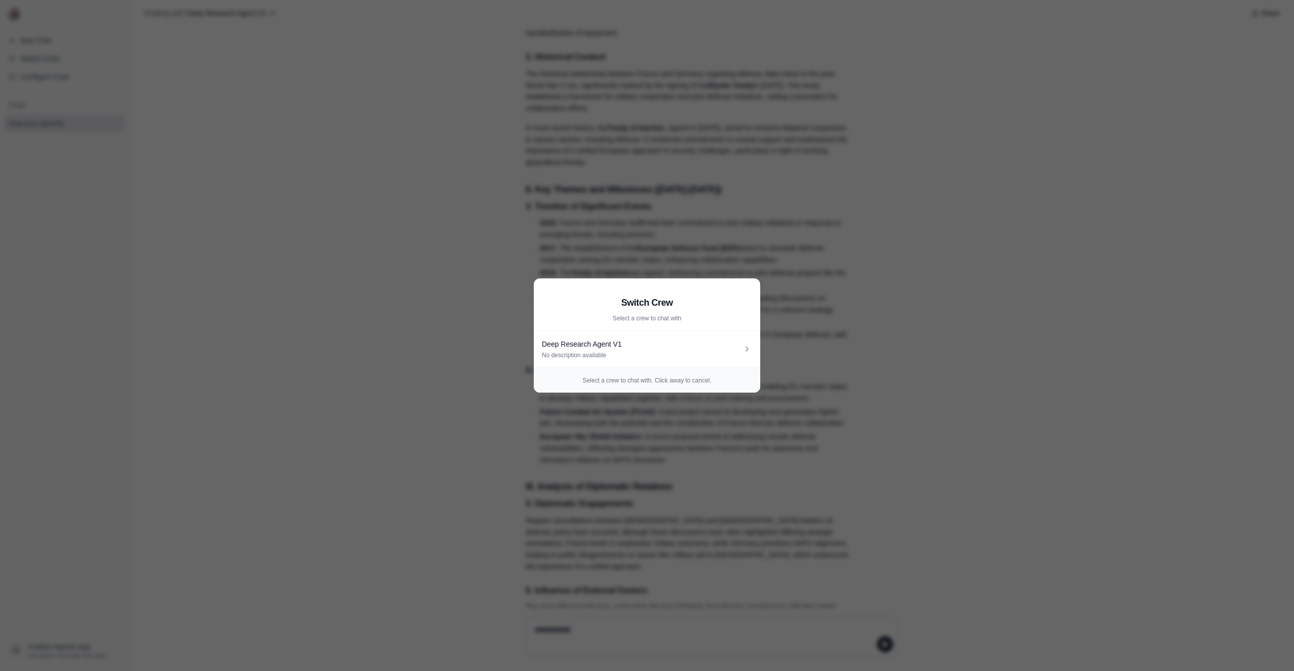
click at [309, 98] on aside "Switch Crew Select a crew to chat with Deep Research Agent V1 No description av…" at bounding box center [647, 335] width 1294 height 671
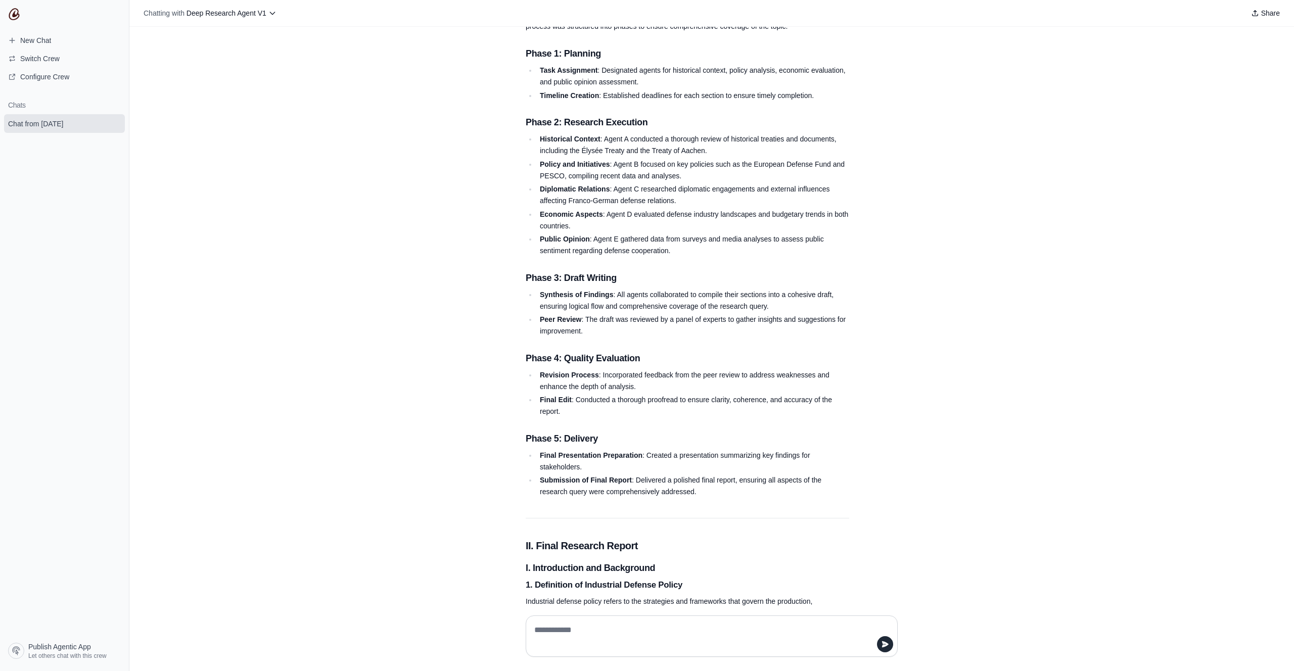
scroll to position [0, 0]
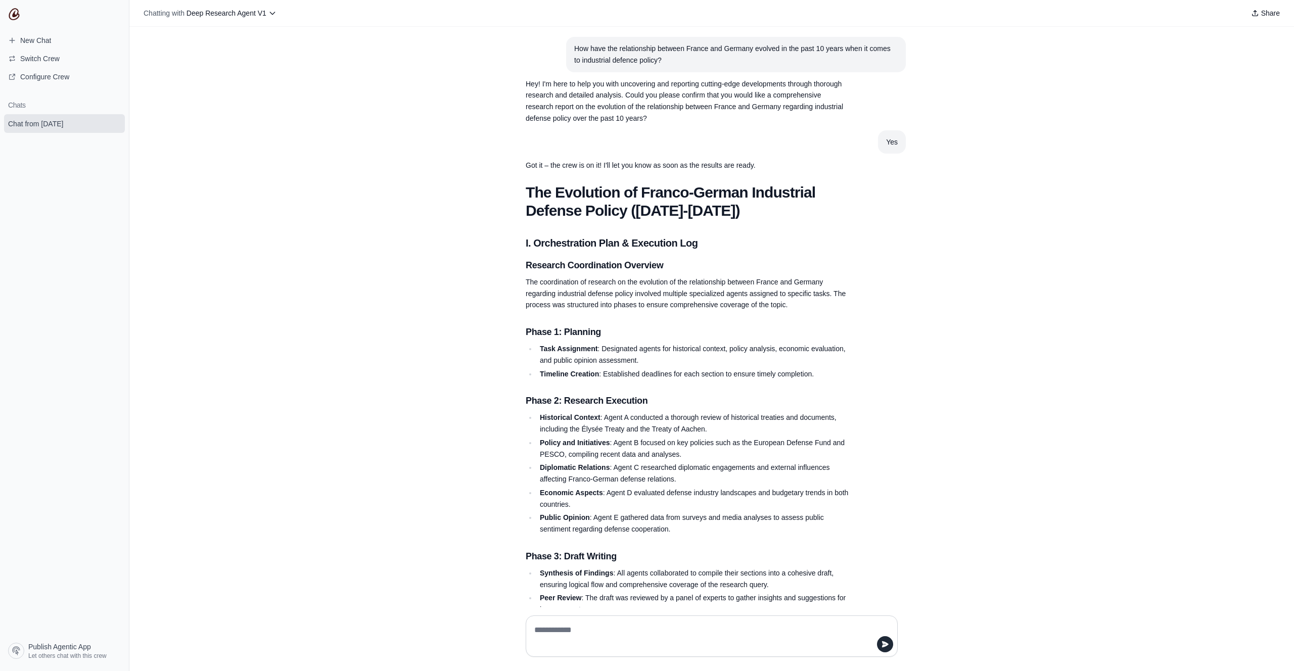
click at [583, 32] on div "How have the relationship between France and Germany evolved in the past 10 yea…" at bounding box center [711, 317] width 1165 height 581
click at [577, 45] on div "How have the relationship between France and Germany evolved in the past 10 yea…" at bounding box center [736, 54] width 324 height 23
copy div "How have the relationship between France and Germany evolved in the past 10 yea…"
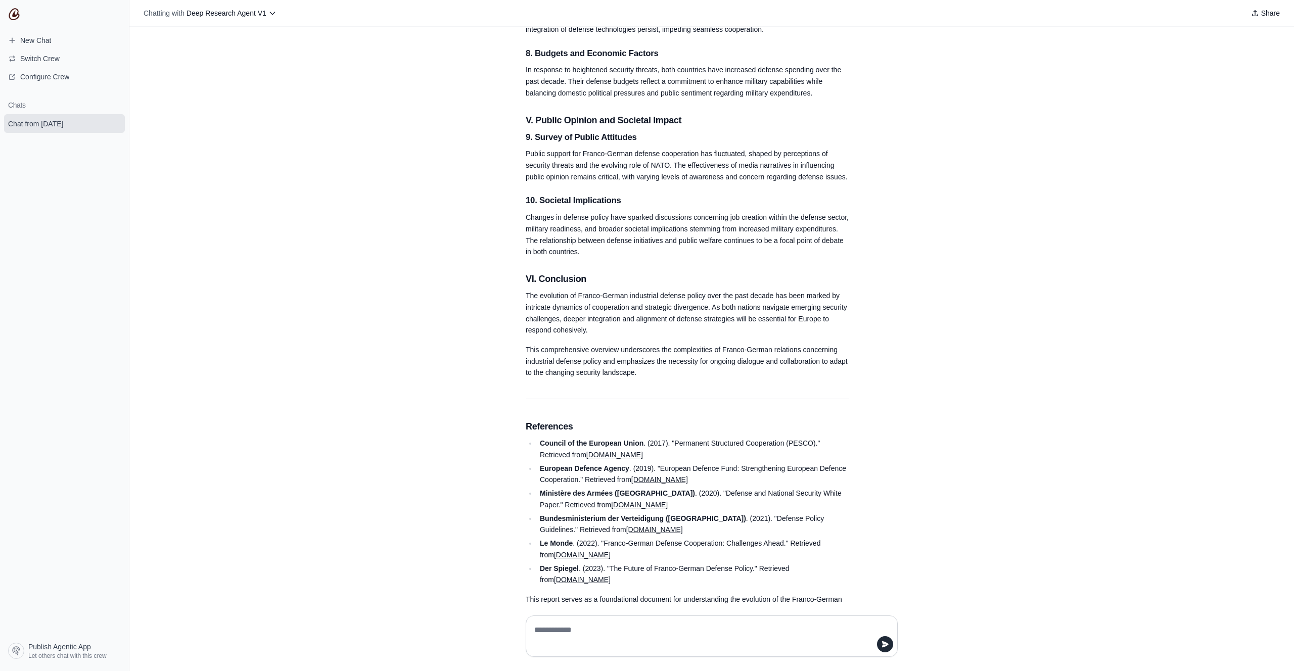
scroll to position [1604, 0]
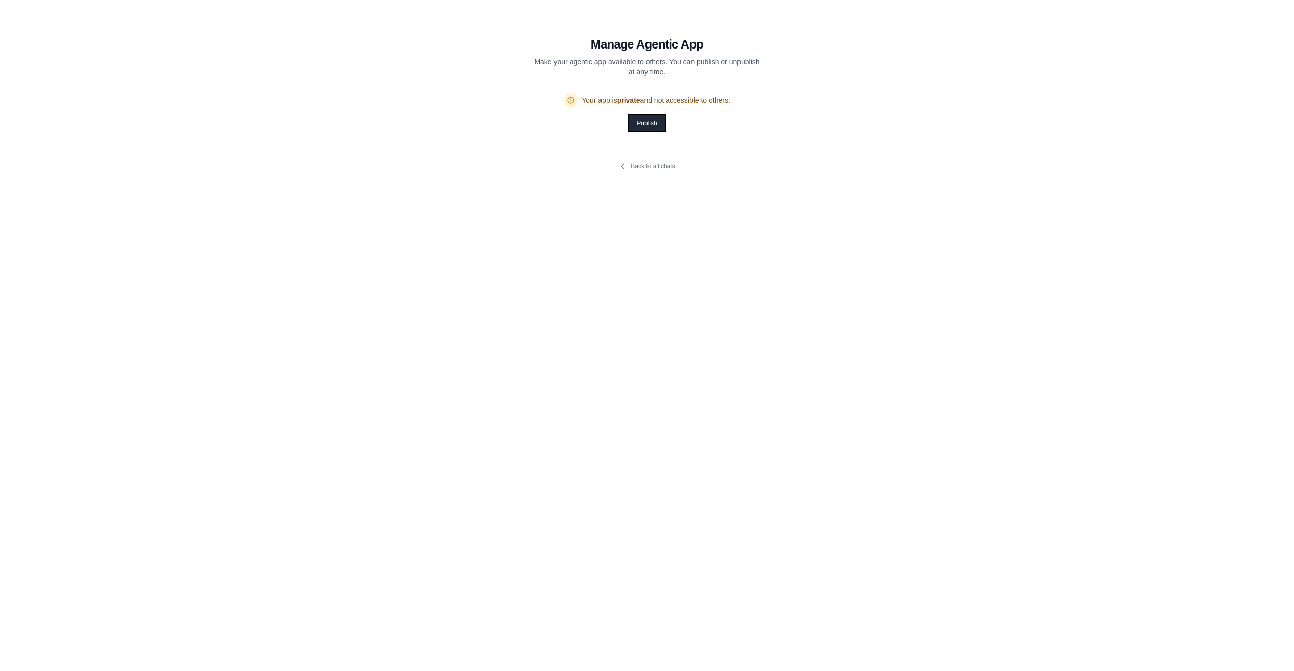
click at [644, 123] on button "Publish" at bounding box center [647, 123] width 36 height 16
click at [624, 125] on input "**********" at bounding box center [647, 128] width 227 height 19
click at [754, 130] on icon "Copy public URL" at bounding box center [751, 129] width 10 height 10
click at [752, 130] on icon "Copy public URL" at bounding box center [751, 129] width 6 height 8
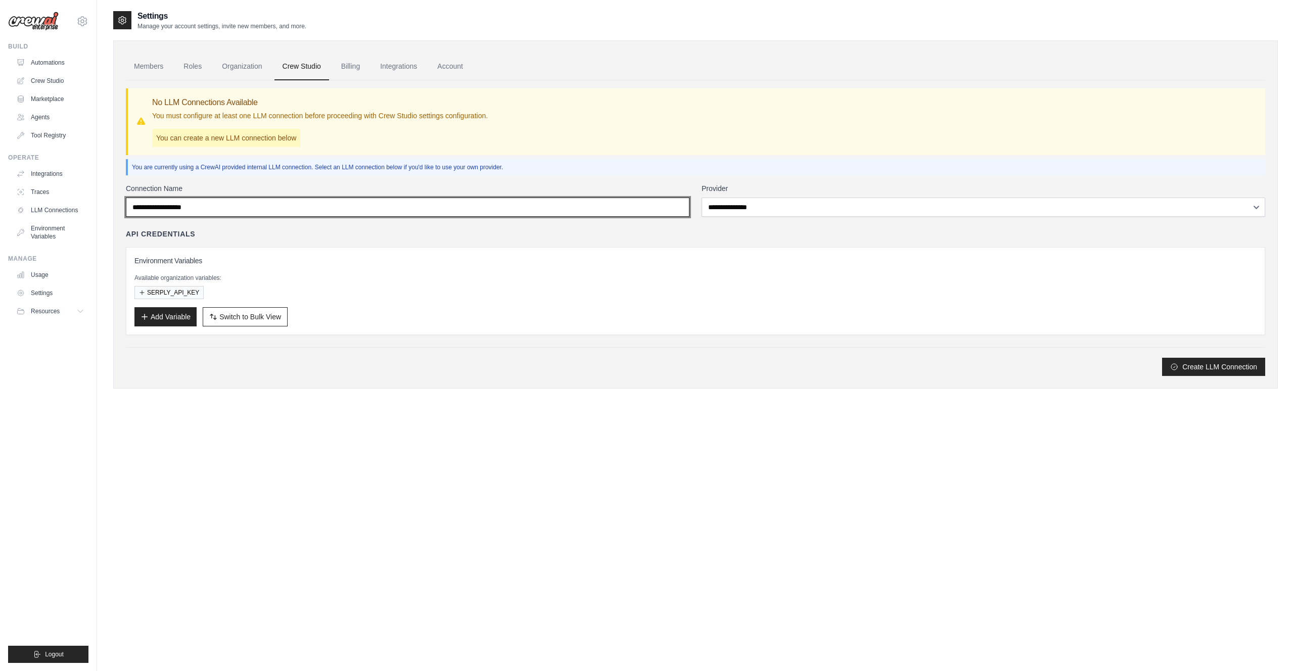
click at [266, 202] on input "Connection Name" at bounding box center [408, 207] width 564 height 19
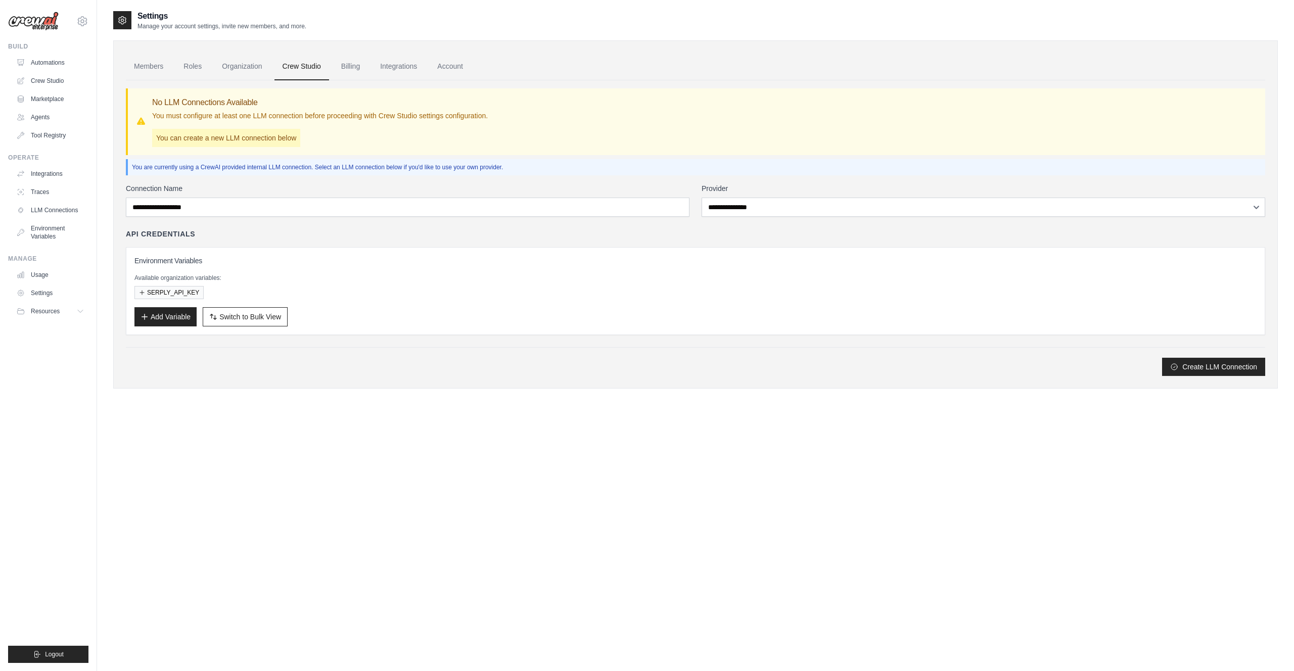
click at [279, 184] on label "Connection Name" at bounding box center [408, 189] width 564 height 10
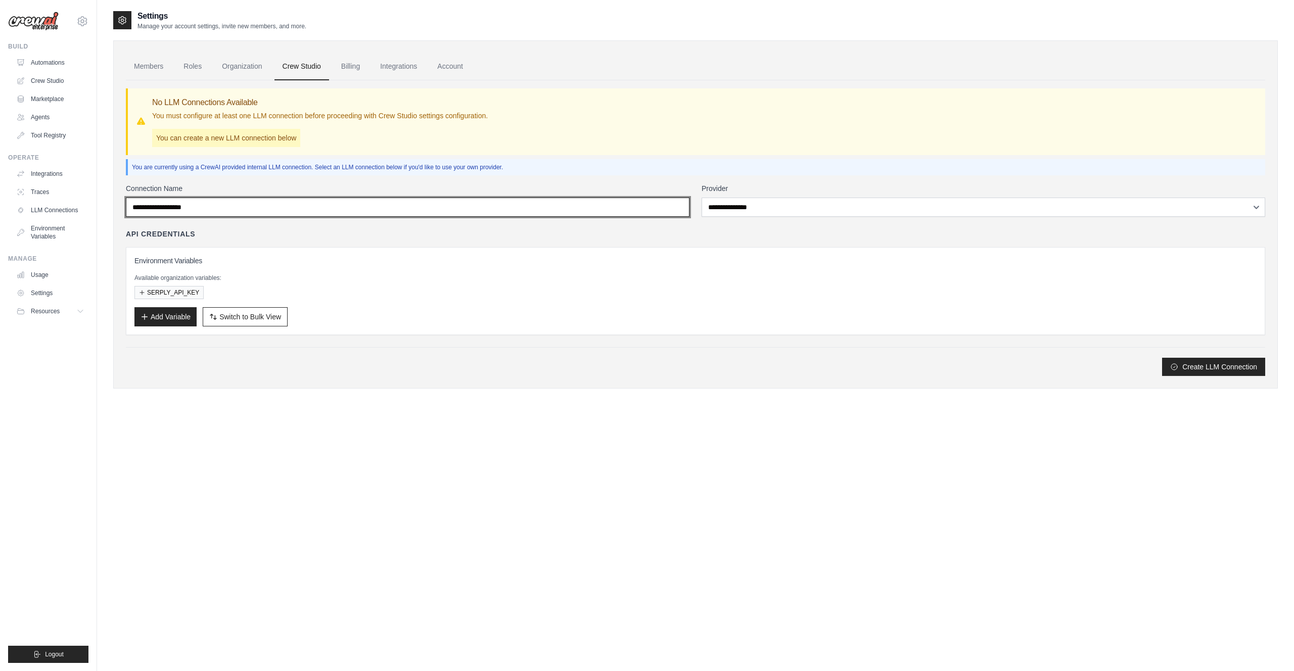
click at [279, 198] on input "Connection Name" at bounding box center [408, 207] width 564 height 19
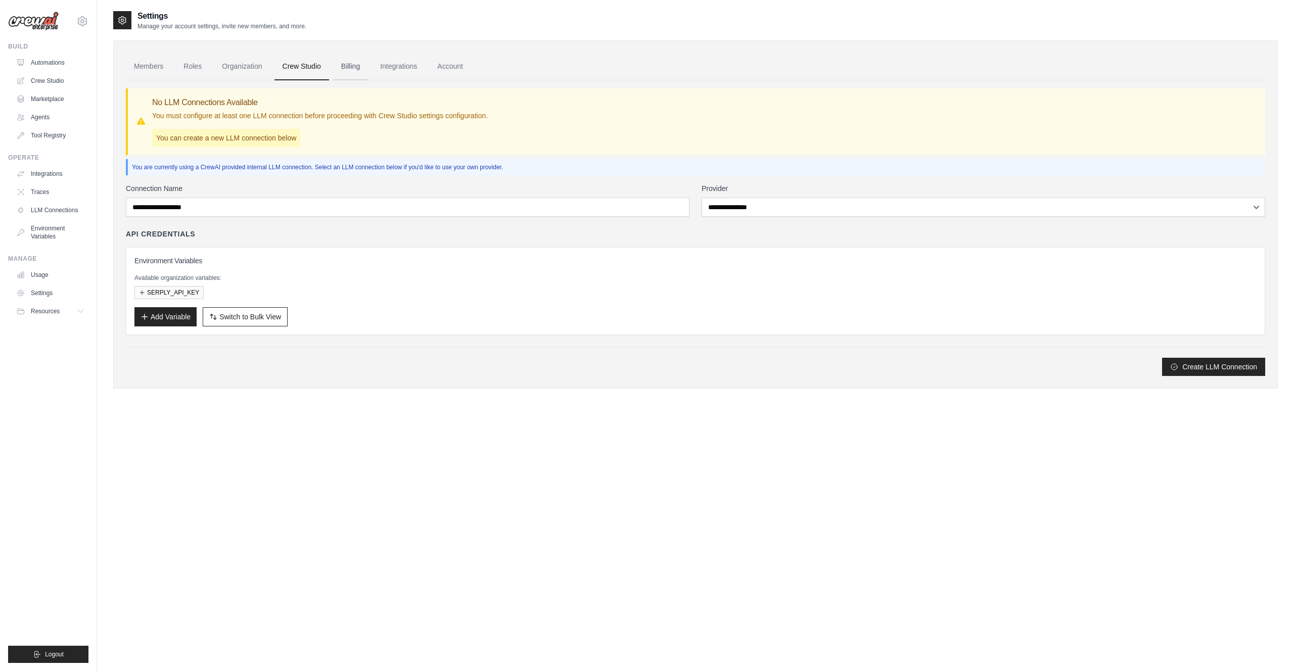
click at [358, 74] on link "Billing" at bounding box center [350, 66] width 35 height 27
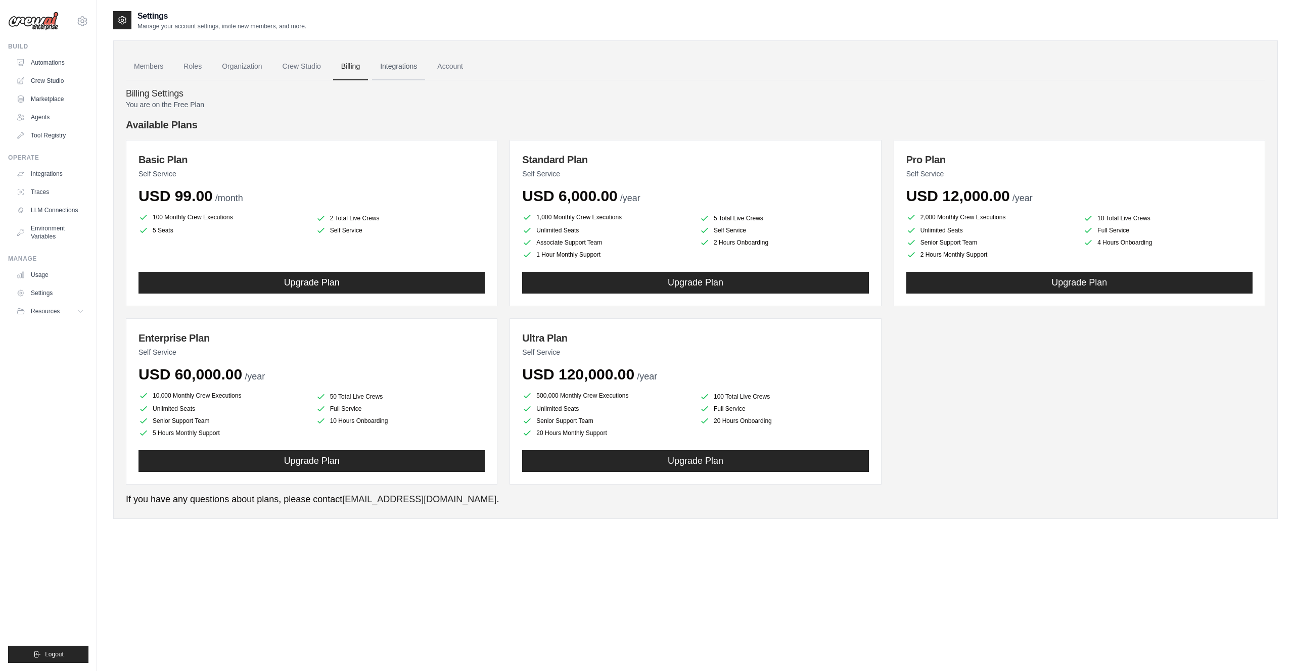
click at [399, 69] on link "Integrations" at bounding box center [398, 66] width 53 height 27
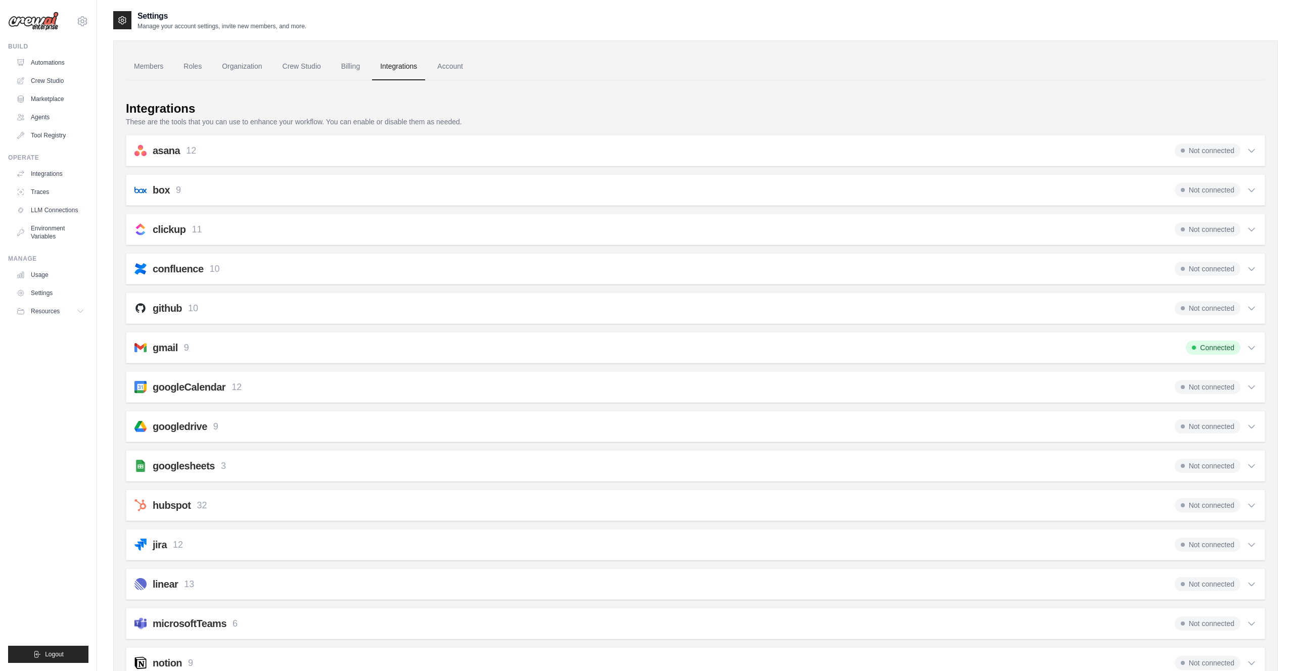
click at [275, 149] on div "asana 12 Not connected" at bounding box center [695, 151] width 1122 height 14
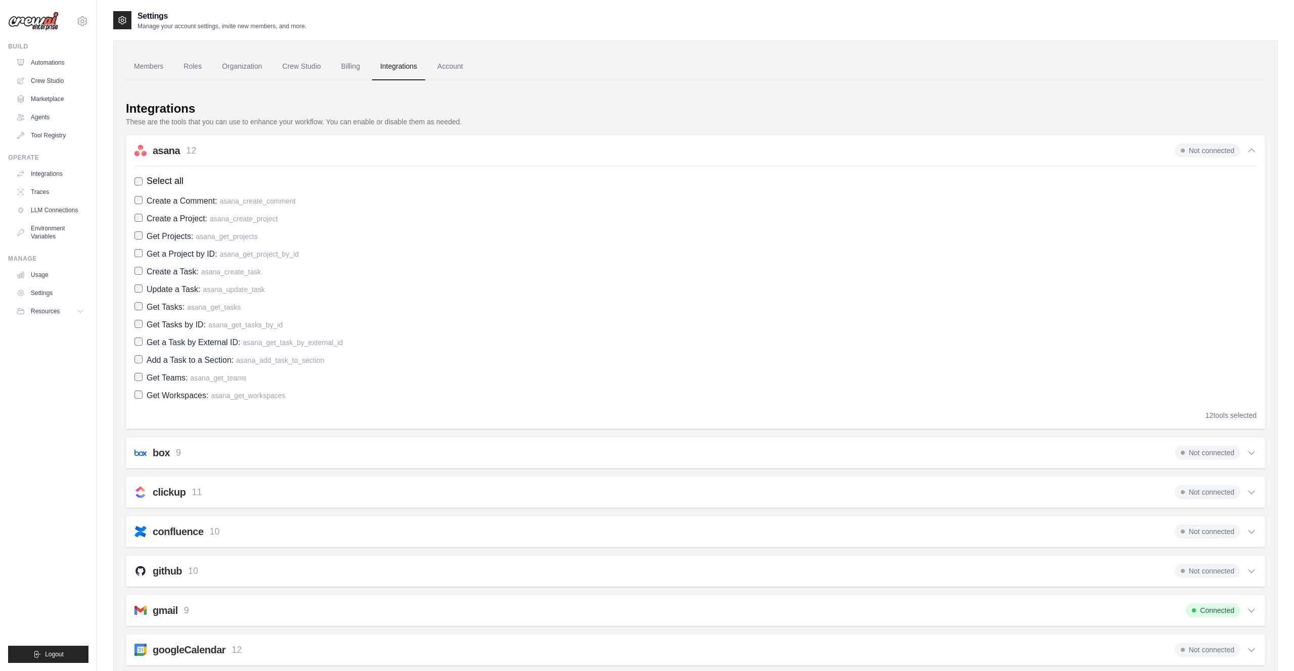
click at [275, 148] on div "asana 12 Not connected" at bounding box center [695, 151] width 1122 height 14
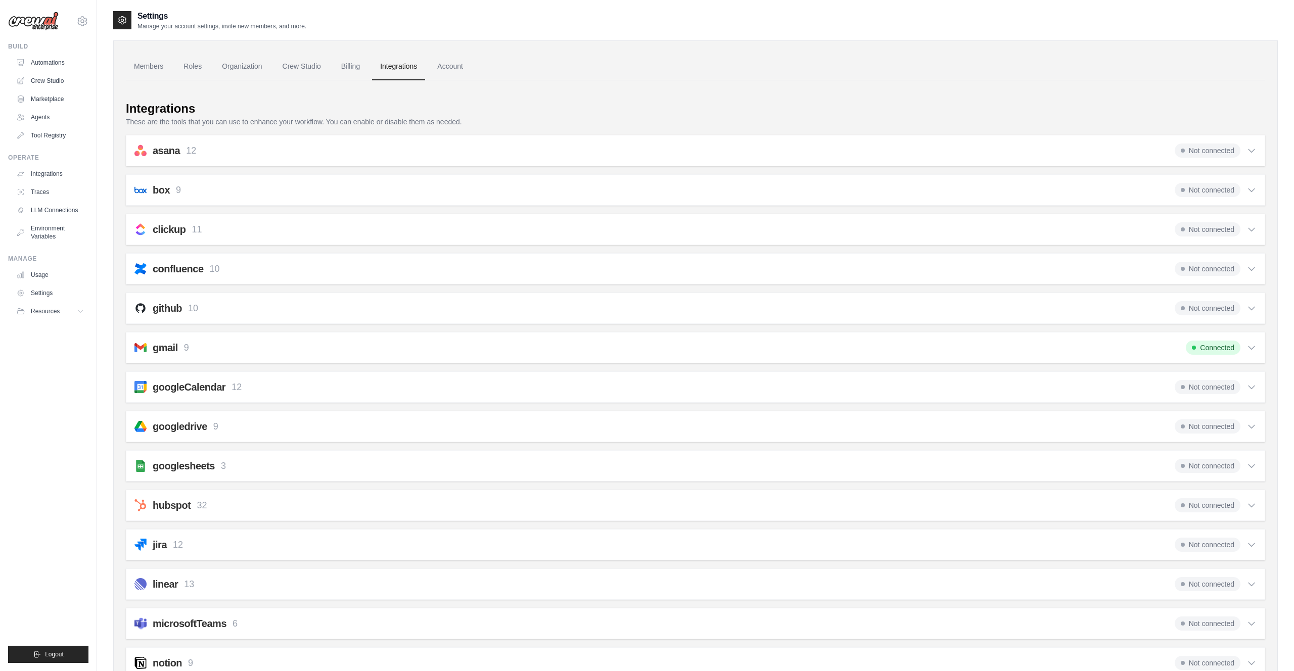
click at [269, 353] on div "gmail 9 Connected" at bounding box center [695, 348] width 1122 height 14
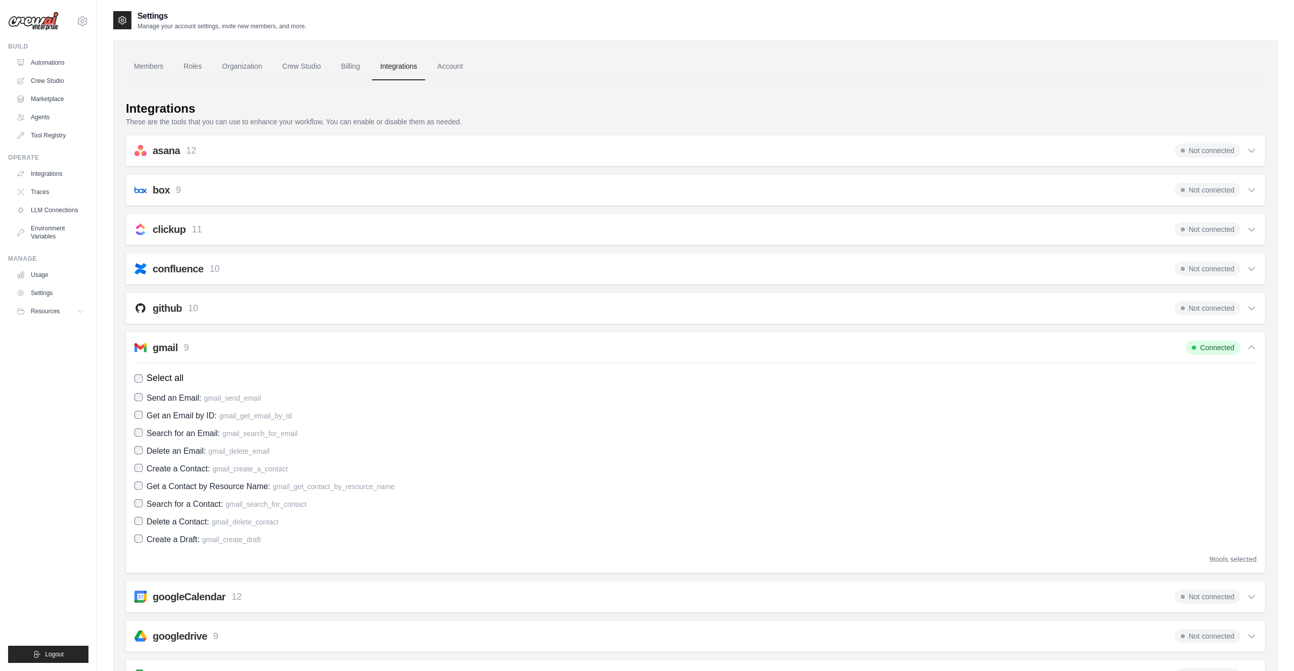
click at [269, 353] on div "gmail 9 Connected" at bounding box center [695, 348] width 1122 height 14
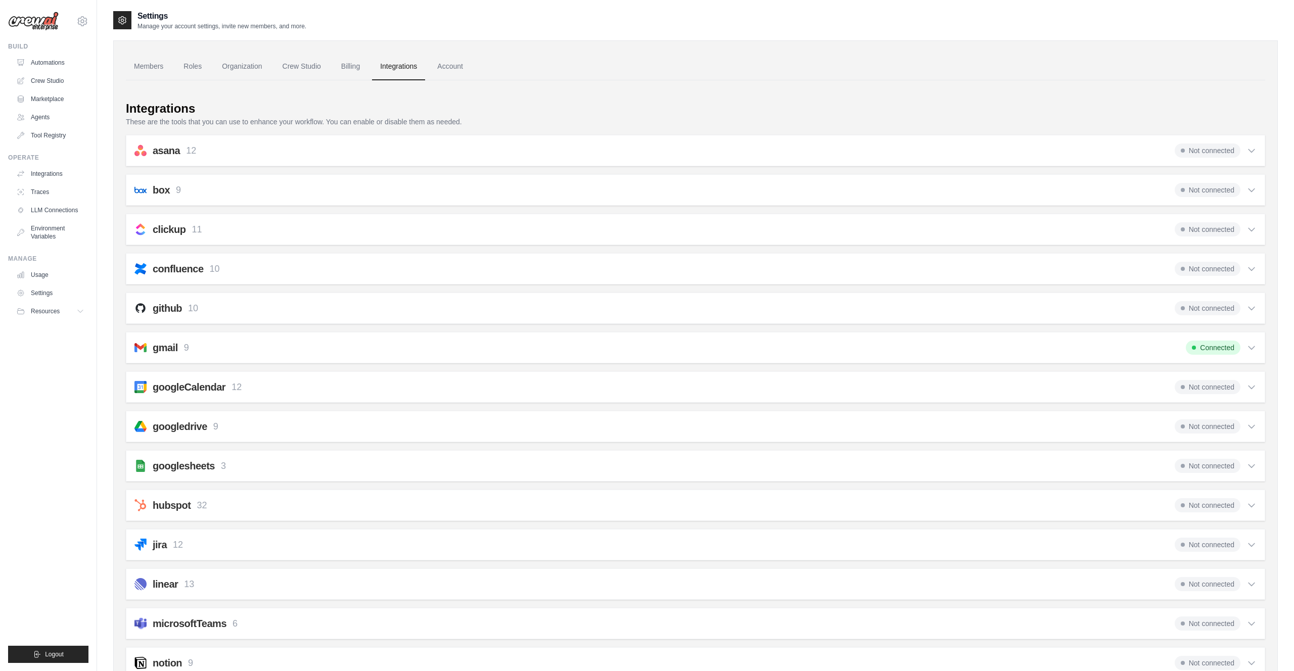
click at [208, 337] on div "gmail 9 Connected Select all Send an Email: gmail_send_email Get an Email by ID…" at bounding box center [696, 347] width 1140 height 31
click at [210, 346] on div "gmail 9 Connected" at bounding box center [695, 348] width 1122 height 14
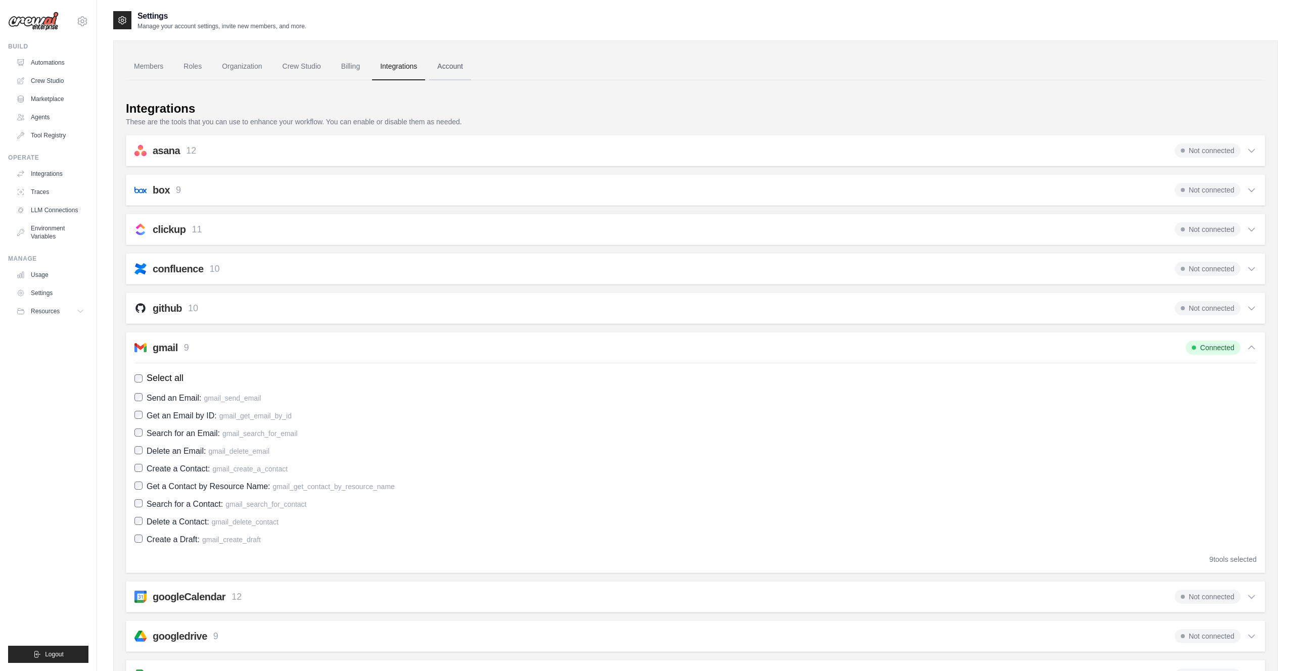
click at [445, 60] on link "Account" at bounding box center [450, 66] width 42 height 27
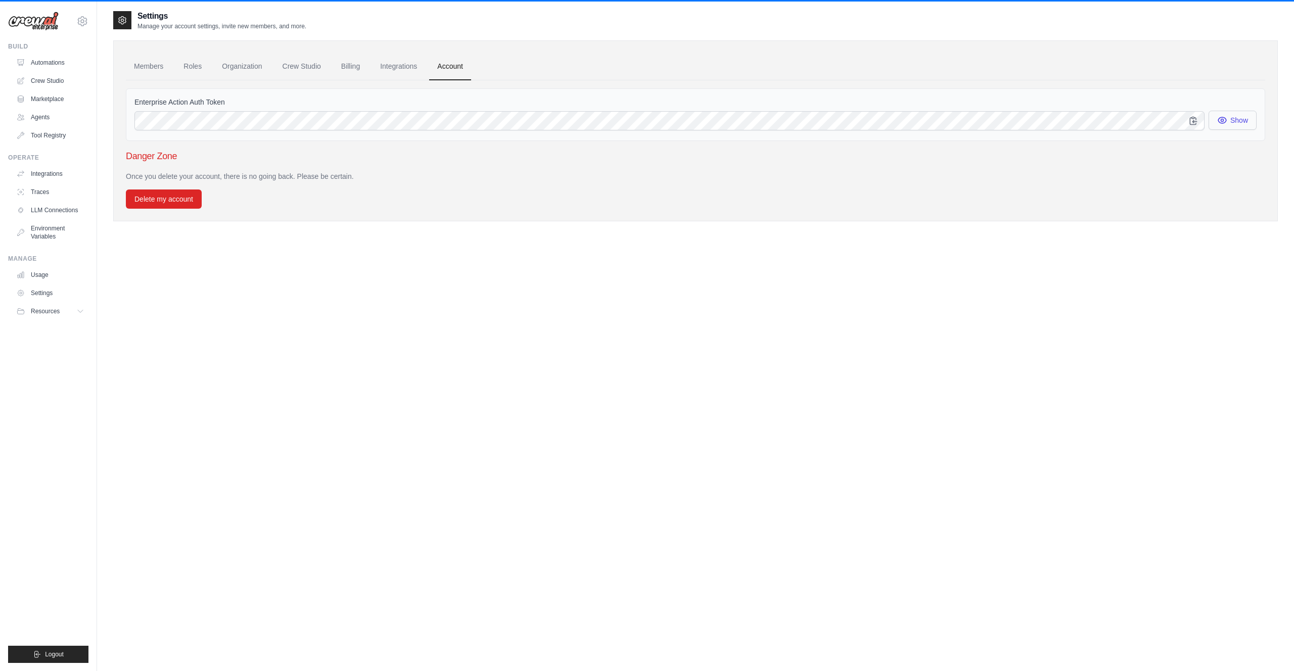
click at [1228, 126] on button "Show" at bounding box center [1233, 120] width 48 height 19
click at [790, 269] on div "Settings Manage your account settings, invite new members, and more. Members Ro…" at bounding box center [695, 345] width 1165 height 671
click at [57, 274] on link "Usage" at bounding box center [51, 275] width 76 height 16
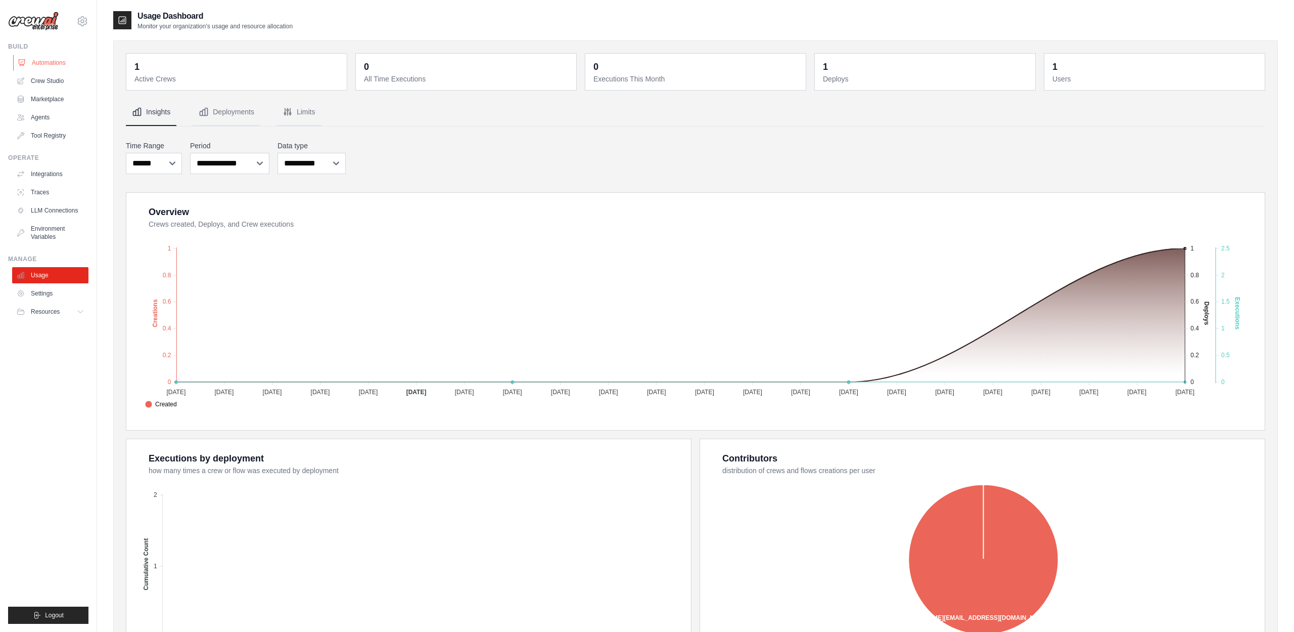
click at [60, 58] on link "Automations" at bounding box center [51, 63] width 76 height 16
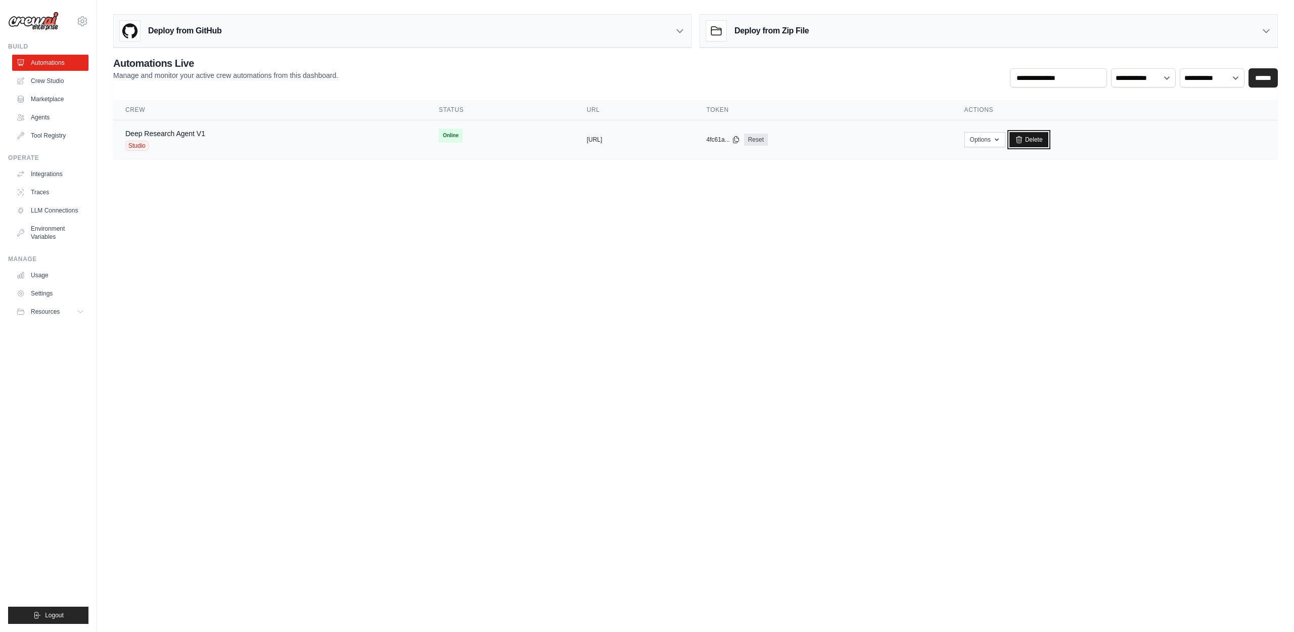
click at [1049, 134] on link "Delete" at bounding box center [1029, 139] width 39 height 15
click at [1006, 139] on button "Options" at bounding box center [985, 138] width 41 height 15
click at [1049, 141] on link "Delete" at bounding box center [1029, 139] width 39 height 15
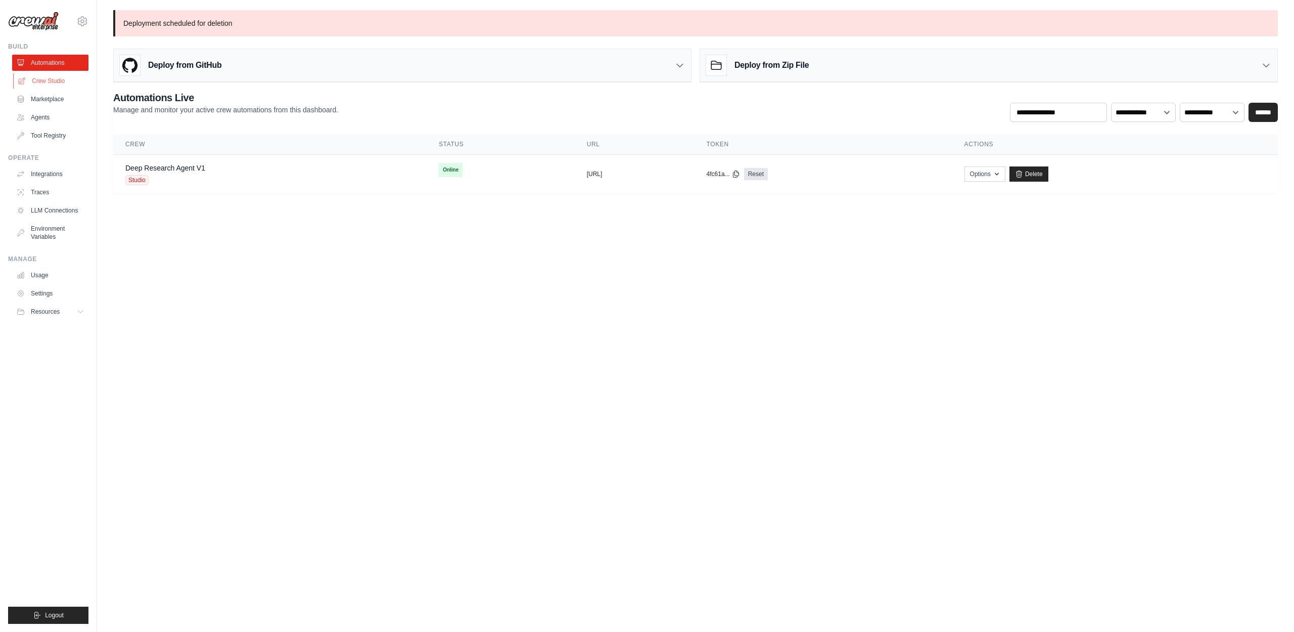
click at [63, 83] on link "Crew Studio" at bounding box center [51, 81] width 76 height 16
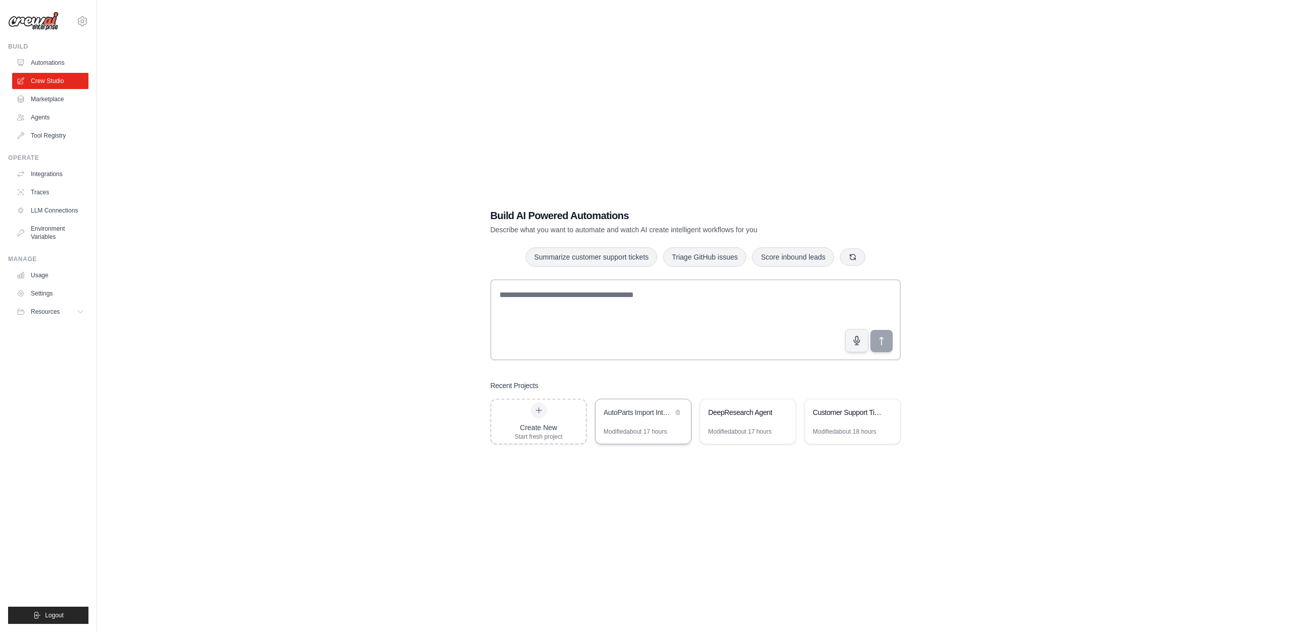
click at [638, 420] on div "AutoParts Import Intelligence Agent" at bounding box center [644, 413] width 96 height 28
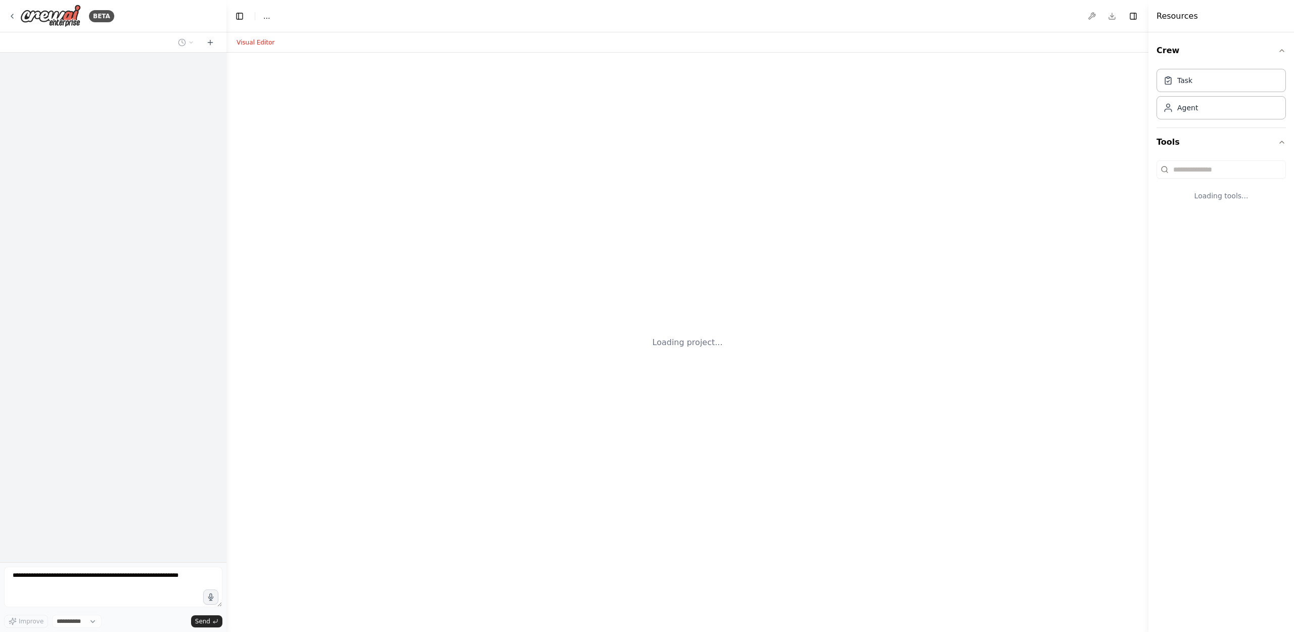
select select "****"
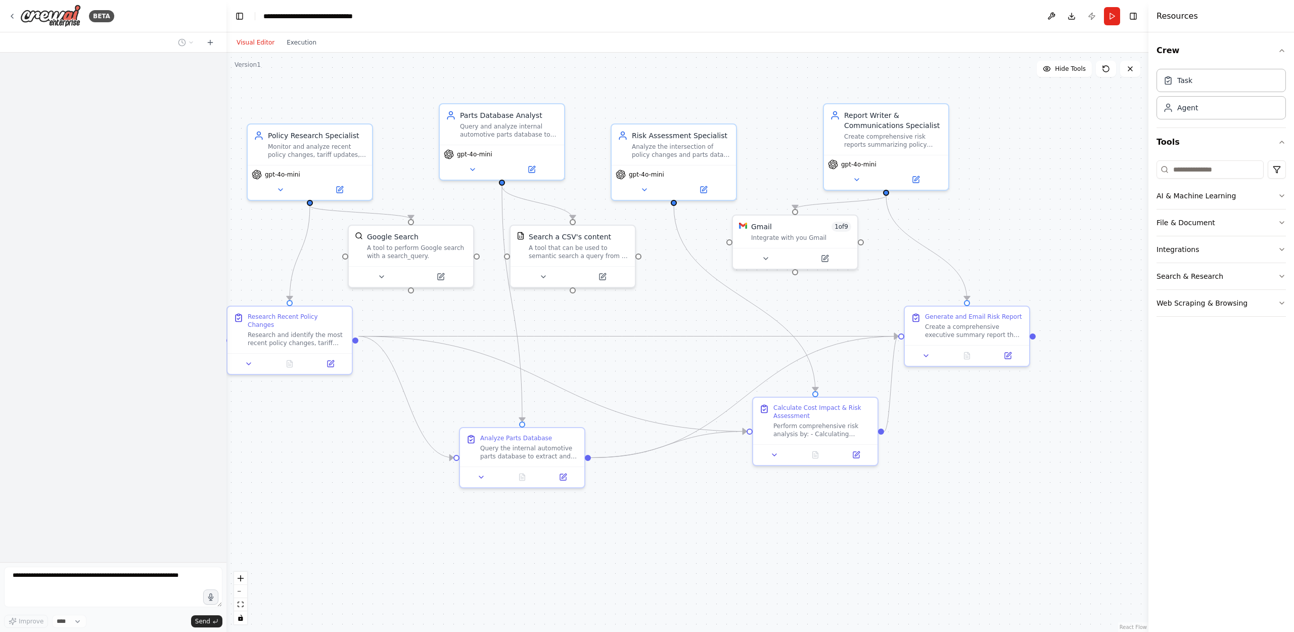
scroll to position [748, 0]
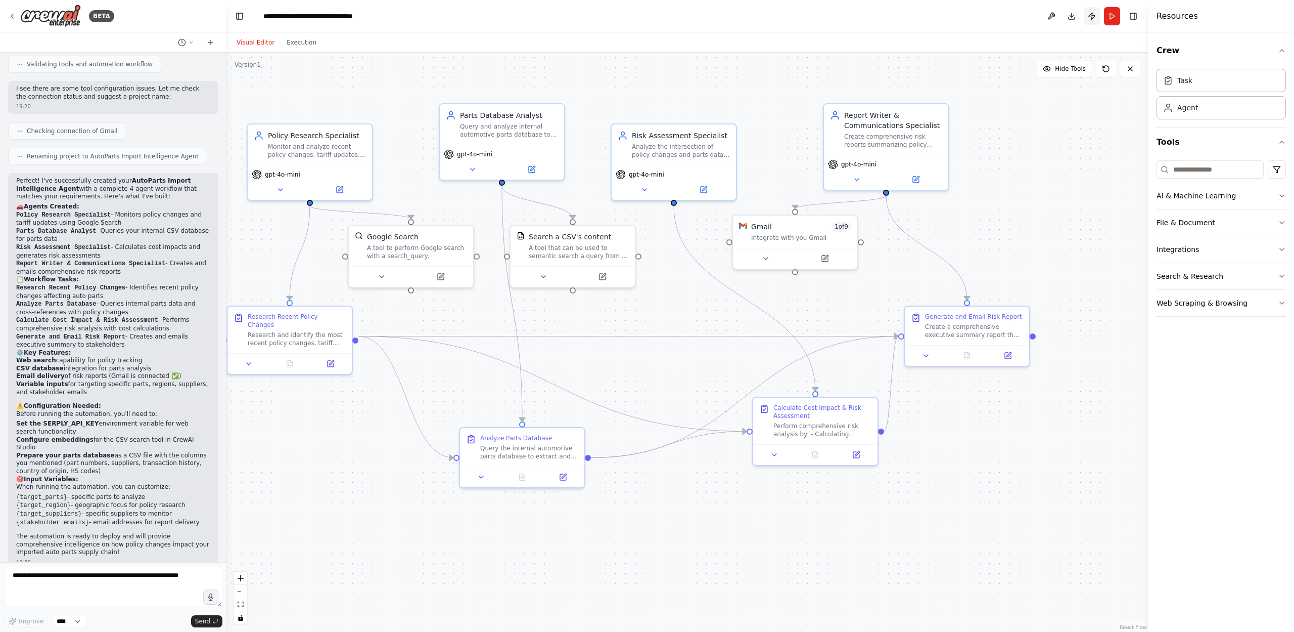
click at [1087, 14] on button "Publish" at bounding box center [1092, 16] width 16 height 18
